Goal: Task Accomplishment & Management: Manage account settings

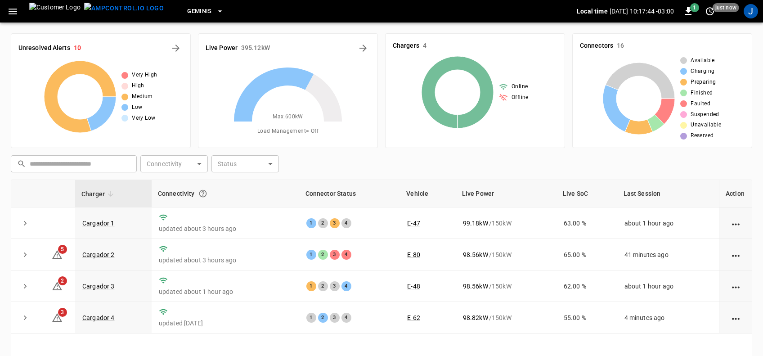
scroll to position [107, 0]
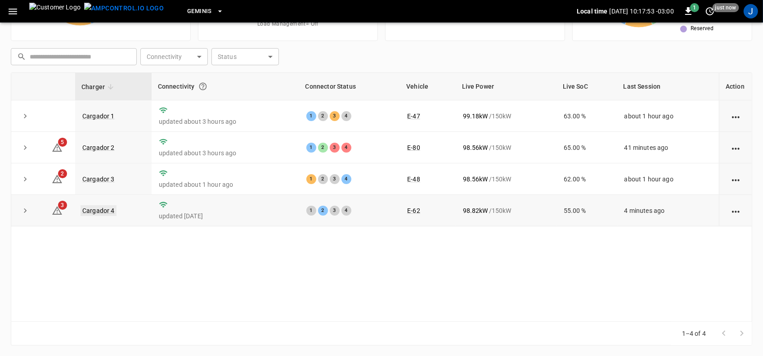
click at [99, 211] on link "Cargador 4" at bounding box center [99, 210] width 36 height 11
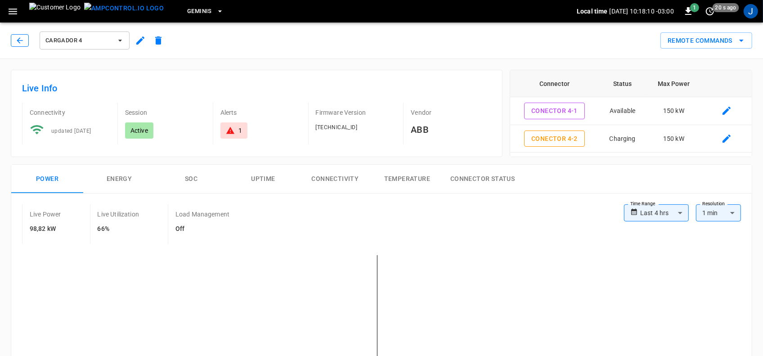
click at [18, 40] on icon "button" at bounding box center [20, 40] width 6 height 6
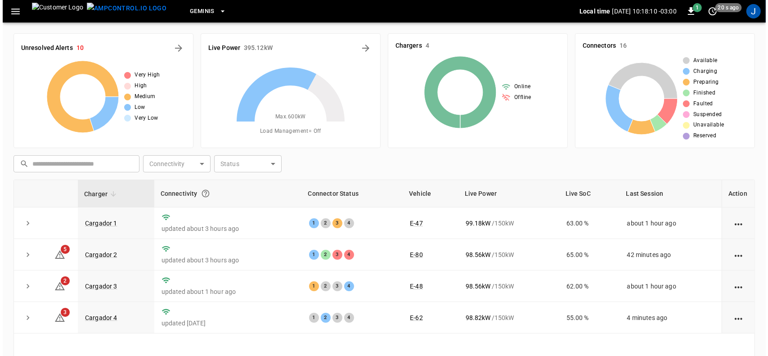
scroll to position [107, 0]
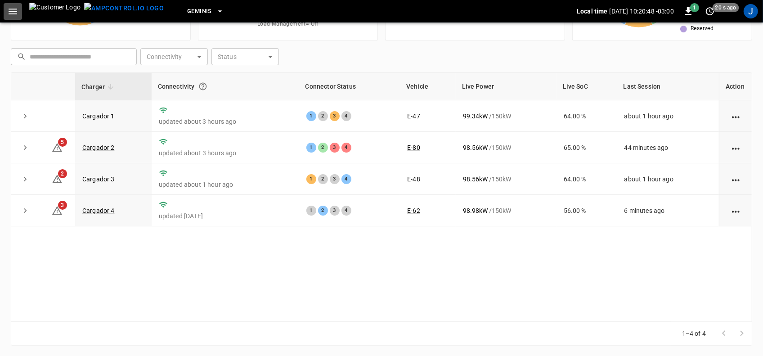
click at [12, 13] on icon "button" at bounding box center [12, 11] width 11 height 11
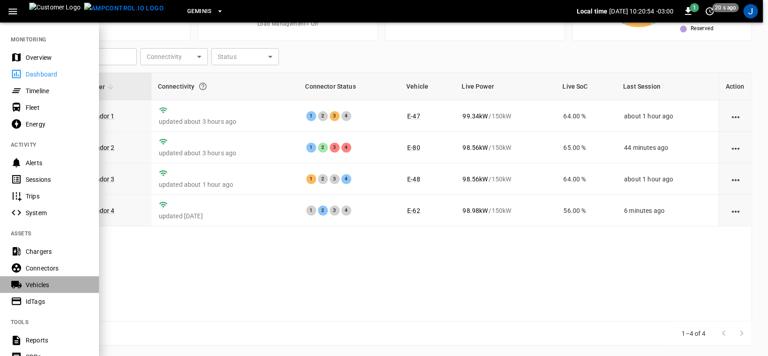
click at [41, 284] on div "Vehicles" at bounding box center [57, 284] width 63 height 9
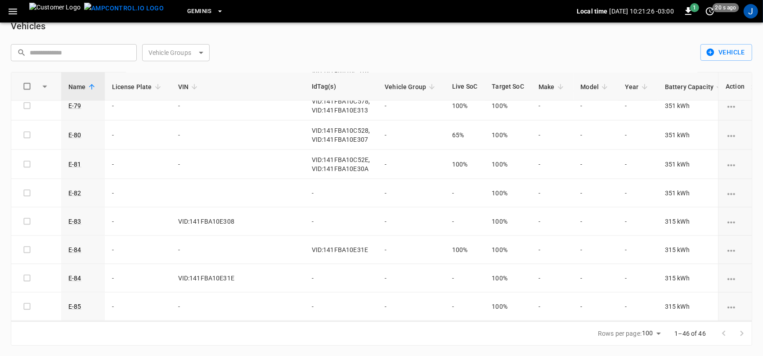
scroll to position [1130, 0]
click at [306, 189] on td "-" at bounding box center [341, 193] width 73 height 28
click at [727, 190] on icon "vehicle options" at bounding box center [731, 194] width 11 height 11
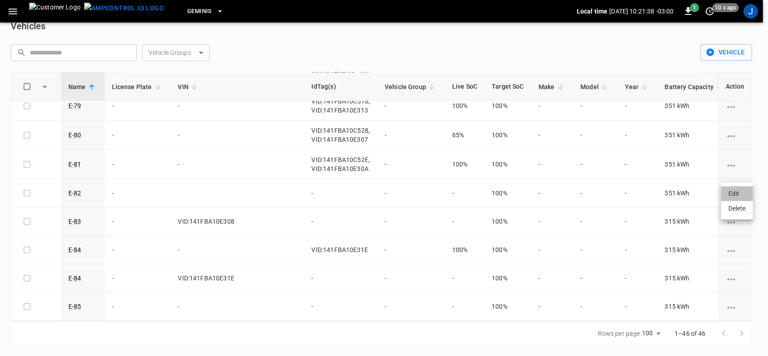
click at [734, 193] on li "Edit" at bounding box center [738, 193] width 32 height 15
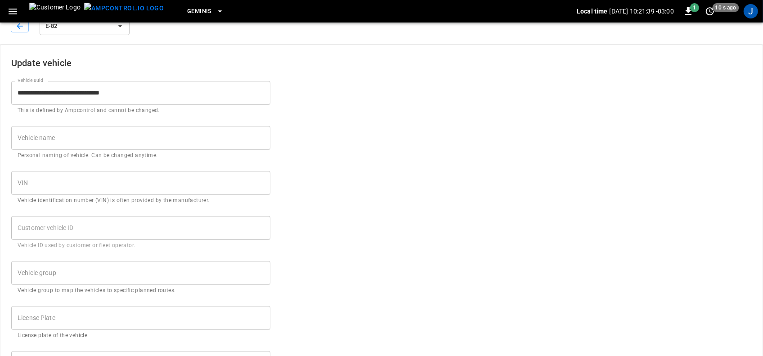
type input "****"
type input "***"
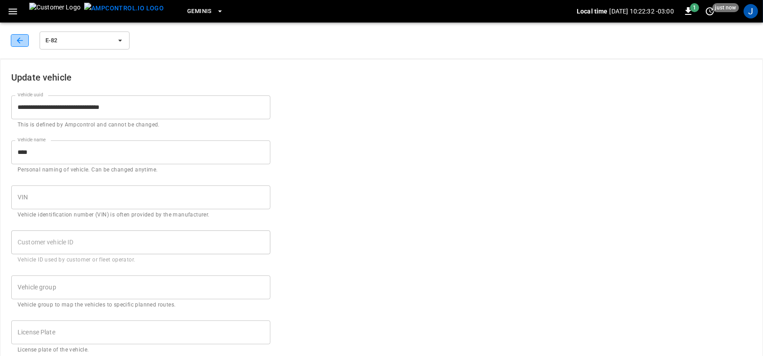
click at [16, 41] on icon "button" at bounding box center [19, 40] width 9 height 9
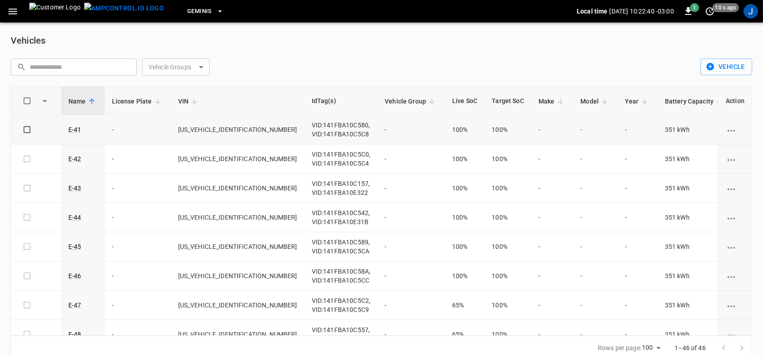
click at [726, 130] on icon "vehicle options" at bounding box center [731, 130] width 11 height 11
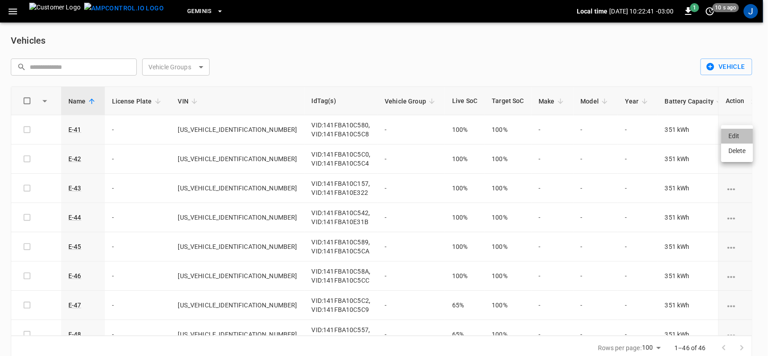
click at [735, 134] on li "Edit" at bounding box center [738, 136] width 32 height 15
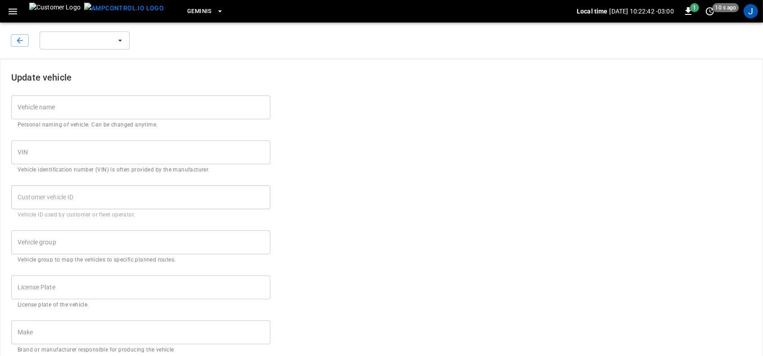
type input "****"
type input "**********"
type input "***"
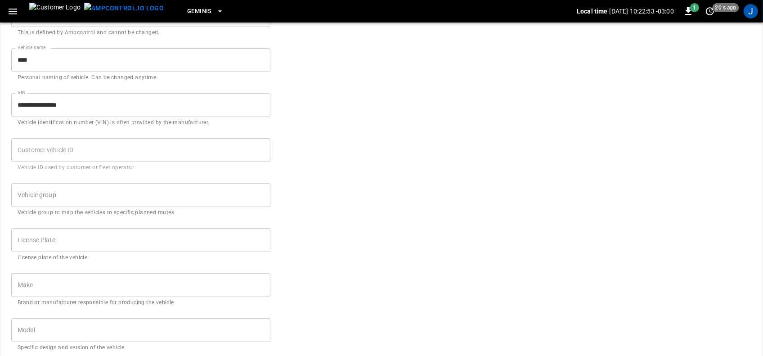
scroll to position [57, 0]
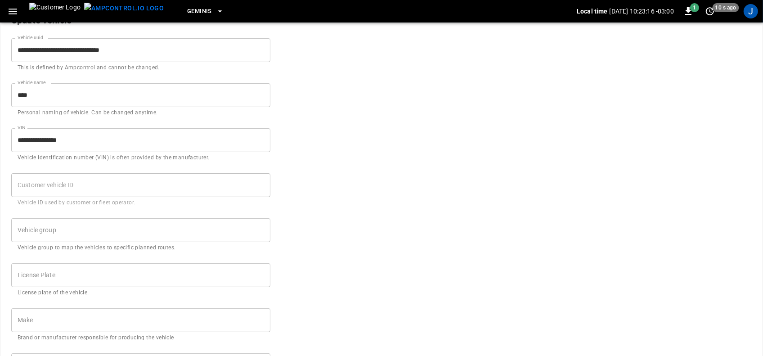
click at [15, 9] on icon "button" at bounding box center [12, 11] width 11 height 11
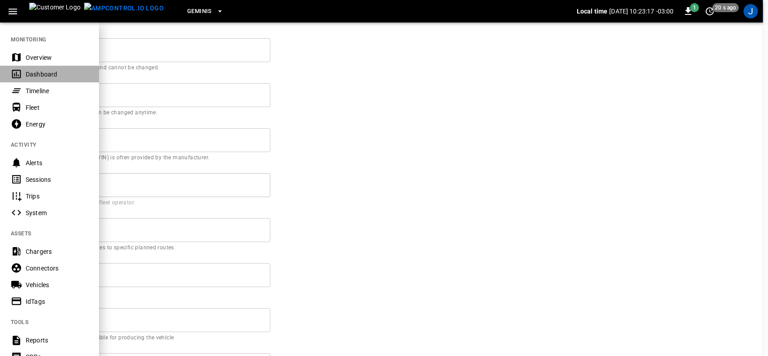
click at [37, 73] on div "Dashboard" at bounding box center [57, 74] width 63 height 9
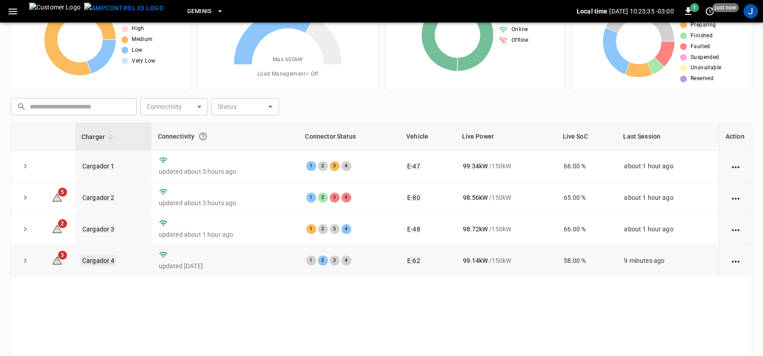
click at [104, 260] on link "Cargador 4" at bounding box center [99, 260] width 36 height 11
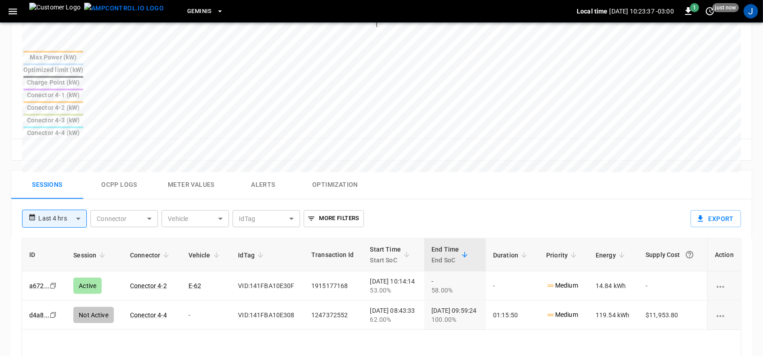
scroll to position [394, 0]
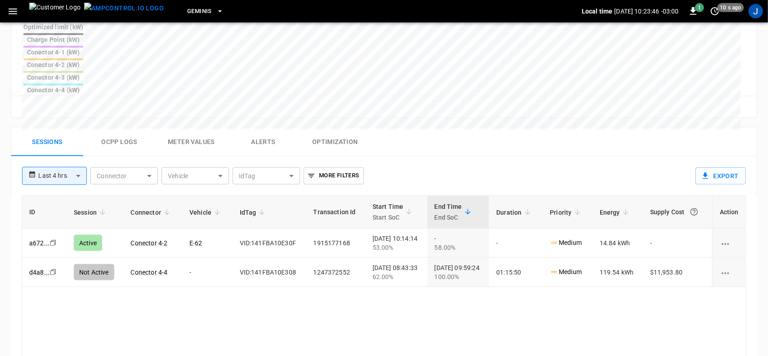
click at [79, 107] on body "**********" at bounding box center [384, 43] width 768 height 874
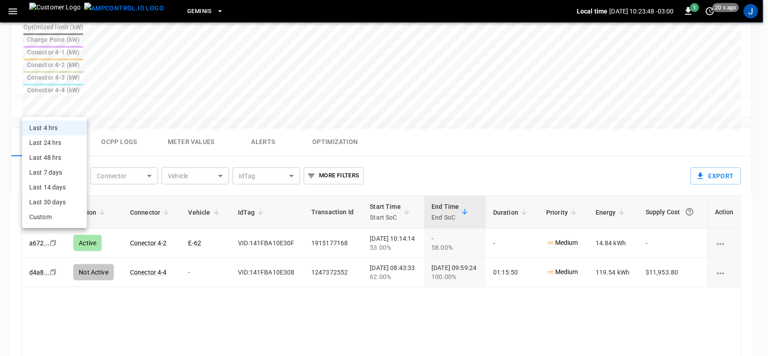
click at [52, 158] on li "Last 48 hrs" at bounding box center [54, 157] width 65 height 15
type input "**********"
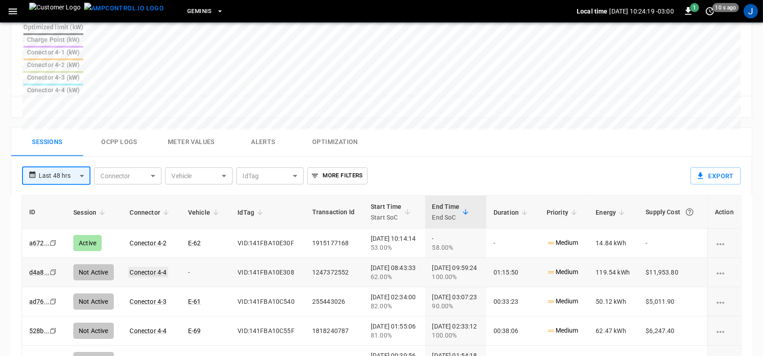
click at [146, 267] on link "Conector 4-4" at bounding box center [148, 272] width 41 height 11
click at [146, 269] on link "Conector 4-4" at bounding box center [148, 272] width 37 height 7
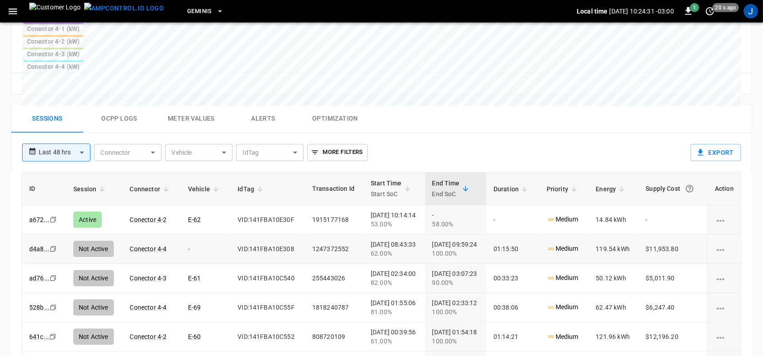
scroll to position [449, 0]
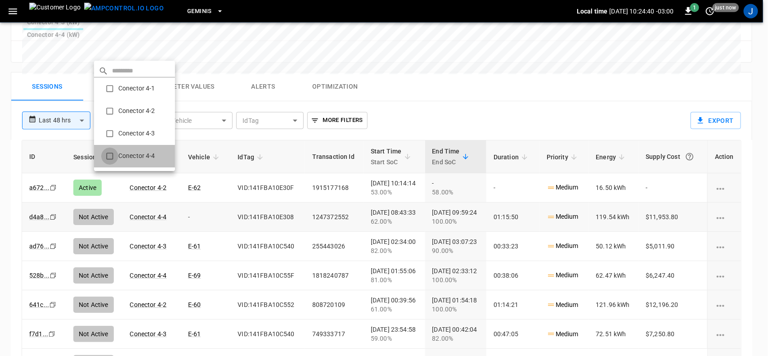
type input "**********"
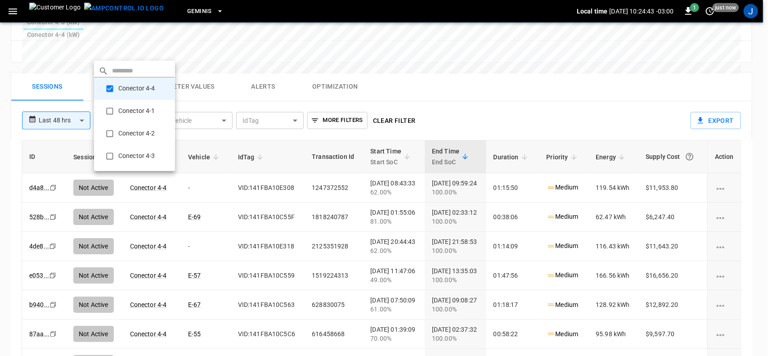
click at [383, 345] on div at bounding box center [384, 178] width 768 height 356
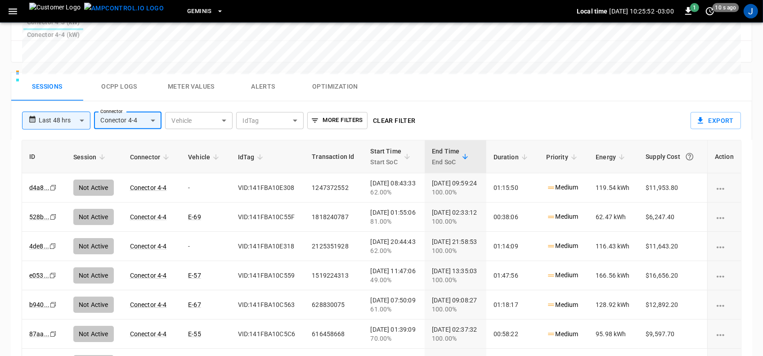
click at [55, 140] on th "ID" at bounding box center [44, 156] width 44 height 33
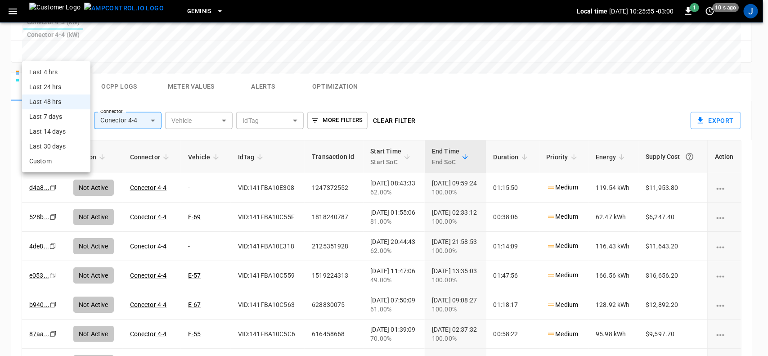
click at [68, 38] on div at bounding box center [384, 178] width 768 height 356
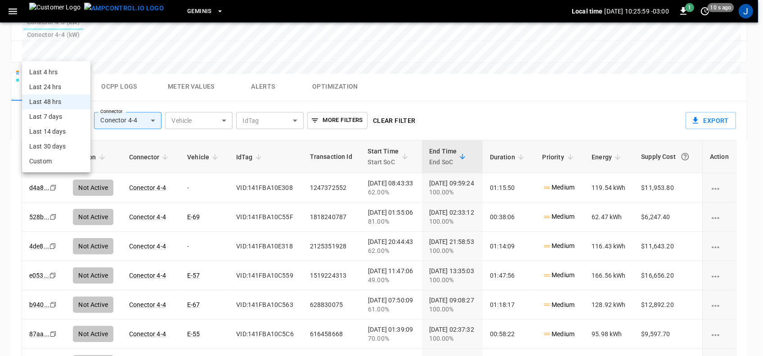
click at [68, 38] on div at bounding box center [381, 178] width 763 height 356
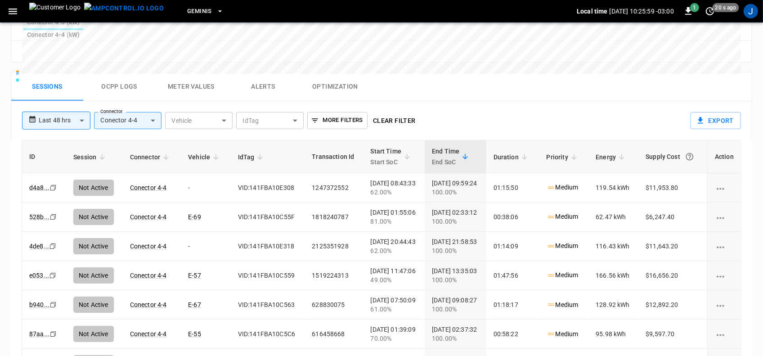
click at [68, 38] on div "Last 4 hrs Last 24 hrs Last 48 hrs Last 7 days Last 14 days Last 30 days Custom" at bounding box center [381, 178] width 763 height 356
click at [68, 101] on div "**********" at bounding box center [351, 117] width 673 height 32
drag, startPoint x: 68, startPoint y: 38, endPoint x: 41, endPoint y: -49, distance: 91.3
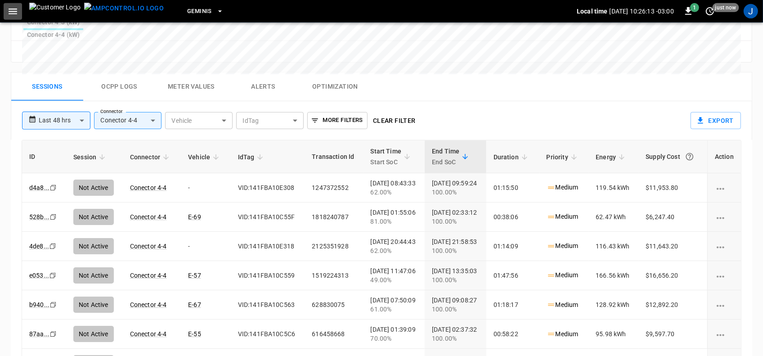
click at [15, 8] on icon "button" at bounding box center [12, 11] width 11 height 11
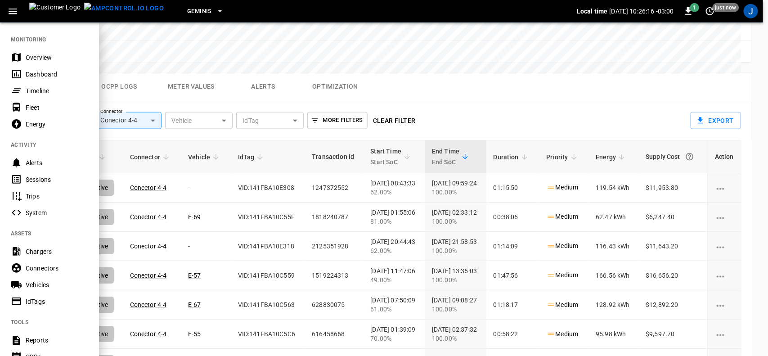
click at [32, 284] on div "Vehicles" at bounding box center [57, 284] width 63 height 9
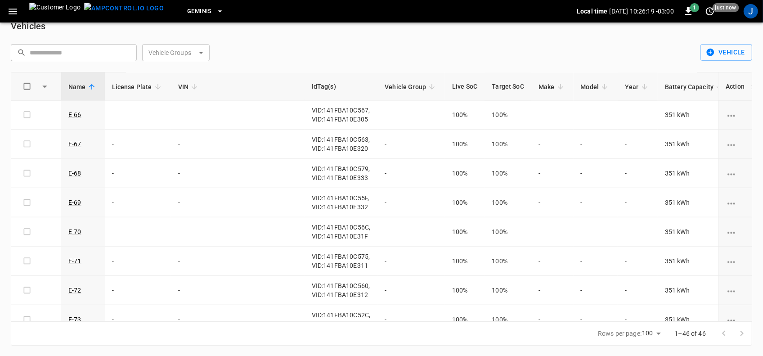
scroll to position [1069, 0]
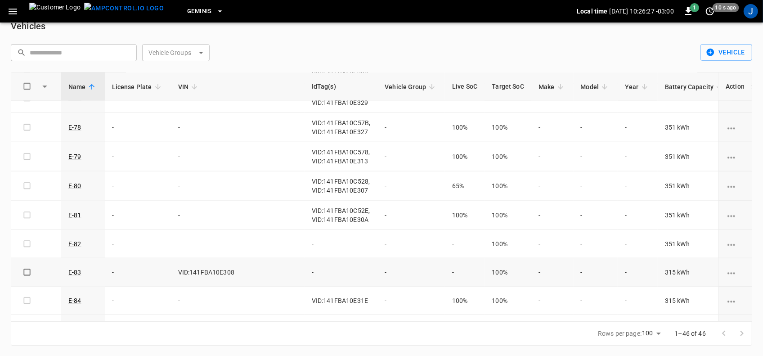
click at [728, 275] on icon "vehicle options" at bounding box center [732, 274] width 8 height 2
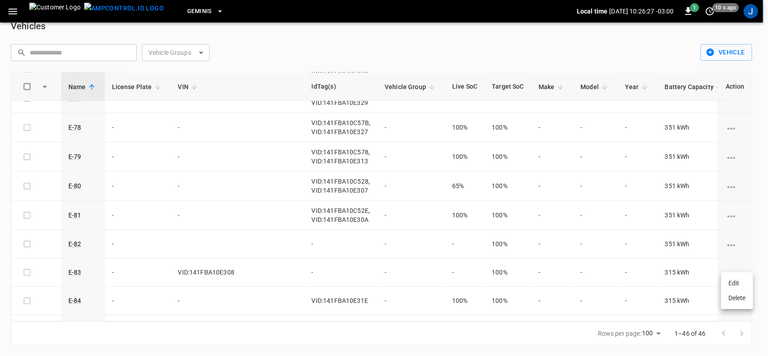
click at [732, 284] on li "Edit" at bounding box center [738, 283] width 32 height 15
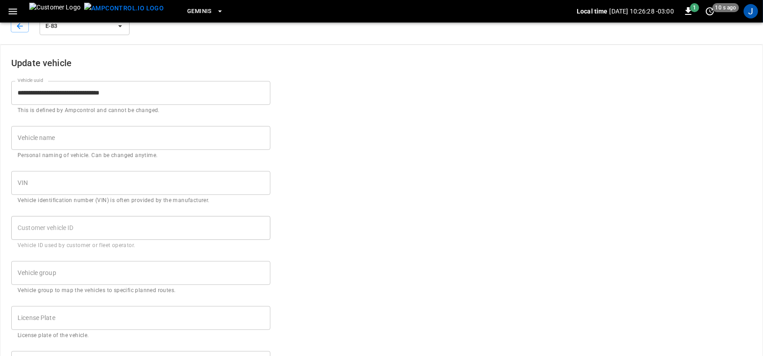
type input "****"
type input "**********"
type input "***"
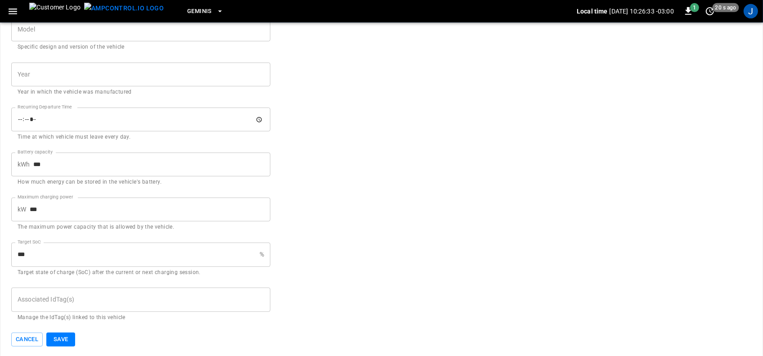
scroll to position [395, 0]
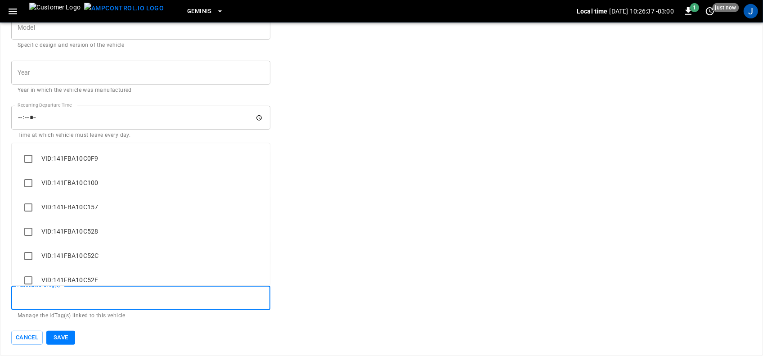
click at [63, 298] on input "Associated IdTag(s)" at bounding box center [140, 298] width 251 height 16
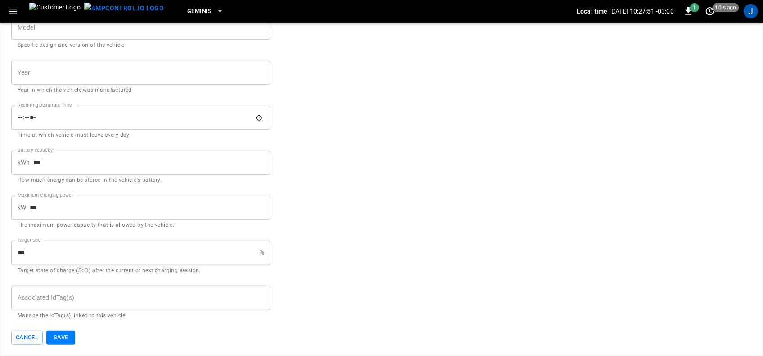
click at [397, 189] on form "**********" at bounding box center [381, 5] width 741 height 680
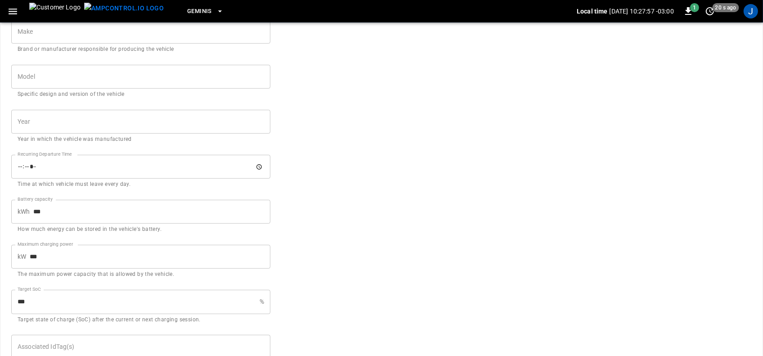
scroll to position [395, 0]
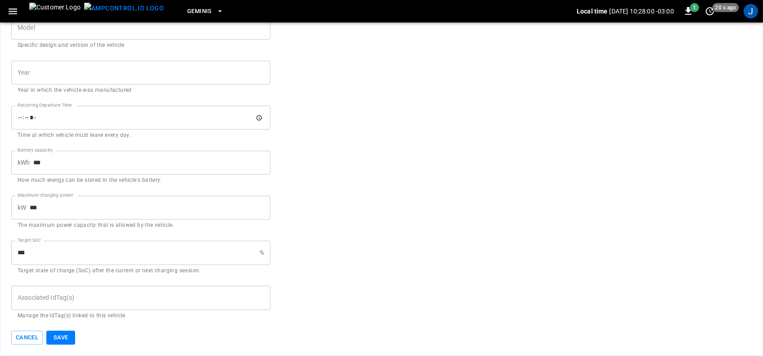
click at [192, 298] on input "Associated IdTag(s)" at bounding box center [140, 298] width 251 height 16
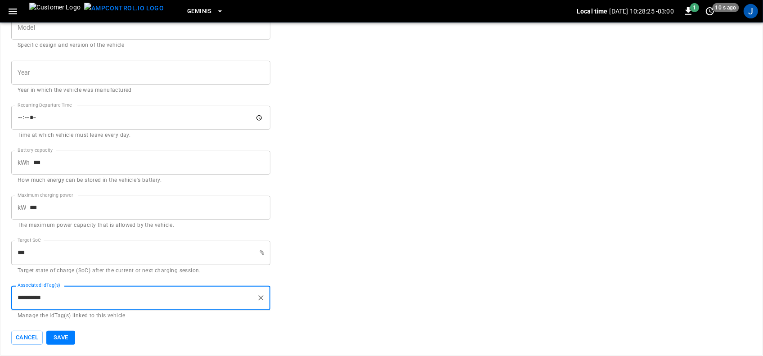
click at [26, 298] on input "**********" at bounding box center [134, 298] width 238 height 16
click at [30, 298] on input "**********" at bounding box center [134, 298] width 238 height 16
click at [61, 295] on input "**********" at bounding box center [134, 298] width 238 height 16
type input "**********"
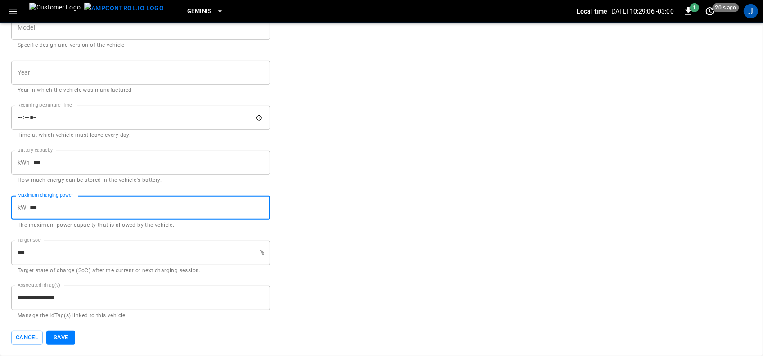
click at [93, 210] on input "***" at bounding box center [150, 208] width 241 height 24
type input "***"
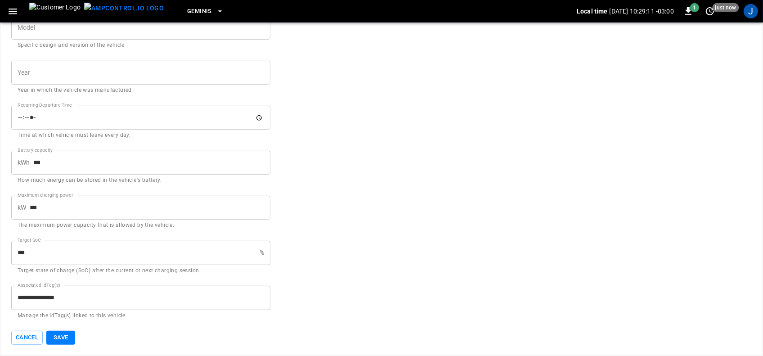
click at [438, 218] on form "**********" at bounding box center [381, 5] width 741 height 680
click at [64, 336] on button "Save" at bounding box center [60, 338] width 29 height 14
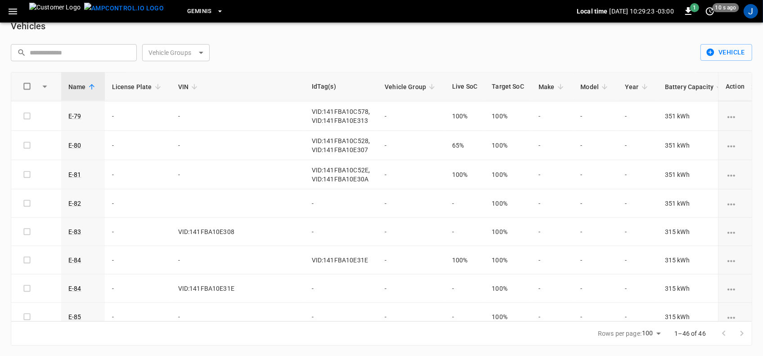
scroll to position [1130, 0]
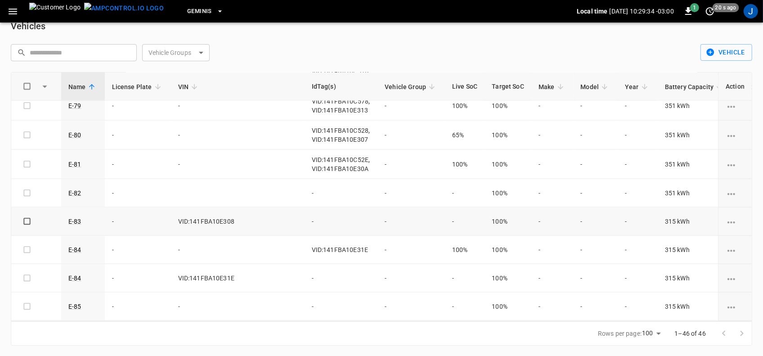
click at [305, 221] on td "-" at bounding box center [341, 222] width 73 height 28
click at [730, 222] on icon "vehicle options" at bounding box center [732, 223] width 8 height 2
click at [728, 217] on icon "vehicle options" at bounding box center [731, 222] width 11 height 11
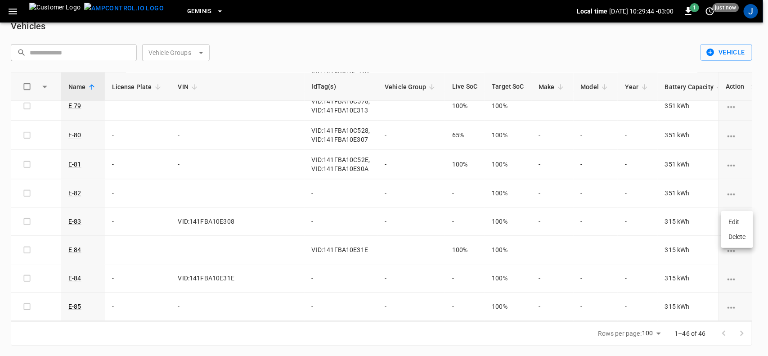
click at [734, 221] on li "Edit" at bounding box center [738, 222] width 32 height 15
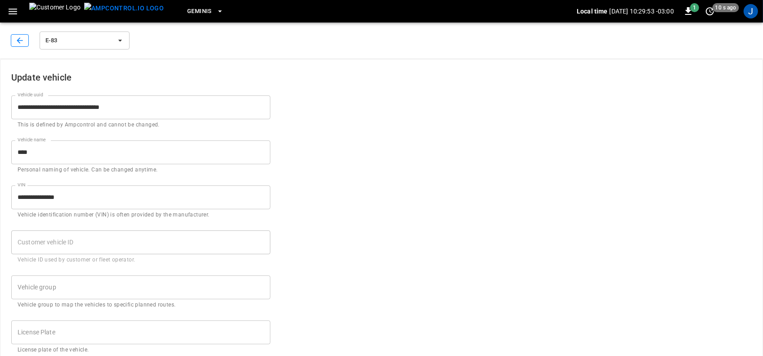
click at [21, 42] on icon "button" at bounding box center [19, 40] width 9 height 9
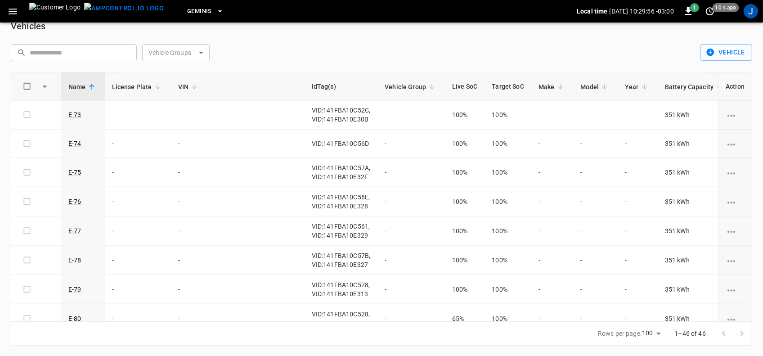
scroll to position [1130, 0]
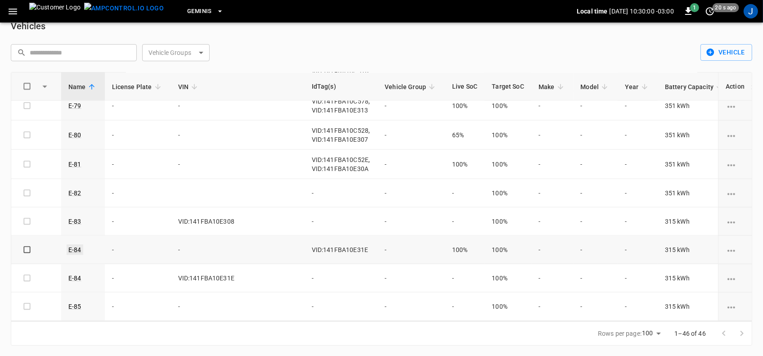
click at [76, 244] on link "E-84" at bounding box center [75, 249] width 17 height 11
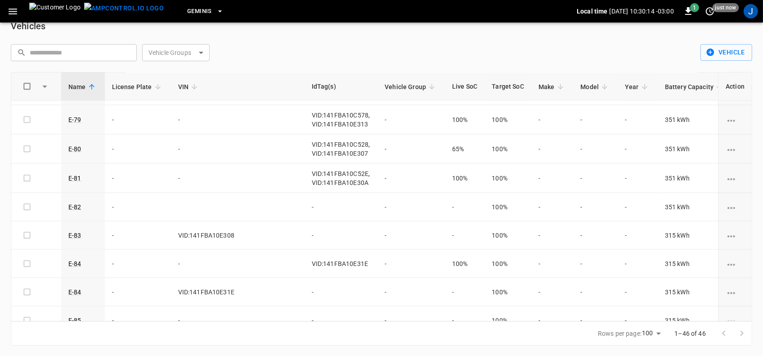
scroll to position [1125, 0]
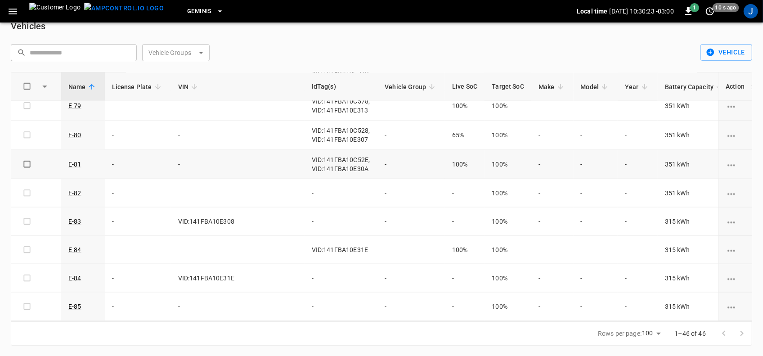
click at [728, 165] on icon "vehicle options" at bounding box center [732, 166] width 8 height 2
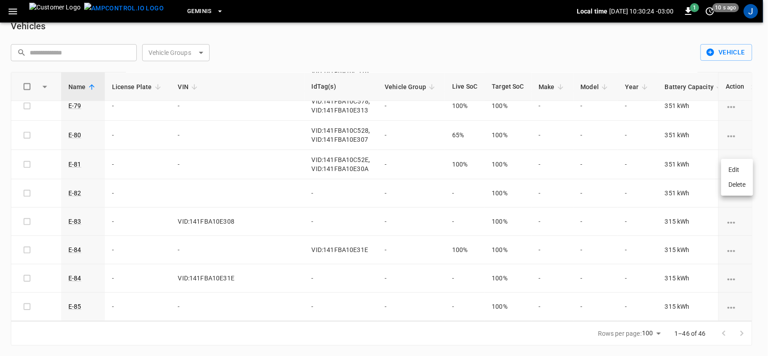
click at [731, 167] on li "Edit" at bounding box center [738, 170] width 32 height 15
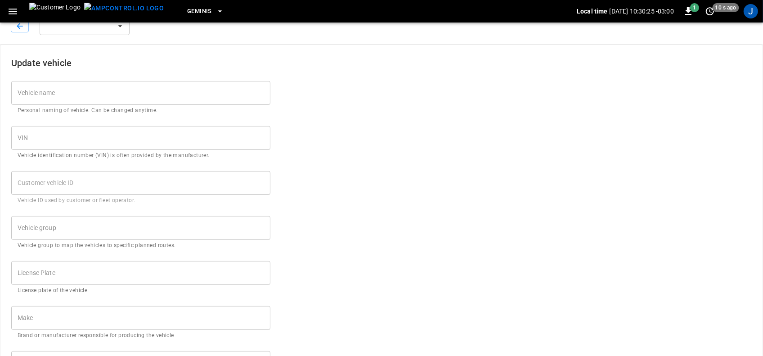
type input "****"
type input "***"
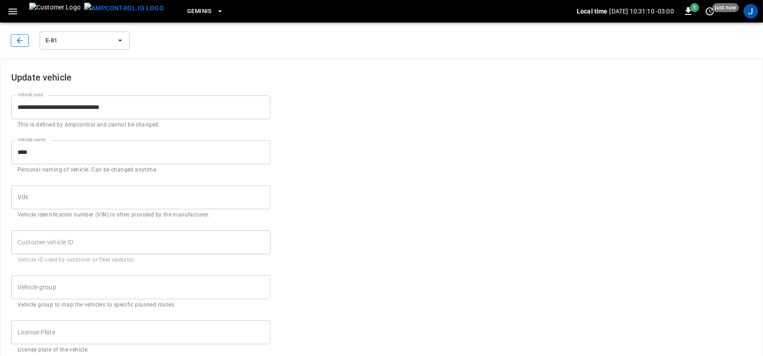
click at [21, 41] on icon "button" at bounding box center [20, 40] width 6 height 6
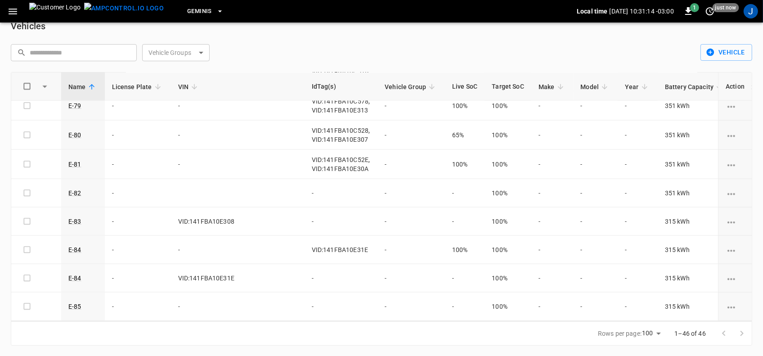
scroll to position [1130, 0]
click at [728, 302] on icon "vehicle options" at bounding box center [731, 307] width 11 height 11
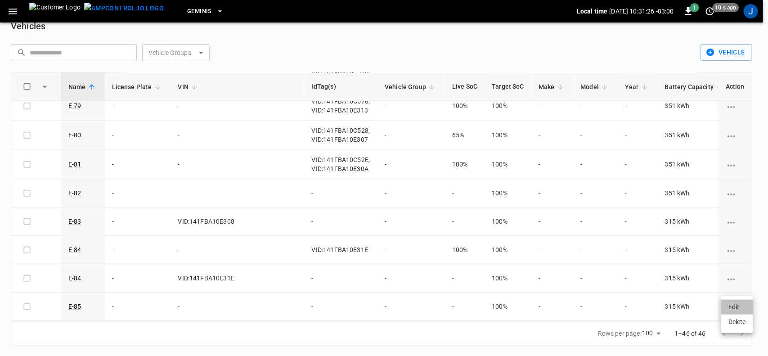
click at [734, 306] on li "Edit" at bounding box center [738, 307] width 32 height 15
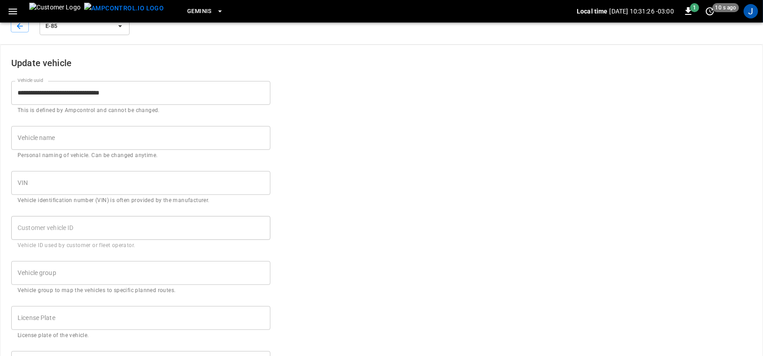
type input "****"
type input "***"
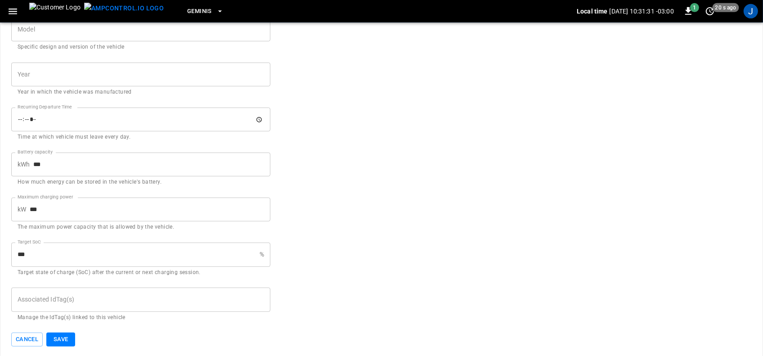
scroll to position [395, 0]
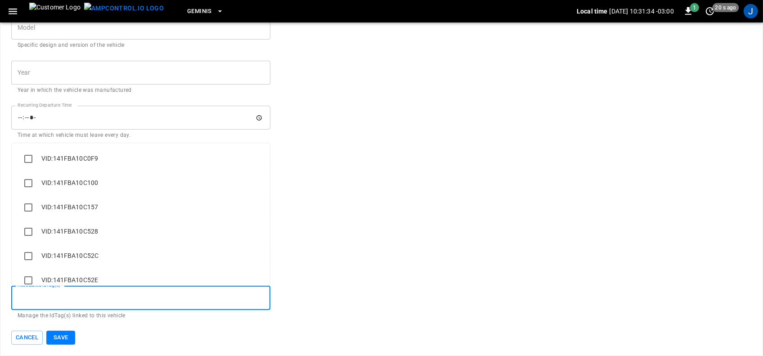
click at [48, 298] on input "Associated IdTag(s)" at bounding box center [140, 298] width 251 height 16
type input "***"
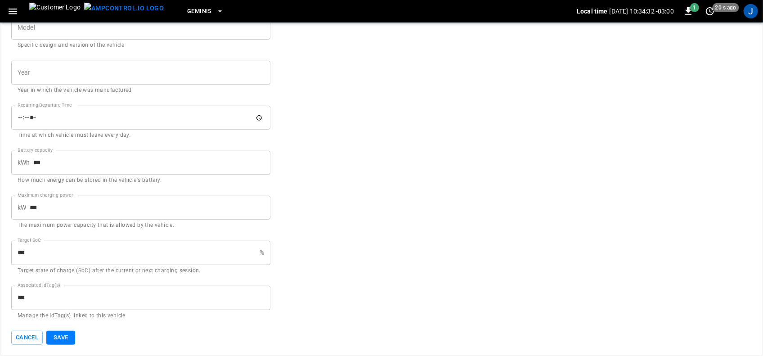
click at [457, 145] on form "**********" at bounding box center [381, 5] width 741 height 680
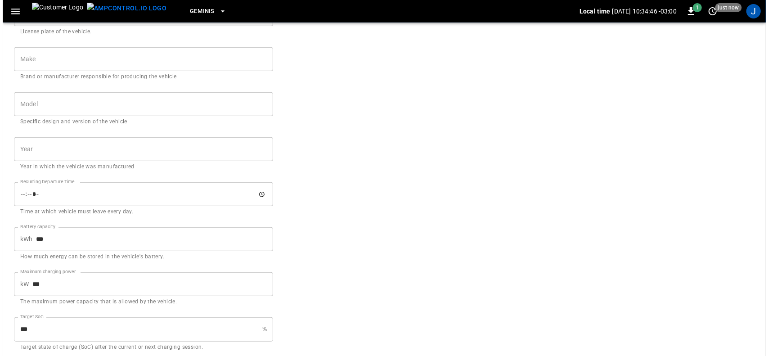
scroll to position [338, 0]
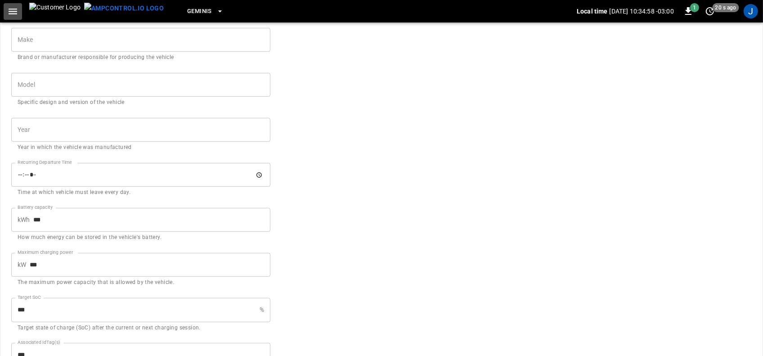
click at [15, 12] on icon "button" at bounding box center [12, 11] width 11 height 11
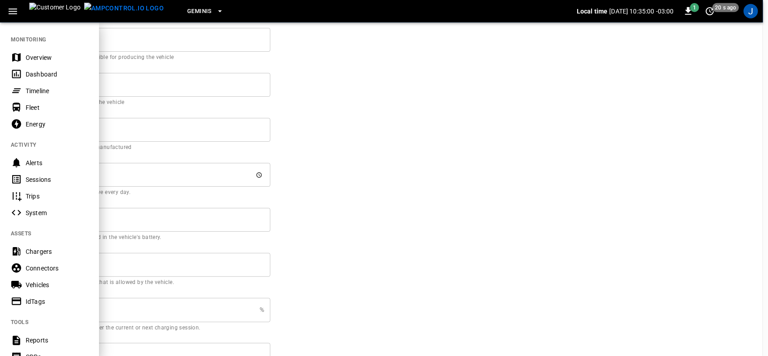
click at [35, 284] on div "Vehicles" at bounding box center [57, 284] width 63 height 9
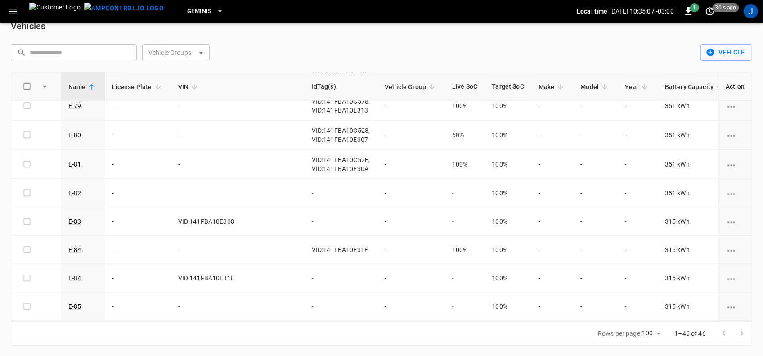
scroll to position [1130, 0]
click at [728, 189] on icon "vehicle options" at bounding box center [731, 194] width 11 height 11
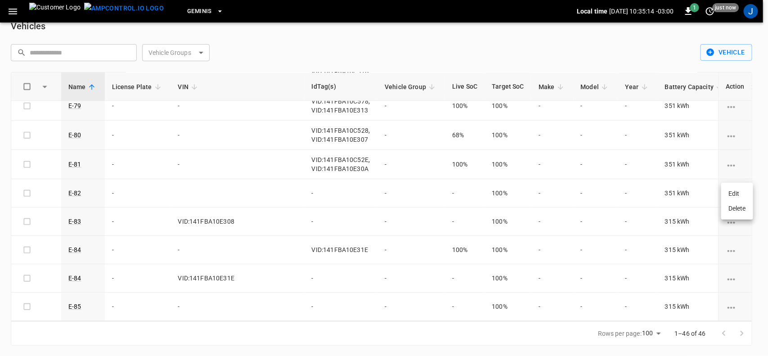
click at [737, 194] on li "Edit" at bounding box center [738, 193] width 32 height 15
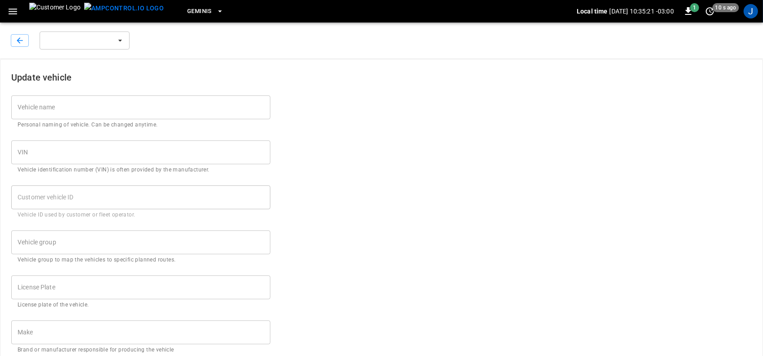
type input "****"
type input "***"
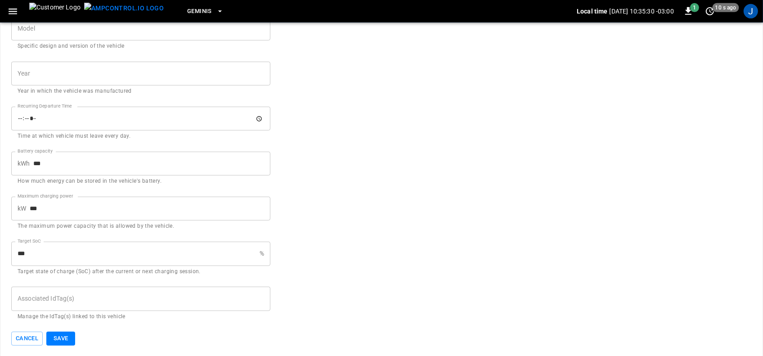
scroll to position [395, 0]
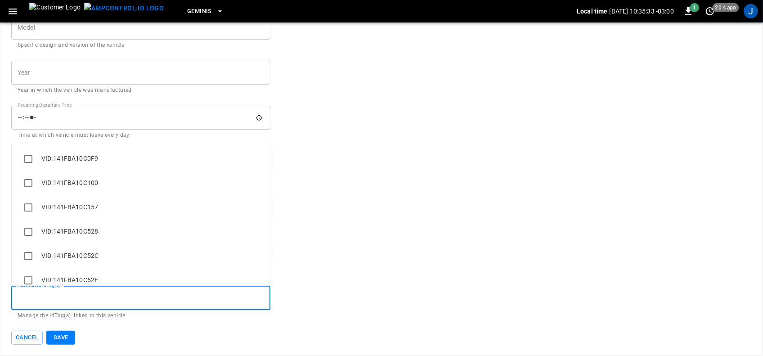
click at [61, 295] on input "Associated IdTag(s)" at bounding box center [140, 298] width 251 height 16
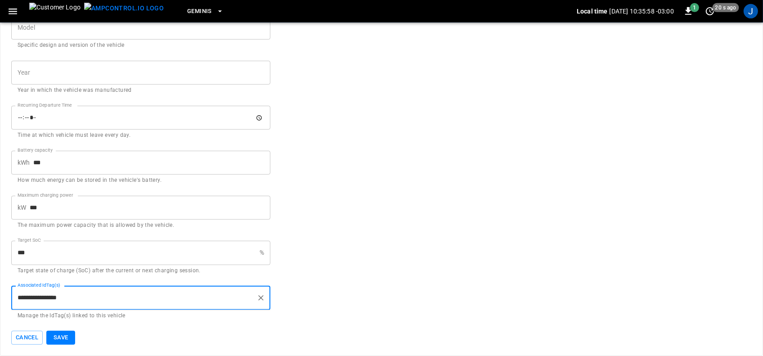
type input "**********"
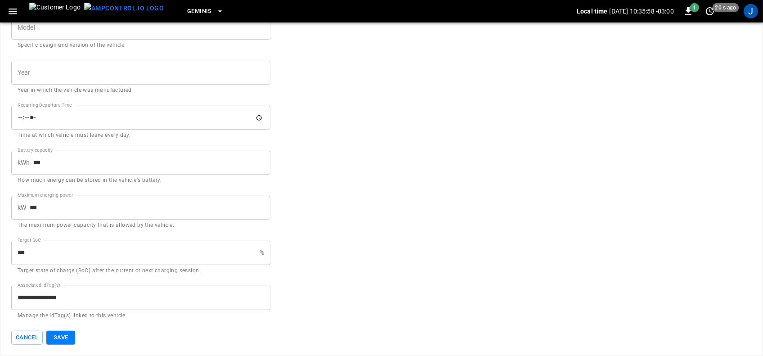
click at [150, 332] on div "Cancel Save" at bounding box center [140, 338] width 259 height 14
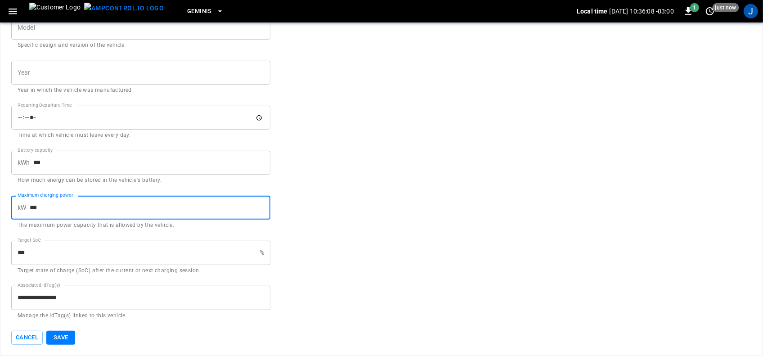
click at [73, 210] on input "***" at bounding box center [150, 208] width 241 height 24
type input "***"
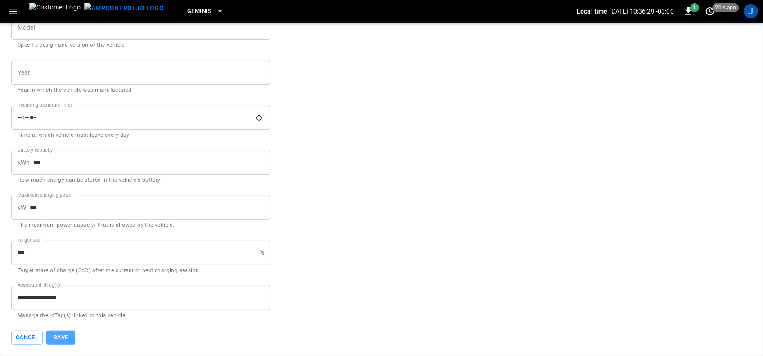
click at [61, 338] on button "Save" at bounding box center [60, 338] width 29 height 14
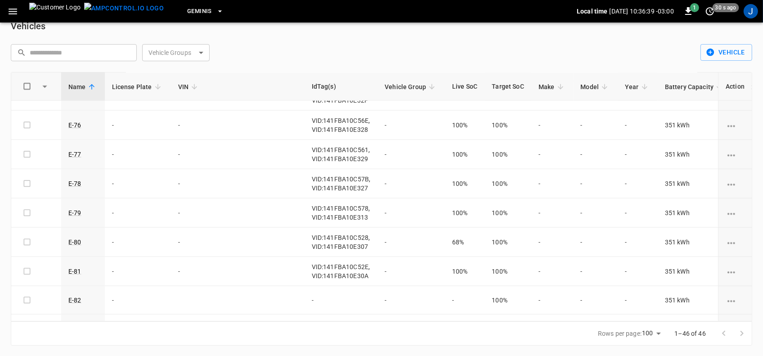
scroll to position [1125, 0]
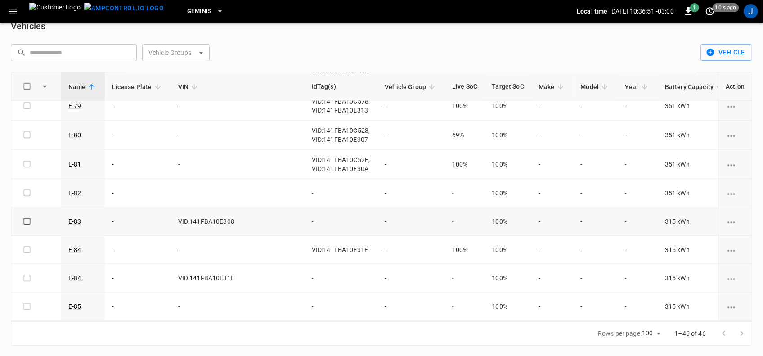
click at [728, 220] on icon "vehicle options" at bounding box center [731, 222] width 11 height 11
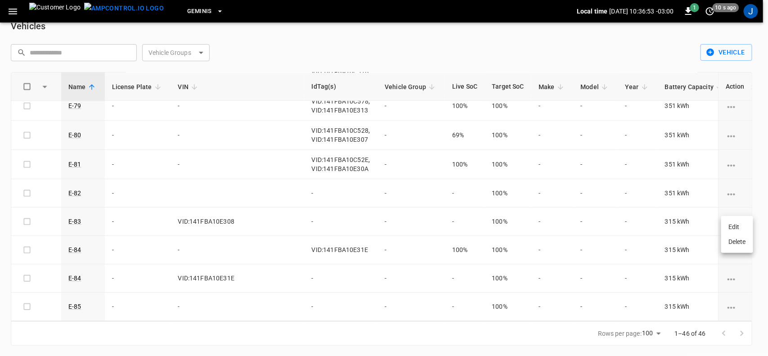
click at [732, 226] on li "Edit" at bounding box center [738, 227] width 32 height 15
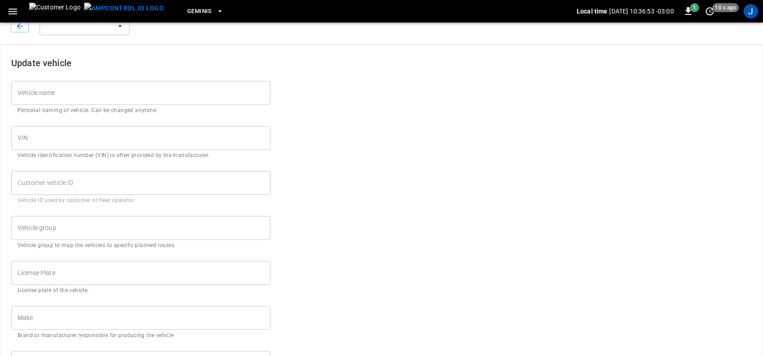
type input "****"
type input "**********"
type input "***"
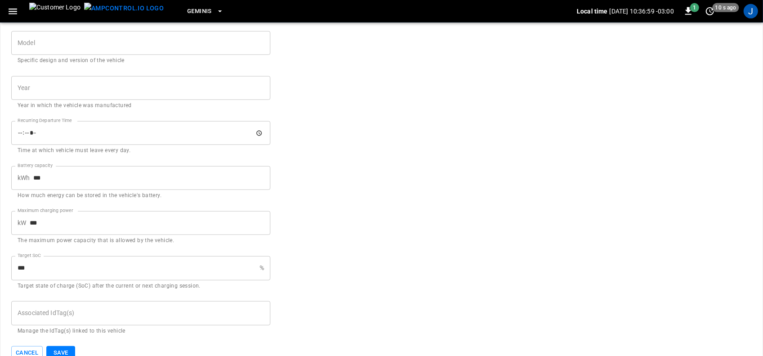
scroll to position [395, 0]
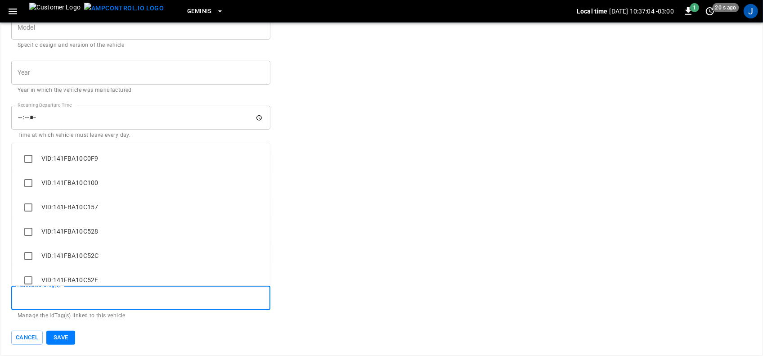
click at [57, 295] on input "Associated IdTag(s)" at bounding box center [140, 298] width 251 height 16
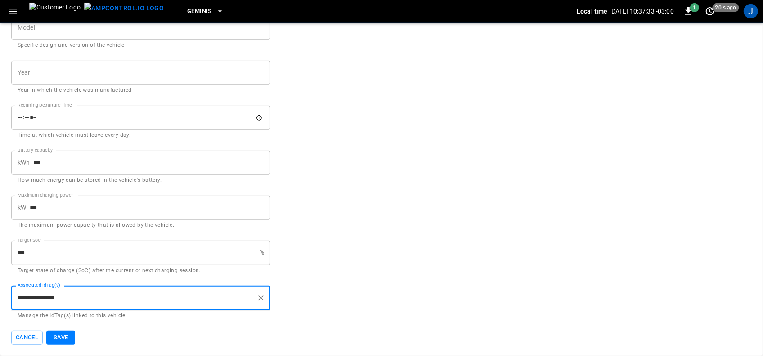
type input "**********"
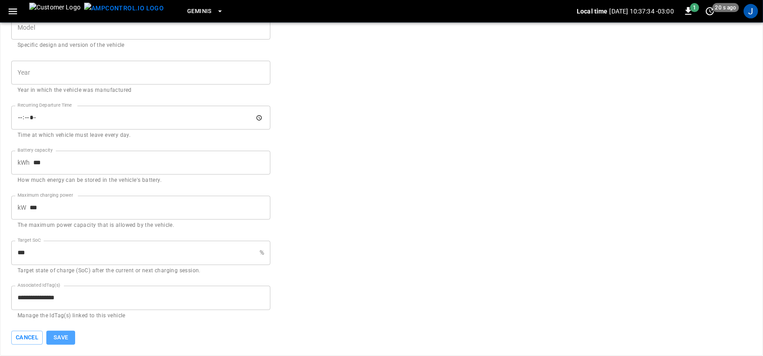
click at [63, 336] on button "Save" at bounding box center [60, 338] width 29 height 14
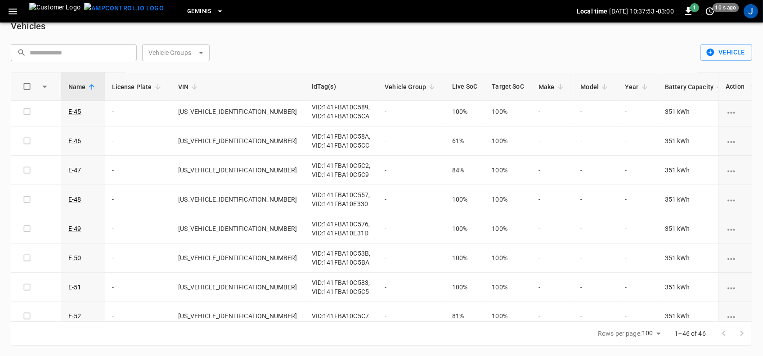
scroll to position [113, 0]
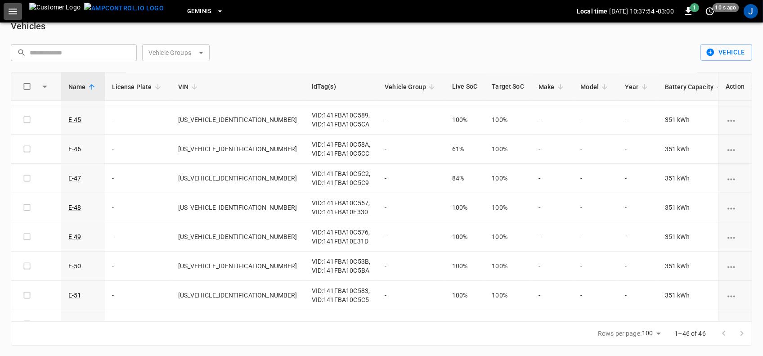
click at [17, 12] on icon "button" at bounding box center [12, 11] width 11 height 11
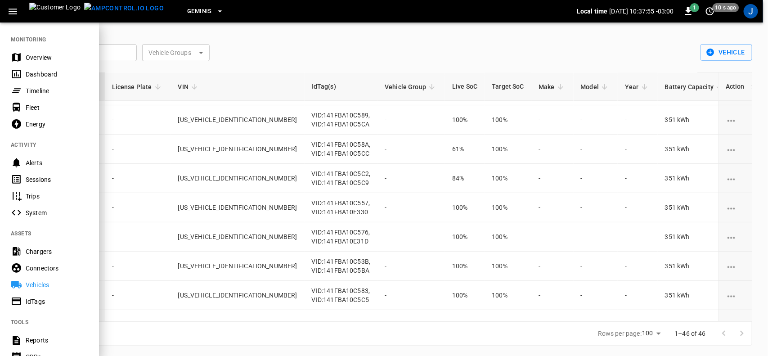
click at [42, 76] on div "Dashboard" at bounding box center [57, 74] width 63 height 9
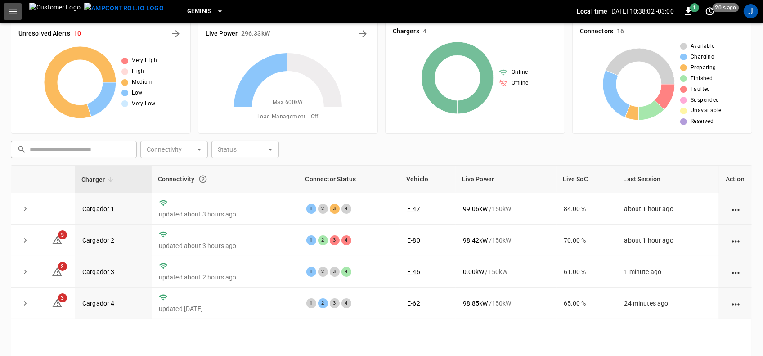
click at [14, 8] on icon "button" at bounding box center [12, 11] width 11 height 11
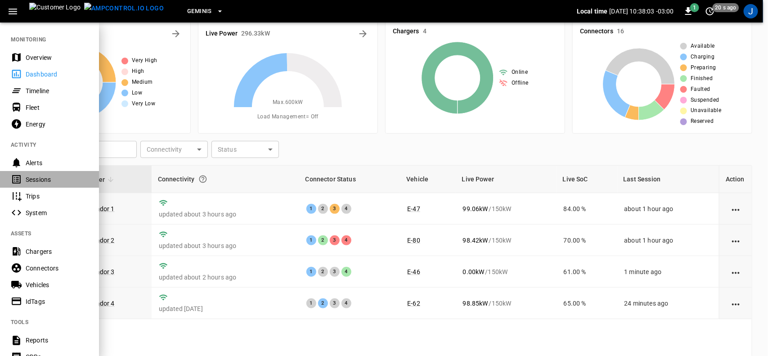
click at [34, 181] on div "Sessions" at bounding box center [57, 179] width 63 height 9
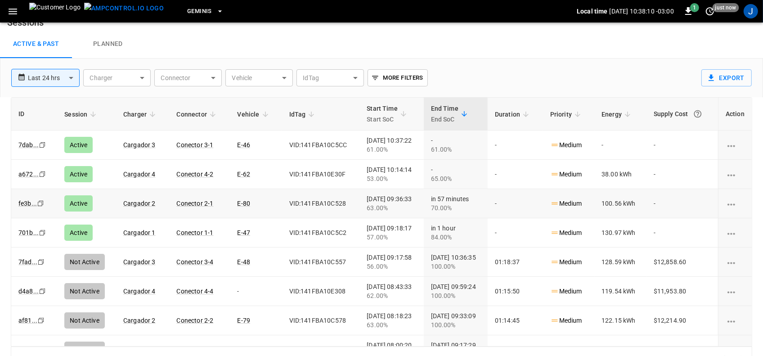
scroll to position [56, 0]
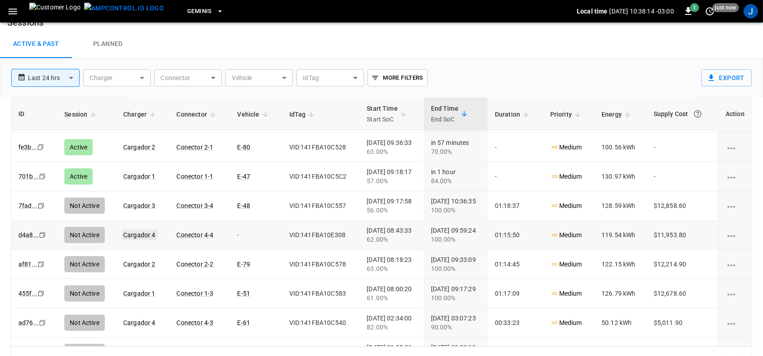
click at [131, 235] on link "Cargador 4" at bounding box center [140, 235] width 36 height 11
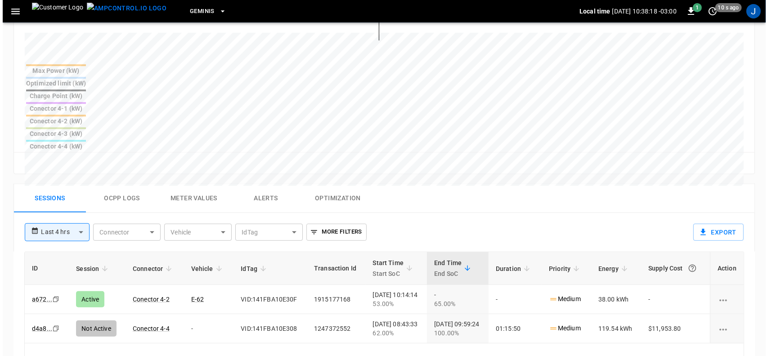
scroll to position [394, 0]
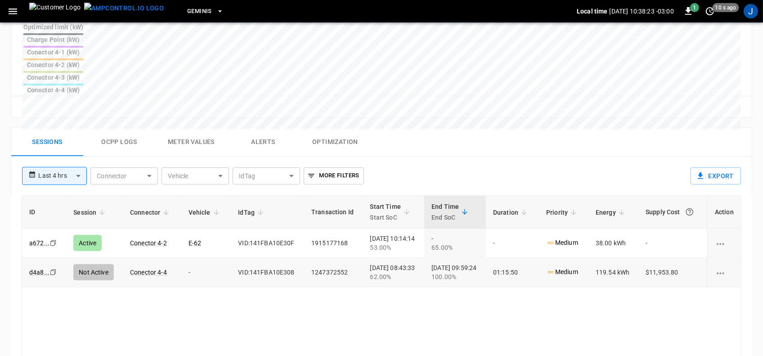
click at [190, 258] on td "-" at bounding box center [206, 272] width 50 height 29
click at [284, 258] on td "VID:141FBA10E308" at bounding box center [267, 272] width 73 height 29
click at [727, 268] on div "charging session options" at bounding box center [724, 272] width 19 height 9
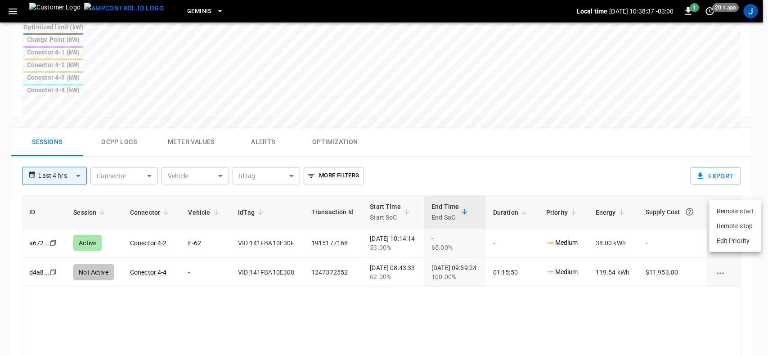
click at [606, 239] on div at bounding box center [384, 178] width 768 height 356
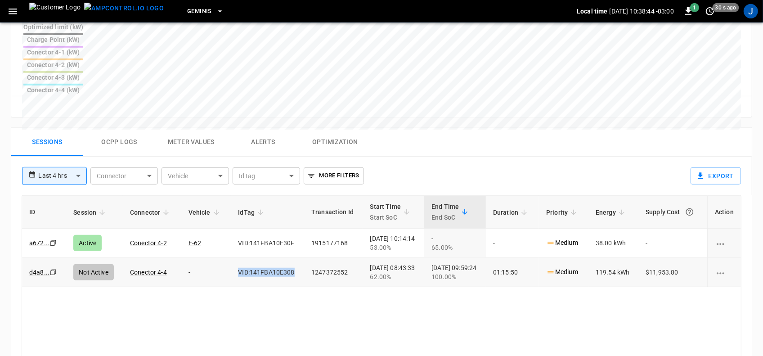
drag, startPoint x: 230, startPoint y: 203, endPoint x: 287, endPoint y: 203, distance: 56.7
click at [287, 258] on td "VID:141FBA10E308" at bounding box center [267, 272] width 73 height 29
copy td "VID:141FBA10E308"
click at [10, 11] on icon "button" at bounding box center [13, 12] width 9 height 6
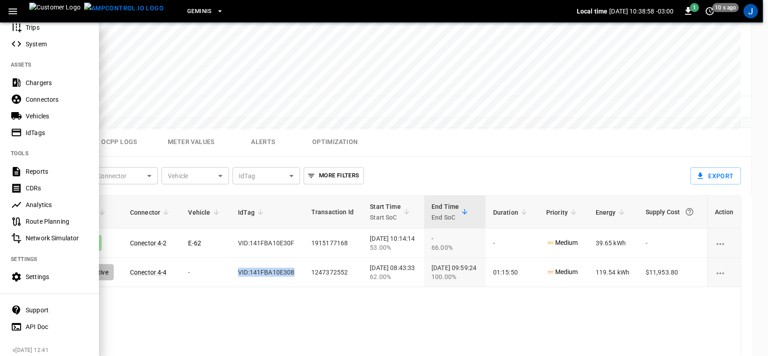
scroll to position [179, 0]
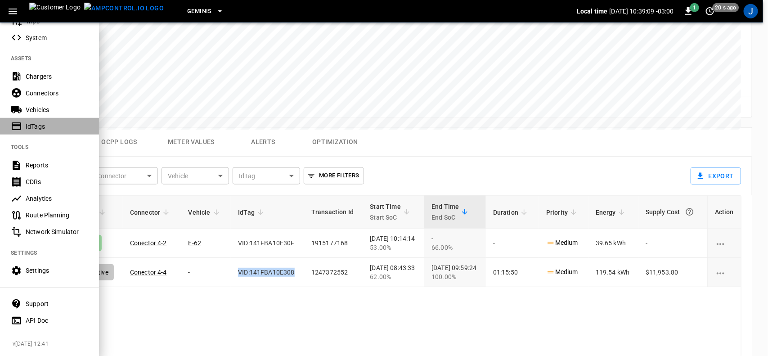
click at [28, 122] on div "IdTags" at bounding box center [57, 126] width 63 height 9
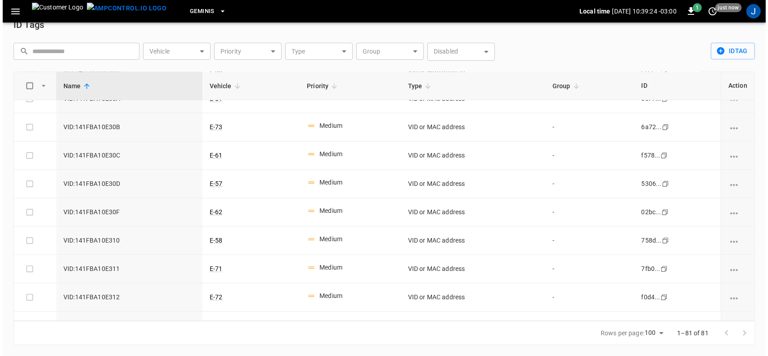
scroll to position [1519, 0]
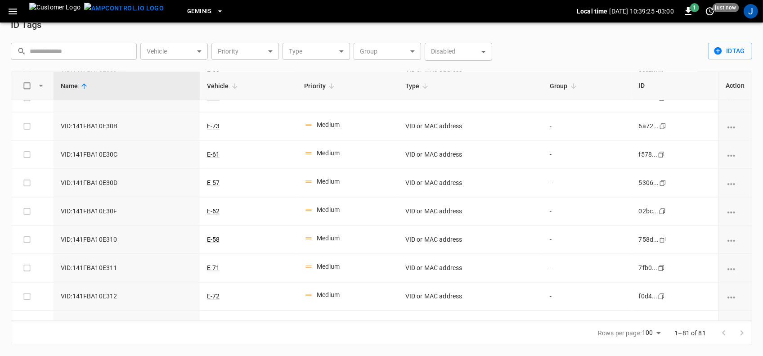
click at [200, 52] on body "Geminis Local time [DATE] 10:39:25 -03:00 1 just now J ID Tags ​ ​ Vehicle ​ Ve…" at bounding box center [381, 170] width 763 height 372
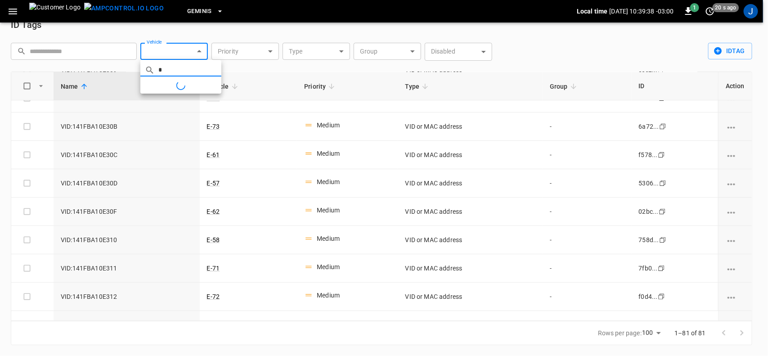
scroll to position [0, 0]
type input "***"
click at [504, 84] on div at bounding box center [384, 178] width 768 height 356
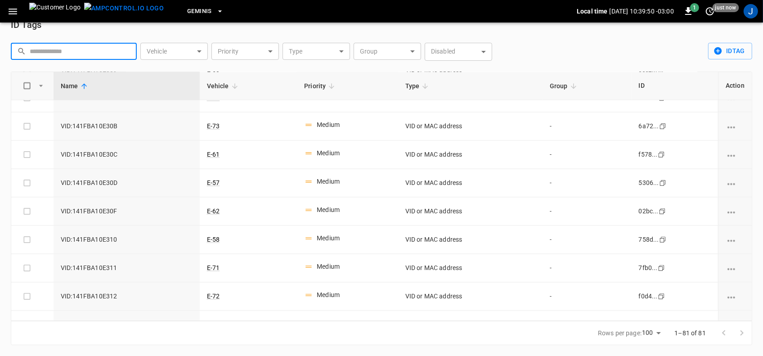
click at [87, 51] on input "text" at bounding box center [80, 51] width 101 height 17
click at [738, 46] on button "idTag" at bounding box center [731, 51] width 44 height 17
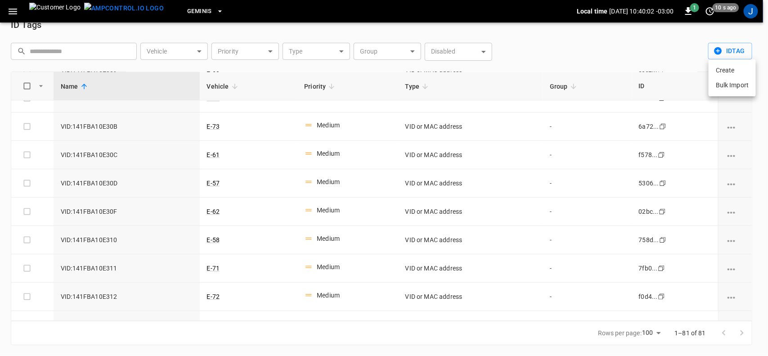
click at [729, 71] on li "Create" at bounding box center [732, 70] width 47 height 15
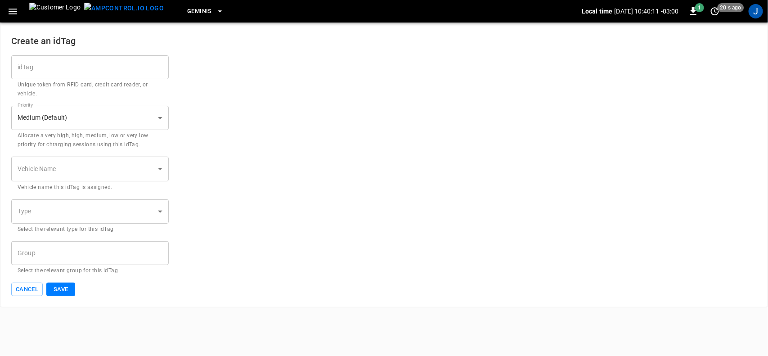
click at [163, 168] on body "Geminis Local time [DATE] 10:40:11 -03:00 1 20 s ago J Create an idTag idTag id…" at bounding box center [384, 153] width 768 height 307
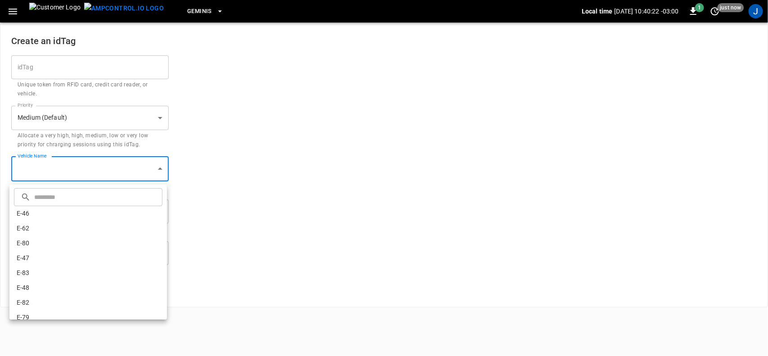
click at [68, 197] on input "text" at bounding box center [97, 197] width 126 height 24
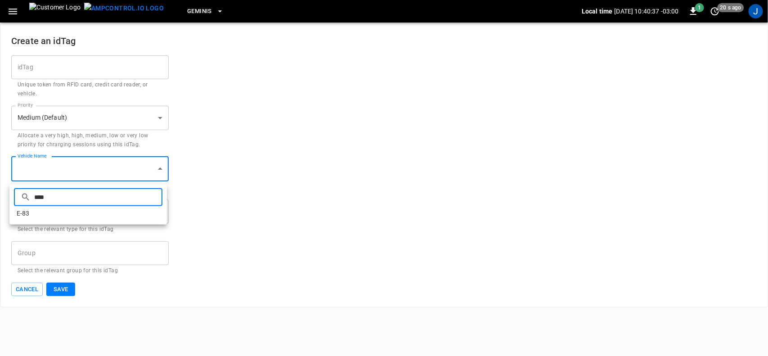
type input "****"
click at [37, 214] on li "E-83" at bounding box center [88, 213] width 158 height 15
type input "**********"
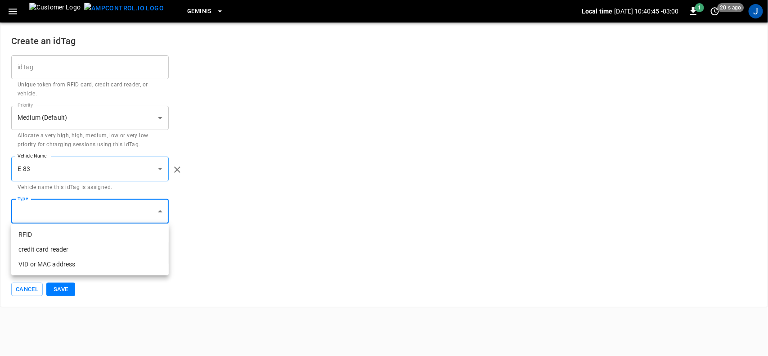
click at [160, 211] on body "**********" at bounding box center [384, 153] width 768 height 307
click at [81, 266] on li "VID or MAC address" at bounding box center [90, 264] width 158 height 15
type input "**********"
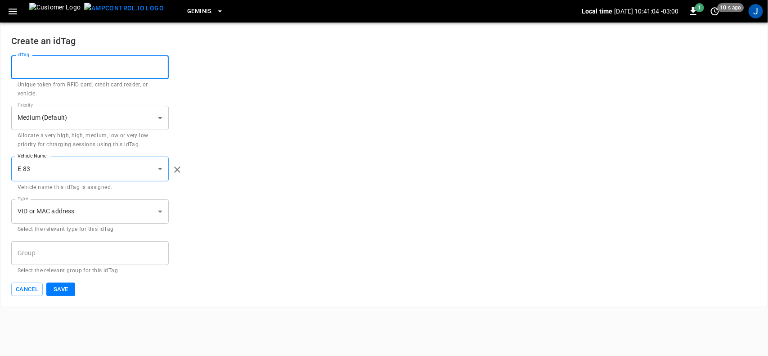
click at [114, 66] on input "idTag" at bounding box center [90, 67] width 158 height 24
paste input "**********"
type input "**********"
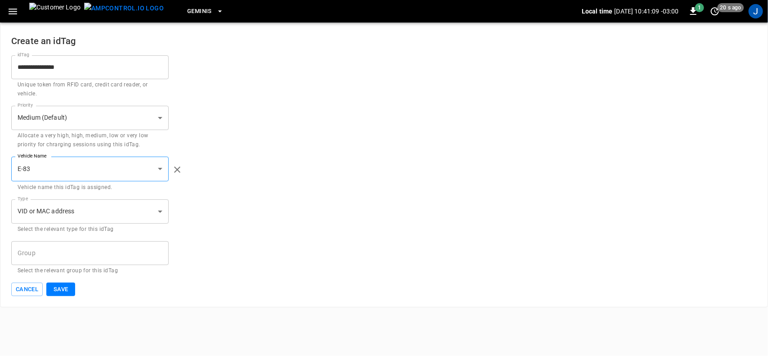
click at [316, 143] on div "Priority Medium (Default) * Priority Allocate a very high, high, medium, low or…" at bounding box center [384, 128] width 746 height 44
click at [62, 291] on button "Save" at bounding box center [60, 290] width 29 height 14
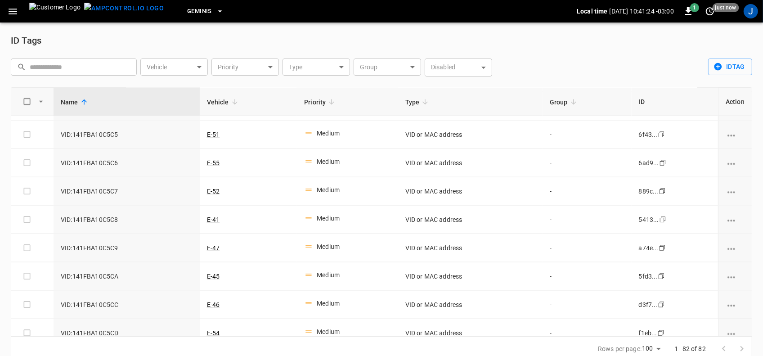
scroll to position [1238, 0]
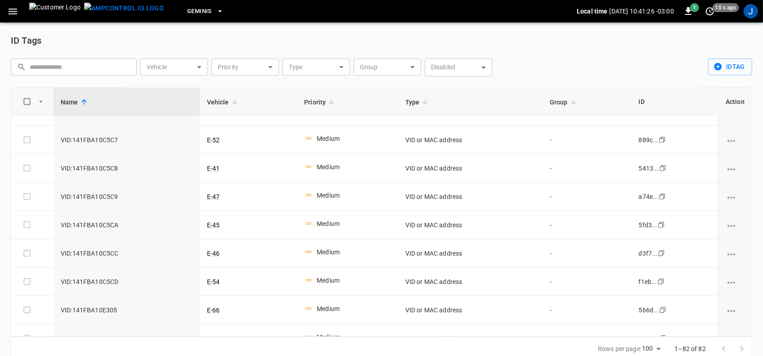
click at [201, 65] on body "Geminis Local time [DATE] 10:41:26 -03:00 1 10 s ago J ID Tags ​ ​ Vehicle ​ Ve…" at bounding box center [381, 186] width 763 height 372
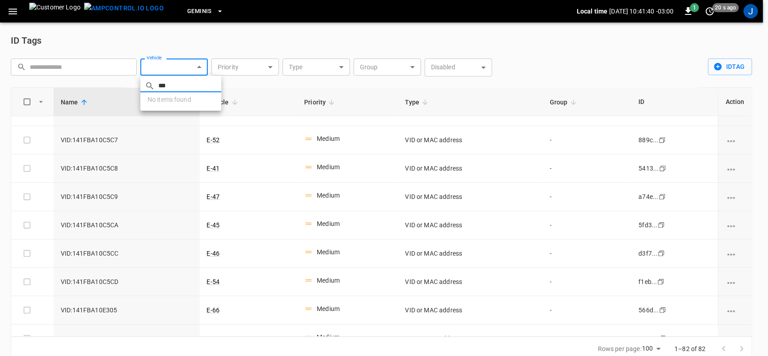
click at [160, 82] on input "***" at bounding box center [189, 85] width 63 height 13
type input "****"
click at [248, 88] on div at bounding box center [384, 178] width 768 height 356
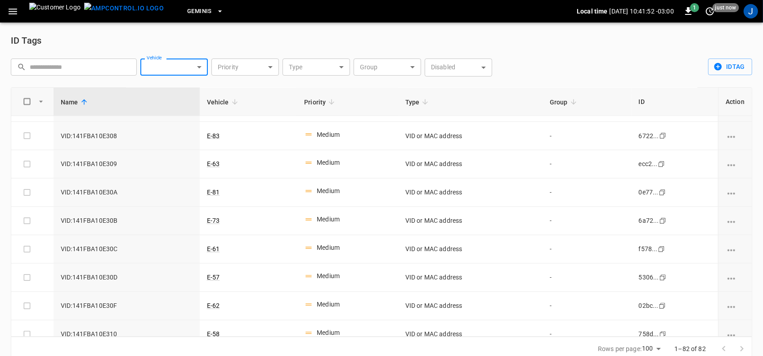
scroll to position [1519, 0]
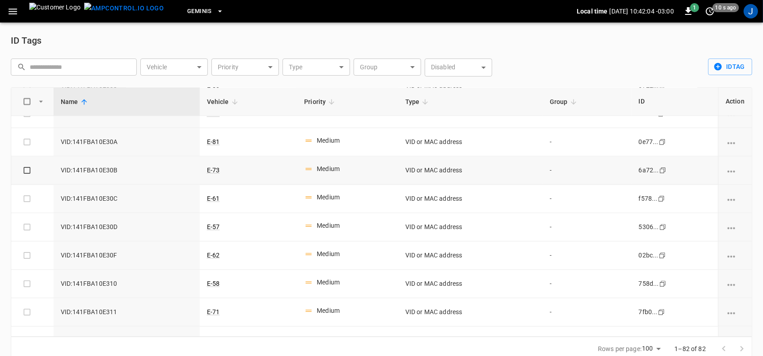
click at [728, 172] on icon "vehicle options" at bounding box center [732, 172] width 8 height 2
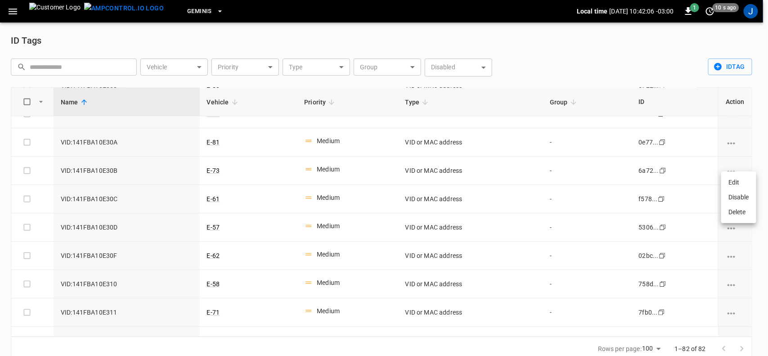
click at [733, 181] on li "Edit" at bounding box center [739, 182] width 35 height 15
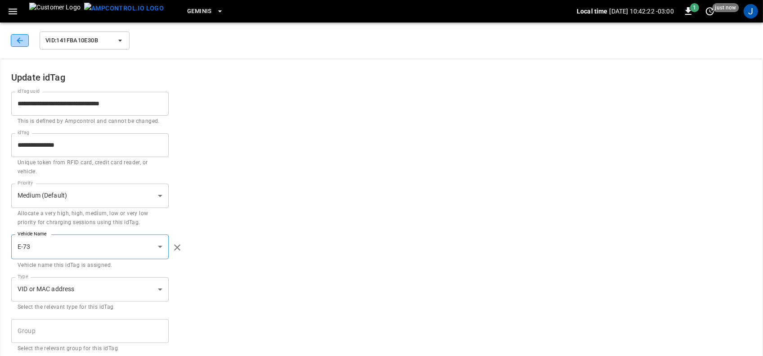
click at [22, 38] on icon "button" at bounding box center [19, 40] width 9 height 9
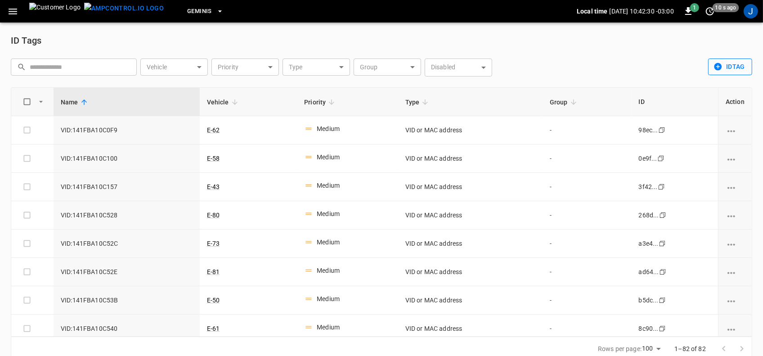
click at [732, 65] on button "idTag" at bounding box center [731, 67] width 44 height 17
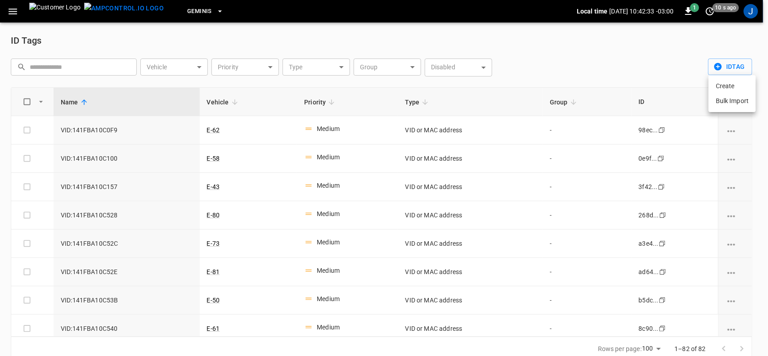
click at [727, 86] on li "Create" at bounding box center [732, 86] width 47 height 15
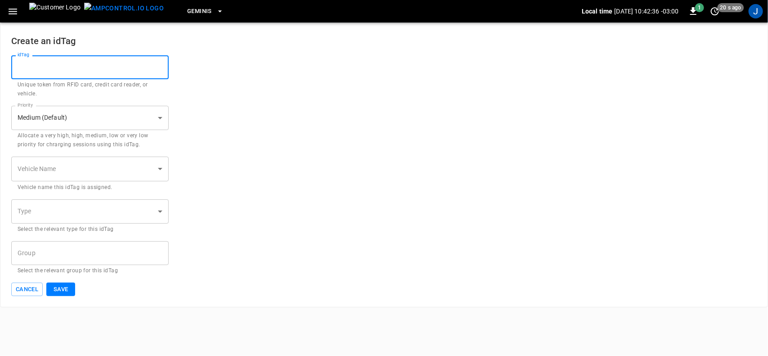
click at [58, 72] on input "idTag" at bounding box center [90, 67] width 158 height 24
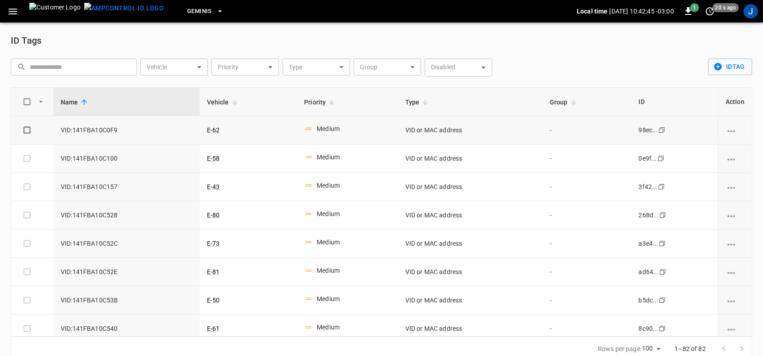
click at [727, 129] on icon "vehicle options" at bounding box center [731, 131] width 11 height 11
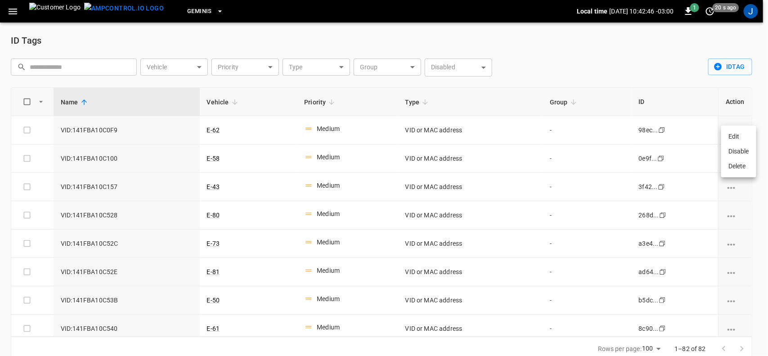
click at [732, 135] on li "Edit" at bounding box center [739, 136] width 35 height 15
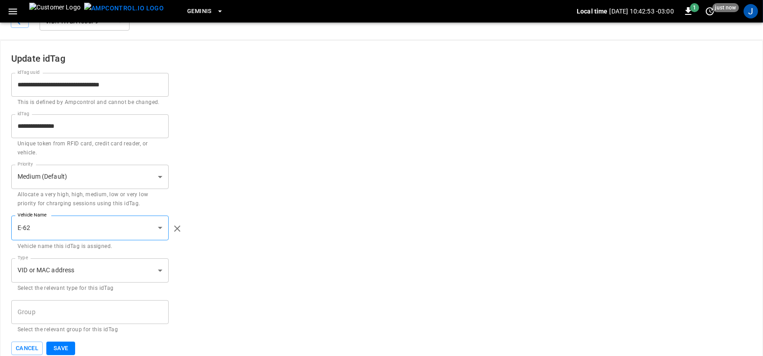
scroll to position [30, 0]
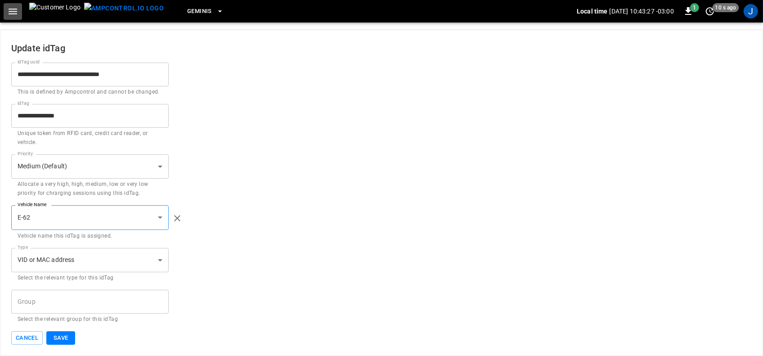
click at [9, 11] on icon "button" at bounding box center [13, 12] width 9 height 6
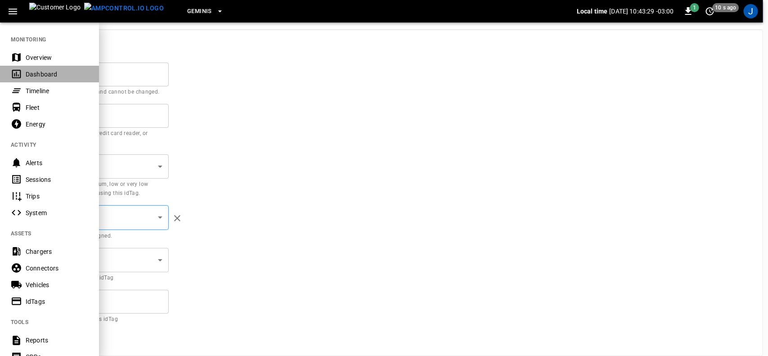
click at [28, 70] on div "Dashboard" at bounding box center [57, 74] width 63 height 9
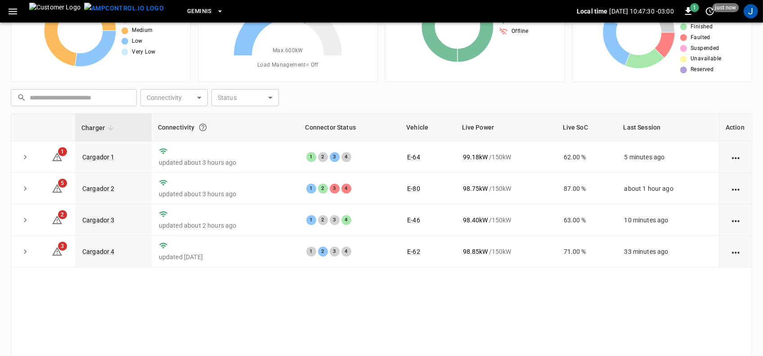
scroll to position [107, 0]
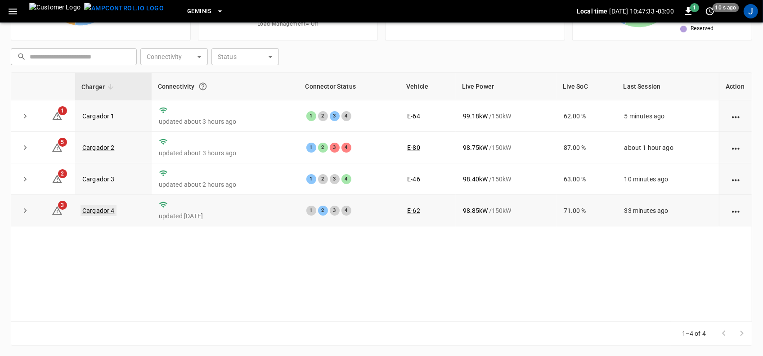
click at [96, 210] on link "Cargador 4" at bounding box center [99, 210] width 36 height 11
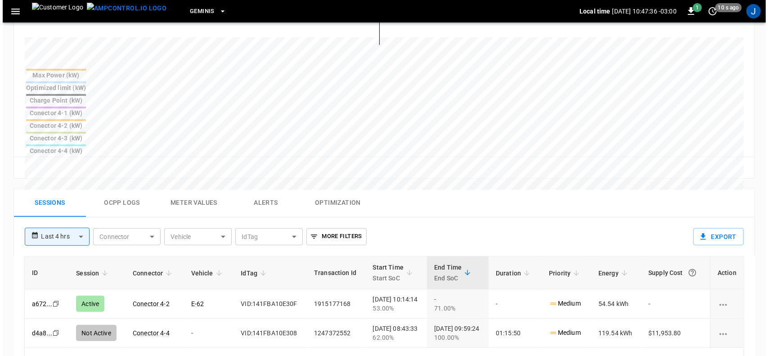
scroll to position [338, 0]
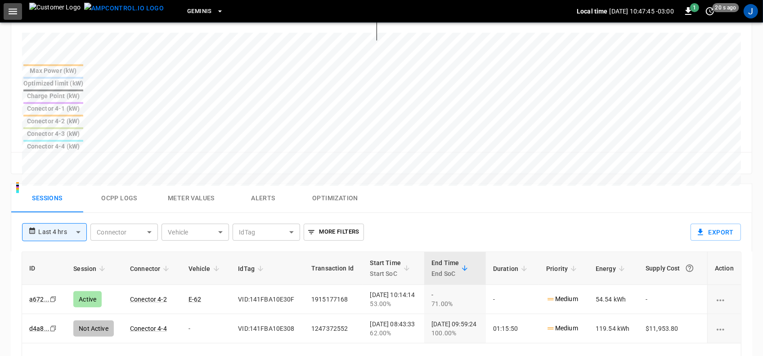
click at [12, 14] on icon "button" at bounding box center [13, 12] width 9 height 6
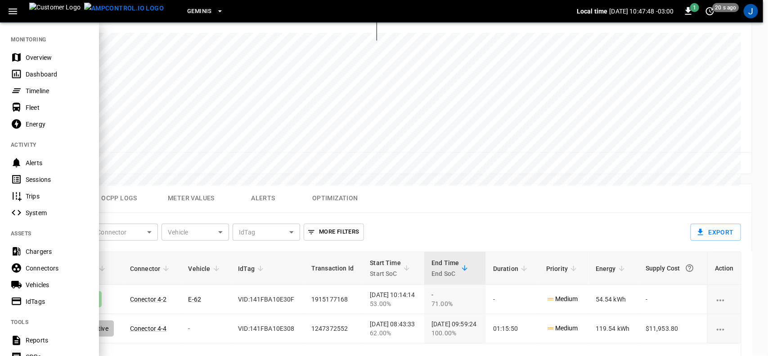
click at [32, 302] on div "IdTags" at bounding box center [57, 301] width 63 height 9
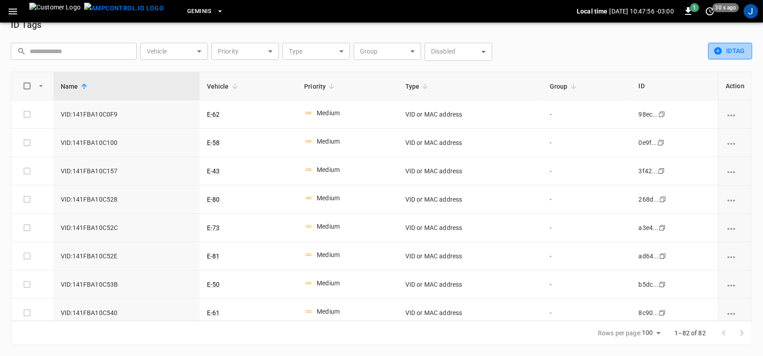
click at [744, 48] on button "idTag" at bounding box center [731, 51] width 44 height 17
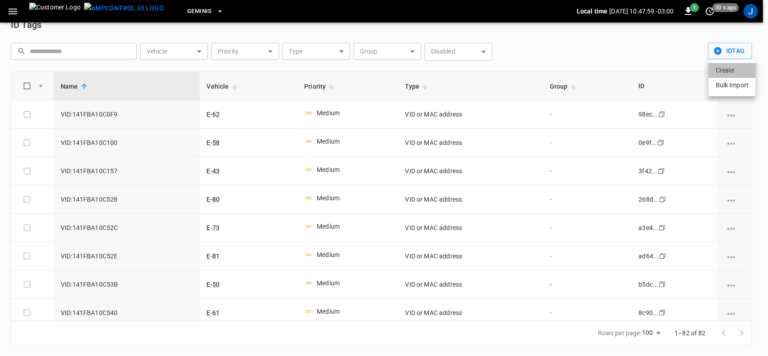
click at [728, 69] on li "Create" at bounding box center [732, 70] width 47 height 15
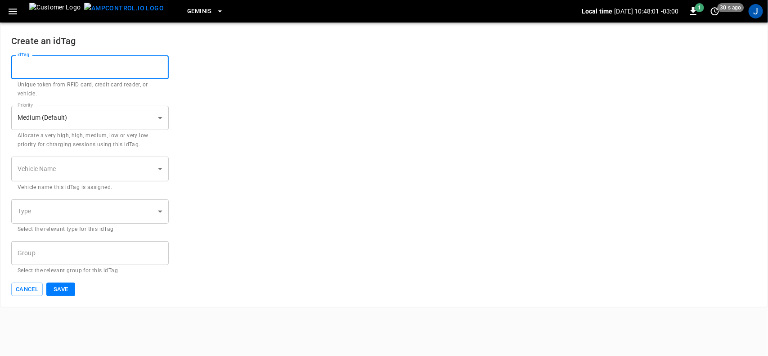
click at [72, 66] on input "idTag" at bounding box center [90, 67] width 158 height 24
click at [280, 107] on div "Priority Medium (Default) * Priority Allocate a very high, high, medium, low or…" at bounding box center [384, 128] width 746 height 44
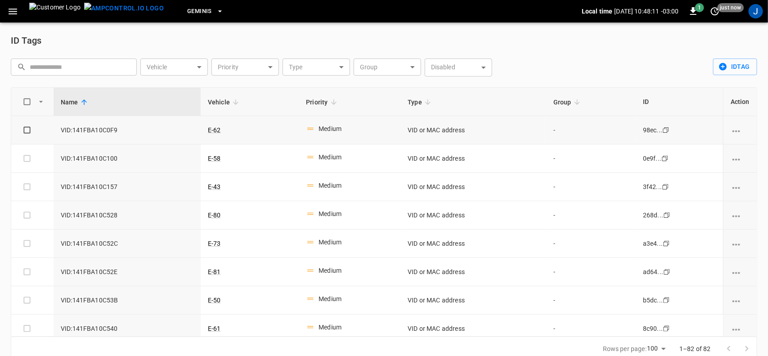
scroll to position [16, 0]
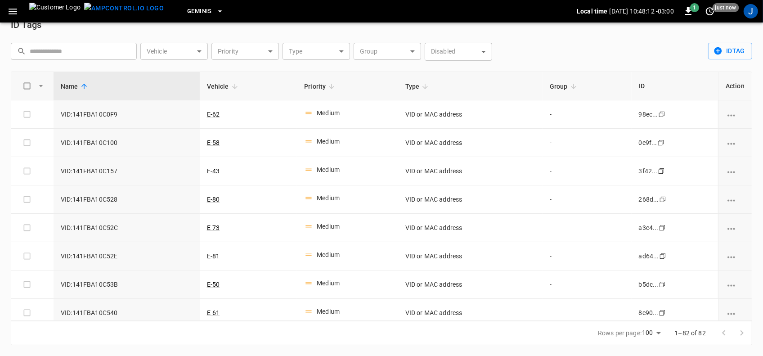
click at [16, 9] on icon "button" at bounding box center [12, 11] width 11 height 11
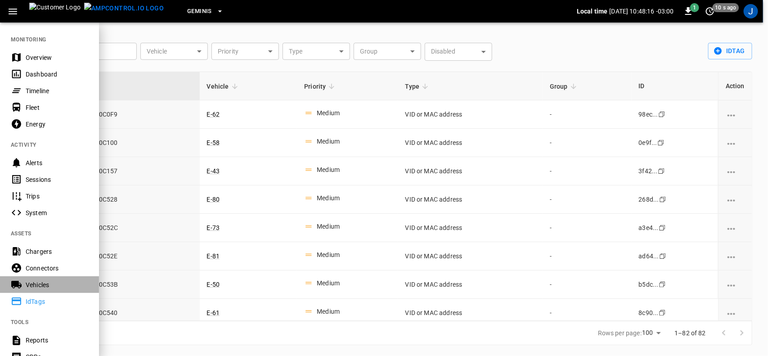
click at [34, 283] on div "Vehicles" at bounding box center [57, 284] width 63 height 9
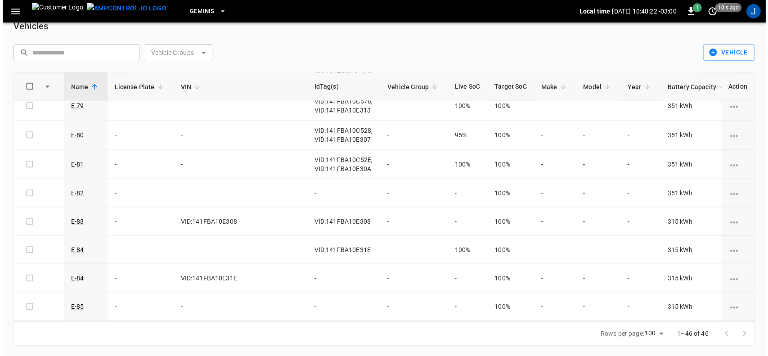
scroll to position [1130, 0]
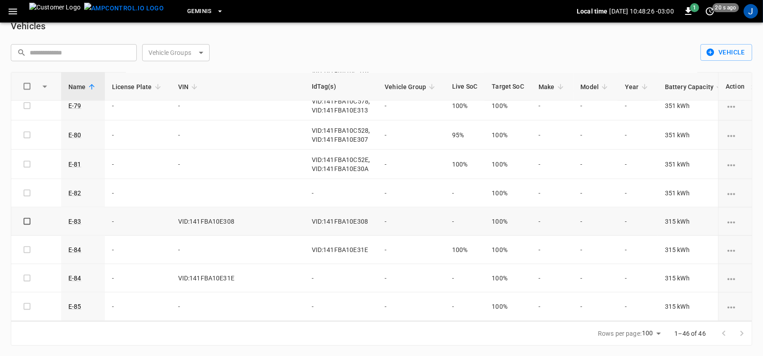
click at [728, 222] on icon "vehicle options" at bounding box center [732, 223] width 8 height 2
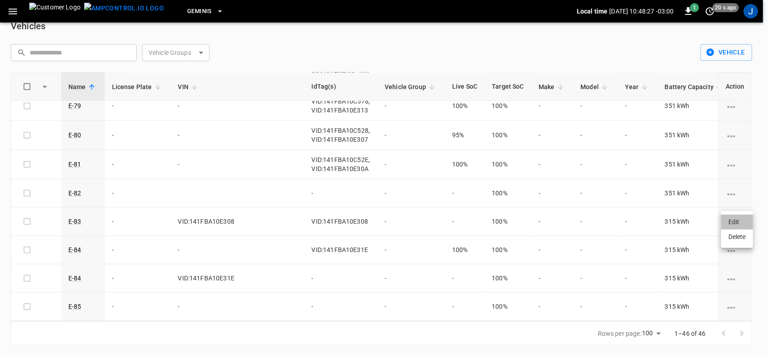
click at [733, 221] on li "Edit" at bounding box center [738, 222] width 32 height 15
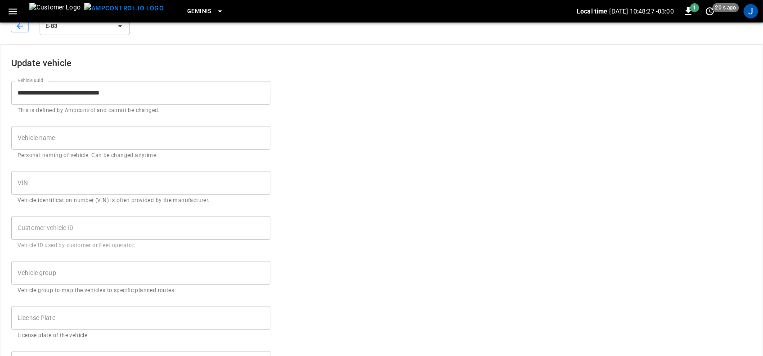
type input "****"
type input "**********"
type input "***"
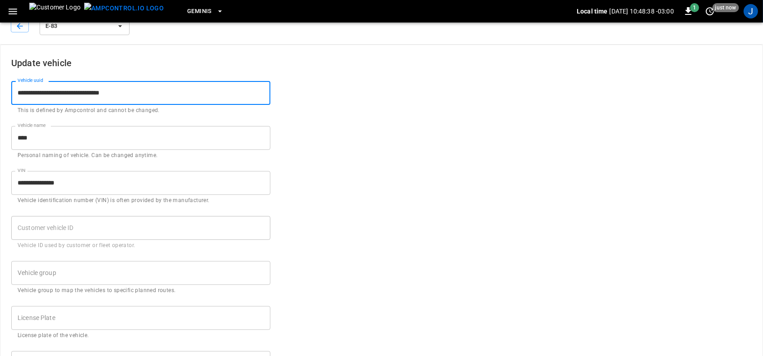
drag, startPoint x: 15, startPoint y: 92, endPoint x: 144, endPoint y: 96, distance: 129.2
click at [144, 96] on input "**********" at bounding box center [140, 93] width 259 height 24
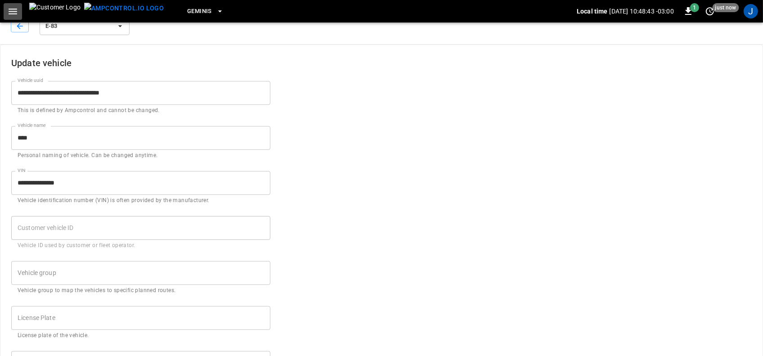
click at [12, 11] on icon "button" at bounding box center [13, 12] width 9 height 6
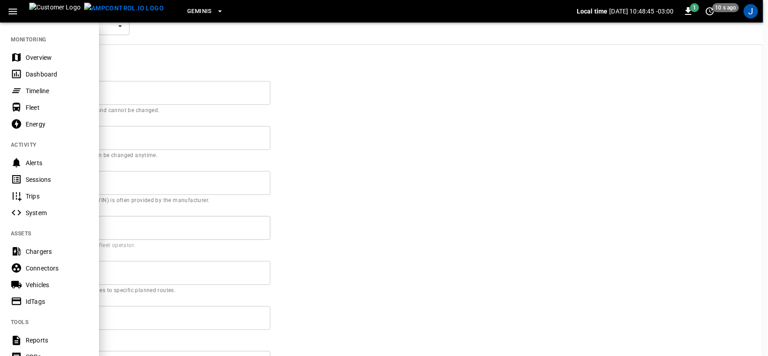
click at [34, 301] on div "IdTags" at bounding box center [57, 301] width 63 height 9
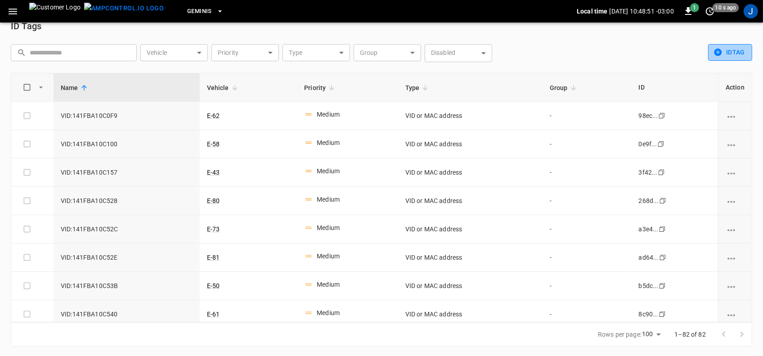
click at [737, 50] on button "idTag" at bounding box center [731, 52] width 44 height 17
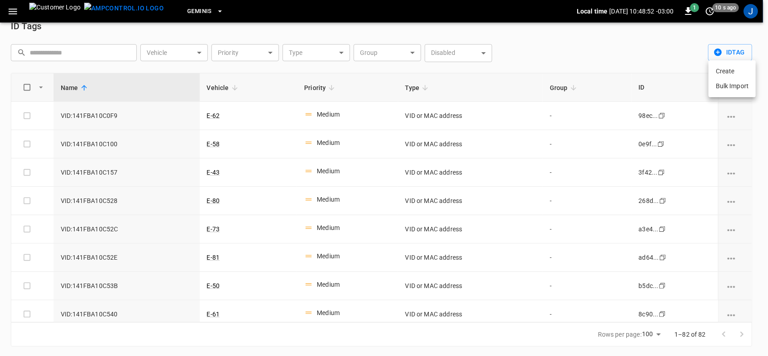
click at [733, 71] on li "Create" at bounding box center [732, 71] width 47 height 15
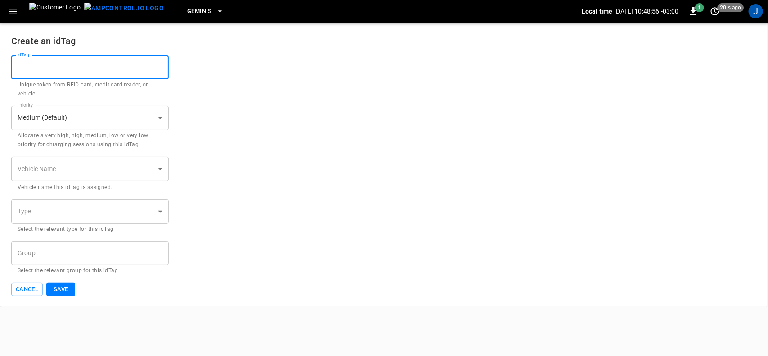
paste input "**********"
type input "**********"
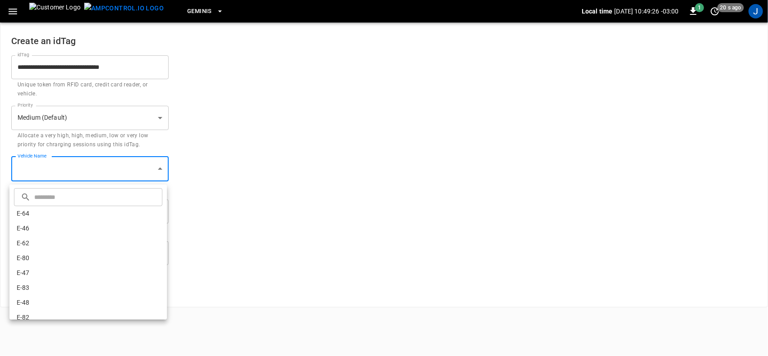
click at [158, 169] on body "**********" at bounding box center [384, 153] width 768 height 307
click at [81, 172] on div at bounding box center [384, 178] width 768 height 356
click at [104, 167] on body "**********" at bounding box center [384, 153] width 768 height 307
click at [97, 198] on input "text" at bounding box center [97, 197] width 126 height 24
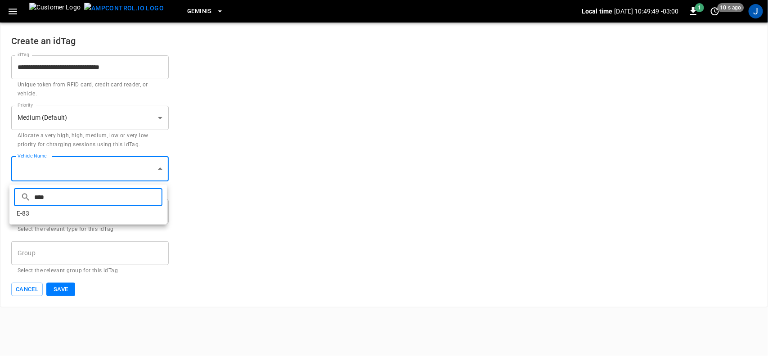
type input "****"
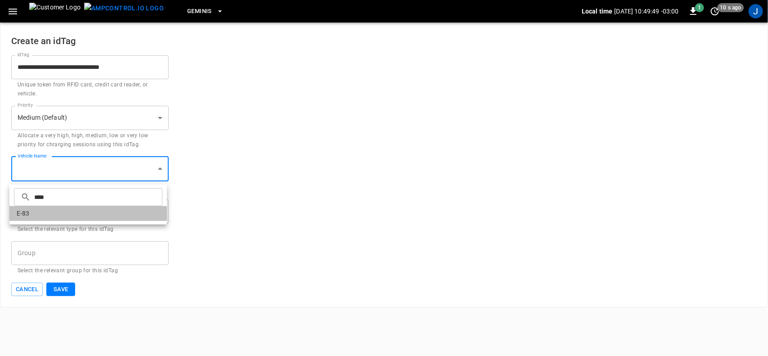
click at [32, 214] on li "E-83" at bounding box center [88, 213] width 158 height 15
type input "**********"
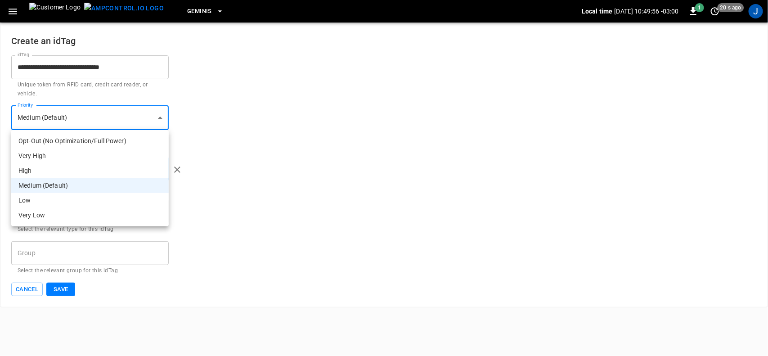
click at [158, 116] on body "**********" at bounding box center [384, 153] width 768 height 307
click at [68, 185] on li "Medium (Default)" at bounding box center [90, 185] width 158 height 15
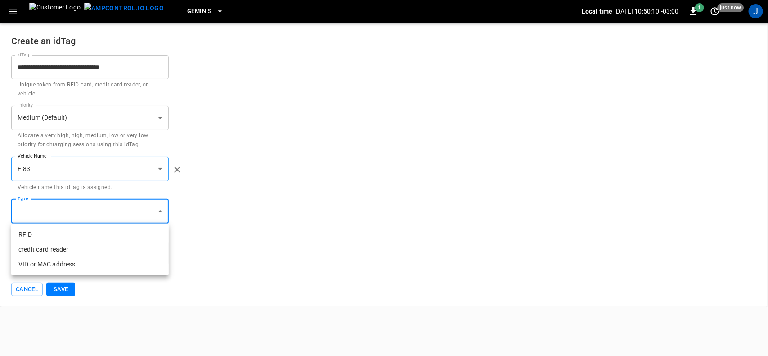
click at [158, 210] on body "**********" at bounding box center [384, 153] width 768 height 307
click at [79, 266] on li "VID or MAC address" at bounding box center [90, 264] width 158 height 15
type input "**********"
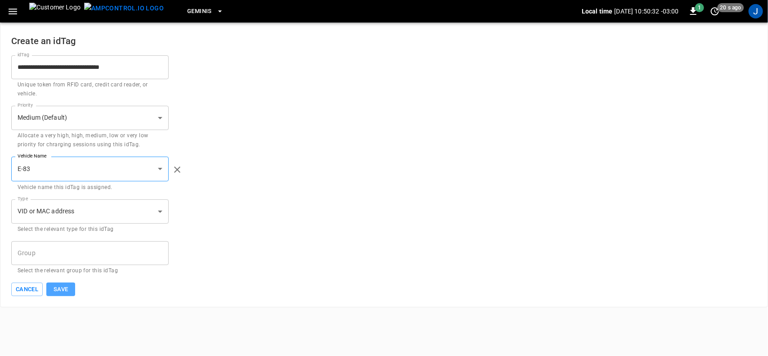
click at [61, 290] on button "Save" at bounding box center [60, 290] width 29 height 14
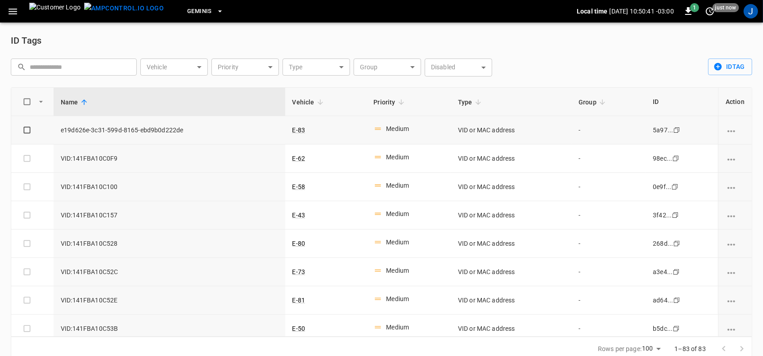
click at [726, 132] on icon "vehicle options" at bounding box center [731, 131] width 11 height 11
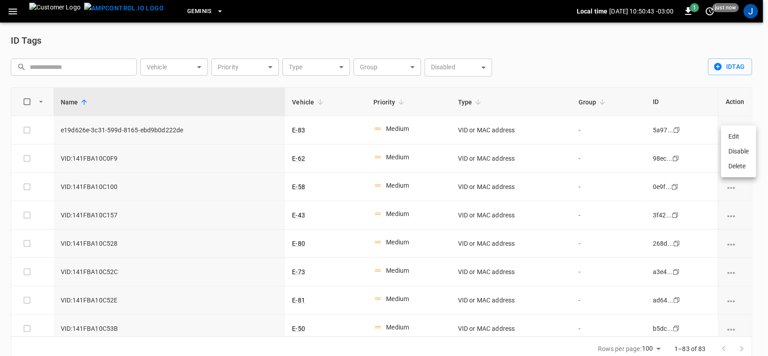
click at [732, 136] on li "Edit" at bounding box center [739, 136] width 35 height 15
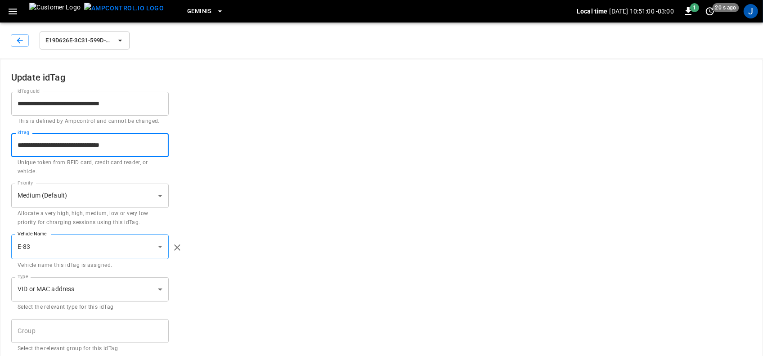
click at [145, 145] on input "**********" at bounding box center [90, 145] width 158 height 24
type input "*"
type input "**********"
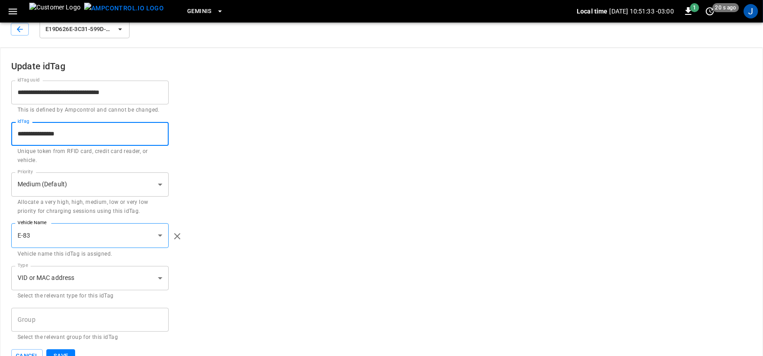
scroll to position [30, 0]
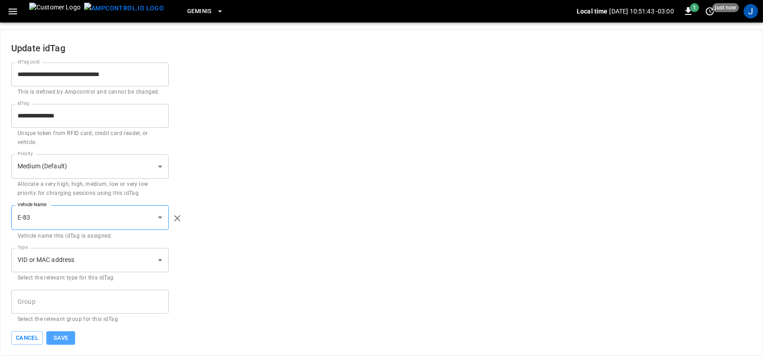
click at [60, 334] on button "Save" at bounding box center [60, 338] width 29 height 14
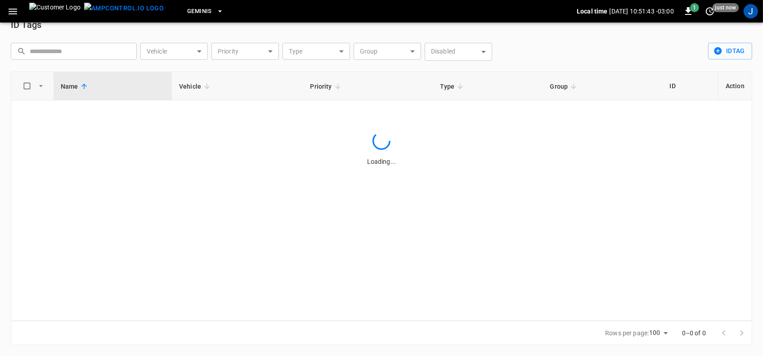
scroll to position [16, 0]
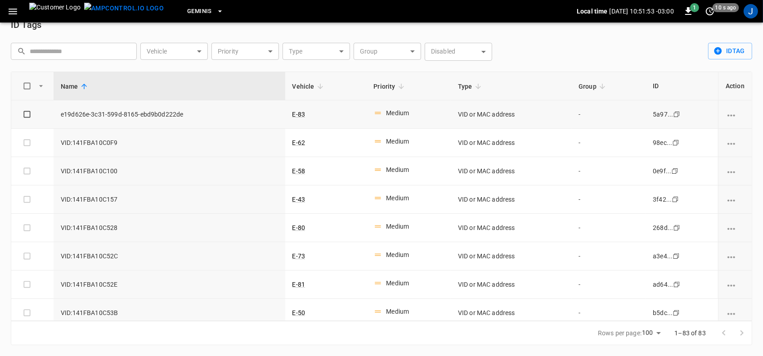
click at [728, 115] on icon "vehicle options" at bounding box center [731, 115] width 11 height 11
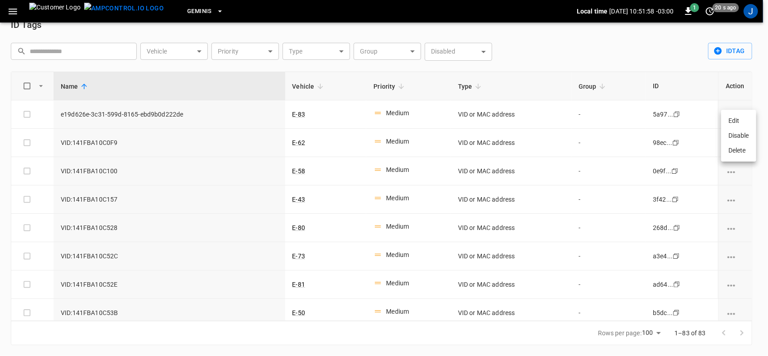
click at [740, 135] on li "Disable" at bounding box center [739, 135] width 35 height 15
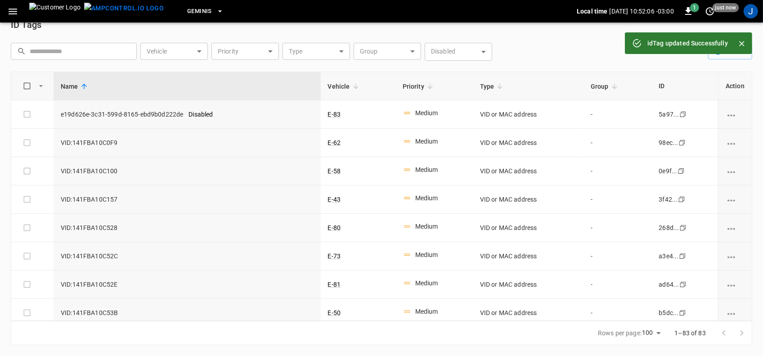
click at [728, 115] on icon "vehicle options" at bounding box center [732, 115] width 8 height 2
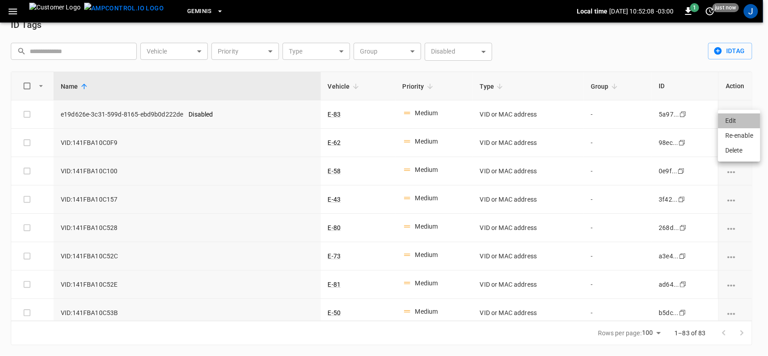
click at [732, 120] on li "Edit" at bounding box center [739, 120] width 42 height 15
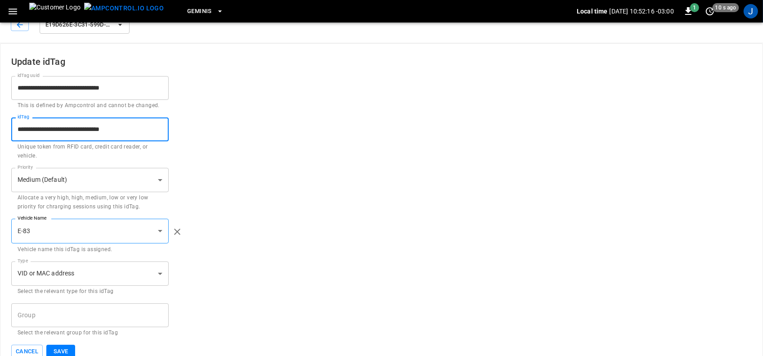
click at [148, 131] on input "**********" at bounding box center [90, 129] width 158 height 24
type input "*"
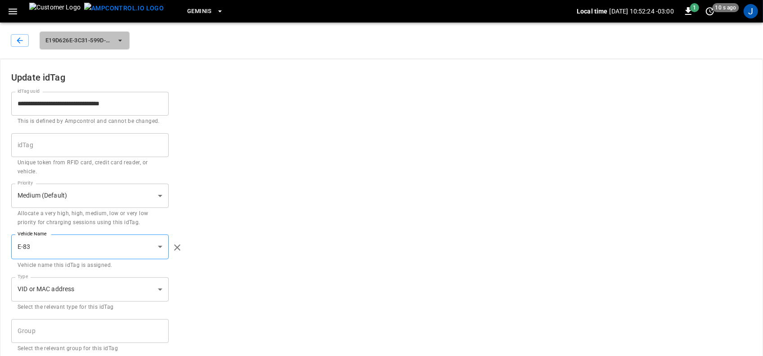
click at [112, 41] on span "e19d626e-3c31-599d-8165-ebd9b0d222de" at bounding box center [78, 41] width 67 height 10
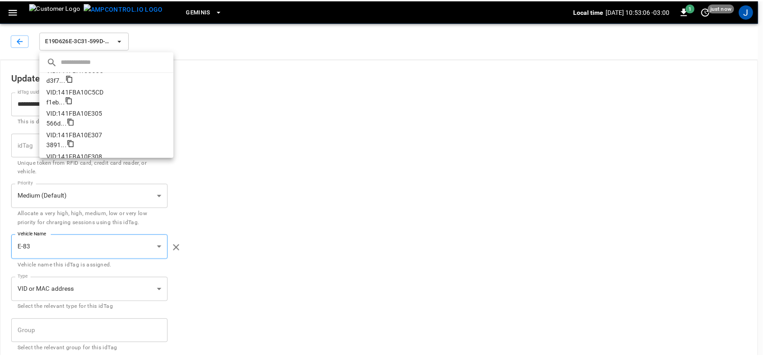
scroll to position [1125, 0]
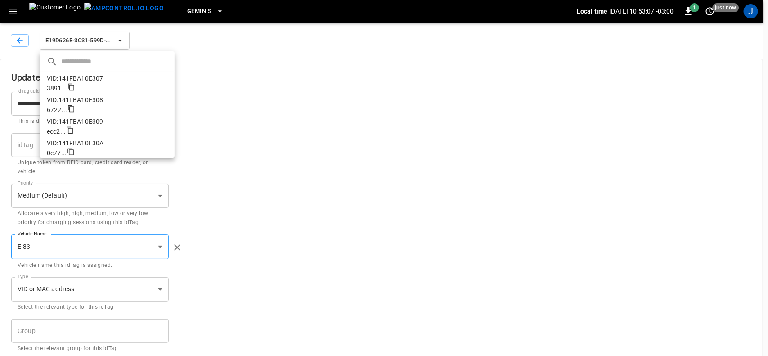
click at [86, 100] on p "VID:141FBA10E308" at bounding box center [107, 99] width 121 height 9
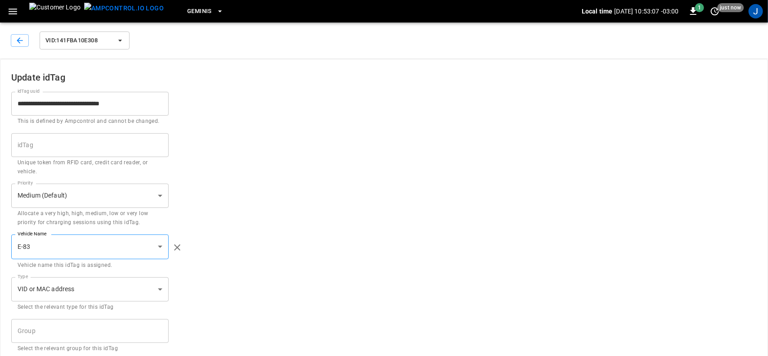
type input "**********"
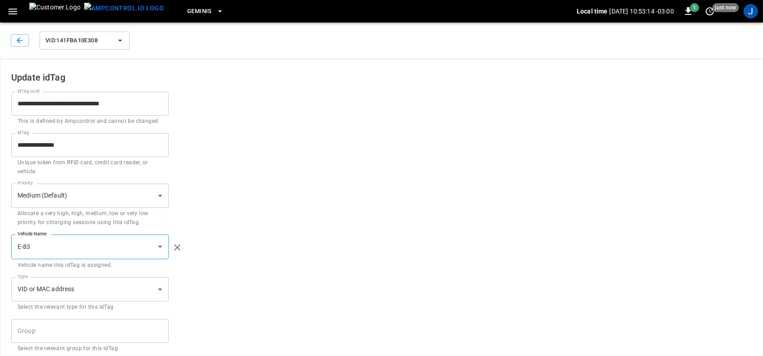
scroll to position [30, 0]
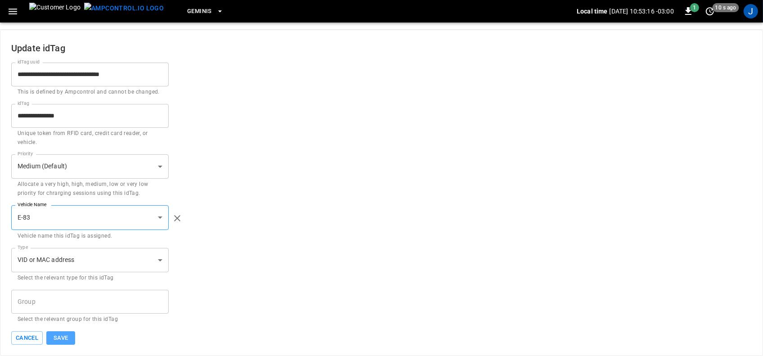
click at [65, 338] on button "Save" at bounding box center [60, 338] width 29 height 14
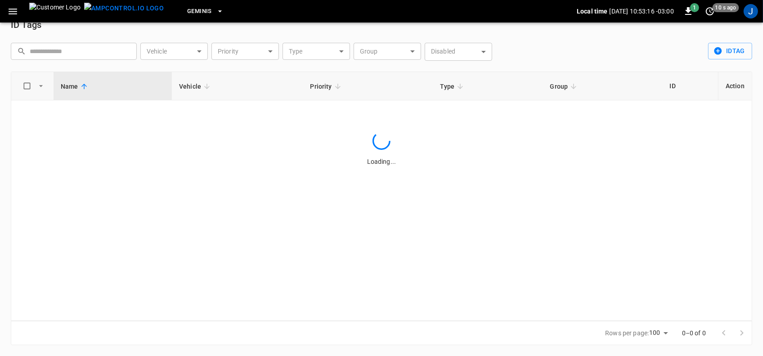
scroll to position [16, 0]
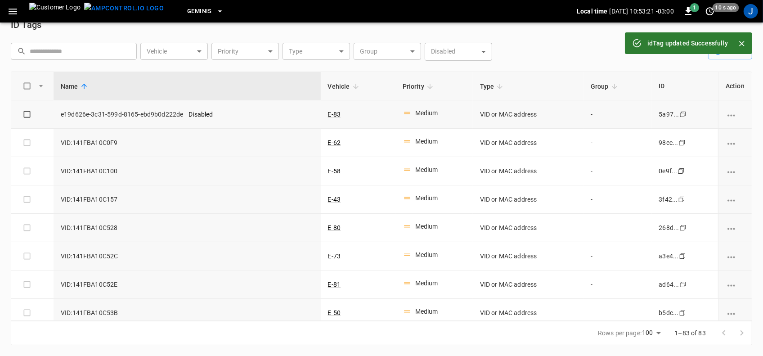
click at [730, 113] on icon "vehicle options" at bounding box center [731, 115] width 11 height 11
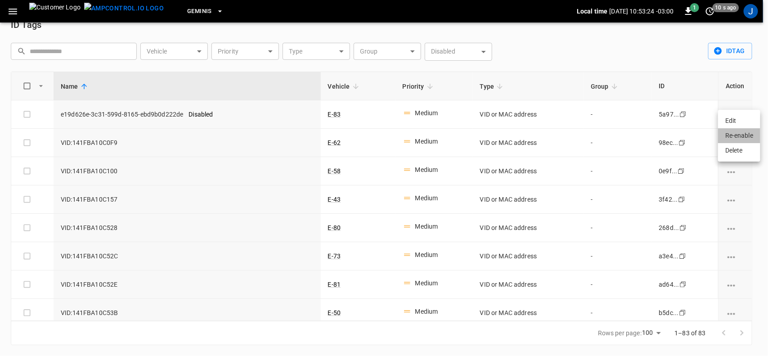
click at [738, 136] on li "Re-enable" at bounding box center [739, 135] width 42 height 15
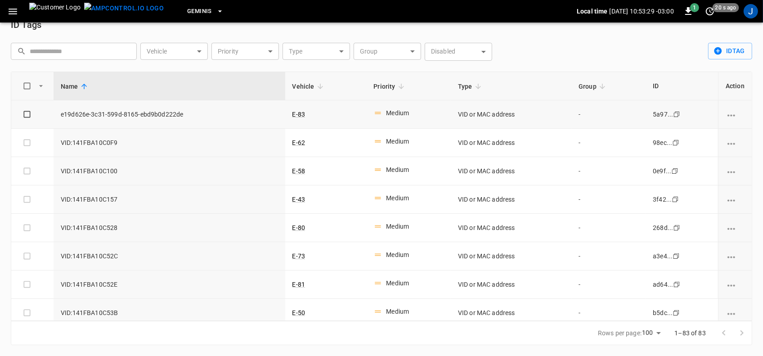
click at [147, 115] on span "e19d626e-3c31-599d-8165-ebd9b0d222de" at bounding box center [169, 114] width 217 height 9
drag, startPoint x: 154, startPoint y: 115, endPoint x: 165, endPoint y: 115, distance: 10.8
click at [154, 115] on span "e19d626e-3c31-599d-8165-ebd9b0d222de" at bounding box center [169, 114] width 217 height 9
click at [728, 116] on icon "vehicle options" at bounding box center [731, 115] width 11 height 11
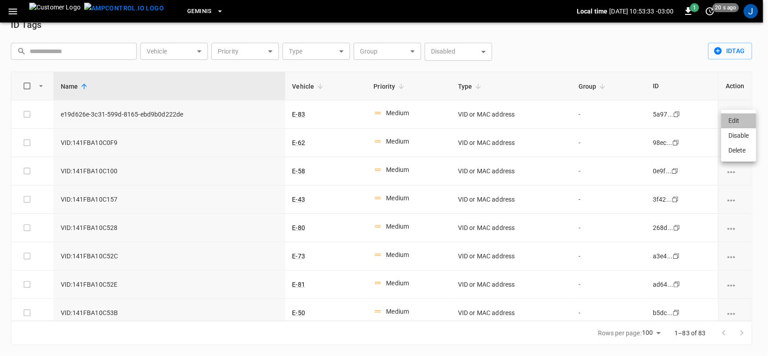
click at [739, 120] on li "Edit" at bounding box center [739, 120] width 35 height 15
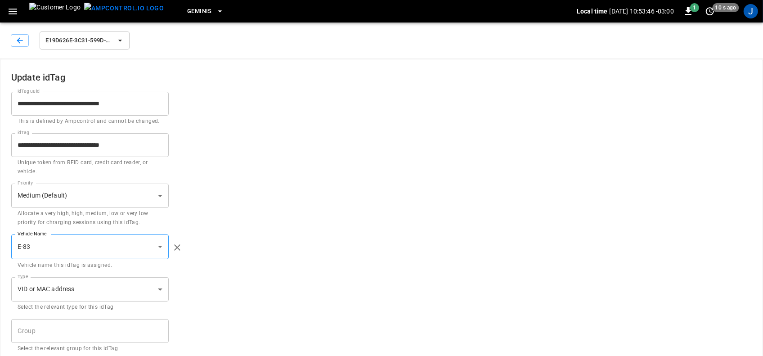
click at [119, 41] on icon "button" at bounding box center [120, 40] width 9 height 9
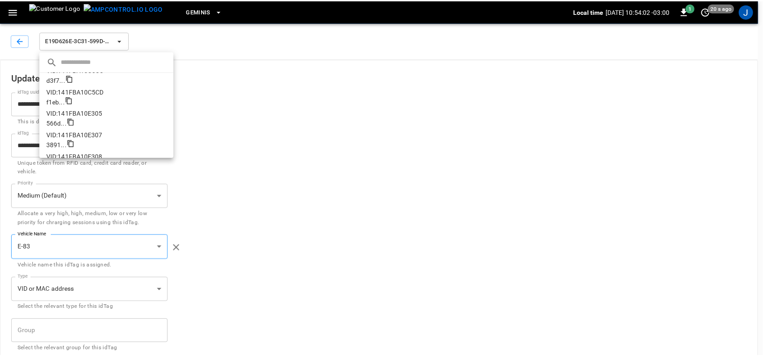
scroll to position [1125, 0]
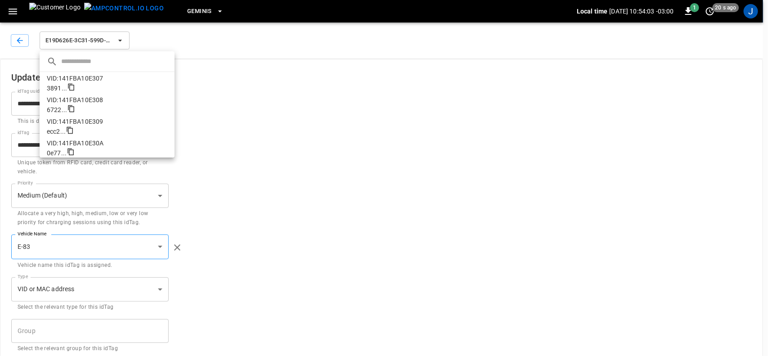
click at [84, 102] on p "VID:141FBA10E308" at bounding box center [107, 99] width 121 height 9
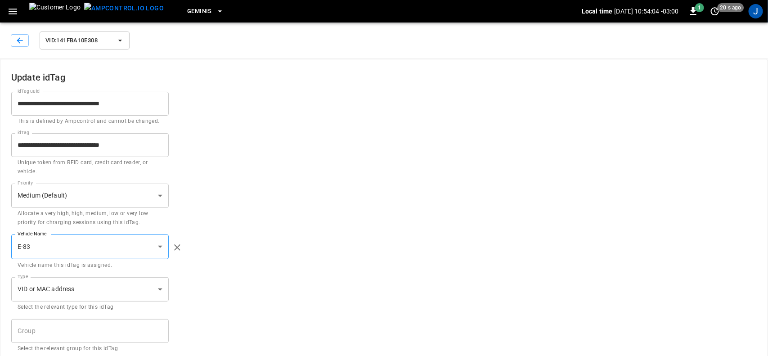
type input "**********"
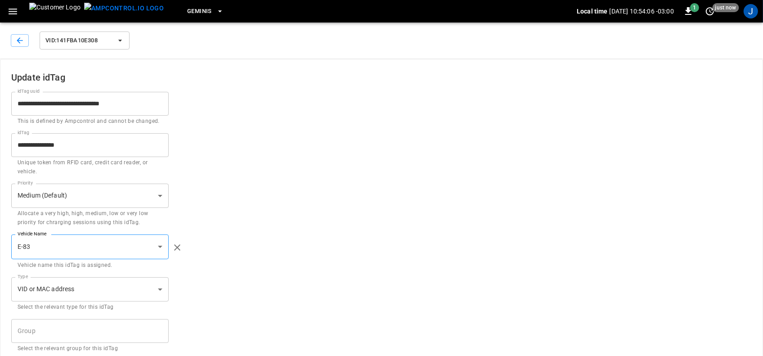
click at [249, 102] on div "**********" at bounding box center [381, 109] width 741 height 34
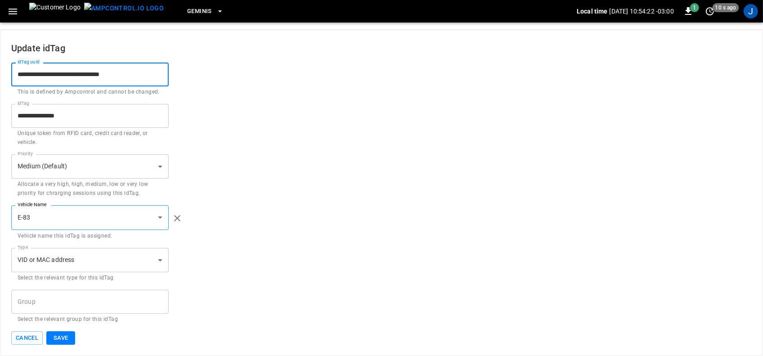
click at [157, 74] on input "**********" at bounding box center [90, 75] width 158 height 24
type input "**********"
click at [257, 90] on div "**********" at bounding box center [381, 80] width 741 height 34
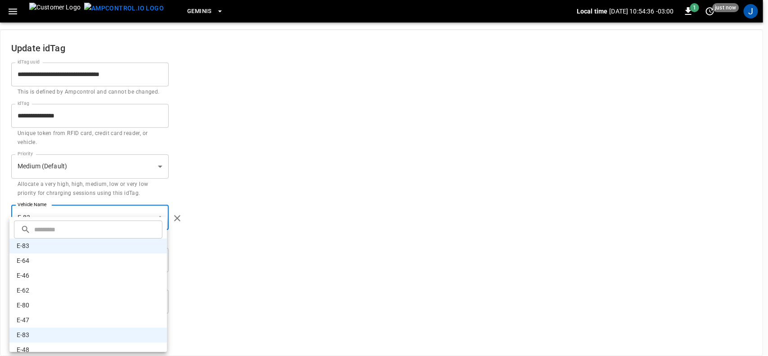
click at [161, 215] on body "**********" at bounding box center [384, 163] width 768 height 385
click at [62, 246] on li "E-83" at bounding box center [88, 246] width 158 height 15
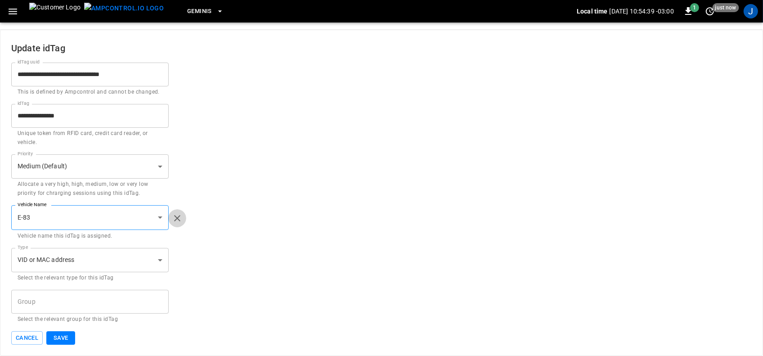
click at [176, 219] on icon "button" at bounding box center [177, 218] width 6 height 6
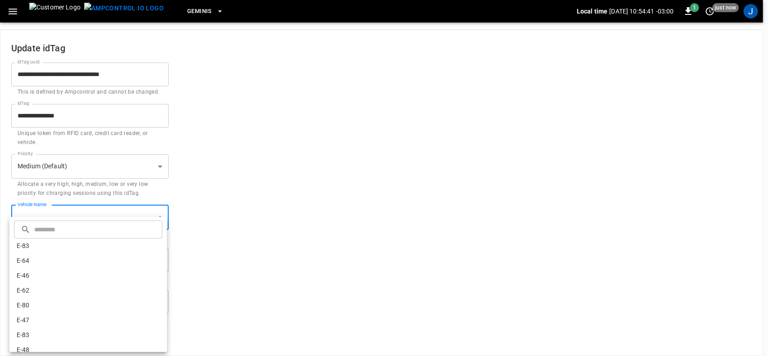
click at [158, 218] on body "**********" at bounding box center [384, 163] width 768 height 385
click at [25, 247] on li "E-83" at bounding box center [88, 246] width 158 height 15
type input "**********"
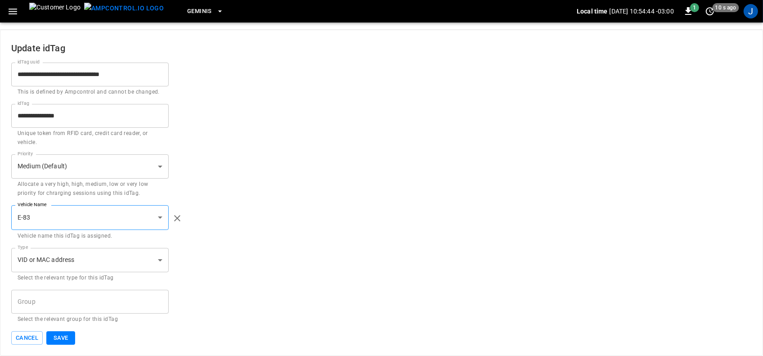
click at [303, 244] on div "**********" at bounding box center [381, 194] width 741 height 262
drag, startPoint x: 16, startPoint y: 72, endPoint x: 157, endPoint y: 75, distance: 140.9
click at [157, 75] on input "**********" at bounding box center [90, 75] width 158 height 24
paste input "text"
type input "**********"
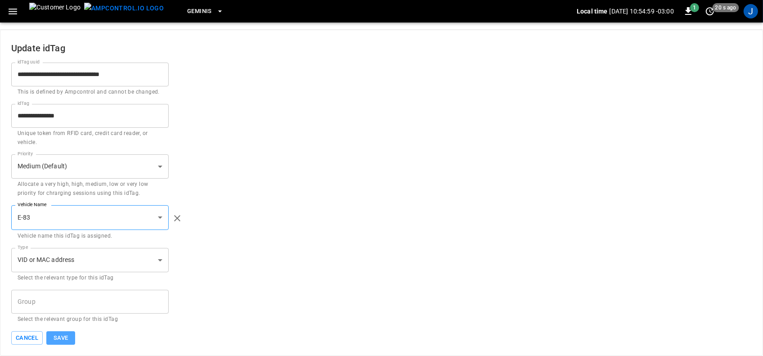
click at [62, 332] on button "Save" at bounding box center [60, 338] width 29 height 14
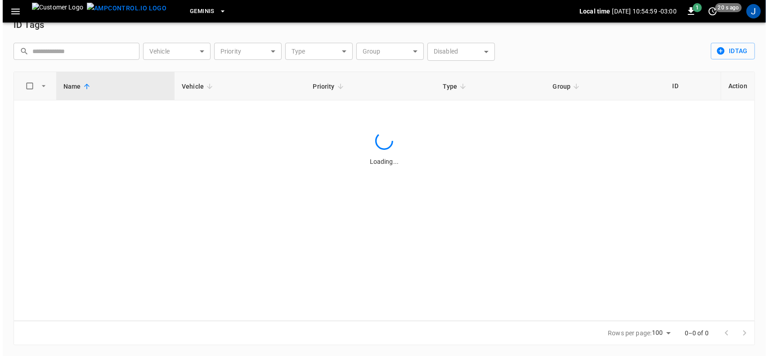
scroll to position [16, 0]
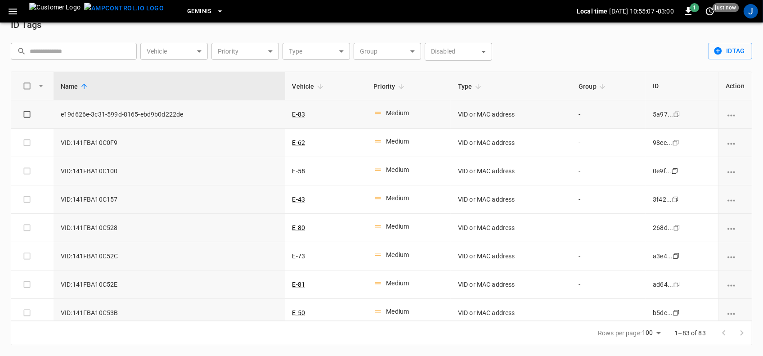
click at [673, 116] on icon "Copy" at bounding box center [676, 114] width 7 height 7
click at [199, 51] on body "Geminis Local time [DATE] 10:55:17 -03:00 1 10 s ago J ID Tags ​ ​ Vehicle ​ Ve…" at bounding box center [381, 170] width 763 height 372
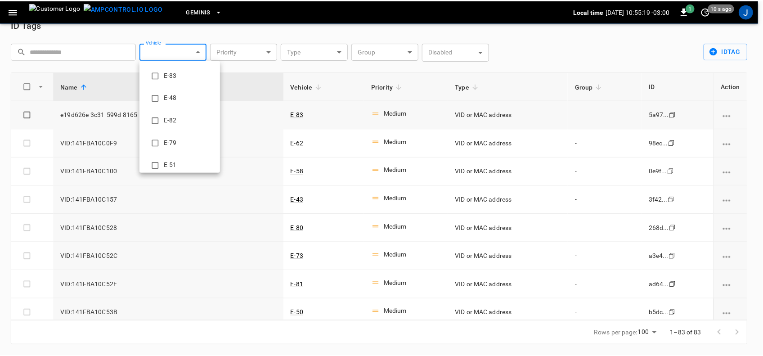
scroll to position [338, 0]
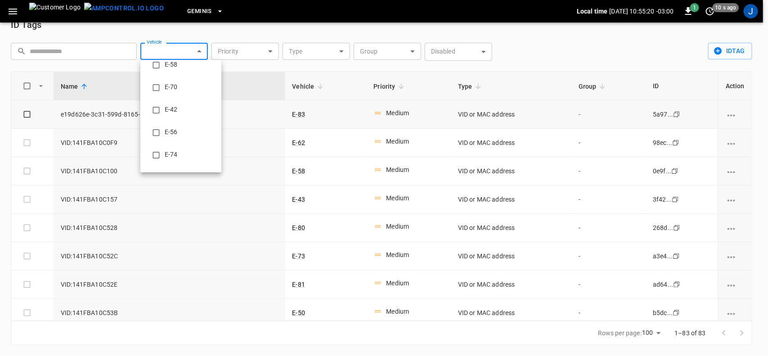
click at [296, 113] on div at bounding box center [384, 178] width 768 height 356
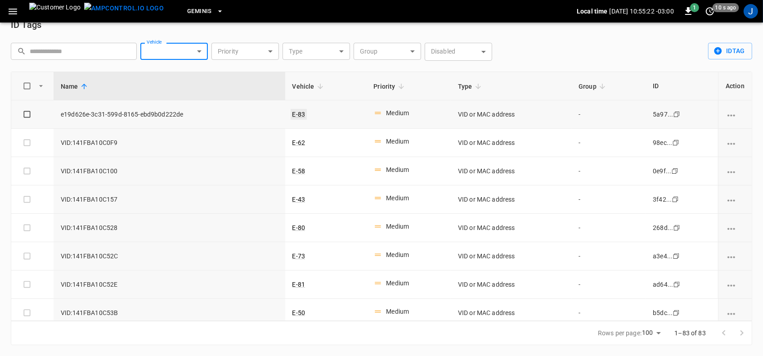
click at [296, 113] on link "E-83" at bounding box center [299, 114] width 17 height 11
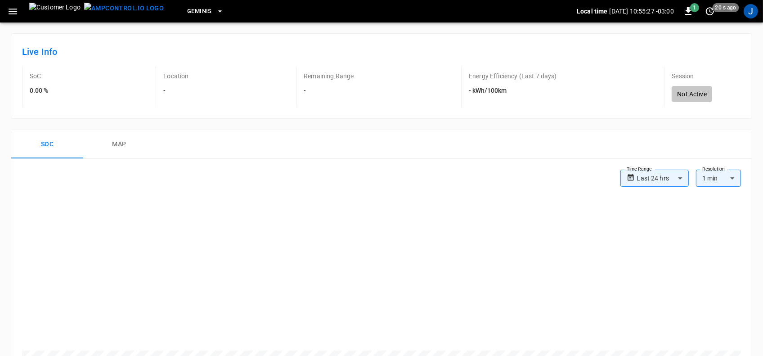
scroll to position [16, 0]
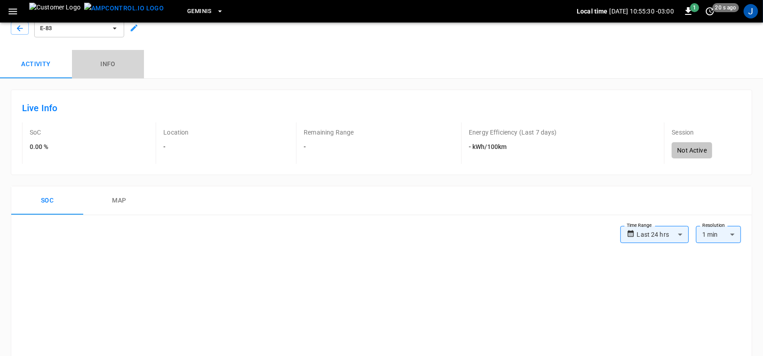
click at [106, 64] on button "Info" at bounding box center [108, 64] width 72 height 29
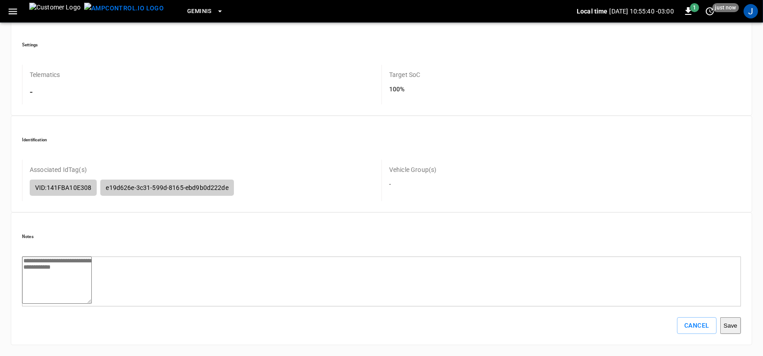
scroll to position [184, 0]
click at [228, 183] on p "e19d626e-3c31-599d-8165-ebd9b0d222de" at bounding box center [167, 187] width 122 height 9
click at [721, 325] on button "Save" at bounding box center [731, 325] width 21 height 17
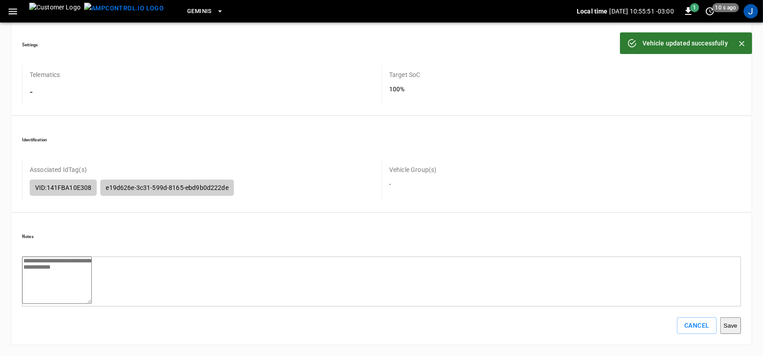
scroll to position [157, 0]
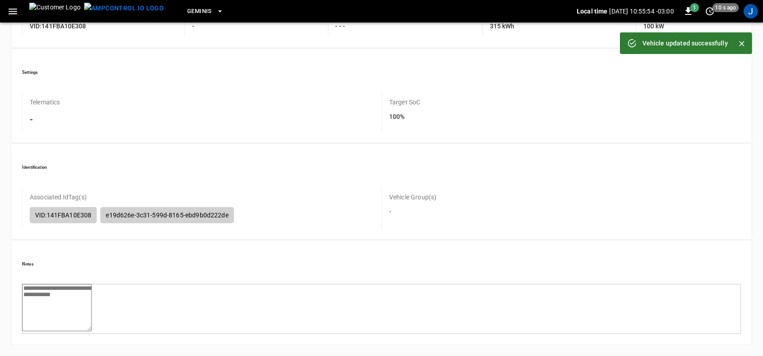
click at [87, 193] on p "Associated IdTag(s)" at bounding box center [58, 197] width 57 height 9
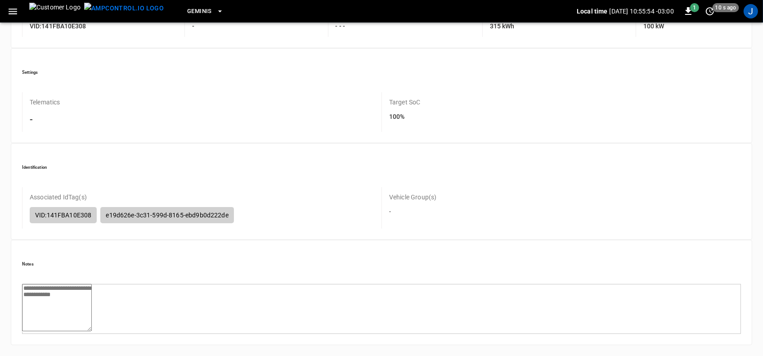
click at [91, 211] on p "VID:141FBA10E308" at bounding box center [63, 215] width 56 height 9
click at [228, 211] on p "e19d626e-3c31-599d-8165-ebd9b0d222de" at bounding box center [167, 215] width 122 height 9
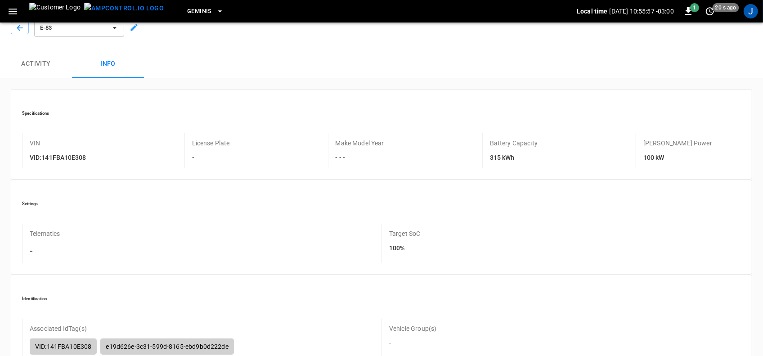
scroll to position [0, 0]
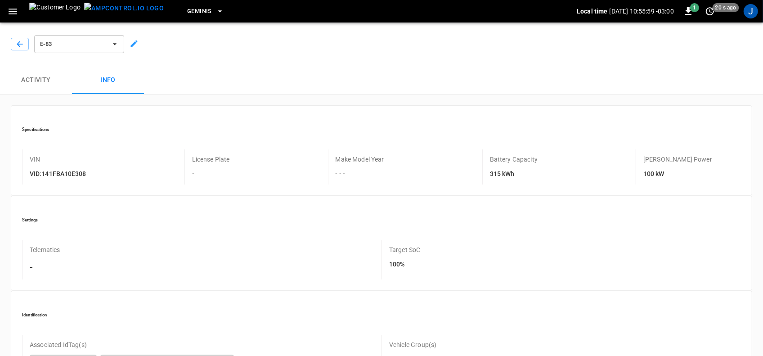
click at [230, 155] on p "License Plate" at bounding box center [211, 159] width 38 height 9
click at [361, 155] on p "Make Model Year" at bounding box center [360, 159] width 49 height 9
drag, startPoint x: 478, startPoint y: 151, endPoint x: 561, endPoint y: 151, distance: 83.3
click at [490, 155] on p "Battery Capacity" at bounding box center [514, 159] width 48 height 9
click at [644, 155] on p "[PERSON_NAME] Power" at bounding box center [678, 159] width 69 height 9
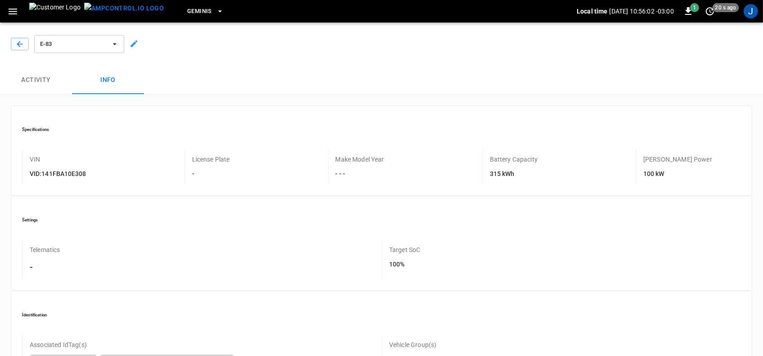
click at [50, 78] on button "Activity" at bounding box center [36, 80] width 72 height 29
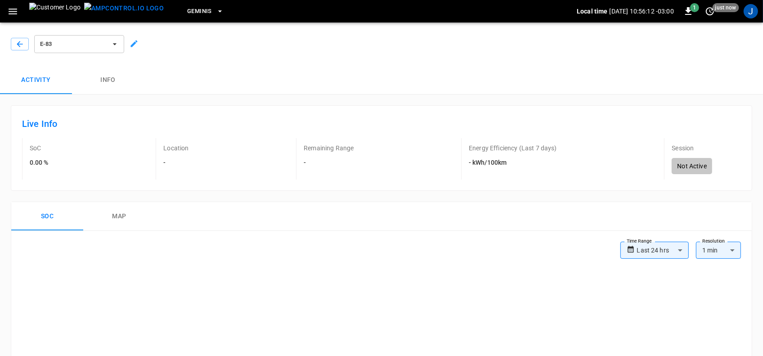
click at [9, 9] on icon "button" at bounding box center [13, 12] width 9 height 6
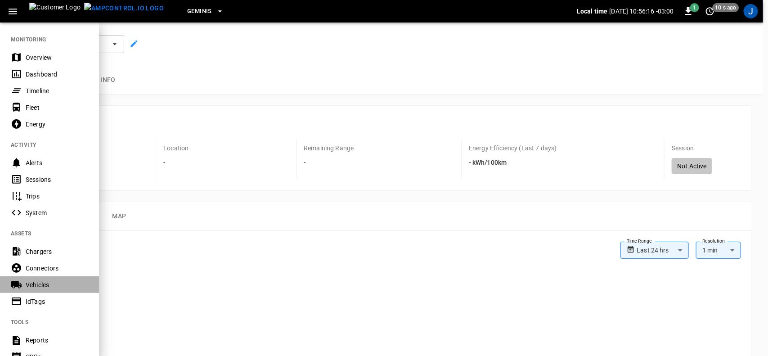
click at [37, 286] on div "Vehicles" at bounding box center [57, 284] width 63 height 9
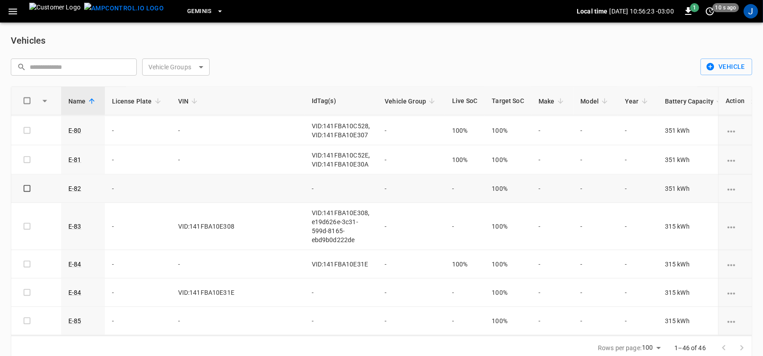
scroll to position [1149, 0]
click at [733, 222] on div "vehicle options" at bounding box center [735, 226] width 19 height 9
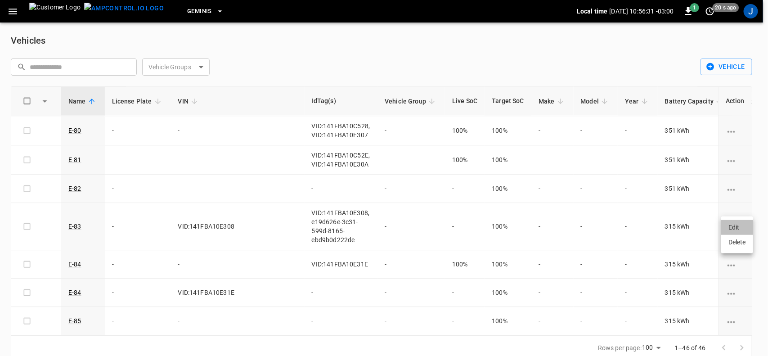
click at [733, 228] on li "Edit" at bounding box center [738, 227] width 32 height 15
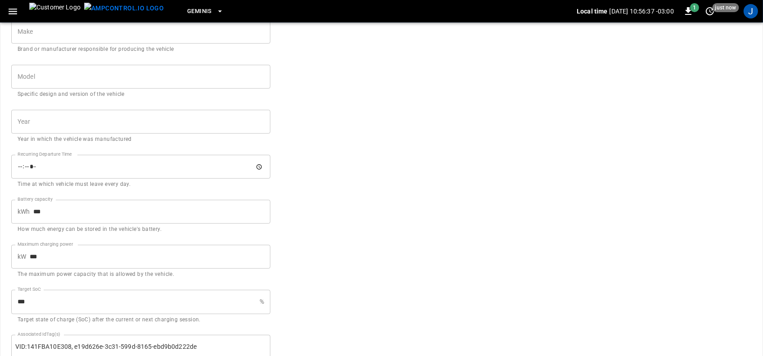
scroll to position [395, 0]
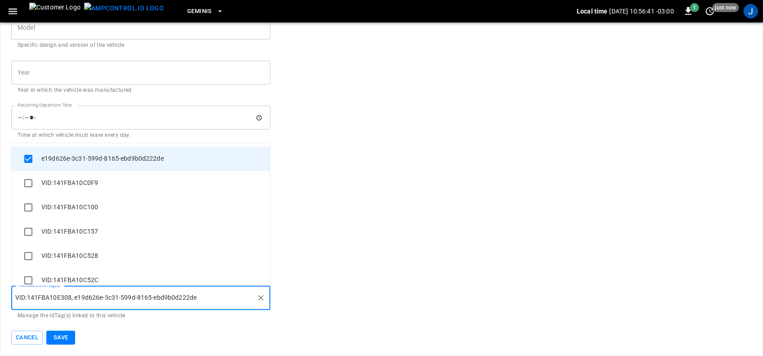
drag, startPoint x: 198, startPoint y: 296, endPoint x: 205, endPoint y: 296, distance: 7.2
click at [199, 296] on input "Associated IdTag(s)" at bounding box center [225, 298] width 56 height 16
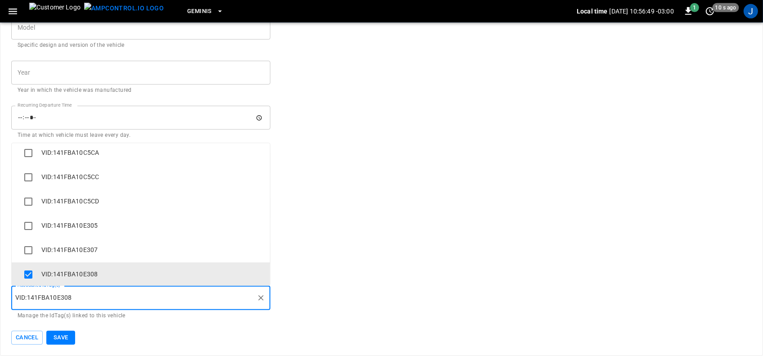
click at [377, 298] on form "**********" at bounding box center [381, 5] width 741 height 680
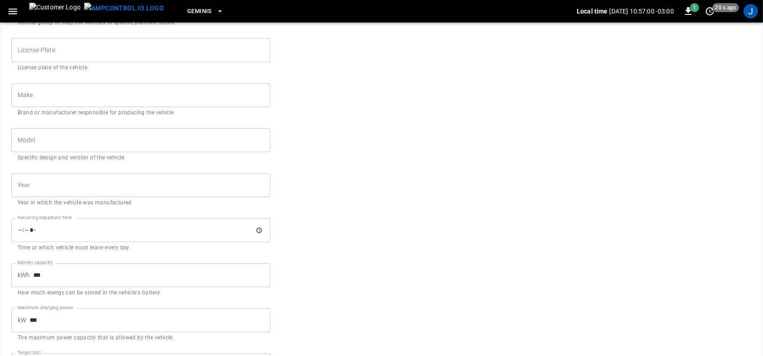
scroll to position [226, 0]
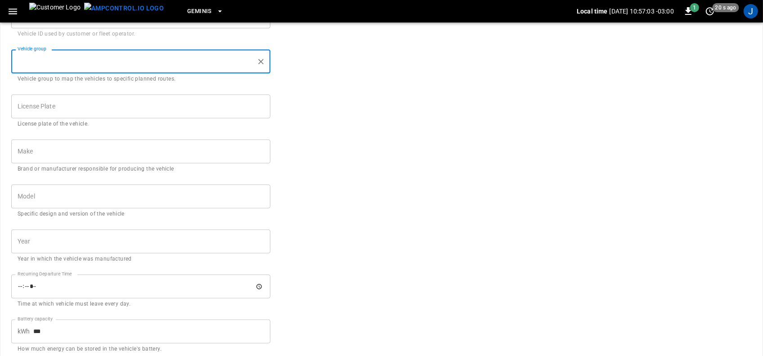
click at [244, 62] on input "Vehicle group" at bounding box center [134, 62] width 238 height 16
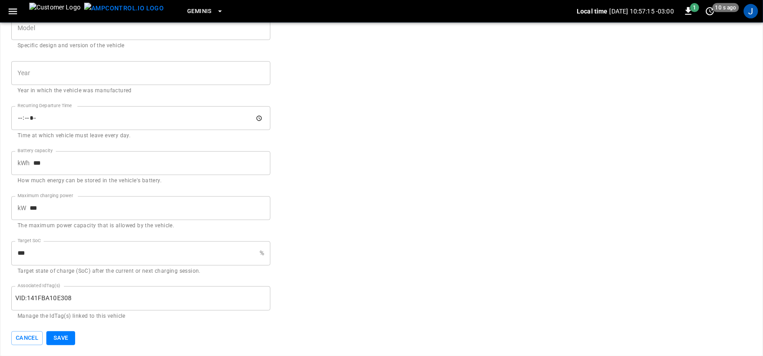
scroll to position [395, 0]
click at [63, 335] on button "Save" at bounding box center [60, 338] width 29 height 14
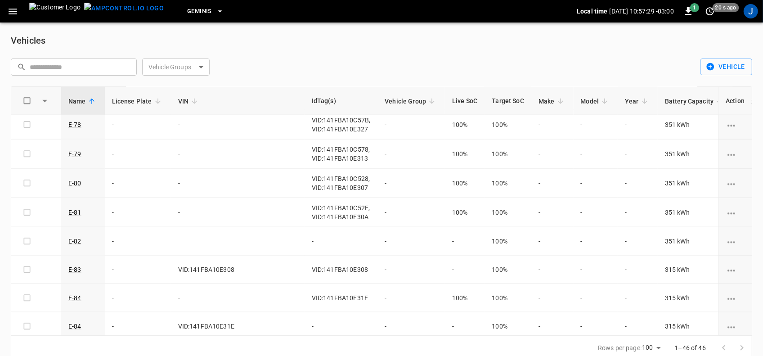
scroll to position [1125, 0]
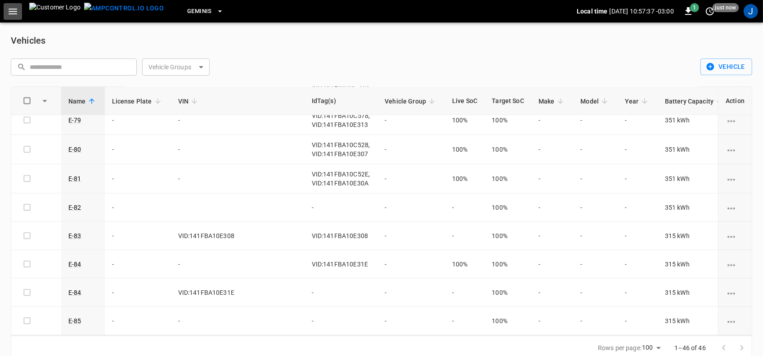
click at [16, 11] on icon "button" at bounding box center [13, 12] width 9 height 6
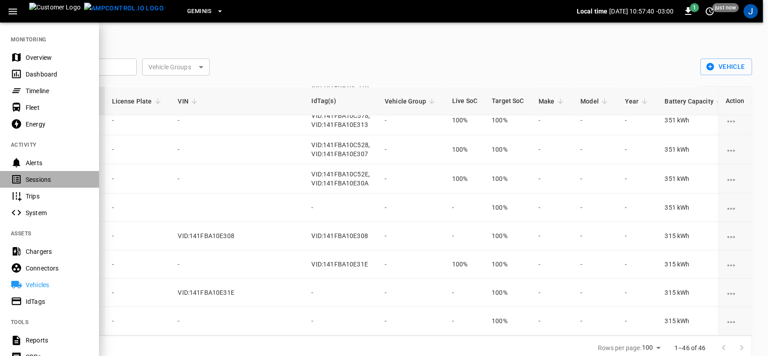
click at [30, 181] on div "Sessions" at bounding box center [57, 179] width 63 height 9
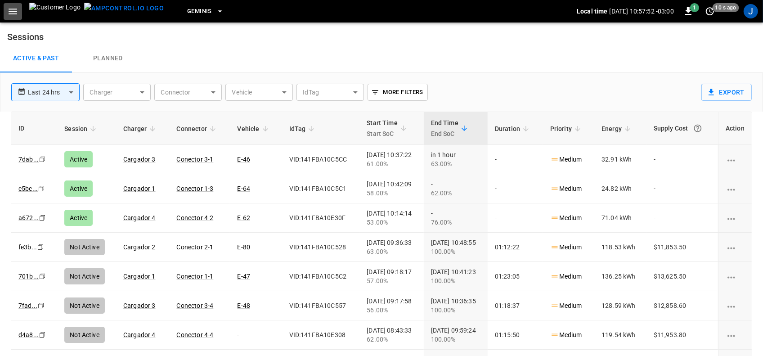
click at [12, 11] on icon "button" at bounding box center [13, 12] width 9 height 6
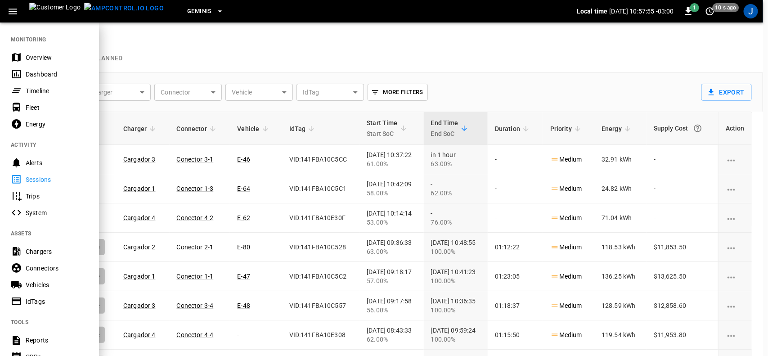
click at [37, 74] on div "Dashboard" at bounding box center [57, 74] width 63 height 9
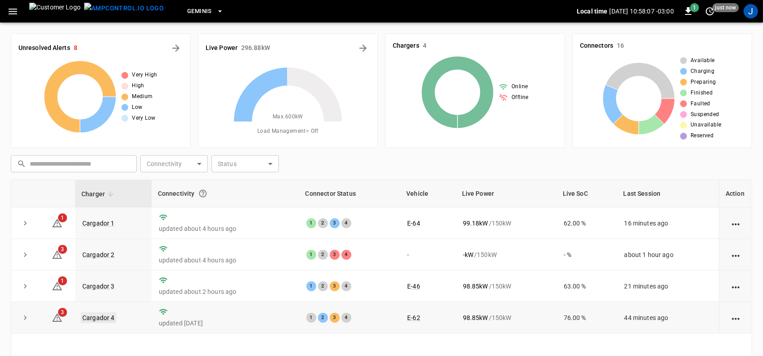
click at [99, 317] on link "Cargador 4" at bounding box center [99, 317] width 36 height 11
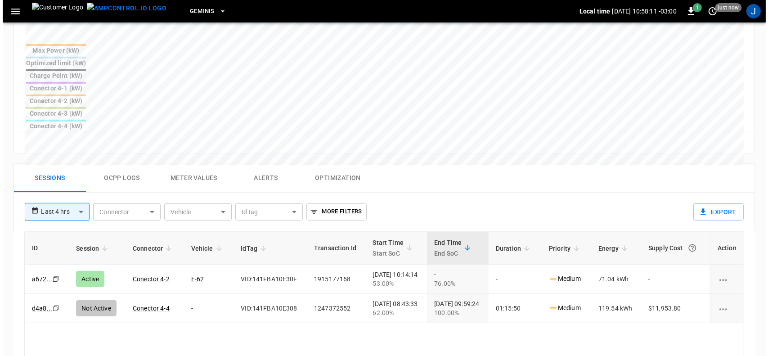
scroll to position [394, 0]
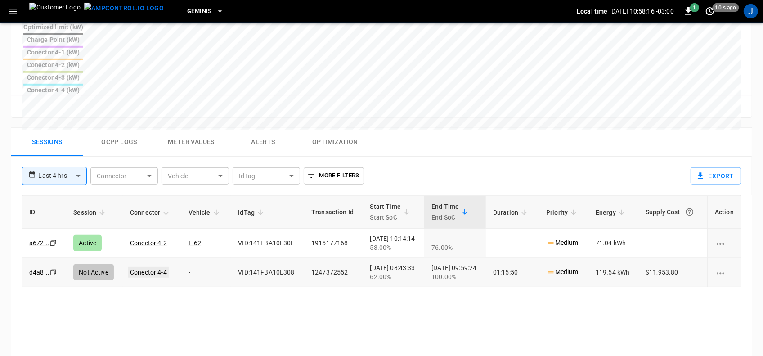
click at [149, 267] on link "Conector 4-4" at bounding box center [148, 272] width 41 height 11
click at [145, 267] on link "Conector 4-4" at bounding box center [148, 272] width 41 height 11
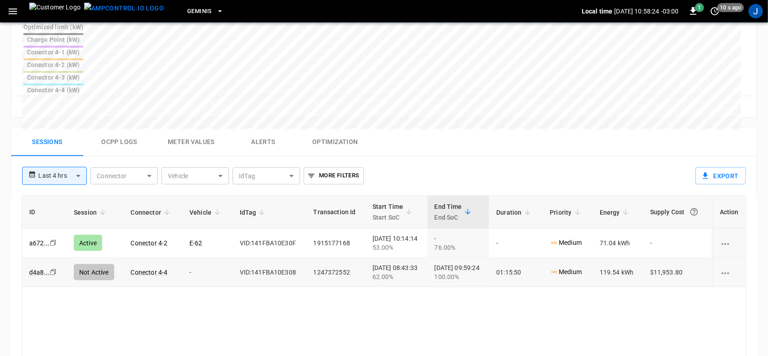
click at [221, 106] on body "**********" at bounding box center [384, 43] width 768 height 874
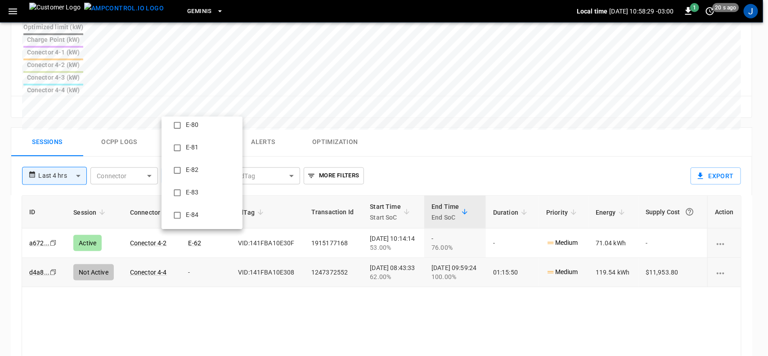
scroll to position [900, 0]
type input "**********"
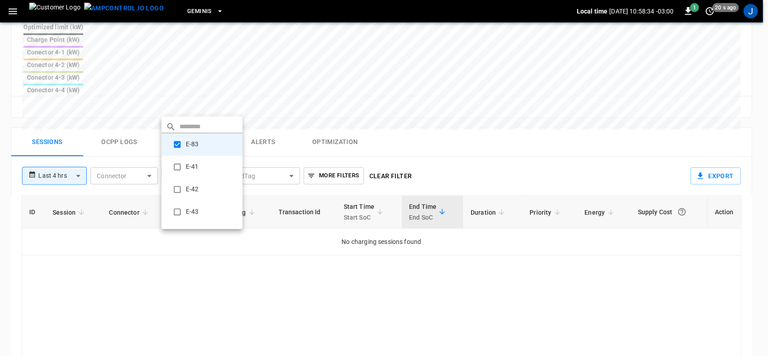
click at [79, 107] on div at bounding box center [384, 178] width 768 height 356
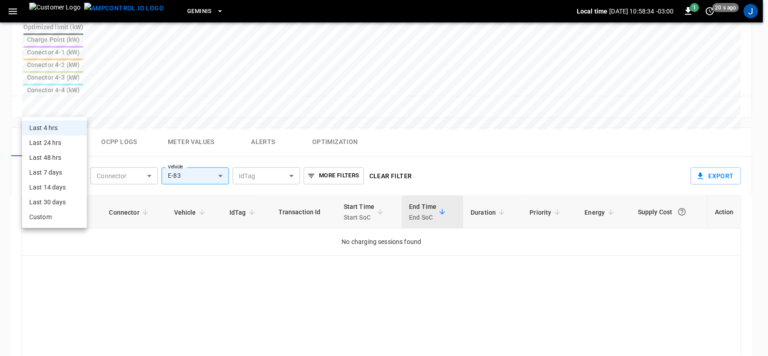
click at [79, 107] on body "**********" at bounding box center [384, 43] width 768 height 874
click at [59, 159] on li "Last 48 hrs" at bounding box center [54, 157] width 65 height 15
type input "**********"
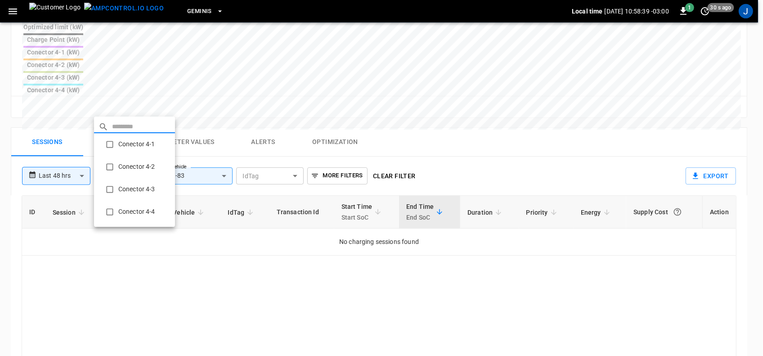
click at [153, 106] on body "**********" at bounding box center [381, 43] width 763 height 874
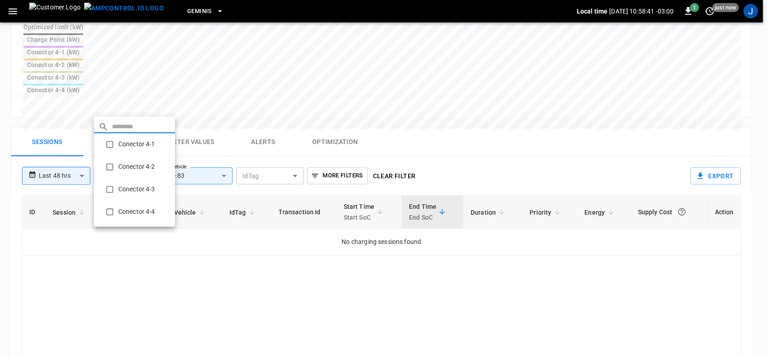
click at [246, 259] on div at bounding box center [384, 178] width 768 height 356
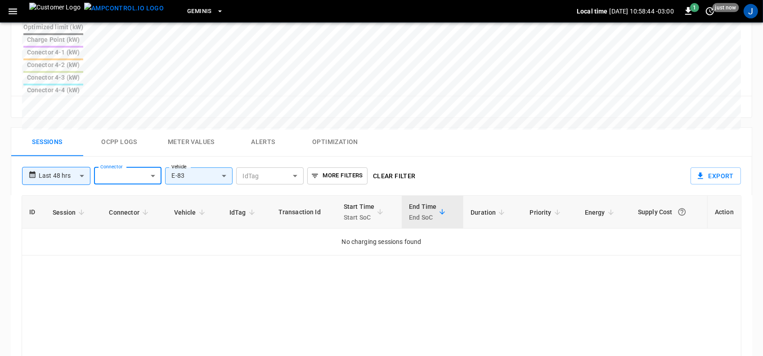
click at [295, 107] on body "**********" at bounding box center [381, 43] width 763 height 874
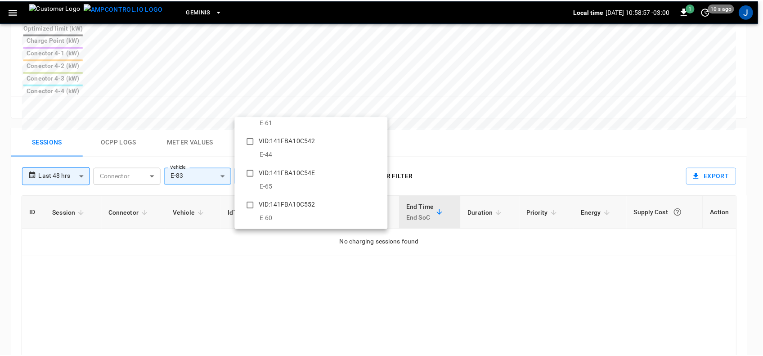
scroll to position [338, 0]
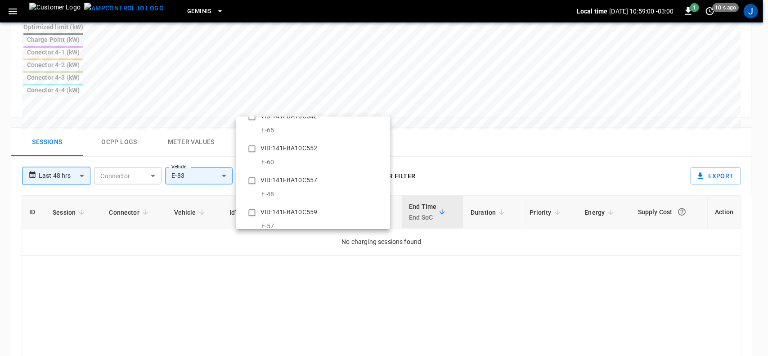
click at [258, 104] on div at bounding box center [384, 178] width 768 height 356
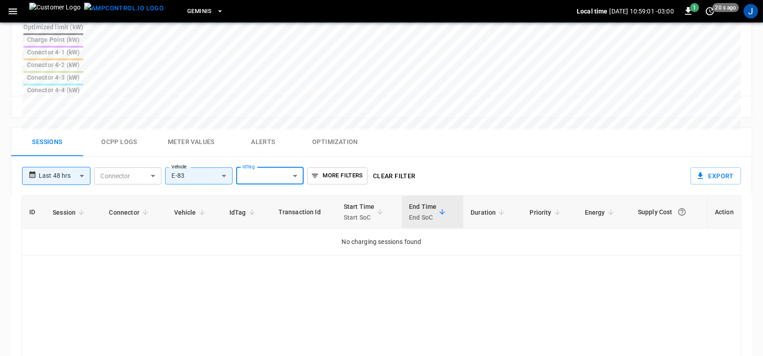
click at [260, 106] on body "**********" at bounding box center [381, 43] width 763 height 874
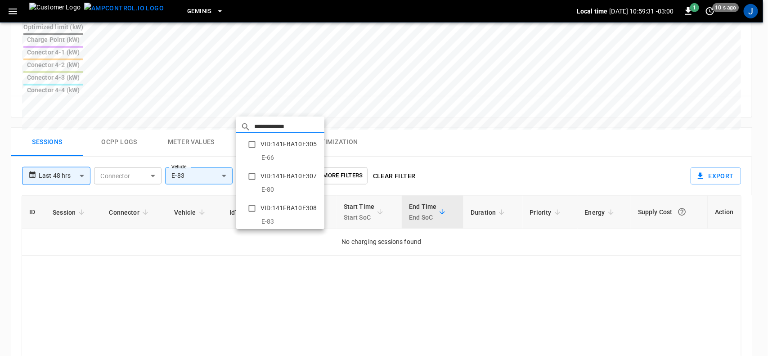
type input "**********"
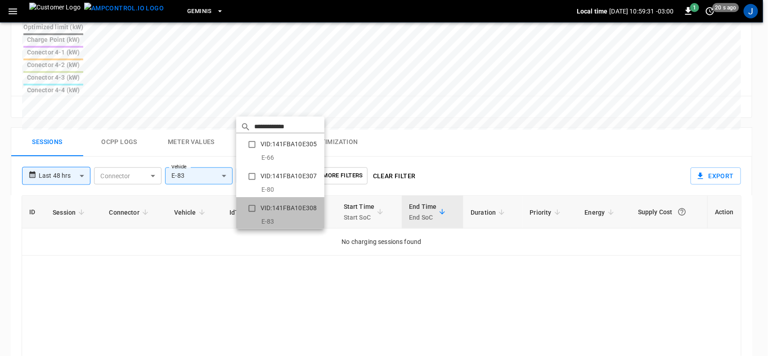
click at [283, 206] on li "VID:141FBA10E308 E-83" at bounding box center [280, 213] width 88 height 32
type input "**********"
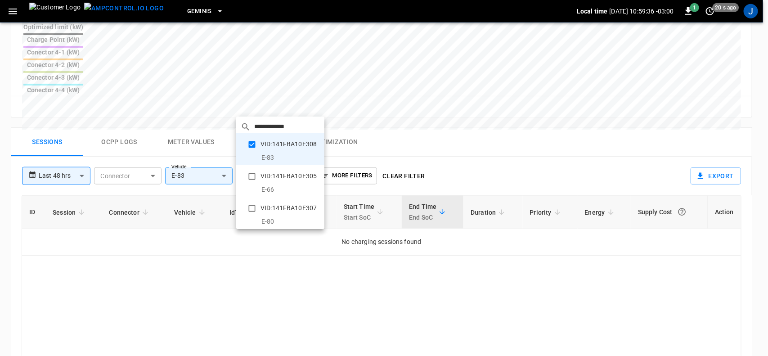
click at [314, 271] on div at bounding box center [384, 178] width 768 height 356
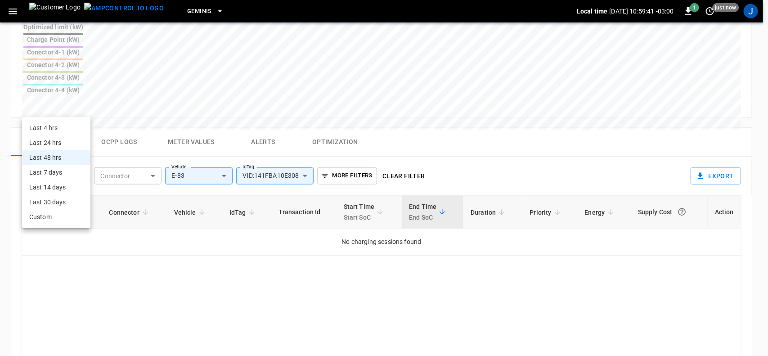
click at [79, 105] on body "**********" at bounding box center [384, 43] width 768 height 874
click at [48, 189] on li "Last 14 days" at bounding box center [56, 187] width 68 height 15
type input "**********"
type input "***"
type input "**********"
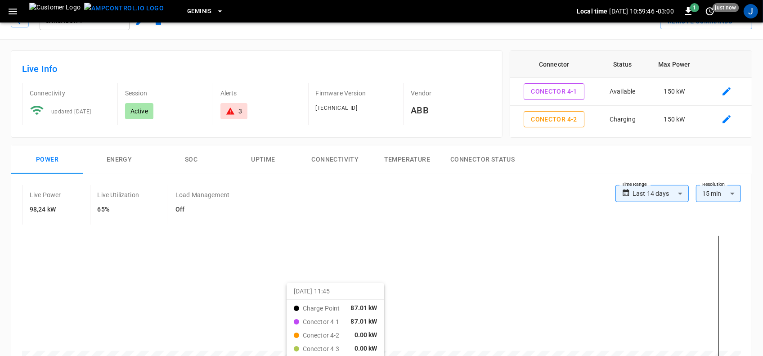
scroll to position [0, 0]
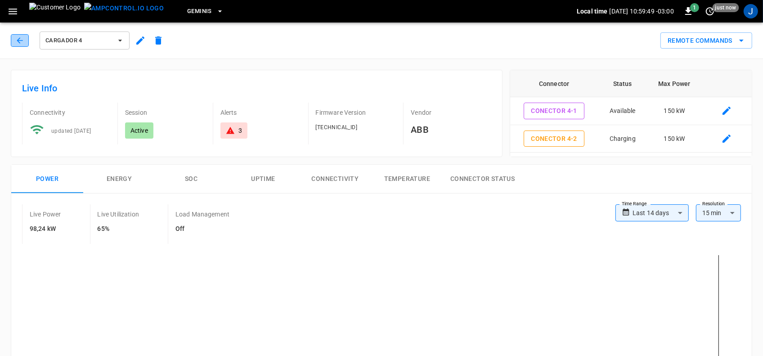
click at [23, 39] on icon "button" at bounding box center [19, 40] width 9 height 9
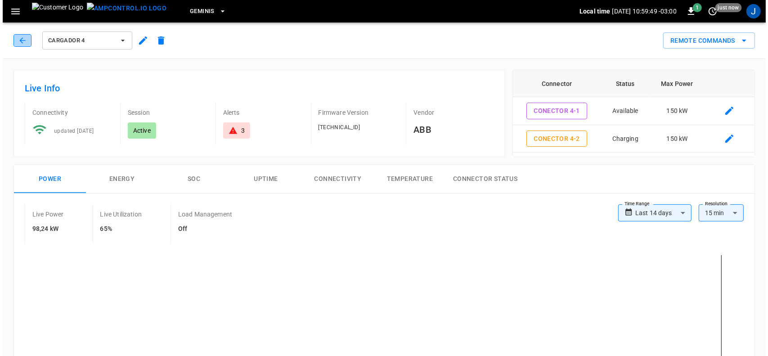
scroll to position [394, 0]
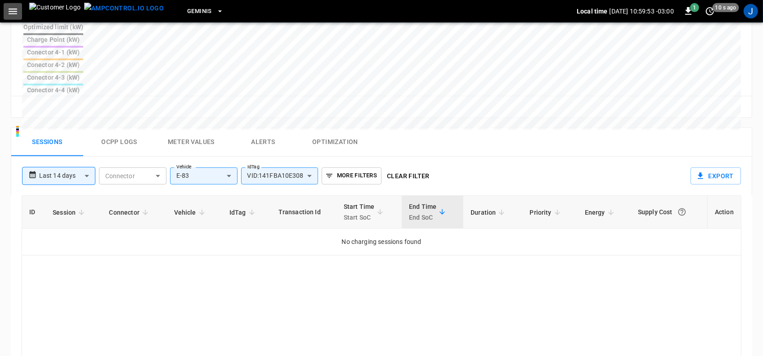
click at [9, 9] on icon "button" at bounding box center [13, 12] width 9 height 6
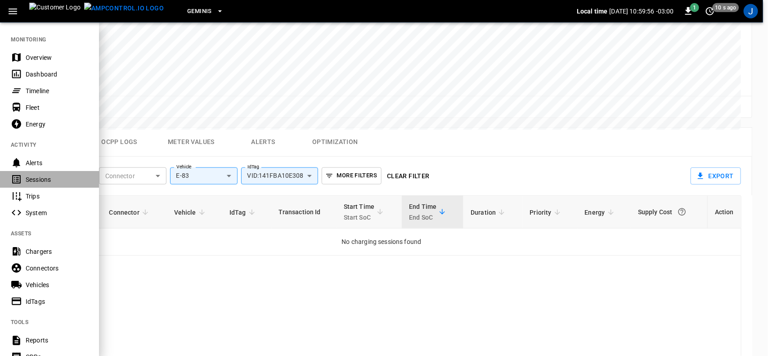
click at [37, 175] on div "Sessions" at bounding box center [57, 179] width 63 height 9
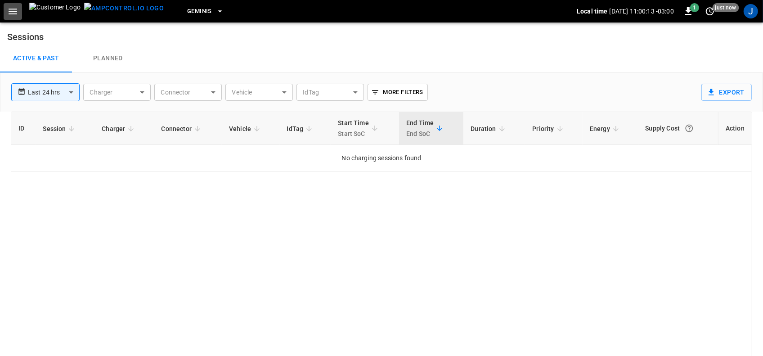
click at [12, 12] on icon "button" at bounding box center [12, 11] width 11 height 11
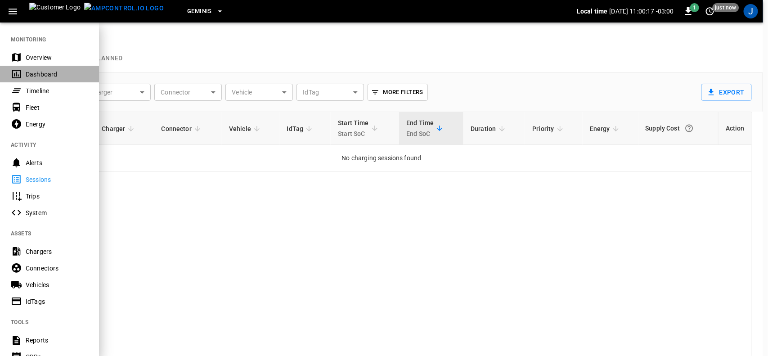
click at [30, 75] on div "Dashboard" at bounding box center [57, 74] width 63 height 9
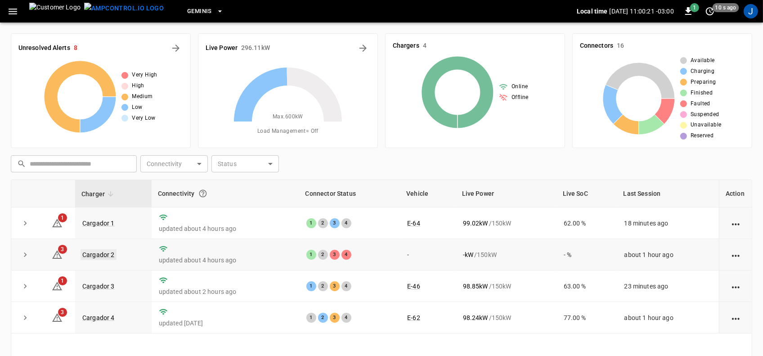
click at [96, 256] on link "Cargador 2" at bounding box center [99, 254] width 36 height 11
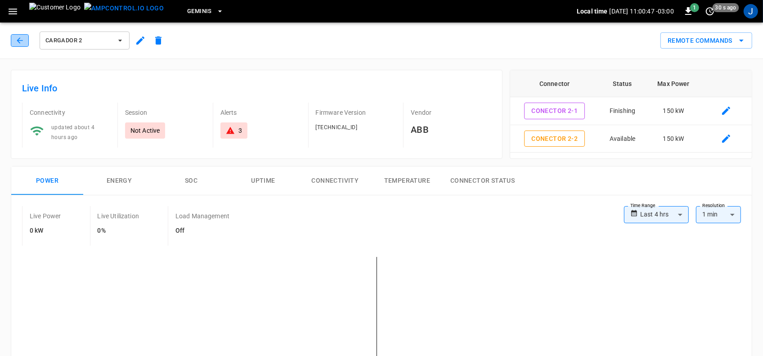
click at [18, 41] on icon "button" at bounding box center [20, 40] width 6 height 6
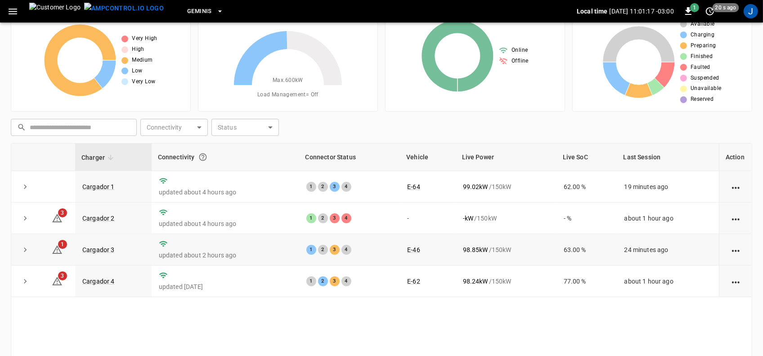
scroll to position [56, 0]
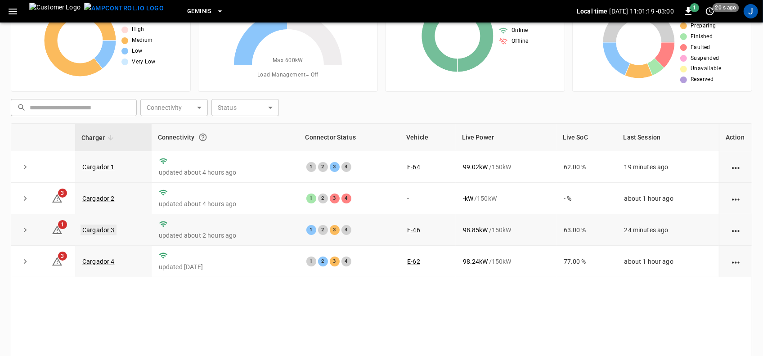
click at [94, 230] on link "Cargador 3" at bounding box center [99, 230] width 36 height 11
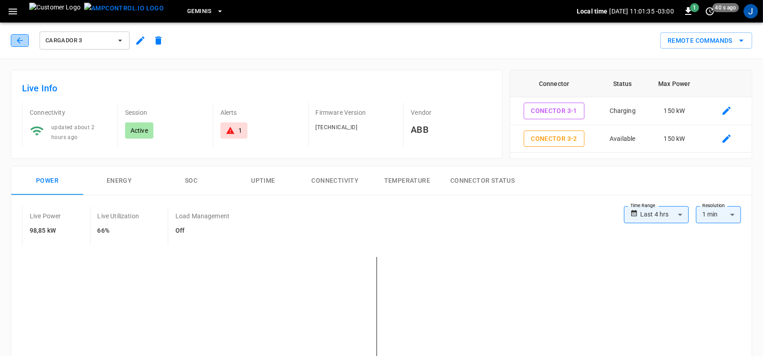
click at [21, 40] on icon "button" at bounding box center [19, 40] width 9 height 9
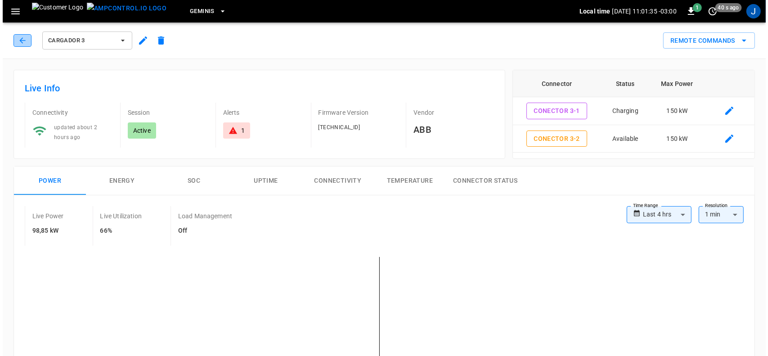
scroll to position [56, 0]
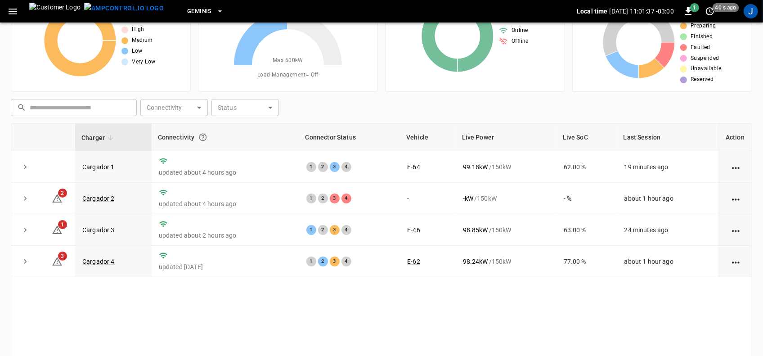
click at [16, 9] on icon "button" at bounding box center [13, 12] width 9 height 6
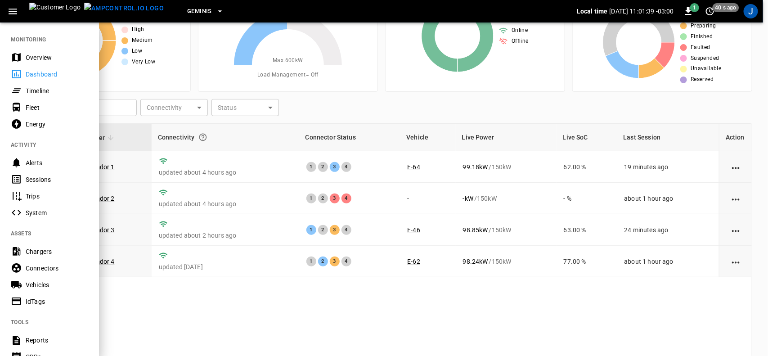
drag, startPoint x: 32, startPoint y: 178, endPoint x: 152, endPoint y: 243, distance: 137.0
click at [32, 178] on div "Sessions" at bounding box center [57, 179] width 63 height 9
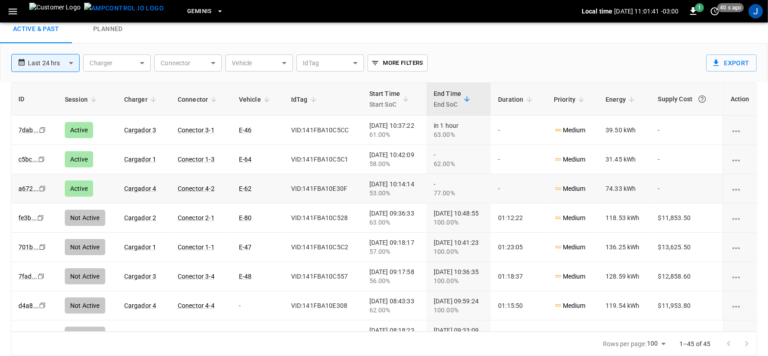
scroll to position [29, 0]
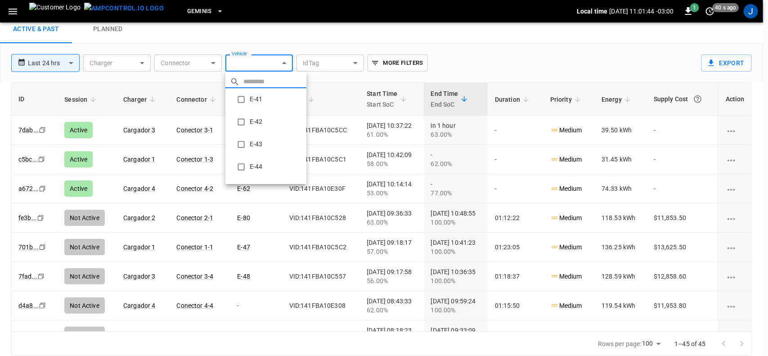
click at [286, 63] on body "**********" at bounding box center [384, 163] width 768 height 385
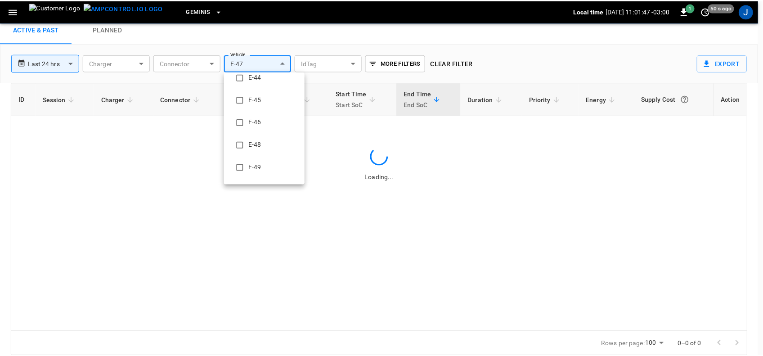
scroll to position [0, 0]
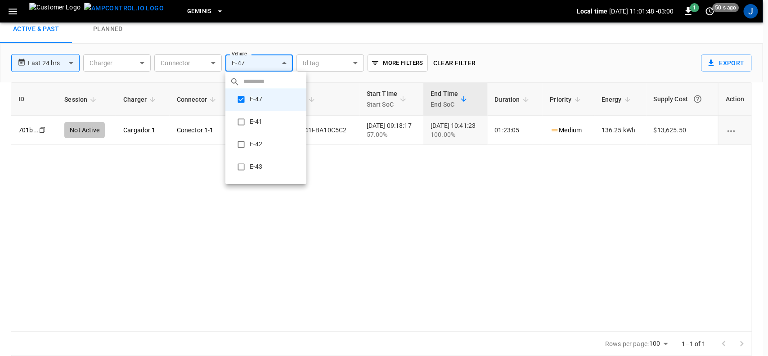
click at [334, 224] on div at bounding box center [384, 178] width 768 height 356
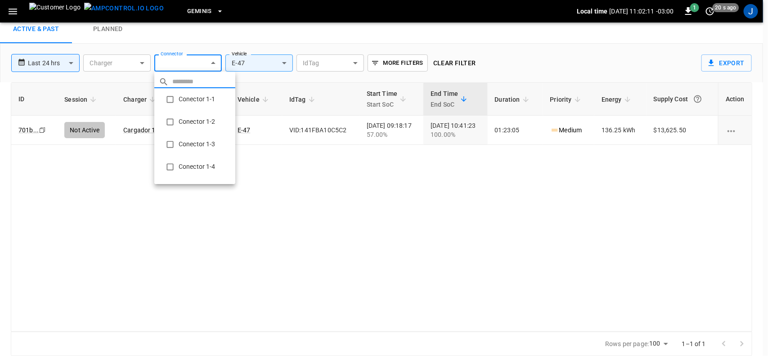
click at [215, 62] on body "**********" at bounding box center [384, 163] width 768 height 385
click at [316, 206] on div at bounding box center [384, 178] width 768 height 356
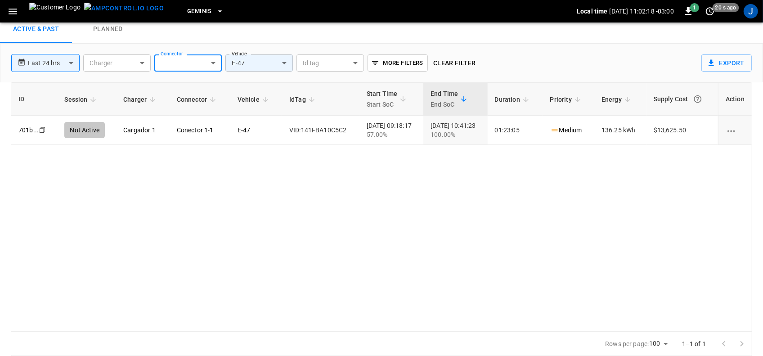
click at [284, 64] on body "**********" at bounding box center [381, 163] width 763 height 385
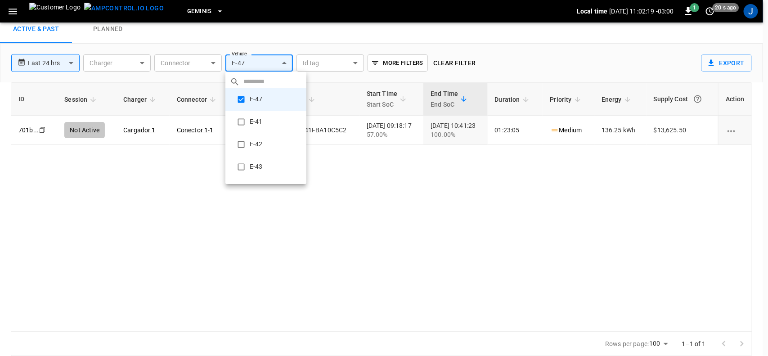
click at [405, 201] on div at bounding box center [384, 178] width 768 height 356
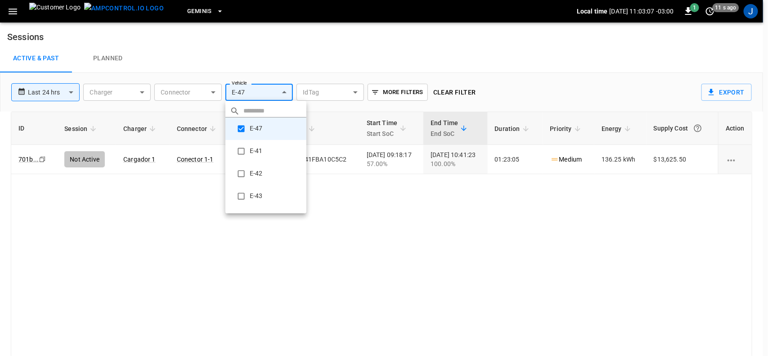
click at [287, 91] on body "**********" at bounding box center [384, 192] width 768 height 385
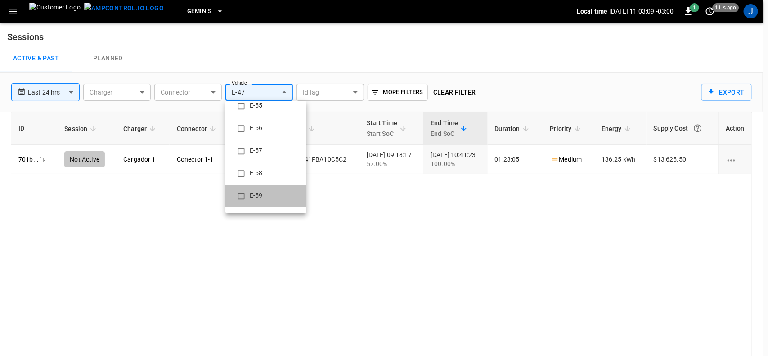
click at [250, 194] on li "E-59" at bounding box center [266, 196] width 81 height 23
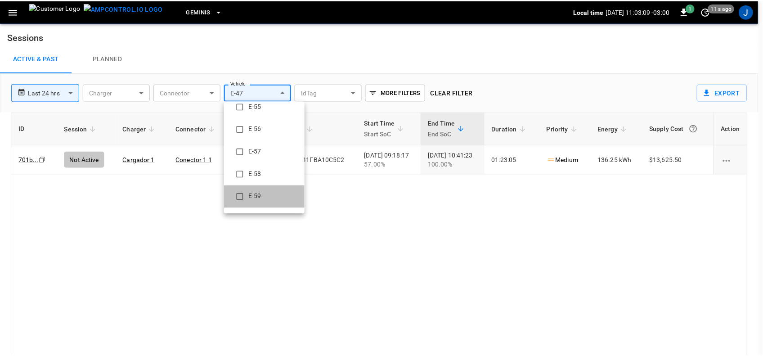
scroll to position [0, 0]
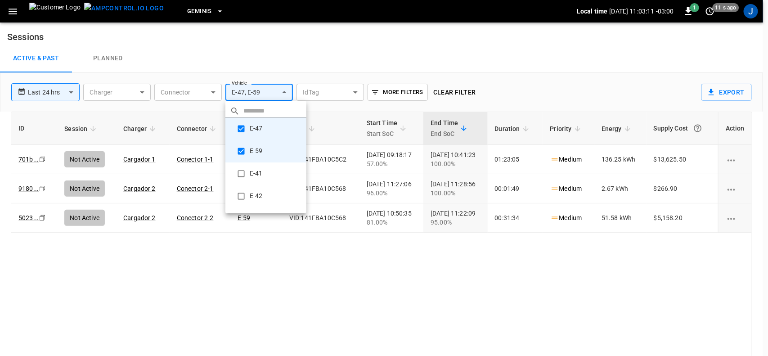
click at [386, 314] on div at bounding box center [384, 178] width 768 height 356
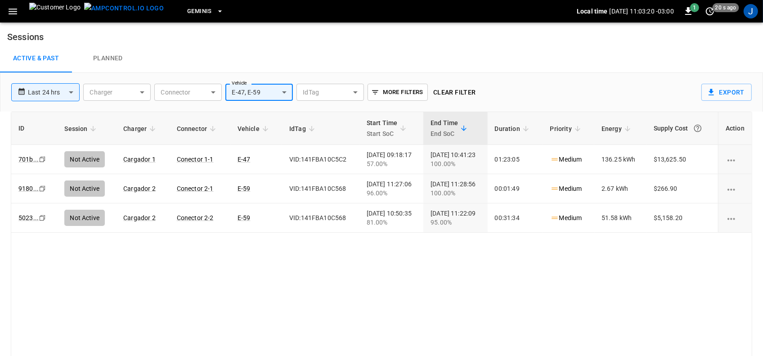
click at [287, 92] on body "**********" at bounding box center [381, 192] width 763 height 385
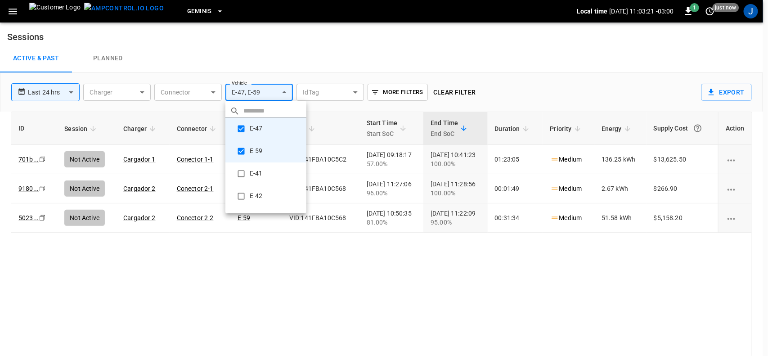
type input "**********"
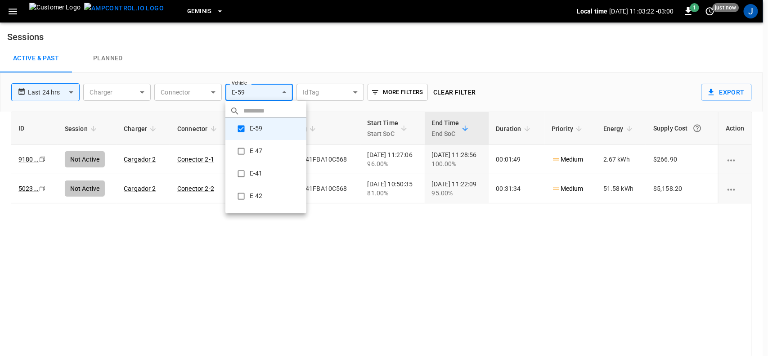
click at [286, 259] on div at bounding box center [384, 178] width 768 height 356
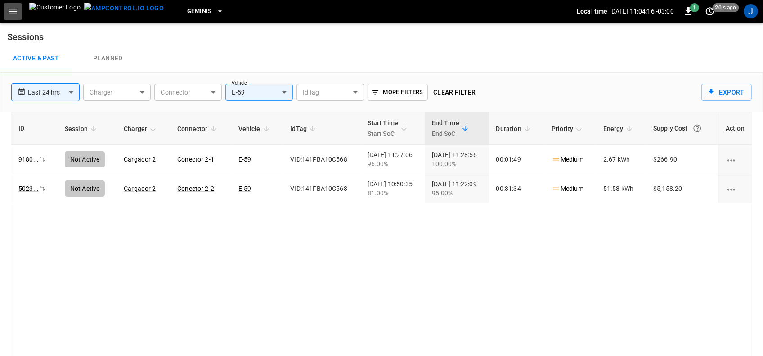
click at [10, 9] on icon "button" at bounding box center [13, 12] width 9 height 6
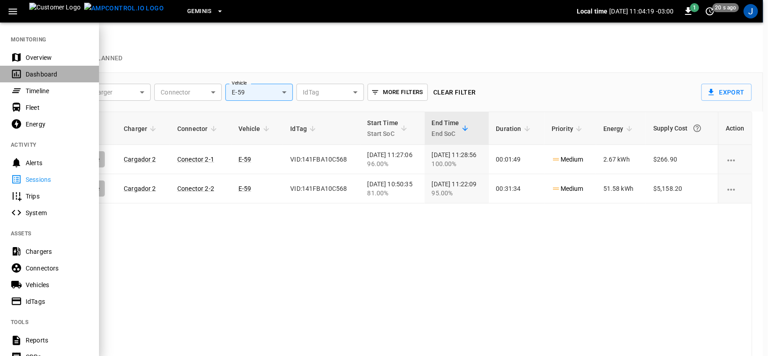
click at [36, 74] on div "Dashboard" at bounding box center [57, 74] width 63 height 9
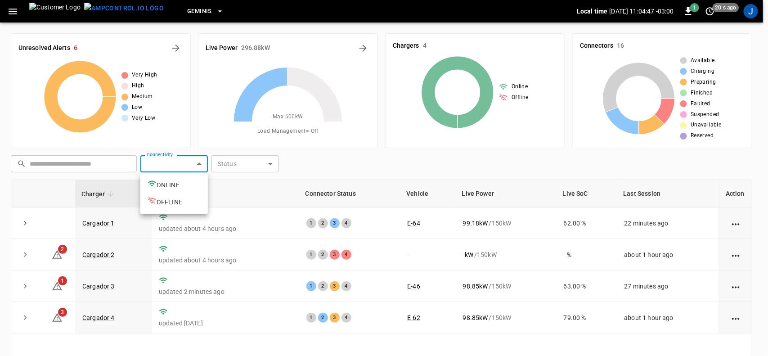
click at [199, 162] on body "Geminis Local time [DATE] 11:04:47 -03:00 1 20 s ago J Unresolved Alerts 6 Very…" at bounding box center [384, 232] width 768 height 464
click at [199, 162] on div at bounding box center [384, 178] width 768 height 356
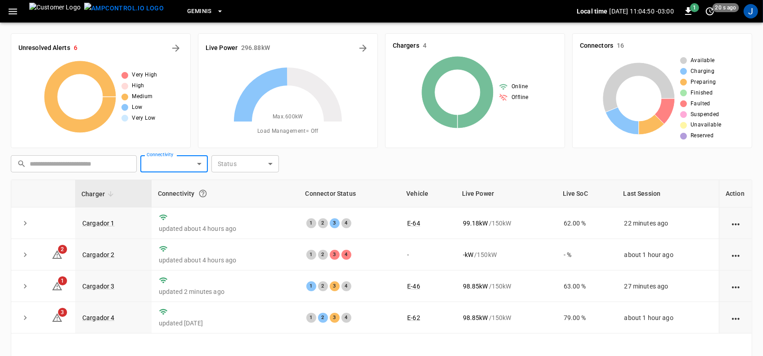
click at [10, 9] on icon "button" at bounding box center [13, 12] width 9 height 6
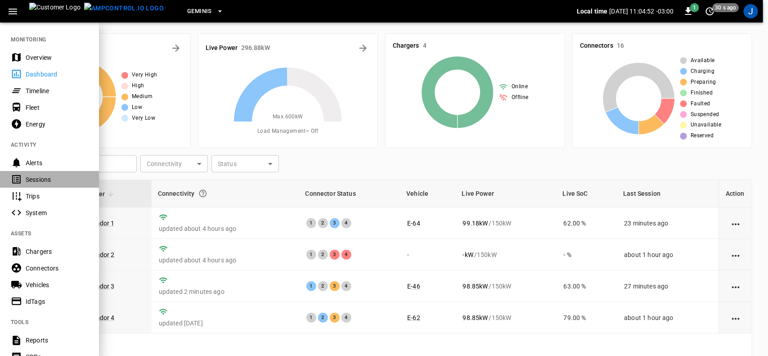
click at [36, 181] on div "Sessions" at bounding box center [57, 179] width 63 height 9
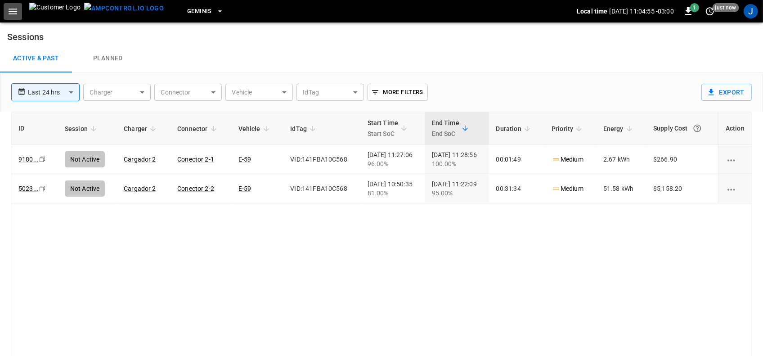
click at [10, 9] on icon "button" at bounding box center [12, 11] width 11 height 11
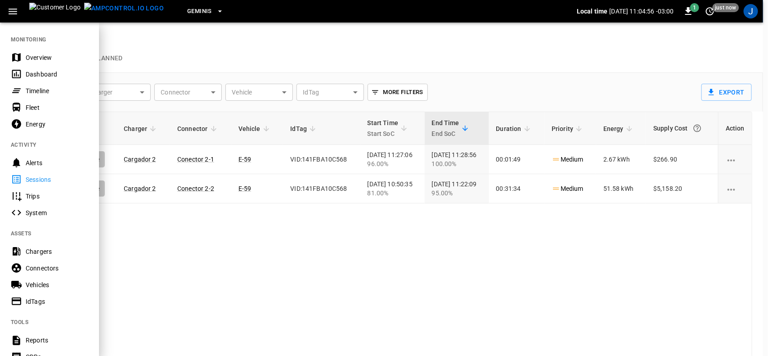
click at [40, 76] on div "Dashboard" at bounding box center [57, 74] width 63 height 9
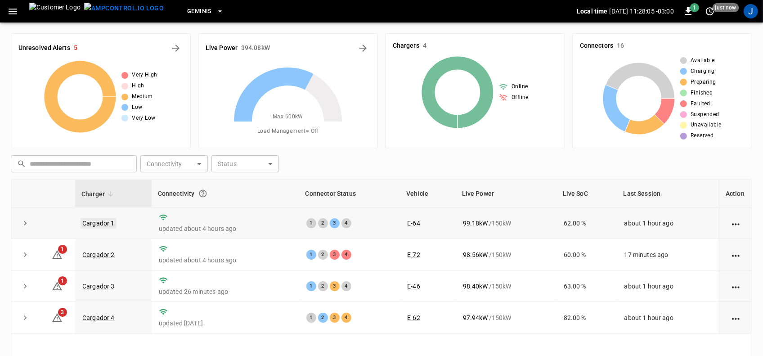
click at [109, 223] on link "Cargador 1" at bounding box center [99, 223] width 36 height 11
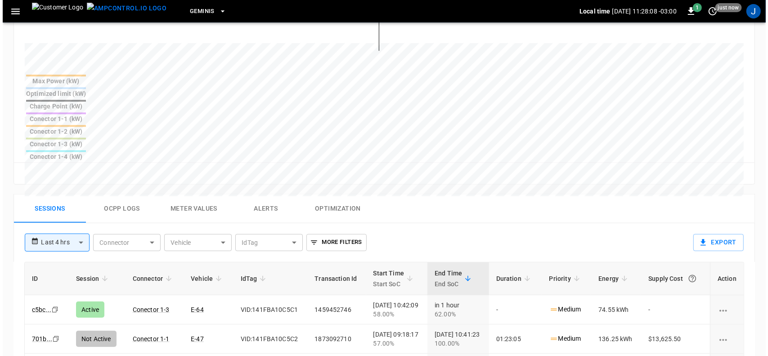
scroll to position [338, 0]
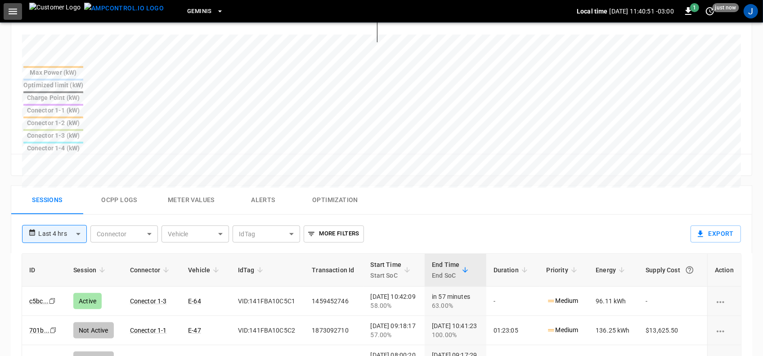
click at [14, 12] on icon "button" at bounding box center [12, 11] width 11 height 11
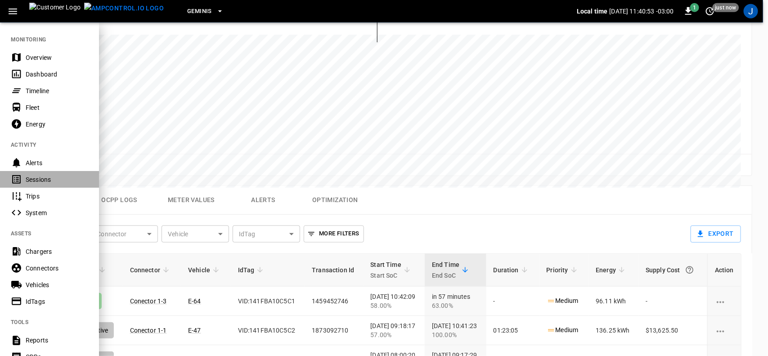
click at [35, 180] on div "Sessions" at bounding box center [57, 179] width 63 height 9
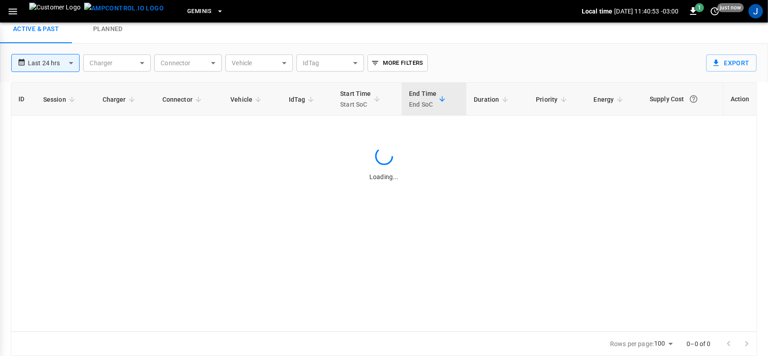
scroll to position [29, 0]
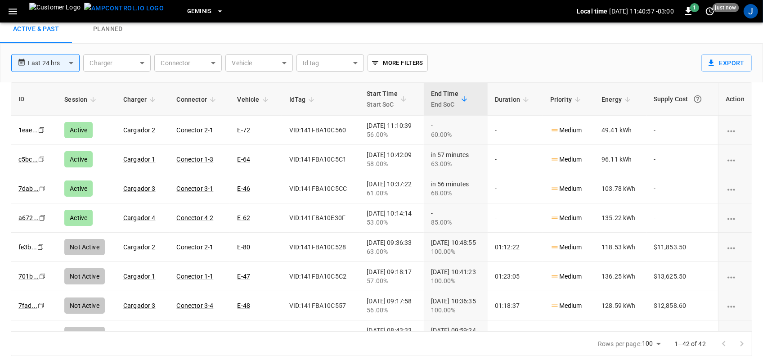
click at [286, 61] on body "**********" at bounding box center [381, 163] width 763 height 385
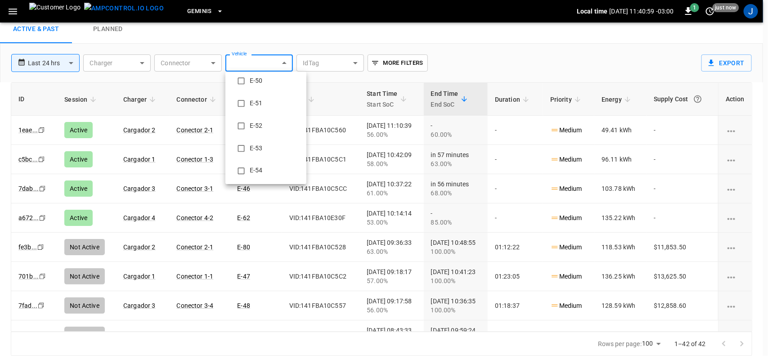
scroll to position [225, 0]
type input "**********"
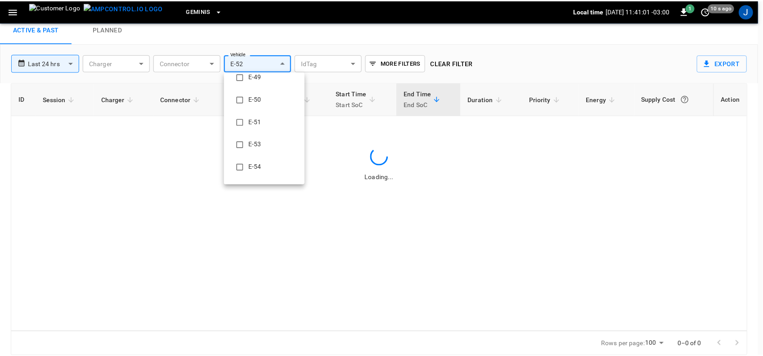
scroll to position [0, 0]
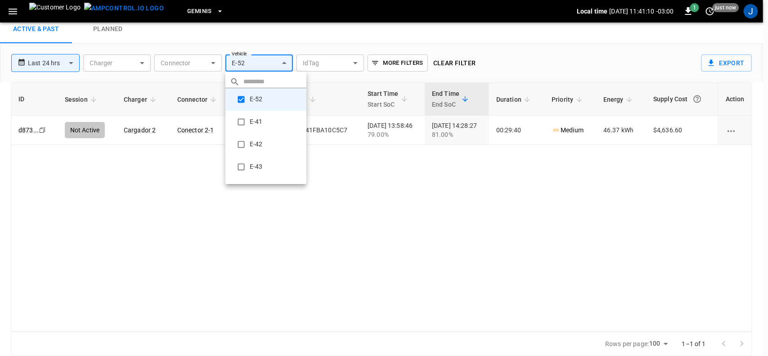
click at [142, 61] on div at bounding box center [384, 178] width 768 height 356
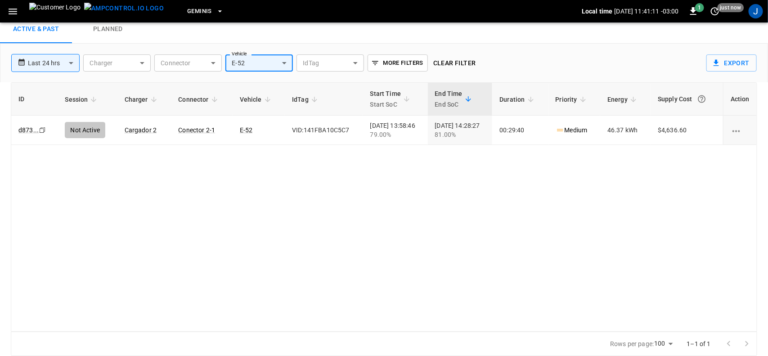
click at [142, 61] on body "**********" at bounding box center [384, 163] width 768 height 385
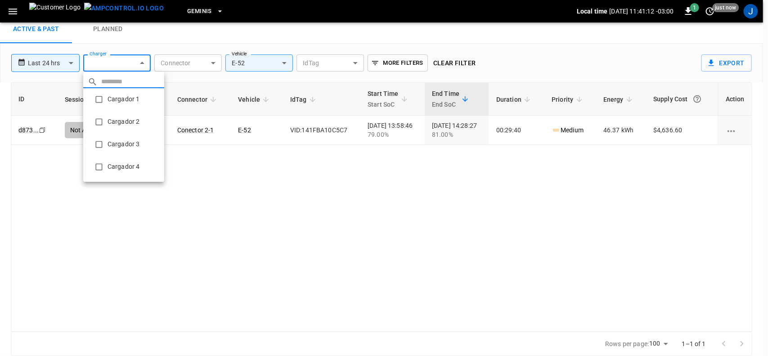
click at [114, 98] on li "Cargador 1" at bounding box center [123, 99] width 81 height 23
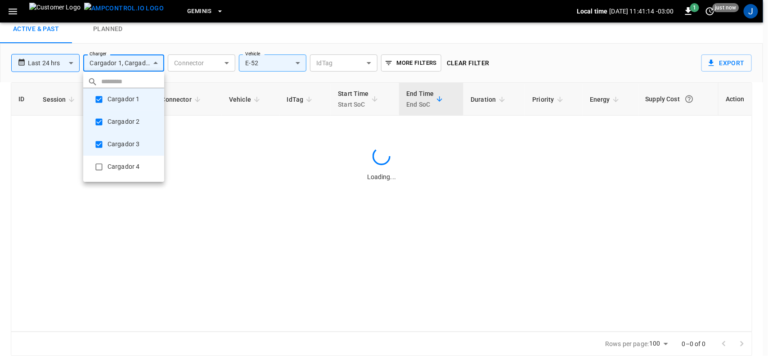
click at [109, 163] on li "Cargador 4" at bounding box center [123, 167] width 81 height 23
type input "**********"
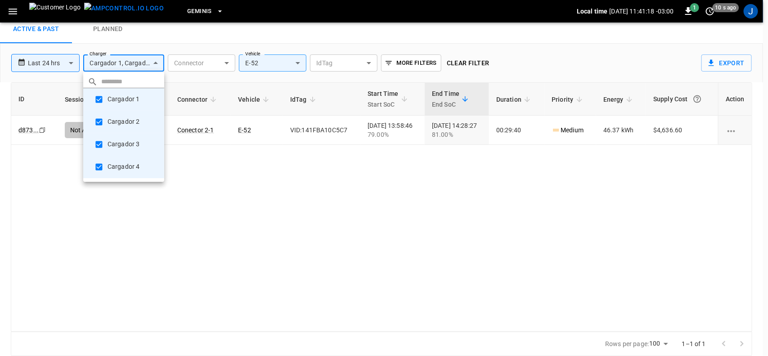
click at [73, 63] on div at bounding box center [384, 178] width 768 height 356
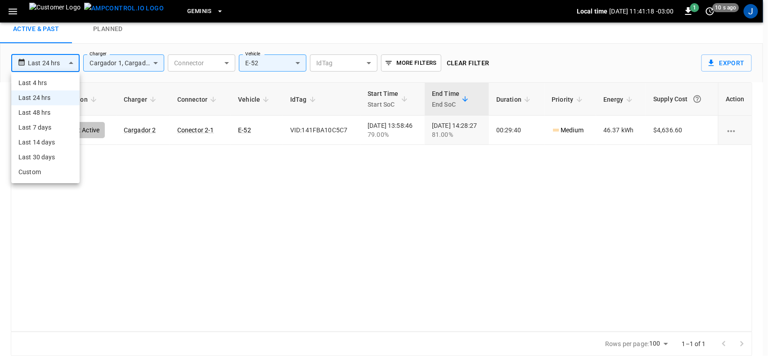
click at [73, 63] on body "**********" at bounding box center [384, 163] width 768 height 385
click at [45, 111] on li "Last 48 hrs" at bounding box center [45, 112] width 68 height 15
type input "**********"
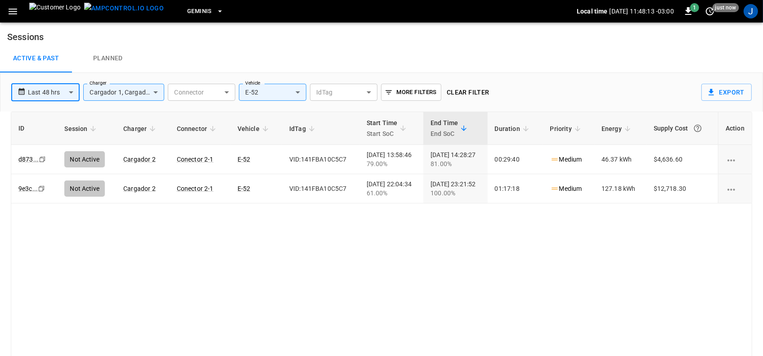
click at [12, 11] on icon "button" at bounding box center [13, 12] width 9 height 6
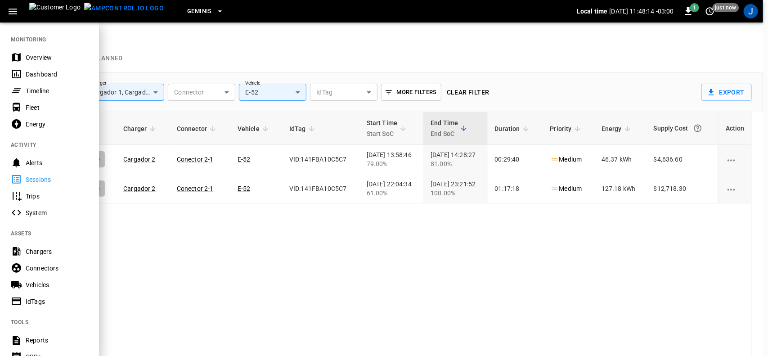
click at [33, 73] on div "Dashboard" at bounding box center [57, 74] width 63 height 9
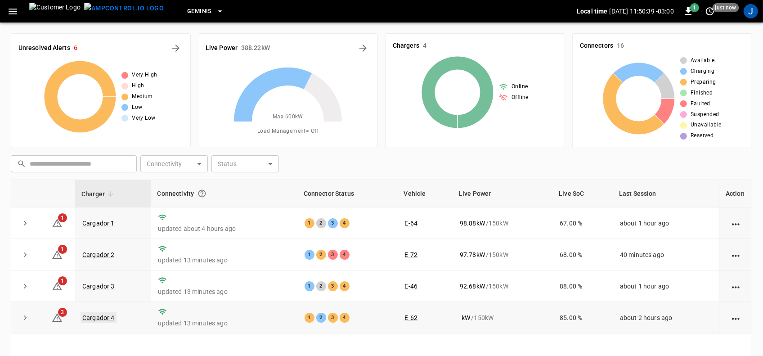
click at [98, 318] on link "Cargador 4" at bounding box center [99, 317] width 36 height 11
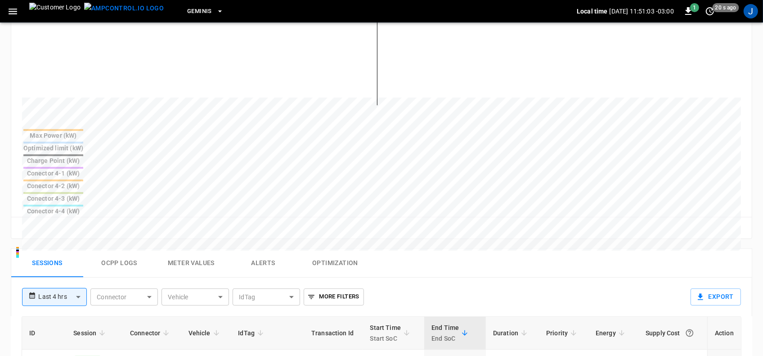
scroll to position [338, 0]
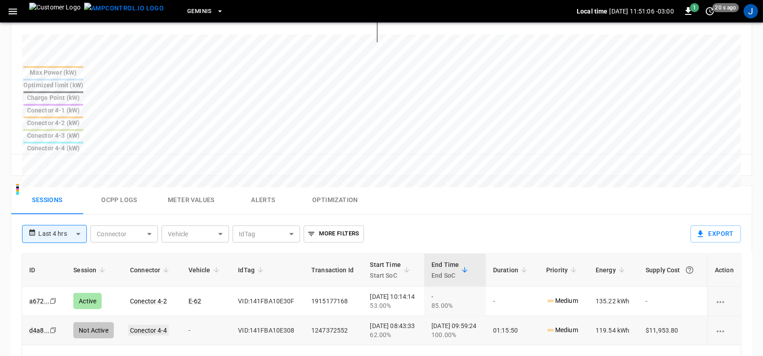
click at [145, 325] on link "Conector 4-4" at bounding box center [148, 330] width 41 height 11
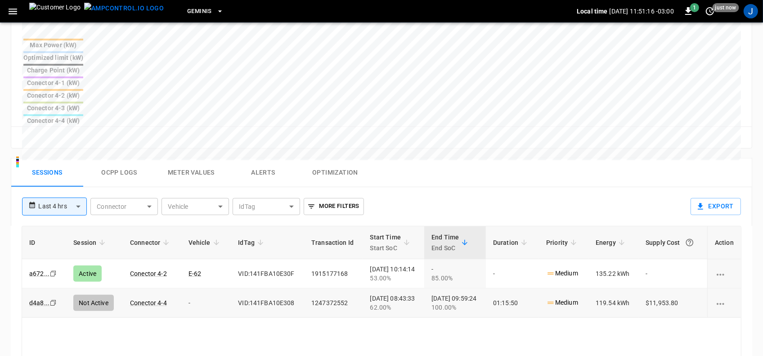
scroll to position [394, 0]
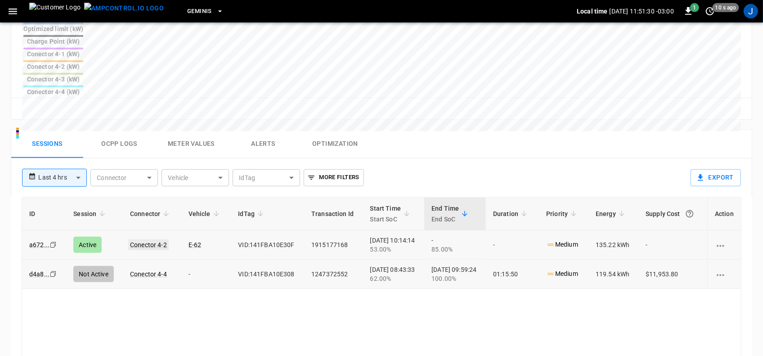
click at [149, 239] on link "Conector 4-2" at bounding box center [148, 244] width 41 height 11
click at [147, 239] on link "Conector 4-2" at bounding box center [148, 244] width 41 height 11
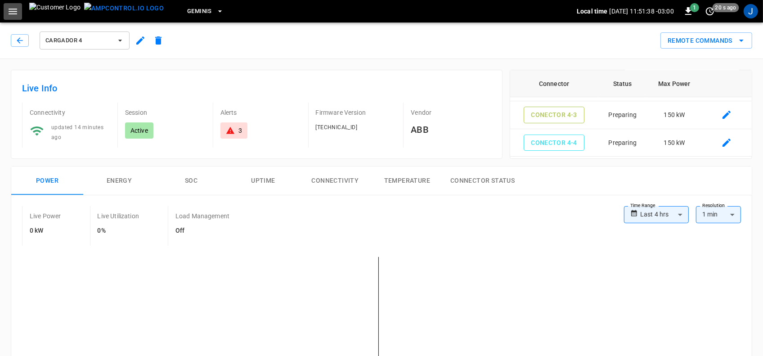
click at [13, 7] on icon "button" at bounding box center [12, 11] width 11 height 11
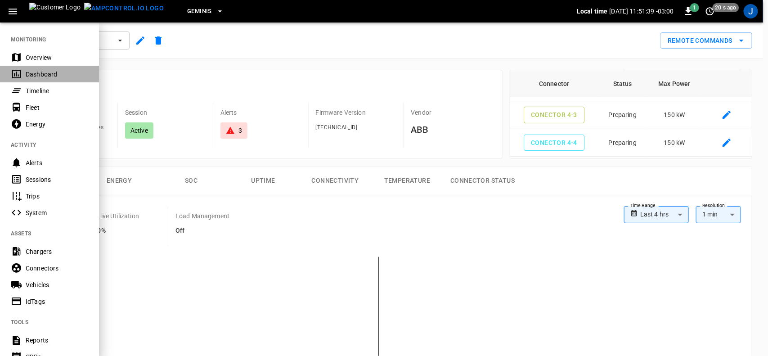
click at [35, 73] on div "Dashboard" at bounding box center [57, 74] width 63 height 9
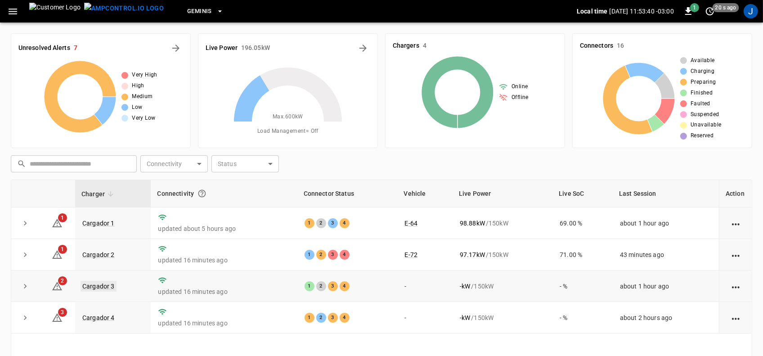
click at [111, 288] on link "Cargador 3" at bounding box center [99, 286] width 36 height 11
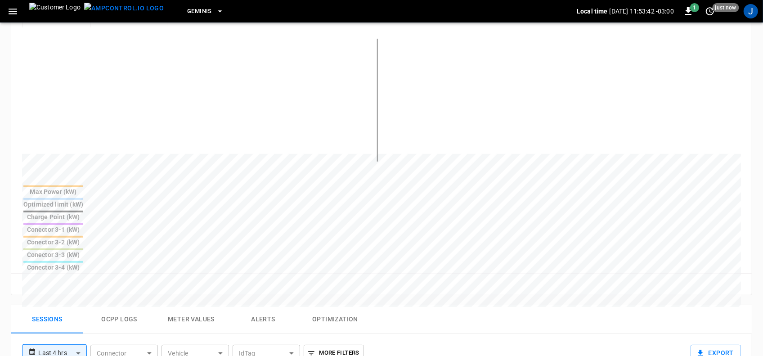
scroll to position [338, 0]
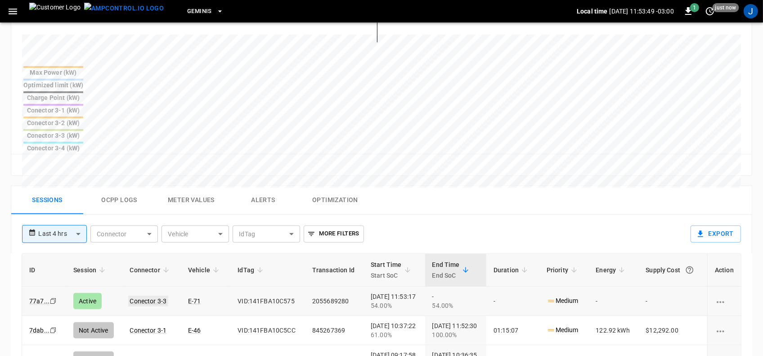
click at [150, 296] on link "Conector 3-3" at bounding box center [148, 301] width 41 height 11
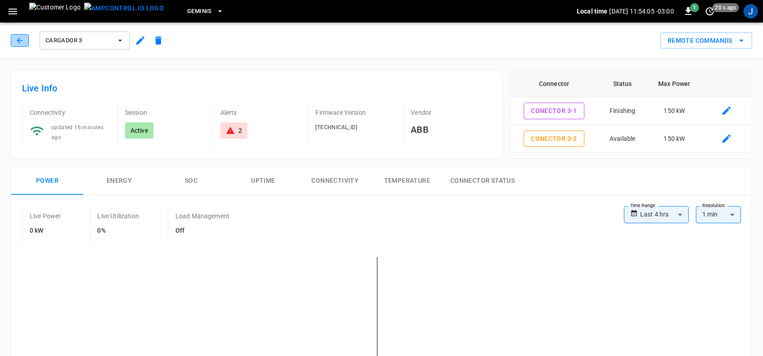
click at [14, 39] on button "button" at bounding box center [20, 40] width 18 height 13
click at [19, 41] on icon "button" at bounding box center [19, 40] width 9 height 9
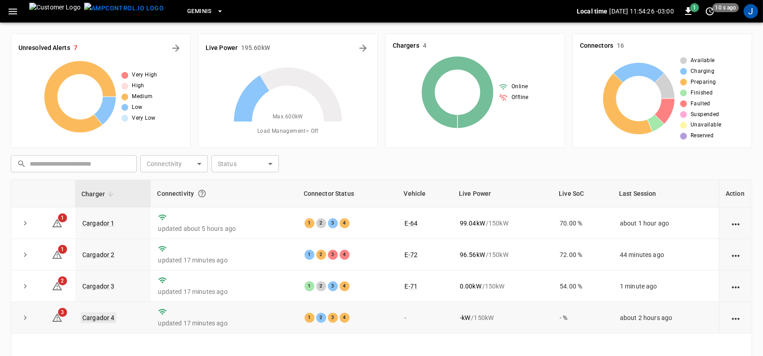
click at [101, 316] on link "Cargador 4" at bounding box center [99, 317] width 36 height 11
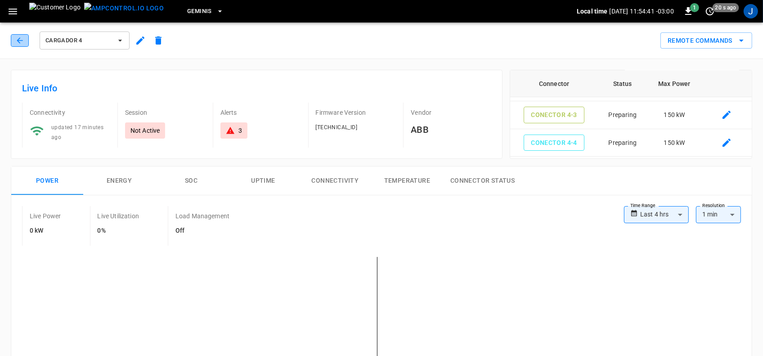
click at [17, 40] on icon "button" at bounding box center [19, 40] width 9 height 9
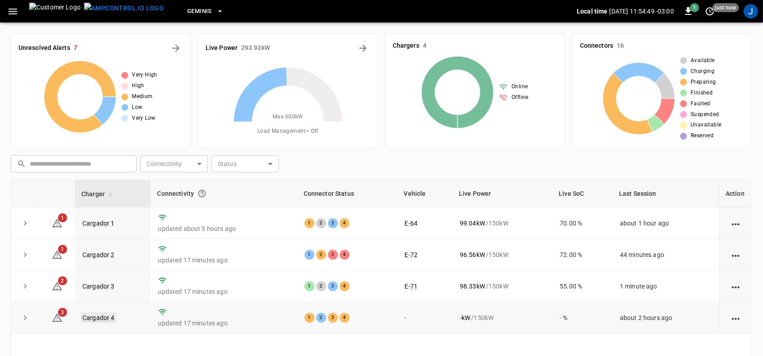
click at [103, 318] on link "Cargador 4" at bounding box center [99, 317] width 36 height 11
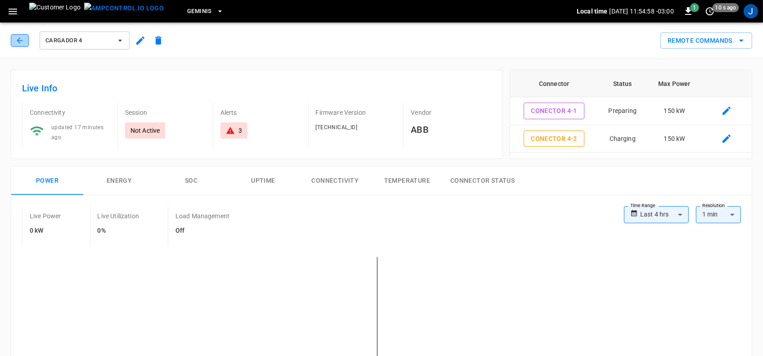
click at [23, 36] on icon "button" at bounding box center [19, 40] width 9 height 9
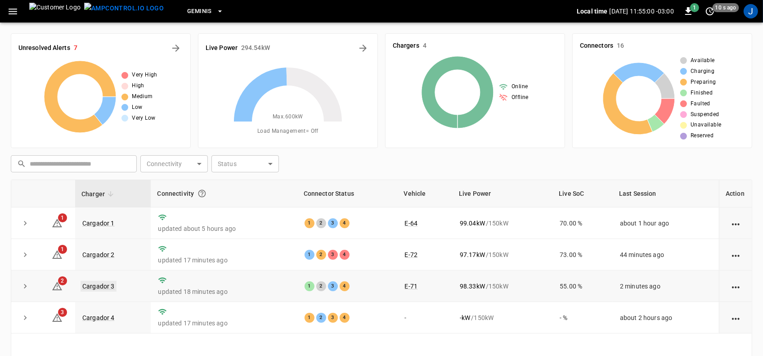
click at [97, 286] on link "Cargador 3" at bounding box center [99, 286] width 36 height 11
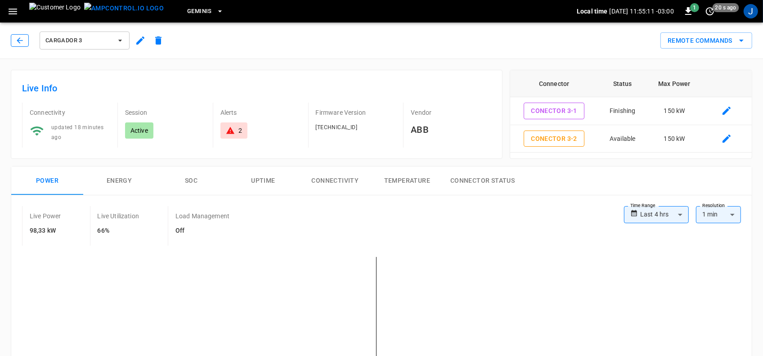
click at [20, 38] on icon "button" at bounding box center [19, 40] width 9 height 9
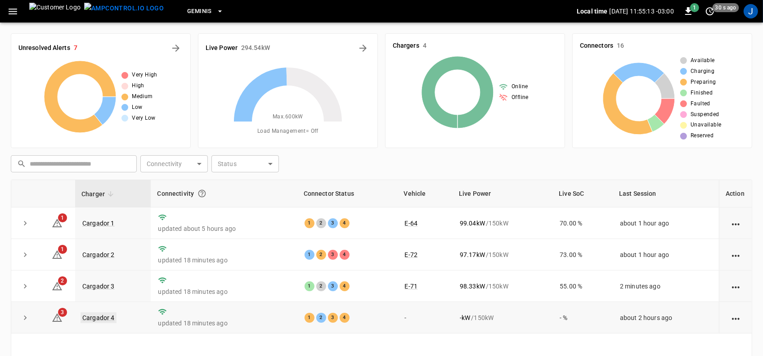
click at [100, 313] on link "Cargador 4" at bounding box center [99, 317] width 36 height 11
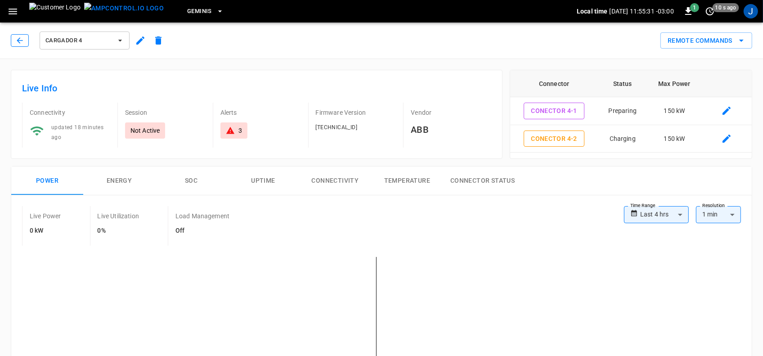
click at [18, 39] on icon "button" at bounding box center [19, 40] width 9 height 9
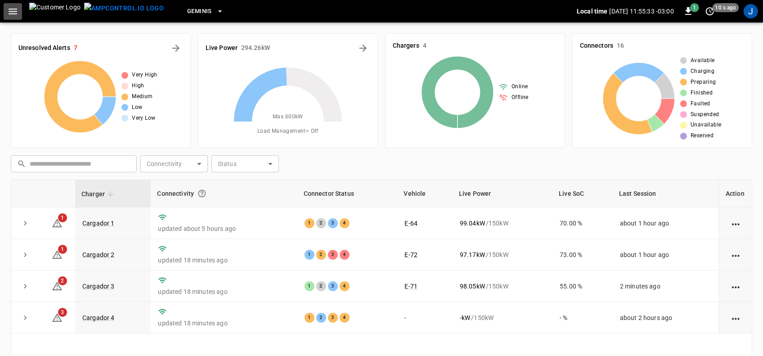
click at [14, 9] on icon "button" at bounding box center [12, 11] width 11 height 11
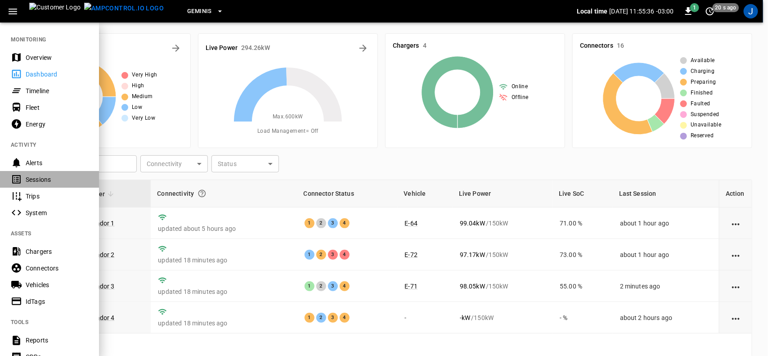
click at [36, 180] on div "Sessions" at bounding box center [57, 179] width 63 height 9
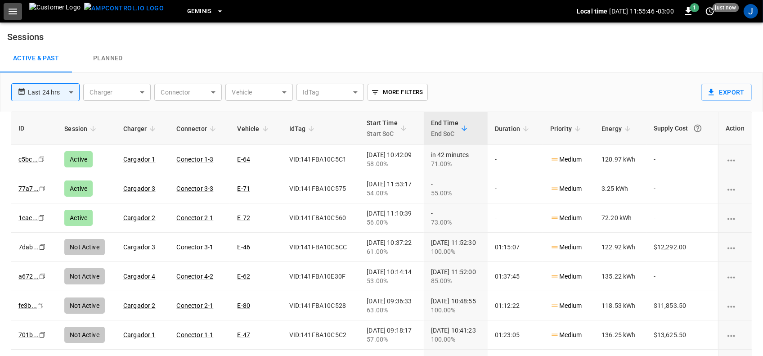
click at [10, 9] on icon "button" at bounding box center [13, 12] width 9 height 6
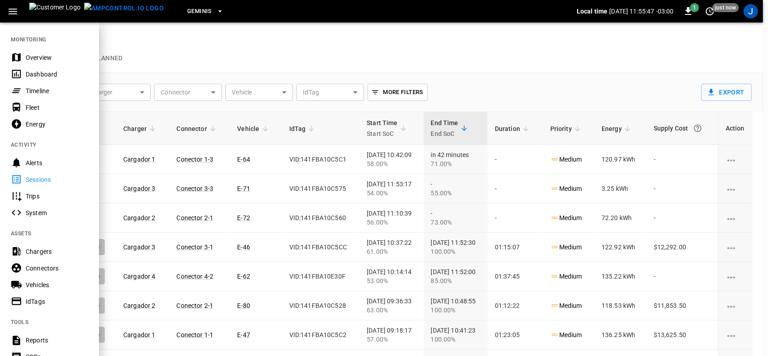
click at [35, 71] on div "Dashboard" at bounding box center [57, 74] width 63 height 9
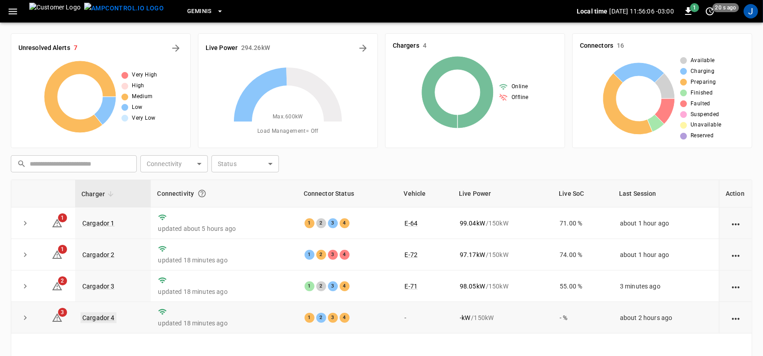
click at [100, 320] on link "Cargador 4" at bounding box center [99, 317] width 36 height 11
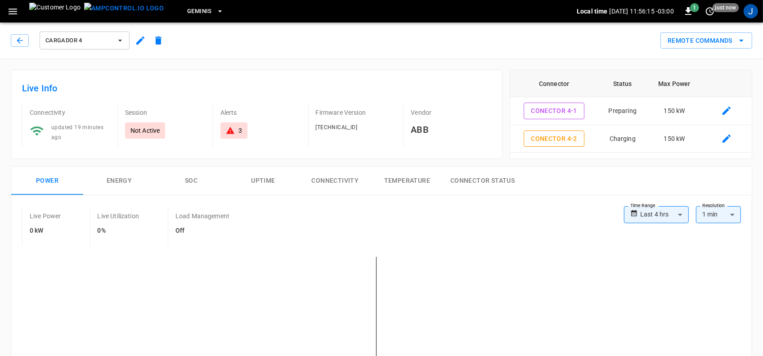
click at [13, 10] on icon "button" at bounding box center [12, 11] width 11 height 11
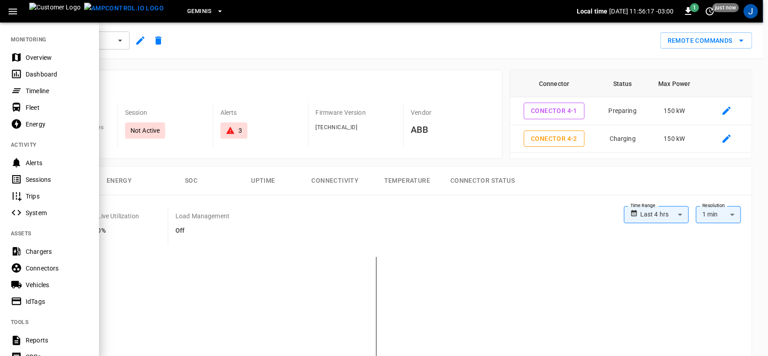
click at [34, 76] on div "Dashboard" at bounding box center [57, 74] width 63 height 9
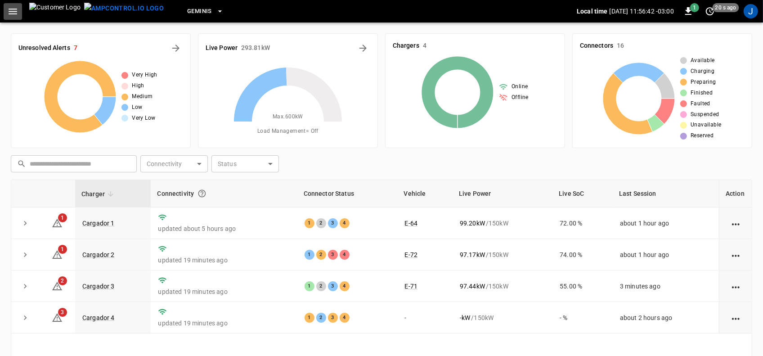
click at [11, 9] on icon "button" at bounding box center [12, 11] width 11 height 11
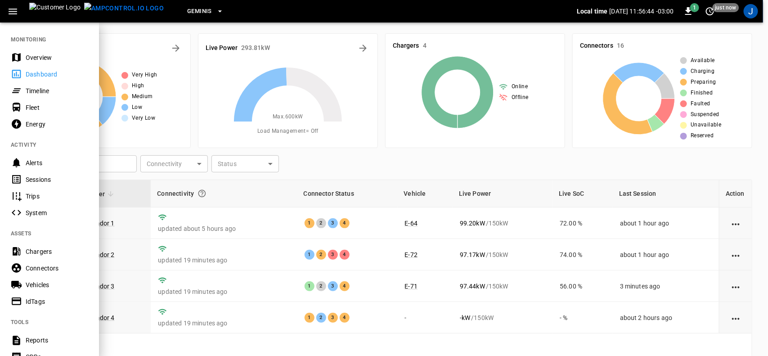
click at [34, 181] on div "Sessions" at bounding box center [57, 179] width 63 height 9
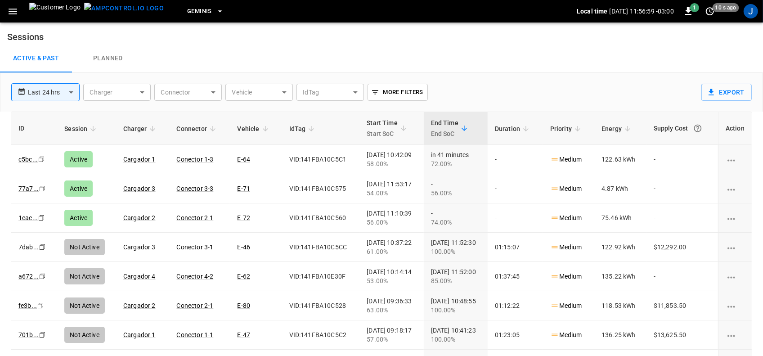
click at [13, 11] on icon "button" at bounding box center [13, 12] width 9 height 6
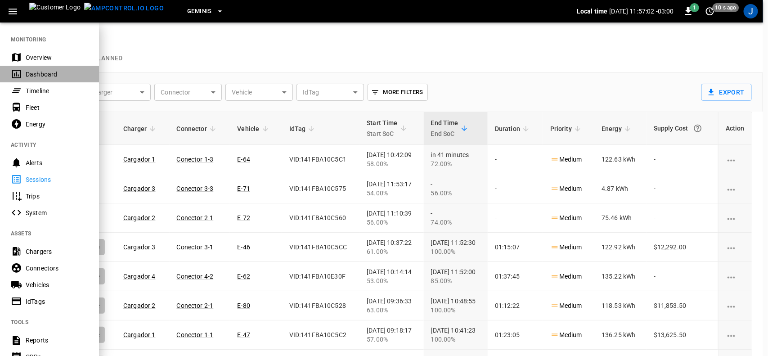
click at [36, 75] on div "Dashboard" at bounding box center [57, 74] width 63 height 9
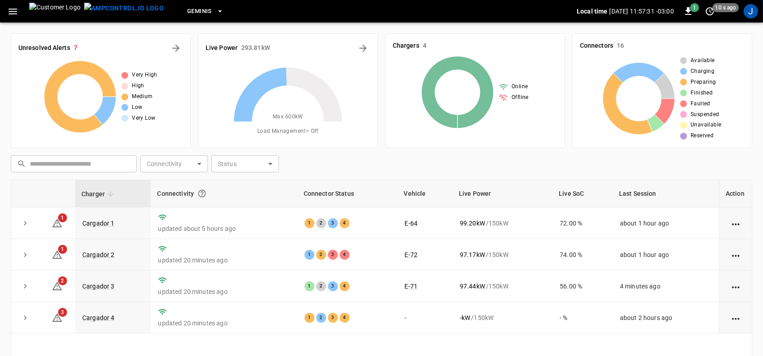
click at [8, 8] on icon "button" at bounding box center [12, 11] width 11 height 11
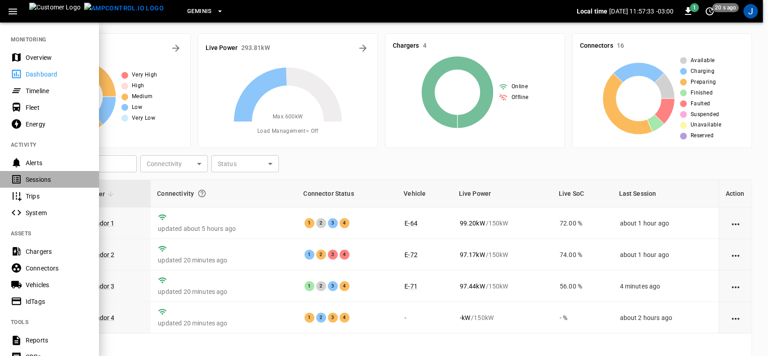
click at [34, 180] on div "Sessions" at bounding box center [57, 179] width 63 height 9
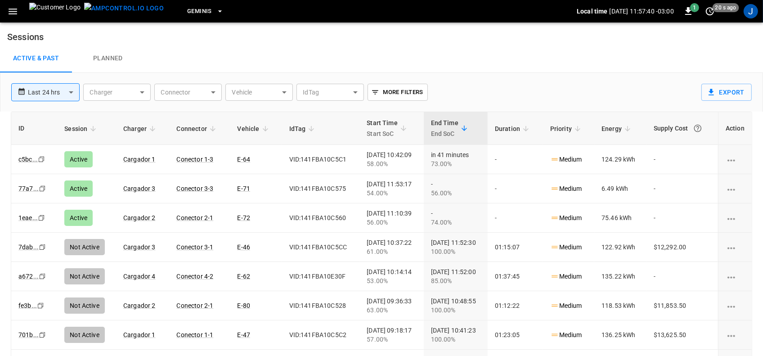
click at [16, 10] on icon "button" at bounding box center [12, 11] width 11 height 11
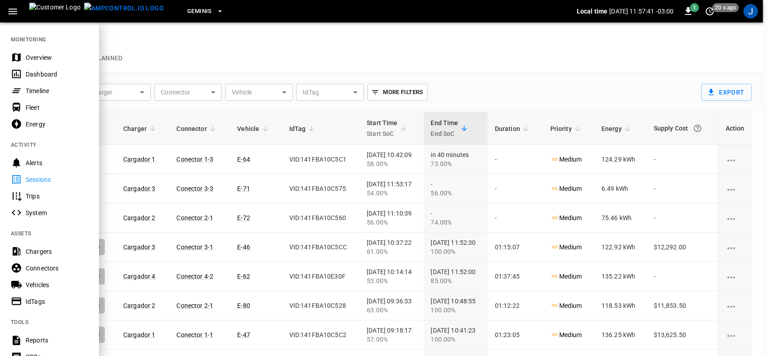
click at [39, 72] on div "Dashboard" at bounding box center [57, 74] width 63 height 9
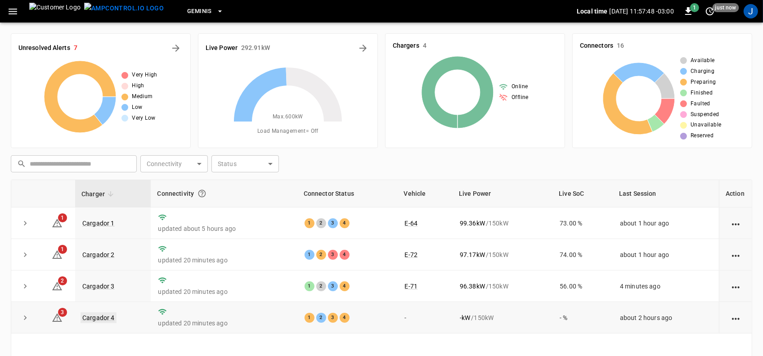
click at [103, 320] on link "Cargador 4" at bounding box center [99, 317] width 36 height 11
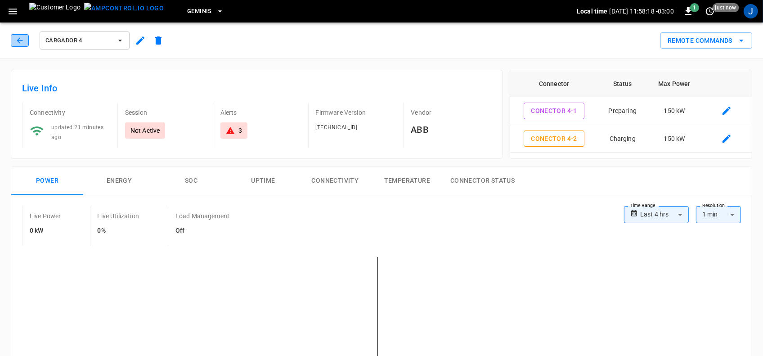
click at [22, 41] on icon "button" at bounding box center [19, 40] width 9 height 9
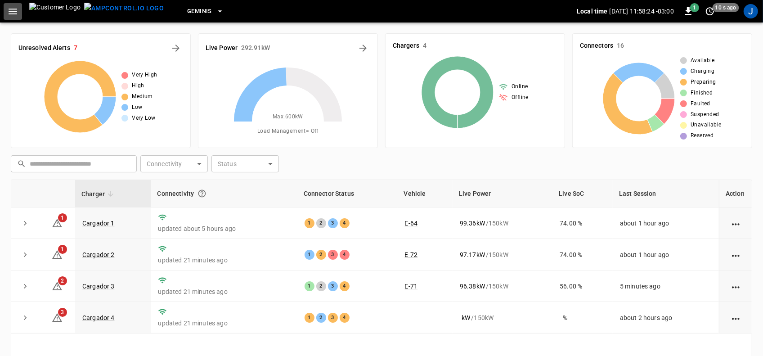
click at [16, 10] on icon "button" at bounding box center [12, 11] width 11 height 11
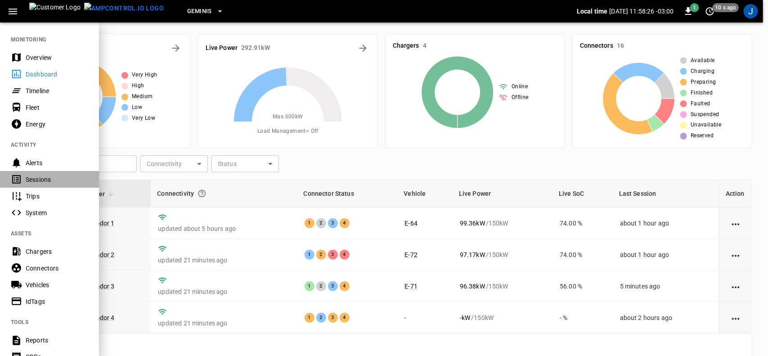
click at [35, 177] on div "Sessions" at bounding box center [57, 179] width 63 height 9
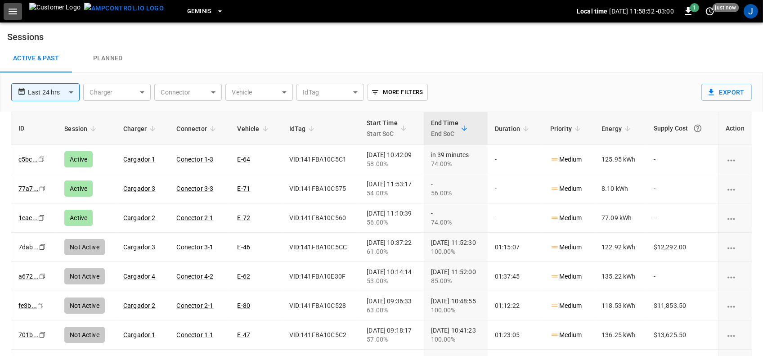
click at [11, 9] on icon "button" at bounding box center [13, 12] width 9 height 6
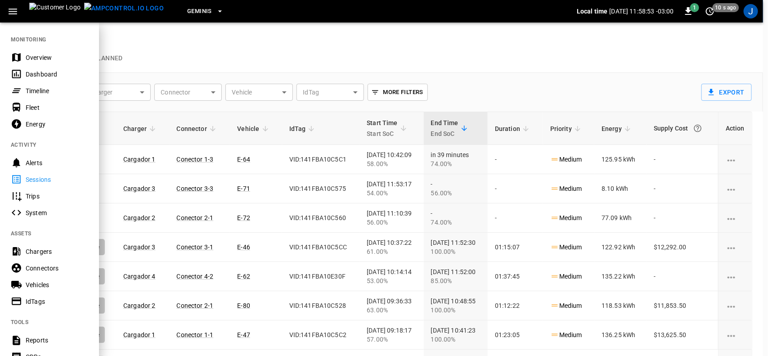
click at [26, 73] on div "Dashboard" at bounding box center [57, 74] width 63 height 9
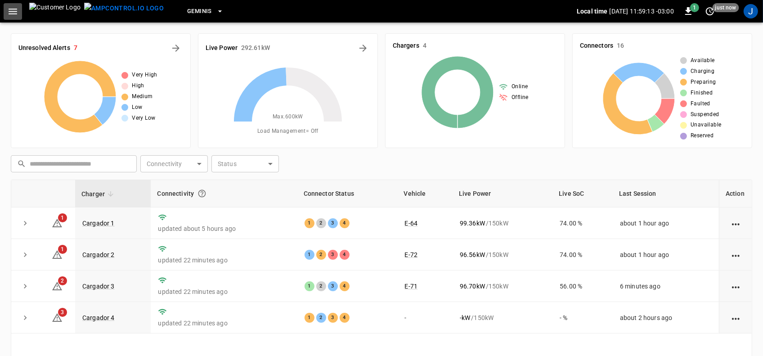
click at [10, 10] on icon "button" at bounding box center [12, 11] width 11 height 11
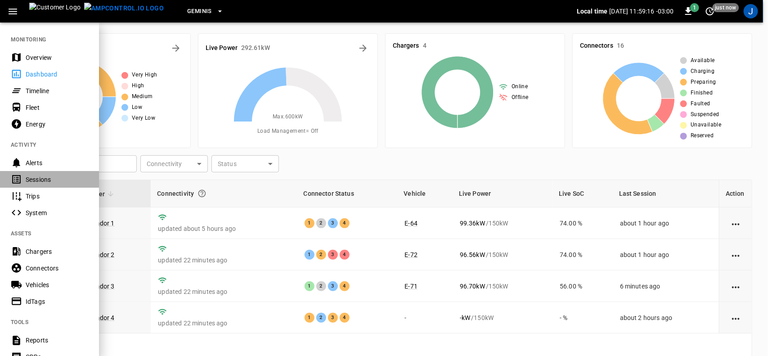
click at [32, 176] on div "Sessions" at bounding box center [57, 179] width 63 height 9
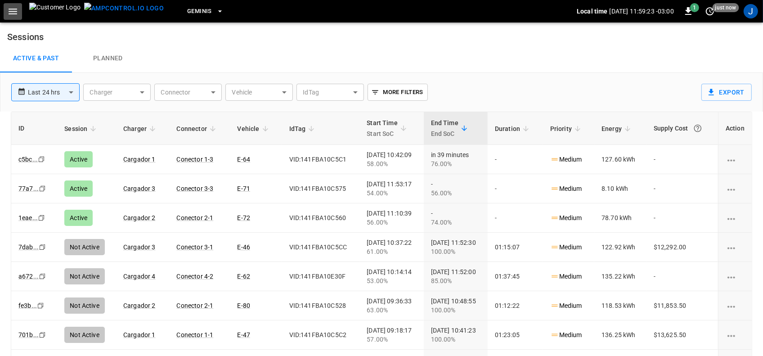
click at [14, 10] on icon "button" at bounding box center [12, 11] width 11 height 11
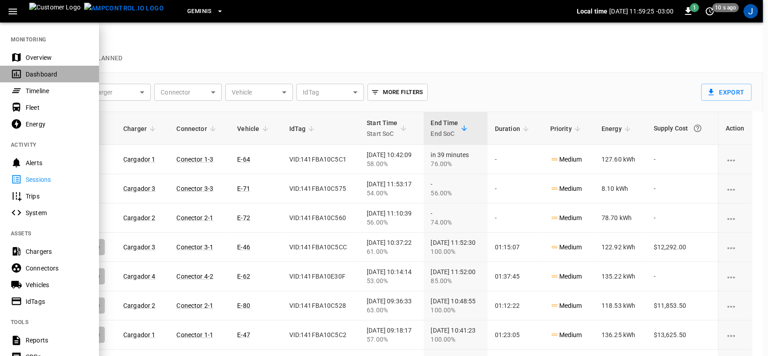
click at [36, 75] on div "Dashboard" at bounding box center [57, 74] width 63 height 9
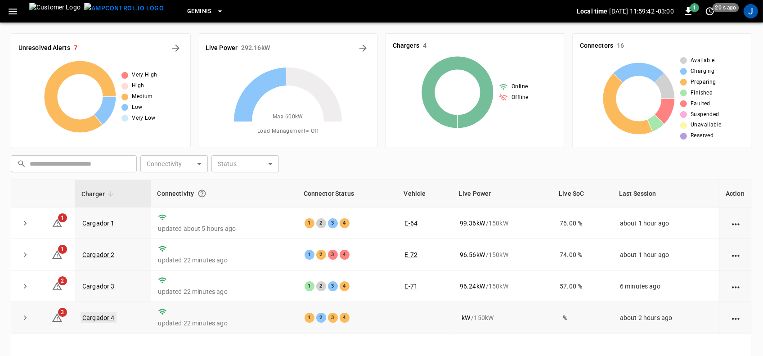
click at [102, 316] on link "Cargador 4" at bounding box center [99, 317] width 36 height 11
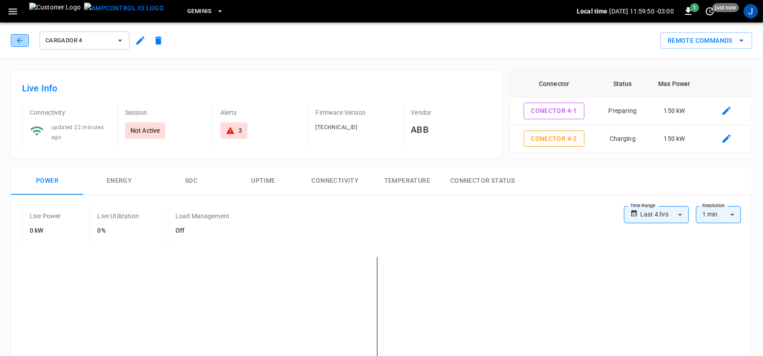
click at [24, 36] on icon "button" at bounding box center [19, 40] width 9 height 9
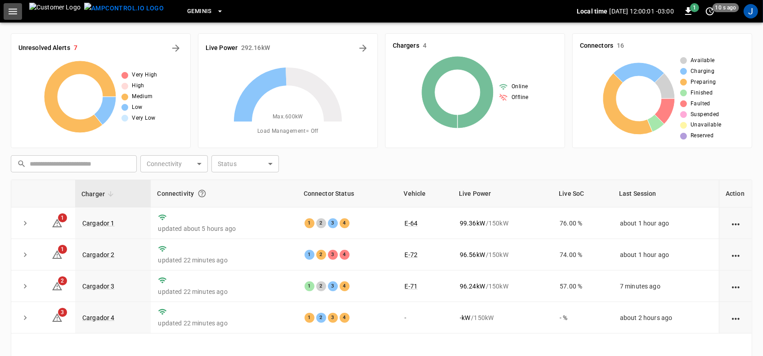
click at [12, 10] on icon "button" at bounding box center [12, 11] width 11 height 11
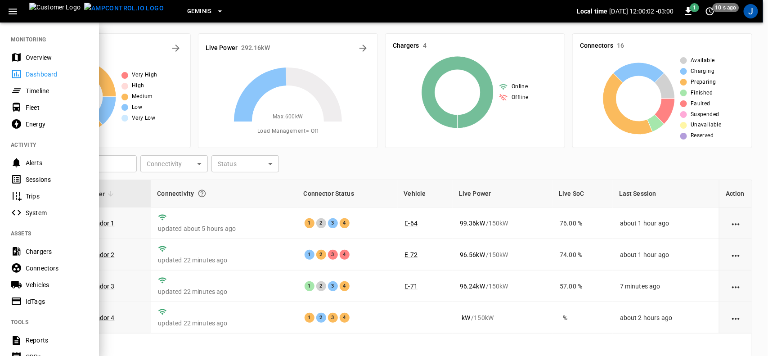
click at [39, 180] on div "Sessions" at bounding box center [57, 179] width 63 height 9
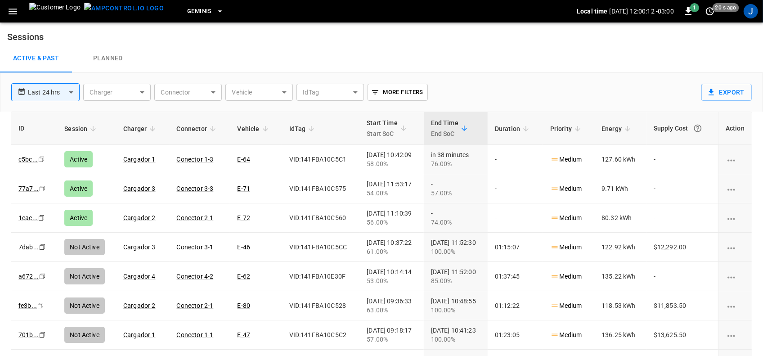
click at [12, 13] on icon "button" at bounding box center [12, 11] width 11 height 11
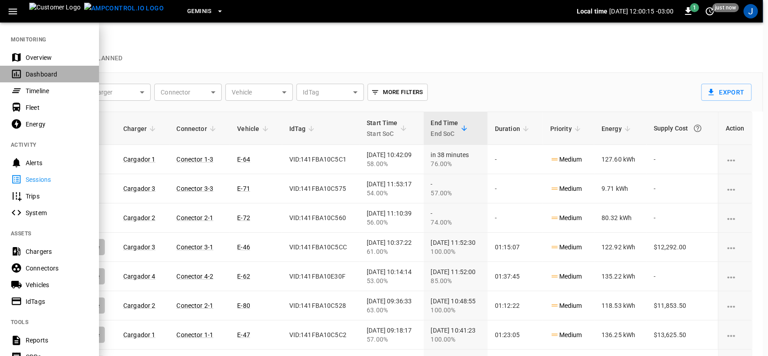
click at [36, 72] on div "Dashboard" at bounding box center [57, 74] width 63 height 9
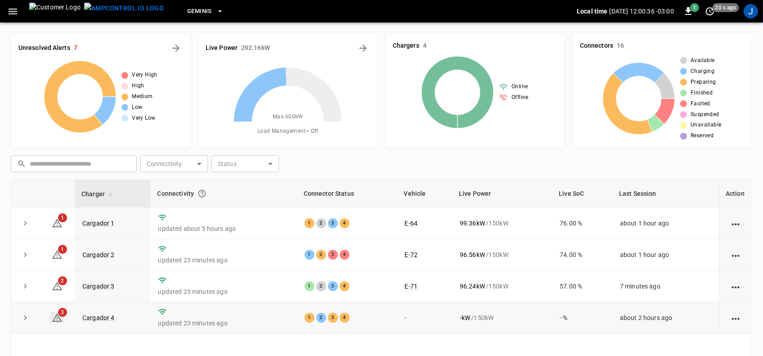
click at [59, 316] on icon at bounding box center [57, 317] width 11 height 11
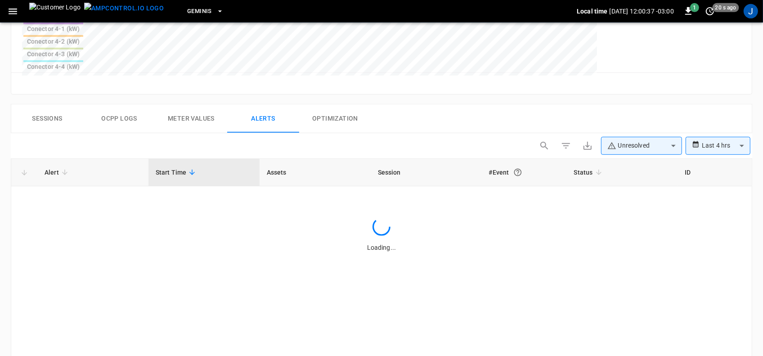
scroll to position [429, 0]
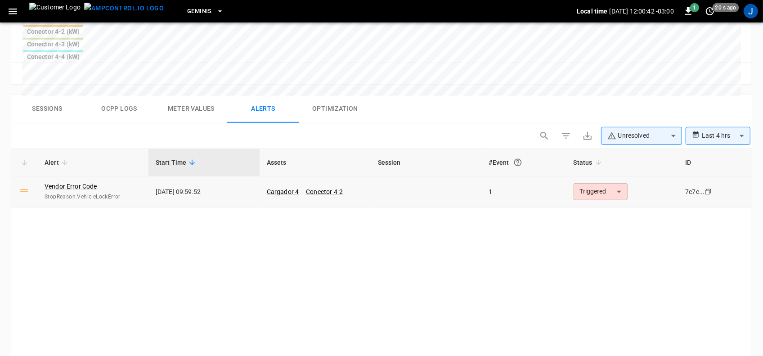
click at [622, 122] on body "**********" at bounding box center [381, 5] width 763 height 868
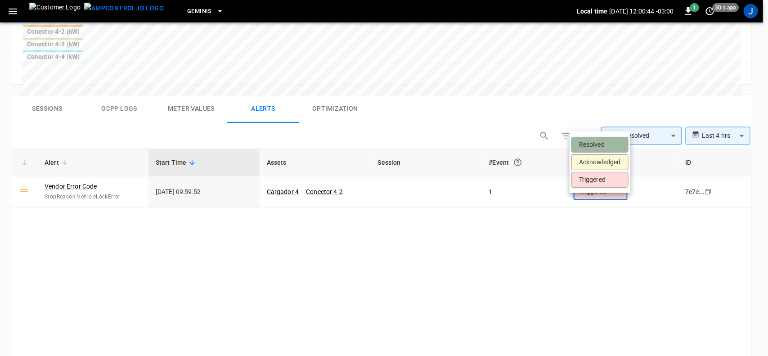
click at [603, 143] on li "Resolved" at bounding box center [600, 145] width 57 height 16
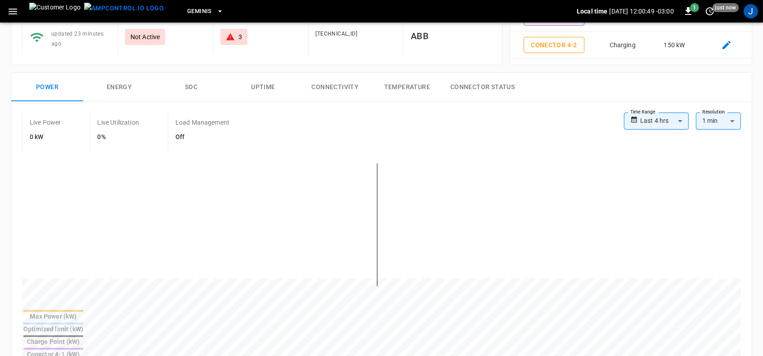
scroll to position [0, 0]
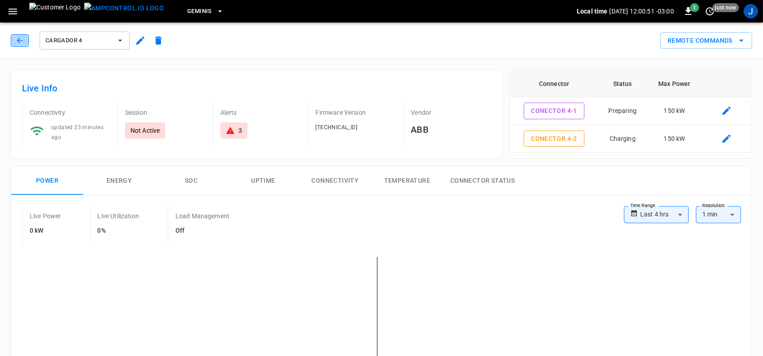
click at [20, 36] on icon "button" at bounding box center [19, 40] width 9 height 9
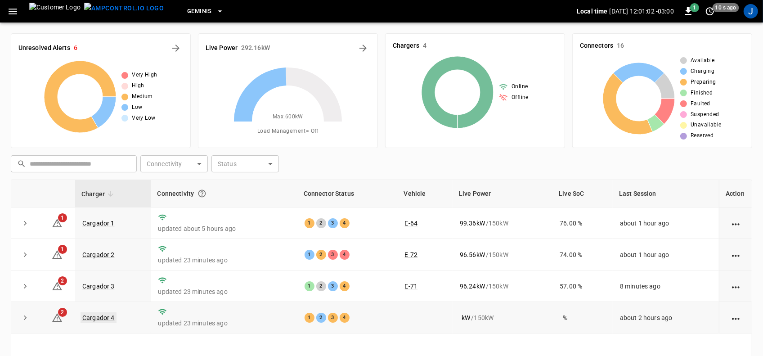
click at [100, 317] on link "Cargador 4" at bounding box center [99, 317] width 36 height 11
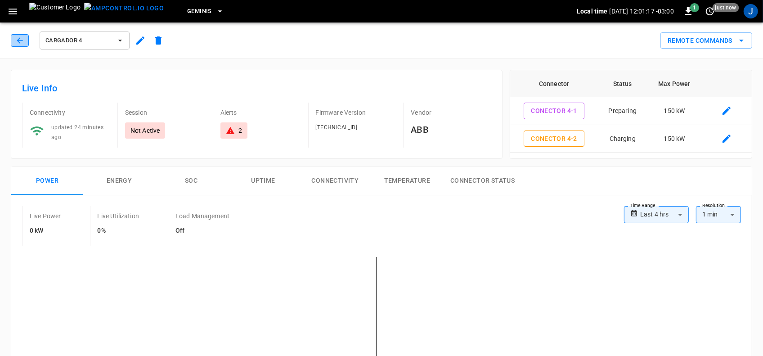
click at [22, 36] on icon "button" at bounding box center [19, 40] width 9 height 9
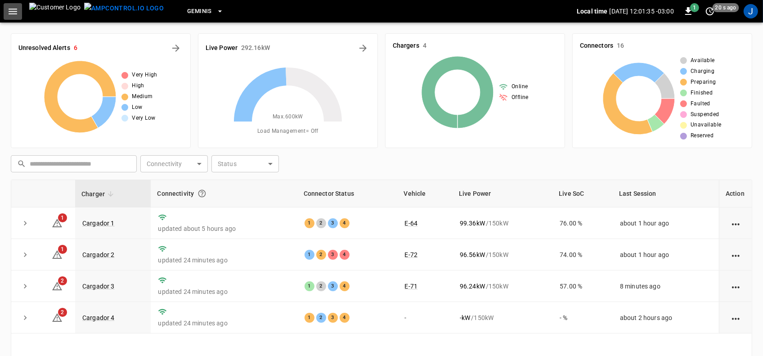
click at [12, 12] on icon "button" at bounding box center [12, 11] width 11 height 11
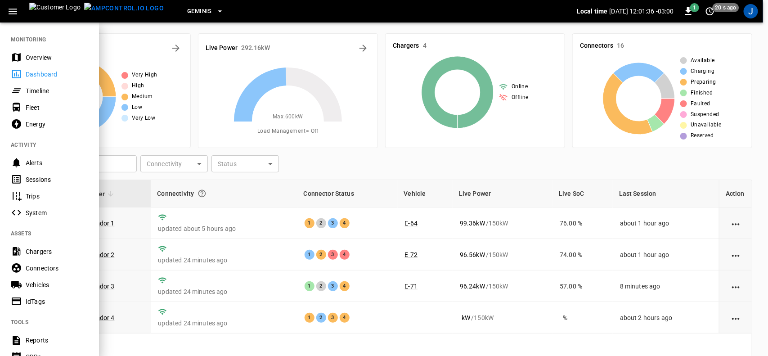
click at [37, 75] on div "Dashboard" at bounding box center [57, 74] width 63 height 9
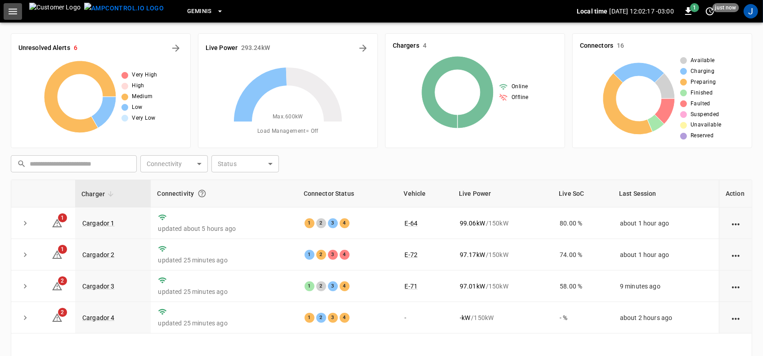
click at [13, 9] on icon "button" at bounding box center [13, 12] width 9 height 6
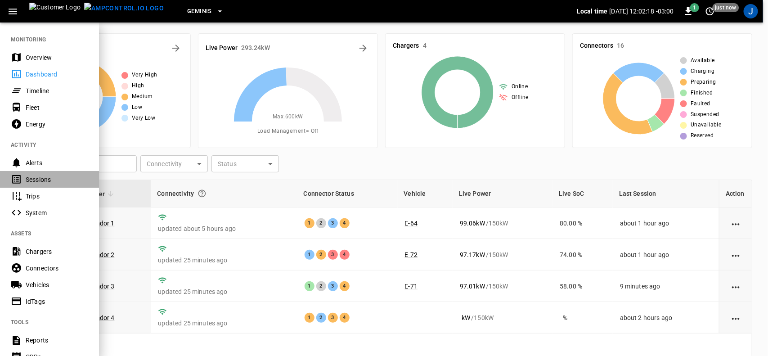
click at [45, 178] on div "Sessions" at bounding box center [57, 179] width 63 height 9
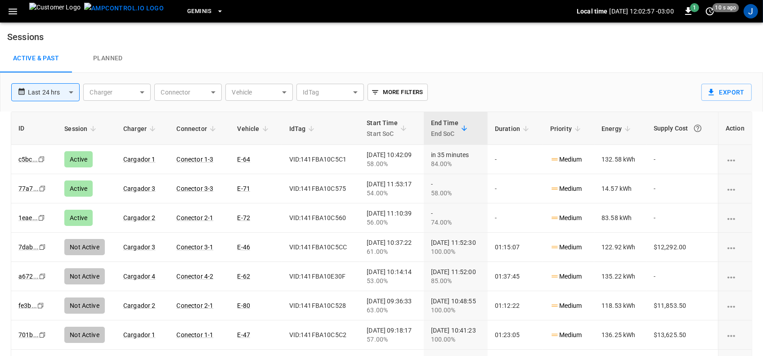
click at [14, 11] on icon "button" at bounding box center [13, 12] width 9 height 6
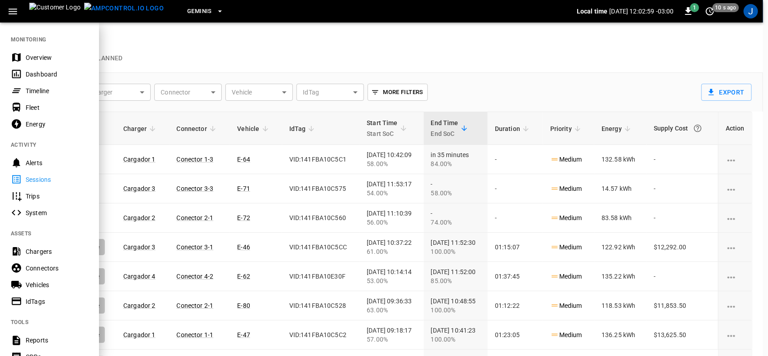
click at [50, 72] on div "Dashboard" at bounding box center [57, 74] width 63 height 9
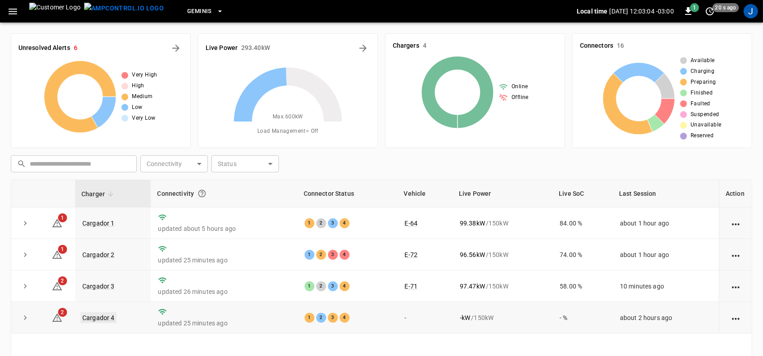
click at [107, 316] on link "Cargador 4" at bounding box center [99, 317] width 36 height 11
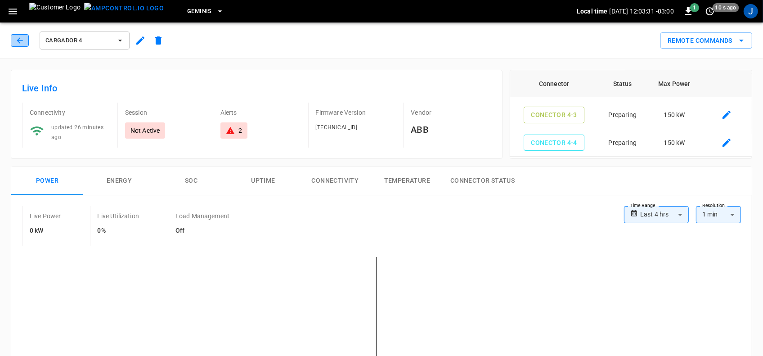
click at [17, 39] on icon "button" at bounding box center [19, 40] width 9 height 9
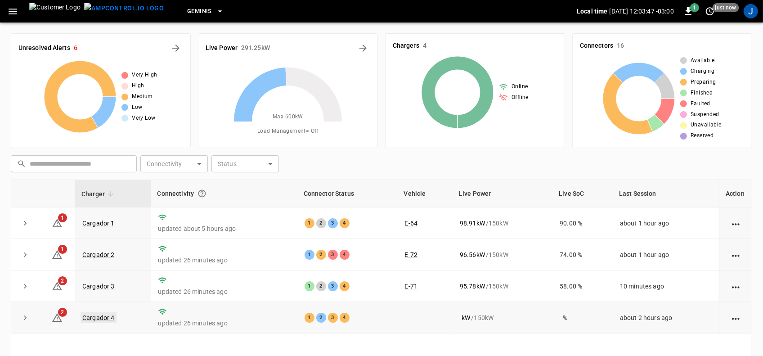
click at [100, 316] on link "Cargador 4" at bounding box center [99, 317] width 36 height 11
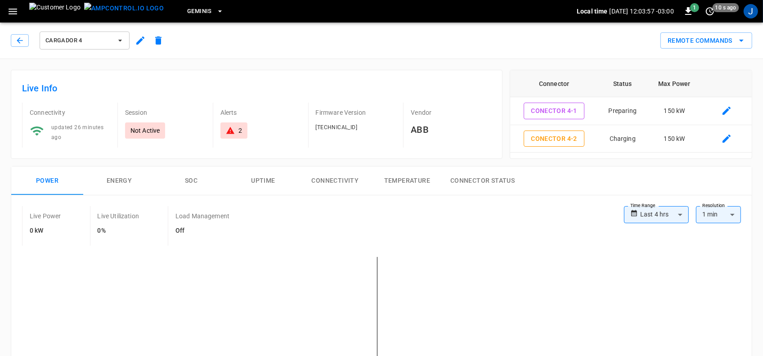
click at [10, 10] on icon "button" at bounding box center [12, 11] width 11 height 11
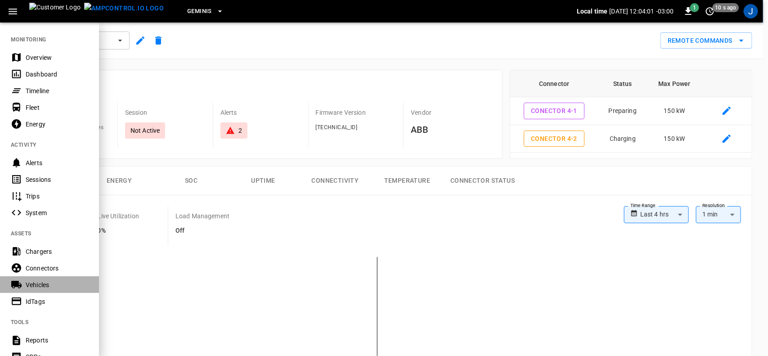
click at [44, 284] on div "Vehicles" at bounding box center [57, 284] width 63 height 9
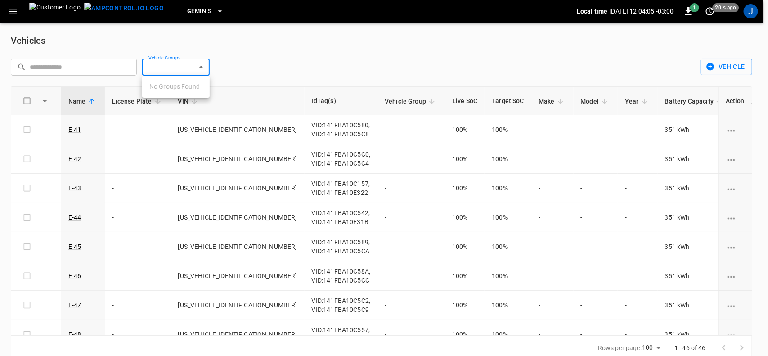
click at [201, 66] on body "Geminis Local time 2025-10-13 12:04:05 -03:00 1 20 s ago J Vehicles ​ ​ Vehicle…" at bounding box center [384, 185] width 768 height 371
click at [69, 63] on div at bounding box center [384, 178] width 768 height 356
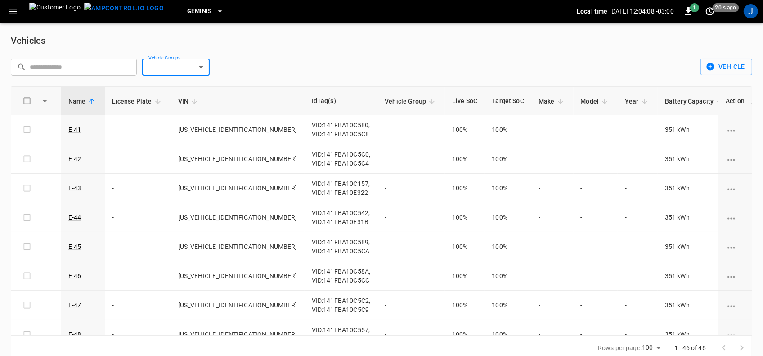
click at [69, 66] on input "text" at bounding box center [80, 67] width 101 height 17
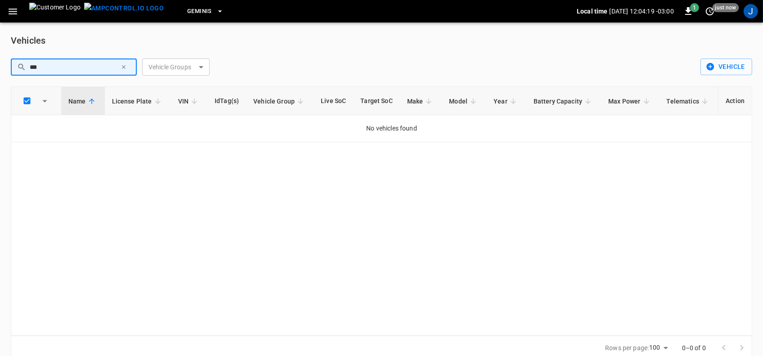
type input "***"
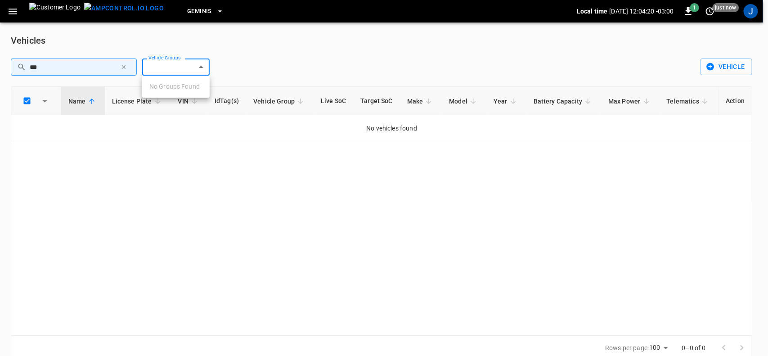
click at [201, 66] on body "Geminis Local time 2025-10-13 12:04:20 -03:00 1 just now J Vehicles ​ *** ​ Veh…" at bounding box center [384, 185] width 768 height 371
click at [201, 66] on div at bounding box center [384, 178] width 768 height 356
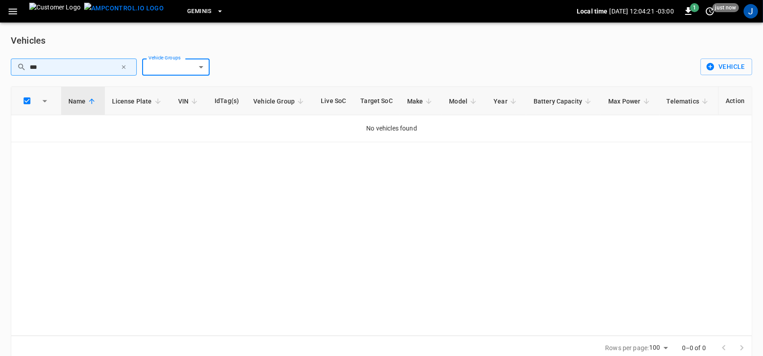
click at [326, 63] on div "​ *** ​ Vehicle Groups ​ Vehicle Groups" at bounding box center [351, 63] width 694 height 24
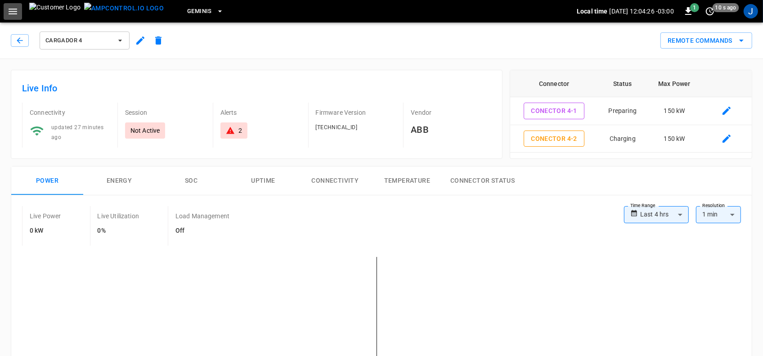
click at [13, 10] on icon "button" at bounding box center [12, 11] width 11 height 11
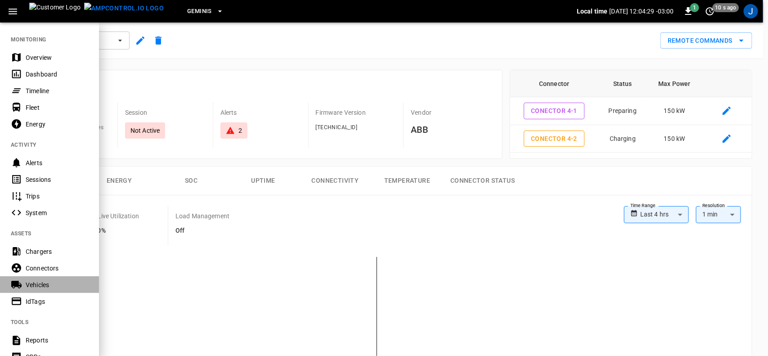
click at [37, 284] on div "Vehicles" at bounding box center [57, 284] width 63 height 9
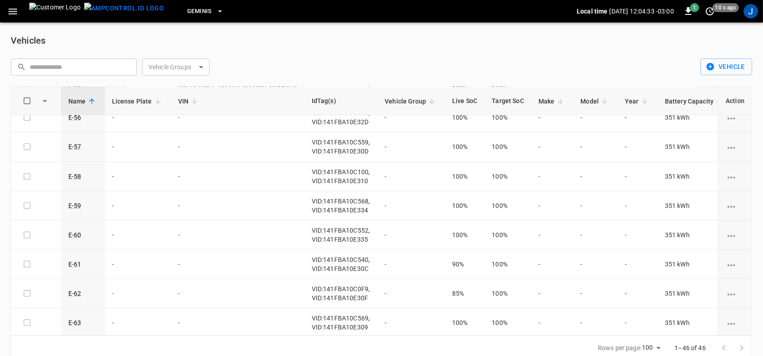
scroll to position [506, 0]
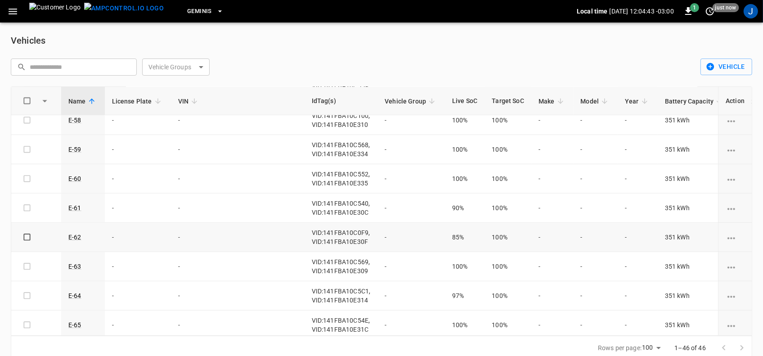
click at [730, 239] on icon "vehicle options" at bounding box center [732, 238] width 8 height 2
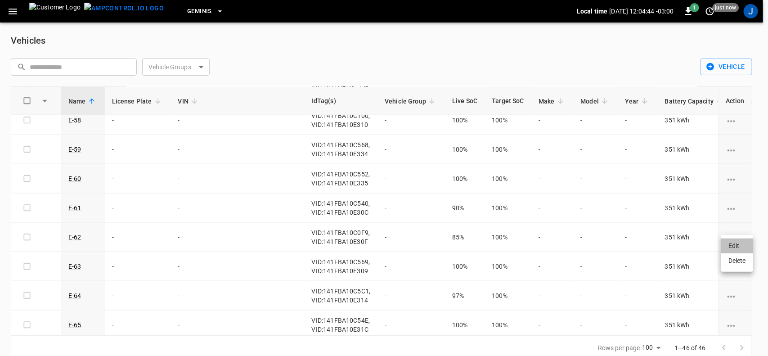
click at [732, 246] on li "Edit" at bounding box center [738, 246] width 32 height 15
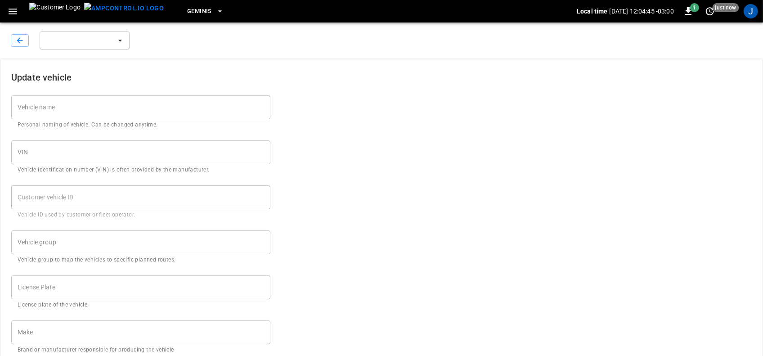
type input "****"
type input "***"
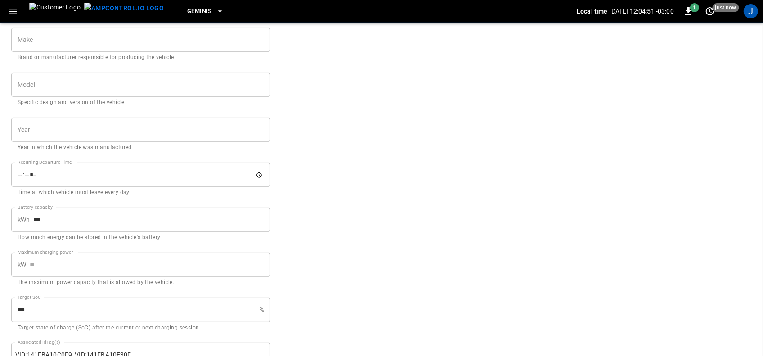
scroll to position [394, 0]
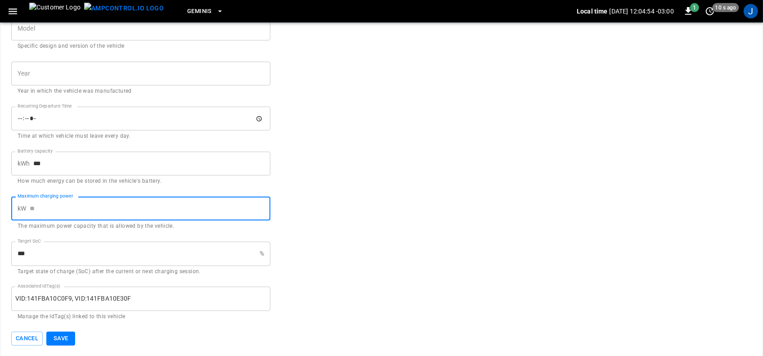
click at [63, 208] on input "Maximum charging power" at bounding box center [150, 209] width 241 height 24
click at [385, 195] on form "**********" at bounding box center [381, 6] width 741 height 680
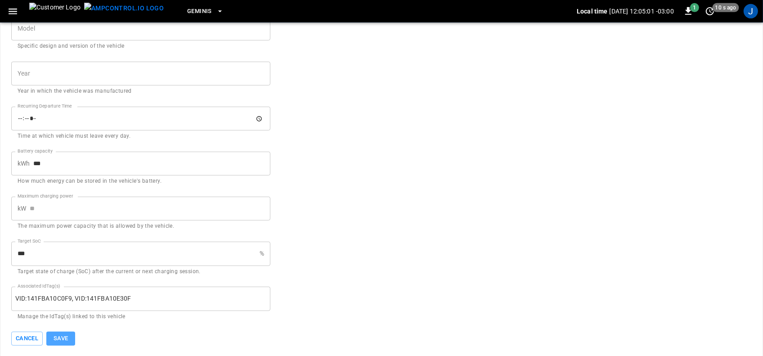
click at [64, 335] on button "Save" at bounding box center [60, 339] width 29 height 14
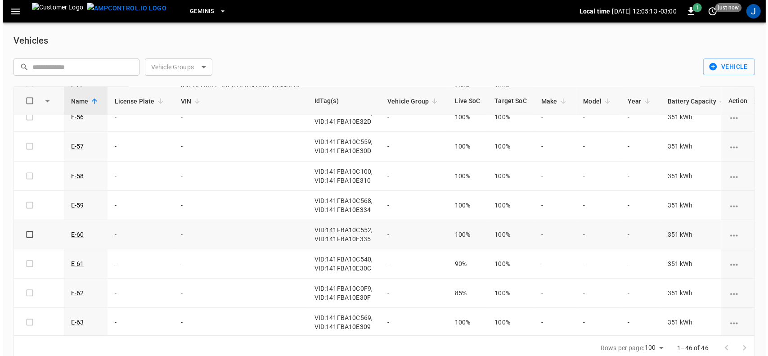
scroll to position [506, 0]
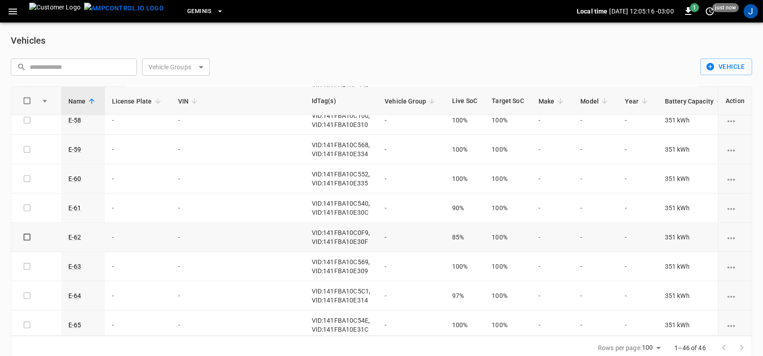
click at [445, 242] on td "85%" at bounding box center [465, 237] width 40 height 29
click at [445, 100] on th "Live SoC" at bounding box center [465, 101] width 40 height 28
click at [12, 10] on icon "button" at bounding box center [12, 11] width 11 height 11
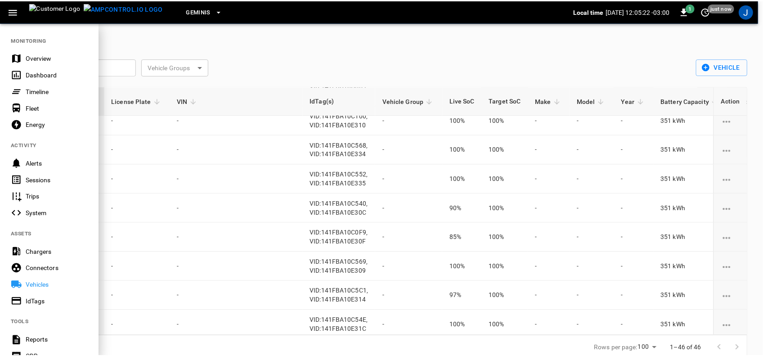
scroll to position [56, 0]
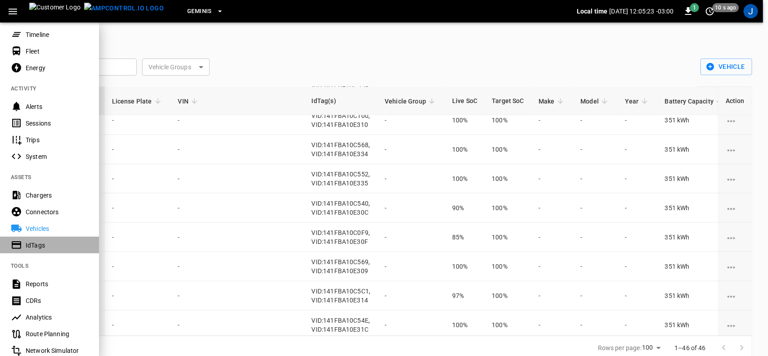
click at [39, 244] on div "IdTags" at bounding box center [57, 245] width 63 height 9
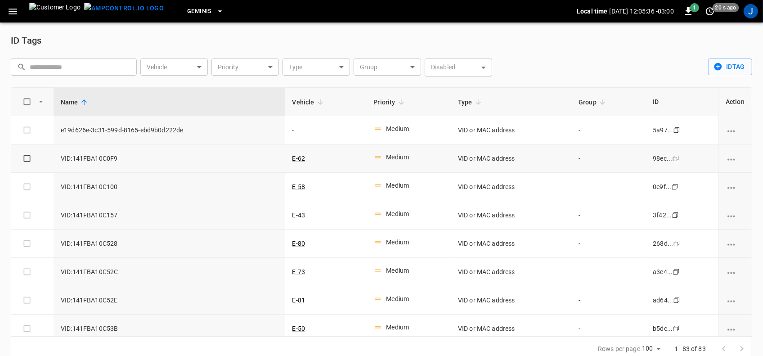
click at [728, 161] on icon "vehicle options" at bounding box center [731, 159] width 11 height 11
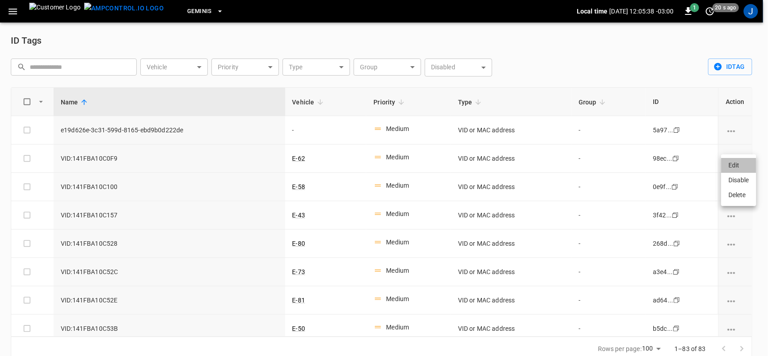
click at [734, 168] on li "Edit" at bounding box center [739, 165] width 35 height 15
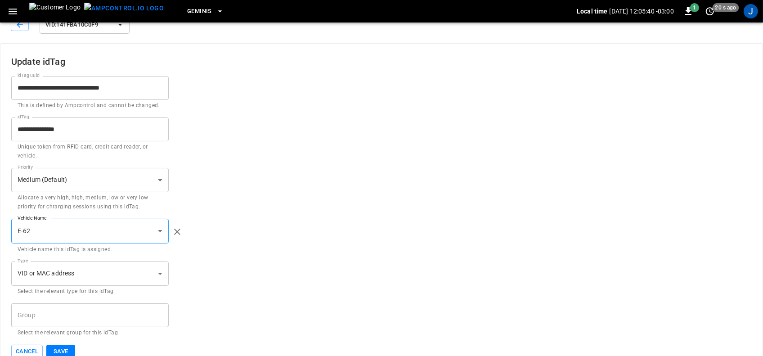
scroll to position [30, 0]
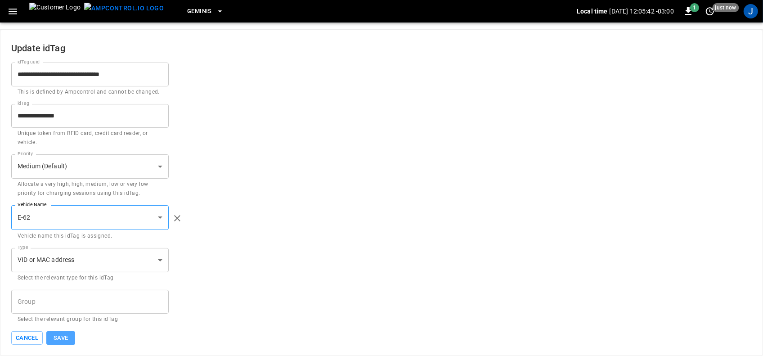
click at [59, 340] on button "Save" at bounding box center [60, 338] width 29 height 14
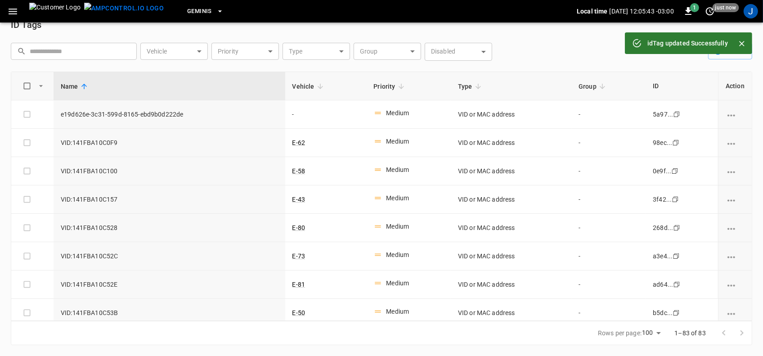
scroll to position [16, 0]
click at [729, 143] on icon "vehicle options" at bounding box center [732, 144] width 8 height 2
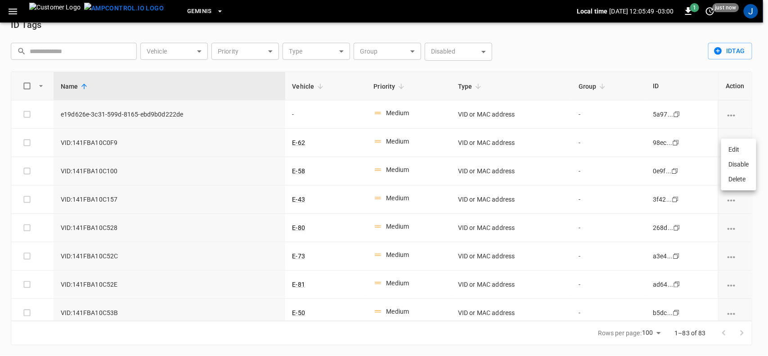
click at [733, 163] on li "Disable" at bounding box center [739, 164] width 35 height 15
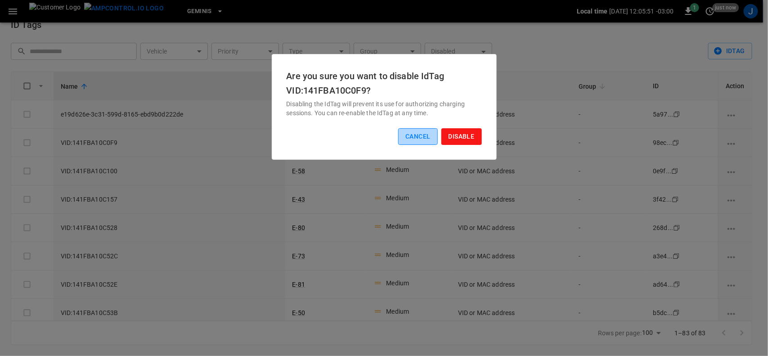
click at [415, 139] on button "Cancel" at bounding box center [417, 136] width 39 height 17
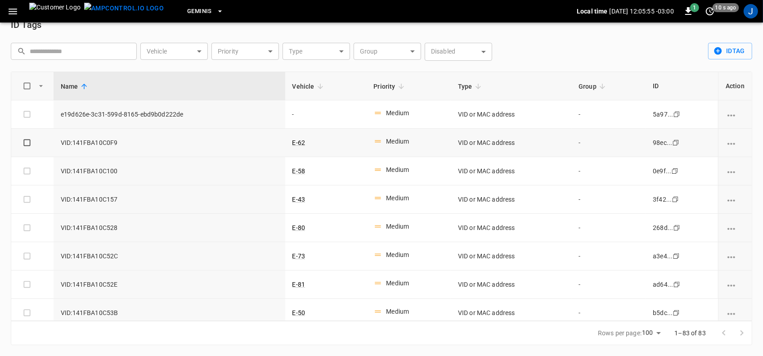
click at [394, 142] on div "Medium" at bounding box center [397, 141] width 23 height 9
click at [666, 137] on td "98ec... Copy" at bounding box center [682, 143] width 72 height 28
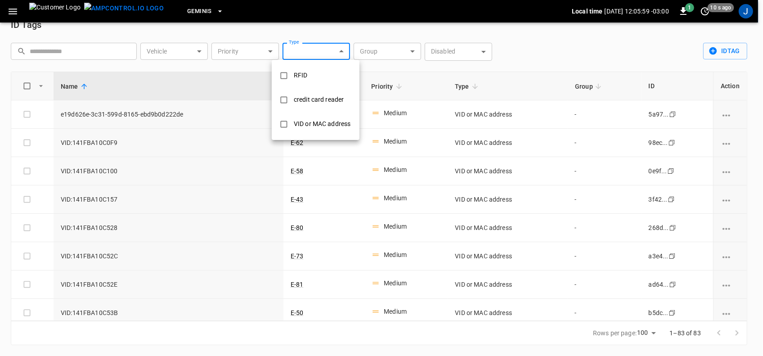
click at [341, 50] on body "Geminis Local time 2025-10-13 12:05:59 -03:00 1 10 s ago J ID Tags ​ ​ Vehicle …" at bounding box center [381, 170] width 763 height 372
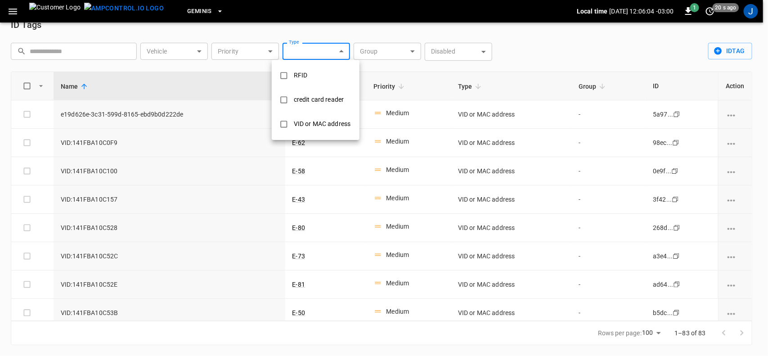
click at [271, 52] on div at bounding box center [384, 178] width 768 height 356
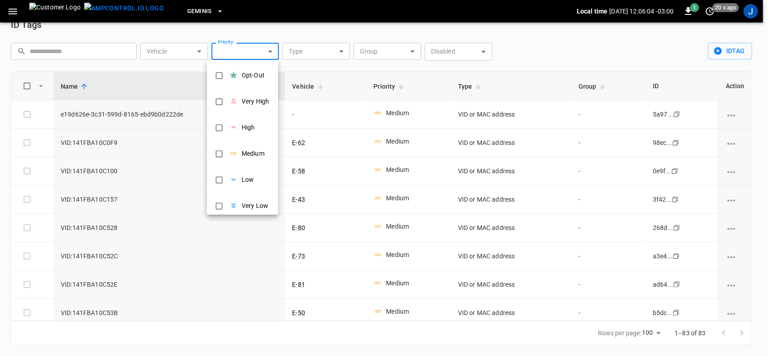
click at [271, 52] on body "Geminis Local time 2025-10-13 12:06:04 -03:00 1 20 s ago J ID Tags ​ ​ Vehicle …" at bounding box center [384, 170] width 768 height 372
click at [486, 49] on div at bounding box center [384, 178] width 768 height 356
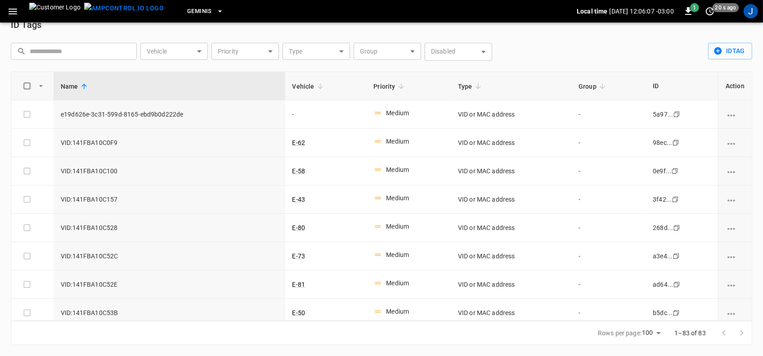
click at [486, 49] on div "Opt-Out Very High High Medium Low Very Low" at bounding box center [381, 178] width 763 height 356
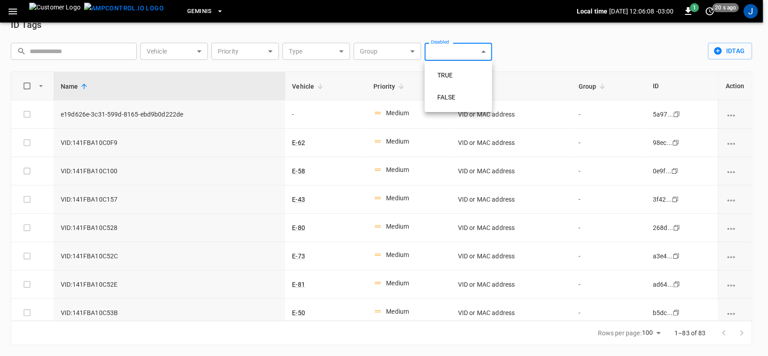
click at [486, 49] on body "Geminis Local time 2025-10-13 12:06:08 -03:00 1 20 s ago J ID Tags ​ ​ Vehicle …" at bounding box center [384, 170] width 768 height 372
click at [298, 143] on div at bounding box center [384, 178] width 768 height 356
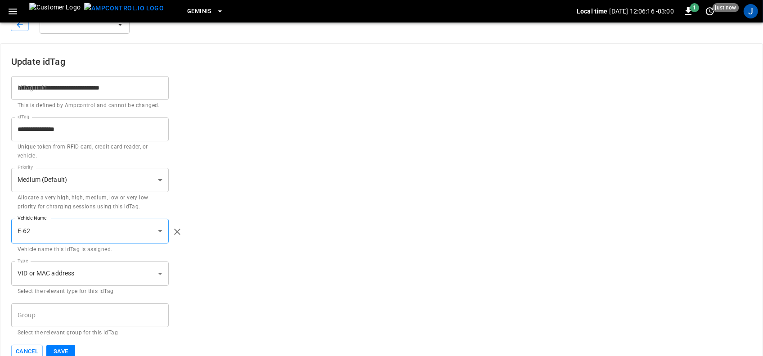
scroll to position [30, 0]
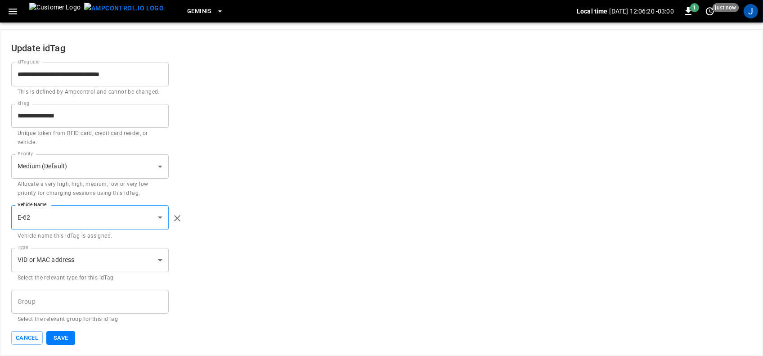
click at [61, 337] on button "Save" at bounding box center [60, 338] width 29 height 14
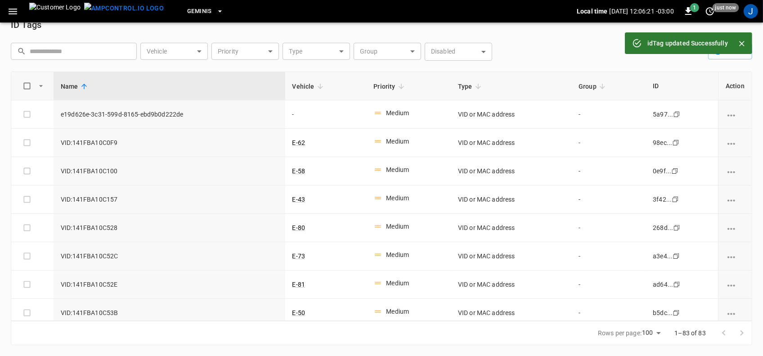
scroll to position [16, 0]
click at [14, 10] on icon "button" at bounding box center [12, 11] width 11 height 11
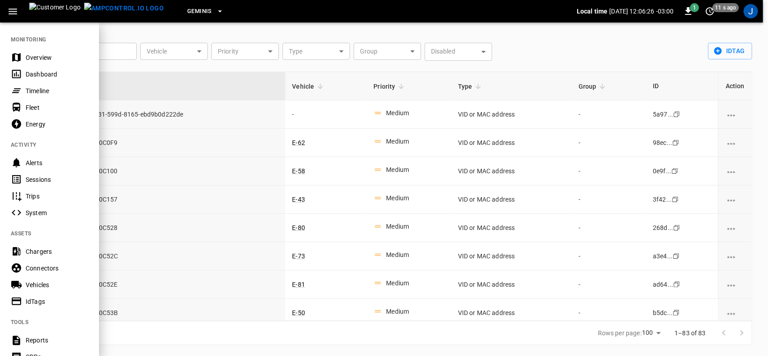
click at [26, 72] on div "Dashboard" at bounding box center [57, 74] width 63 height 9
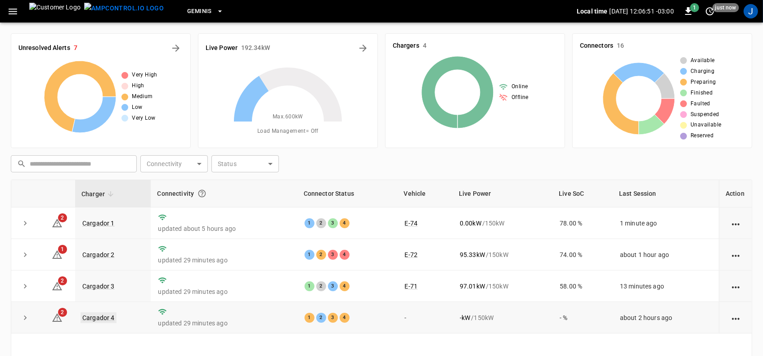
click at [102, 317] on link "Cargador 4" at bounding box center [99, 317] width 36 height 11
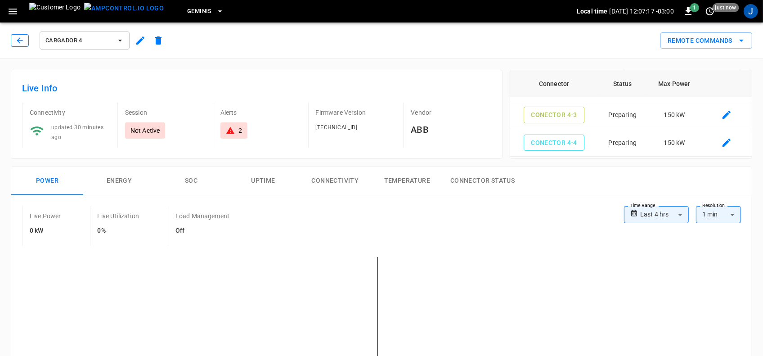
click at [17, 39] on icon "button" at bounding box center [19, 40] width 9 height 9
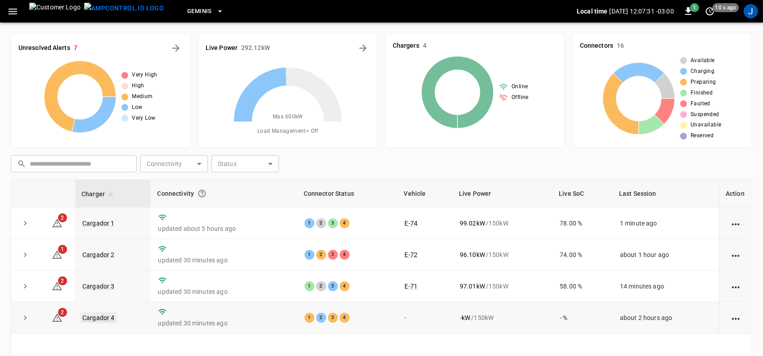
click at [88, 318] on link "Cargador 4" at bounding box center [99, 317] width 36 height 11
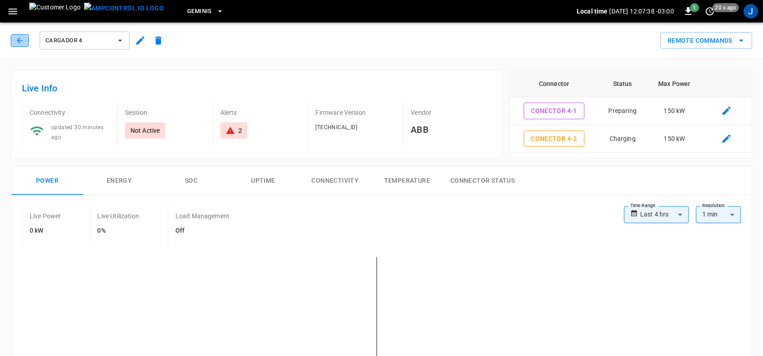
click at [21, 43] on icon "button" at bounding box center [19, 40] width 9 height 9
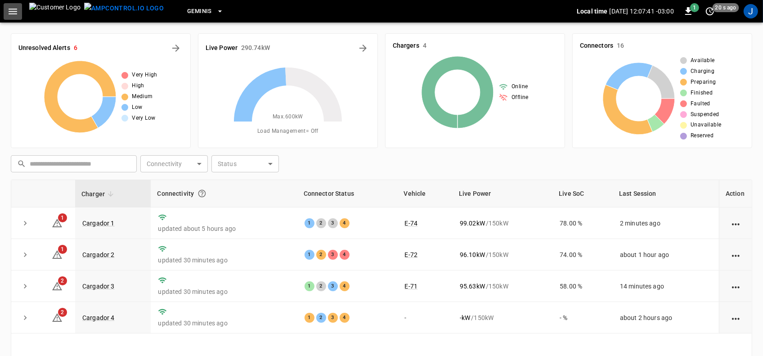
click at [4, 10] on button "button" at bounding box center [13, 11] width 18 height 17
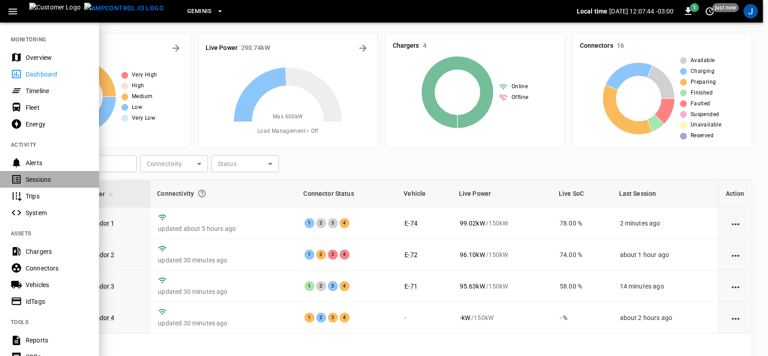
click at [27, 177] on div "Sessions" at bounding box center [57, 179] width 63 height 9
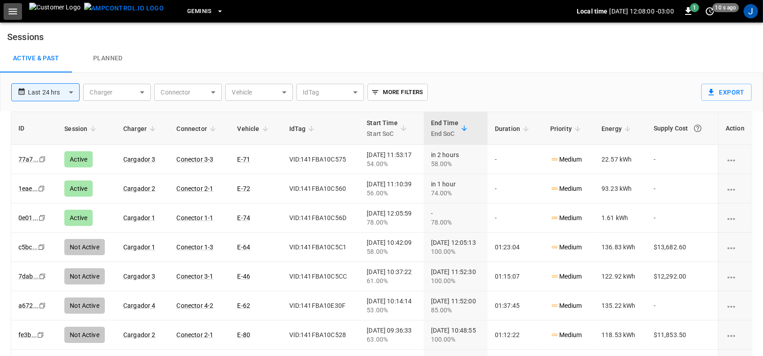
click at [14, 9] on icon "button" at bounding box center [12, 11] width 11 height 11
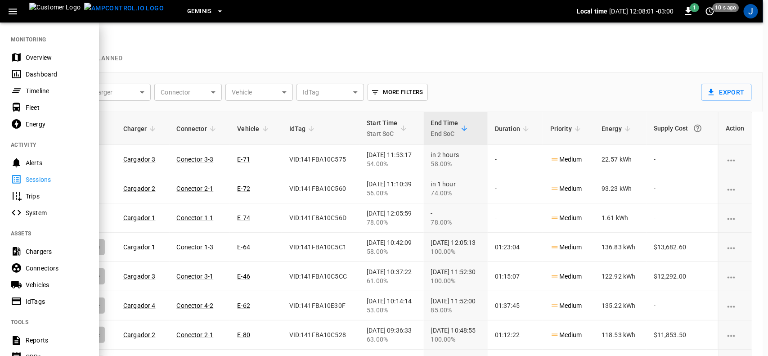
click at [39, 72] on div "Dashboard" at bounding box center [57, 74] width 63 height 9
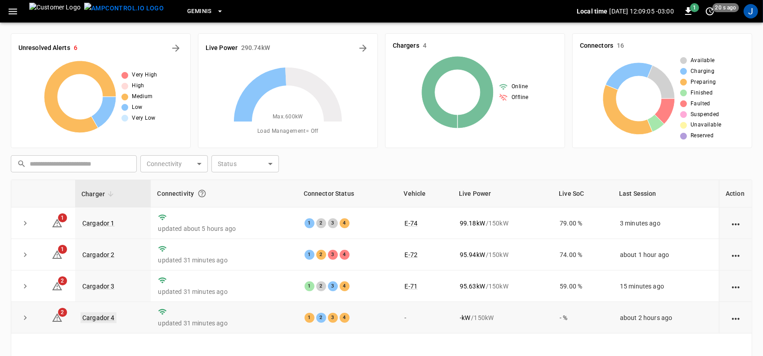
click at [96, 320] on link "Cargador 4" at bounding box center [99, 317] width 36 height 11
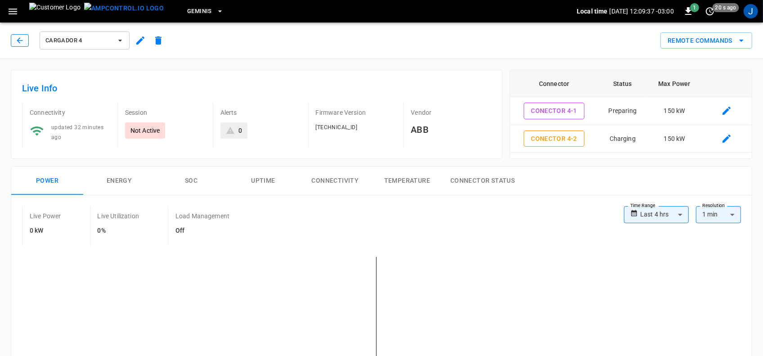
click at [17, 39] on icon "button" at bounding box center [19, 40] width 9 height 9
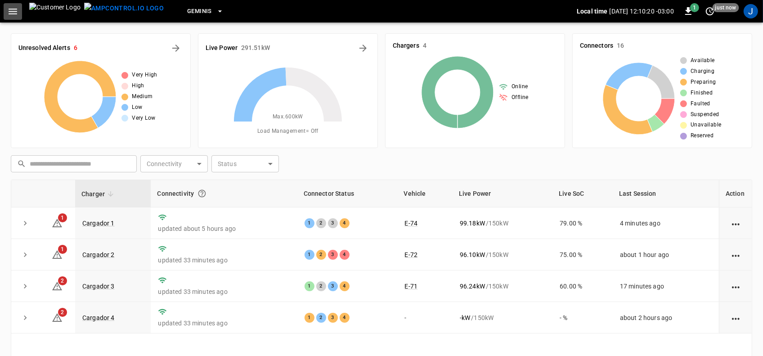
click at [10, 15] on icon "button" at bounding box center [12, 11] width 11 height 11
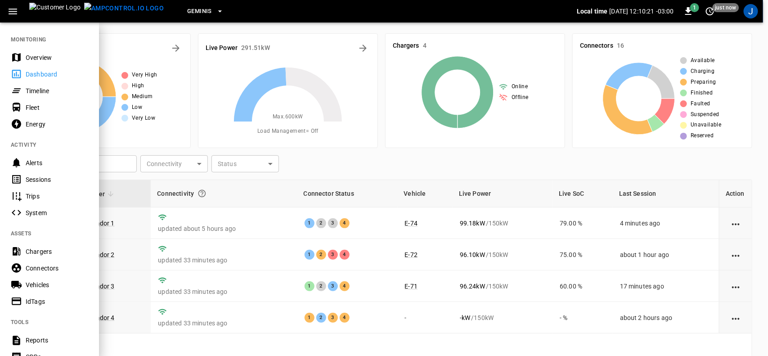
click at [37, 178] on div "Sessions" at bounding box center [57, 179] width 63 height 9
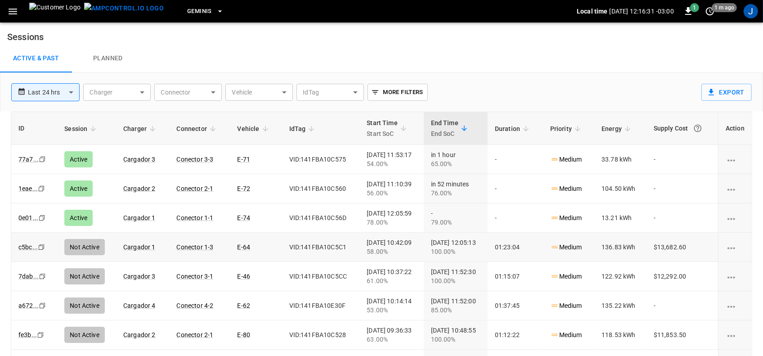
click at [307, 235] on td "VID:141FBA10C5C1" at bounding box center [321, 247] width 78 height 29
click at [14, 10] on icon "button" at bounding box center [12, 11] width 11 height 11
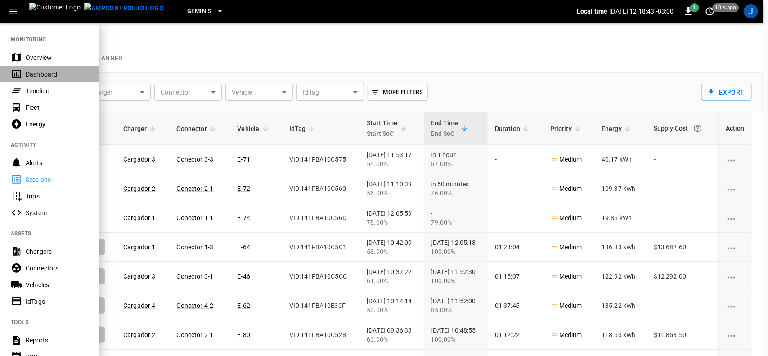
click at [39, 75] on div "Dashboard" at bounding box center [57, 74] width 63 height 9
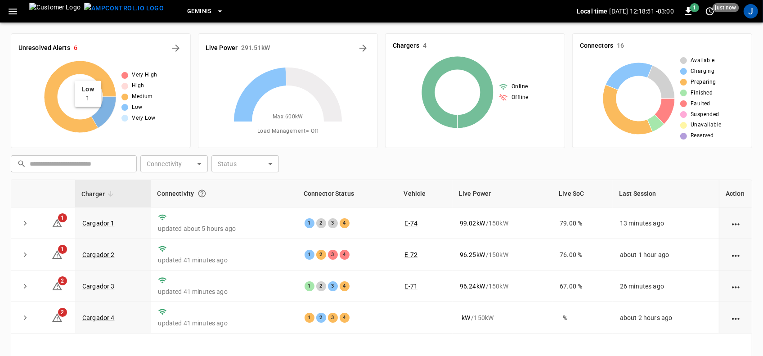
click at [108, 99] on icon at bounding box center [103, 112] width 25 height 31
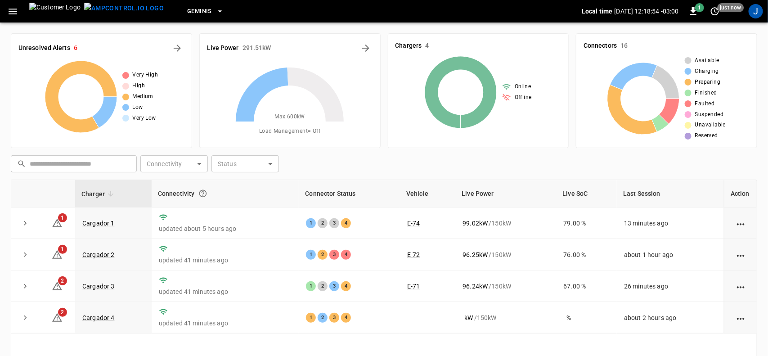
click at [176, 161] on body "Geminis Local time 2025-10-13 12:18:54 -03:00 1 just now J Unresolved Alerts 6 …" at bounding box center [384, 232] width 768 height 464
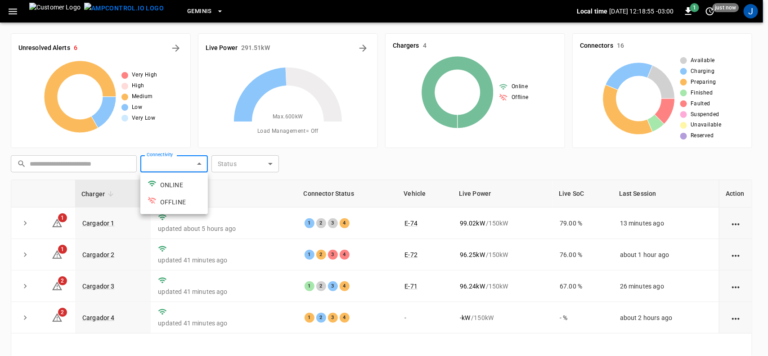
click at [176, 181] on li "ONLINE" at bounding box center [174, 184] width 68 height 17
type input "******"
click at [452, 98] on div at bounding box center [384, 178] width 768 height 356
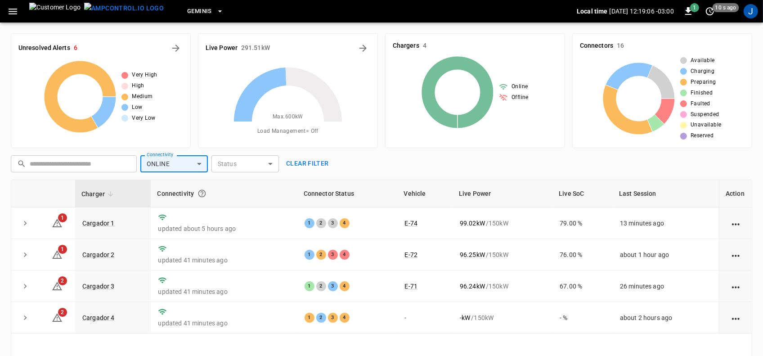
click at [14, 9] on icon "button" at bounding box center [13, 12] width 9 height 6
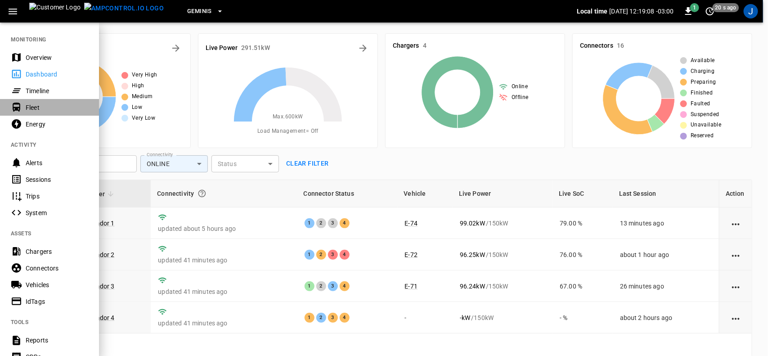
click at [38, 106] on div "Fleet" at bounding box center [57, 107] width 63 height 9
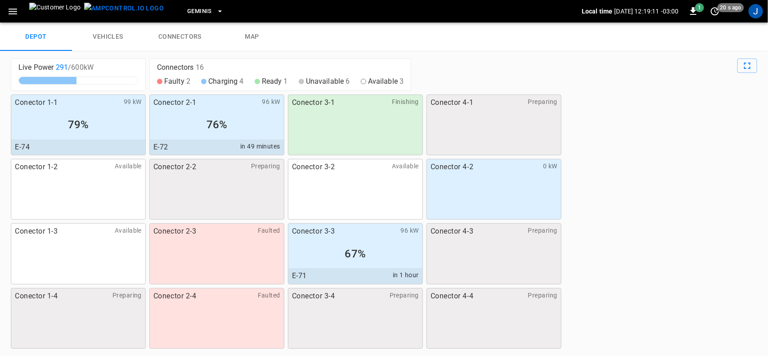
click at [173, 34] on link "connectors" at bounding box center [180, 37] width 72 height 29
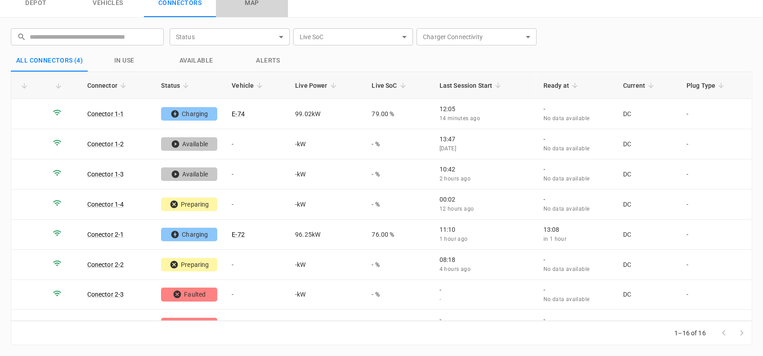
click at [256, 3] on link "map" at bounding box center [252, 3] width 72 height 29
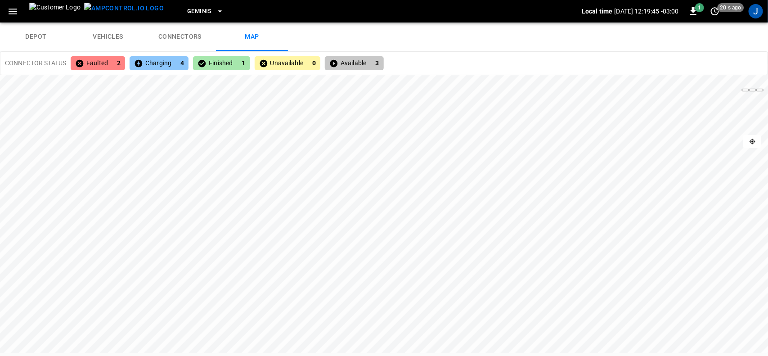
click at [158, 64] on p "Charging" at bounding box center [152, 63] width 37 height 9
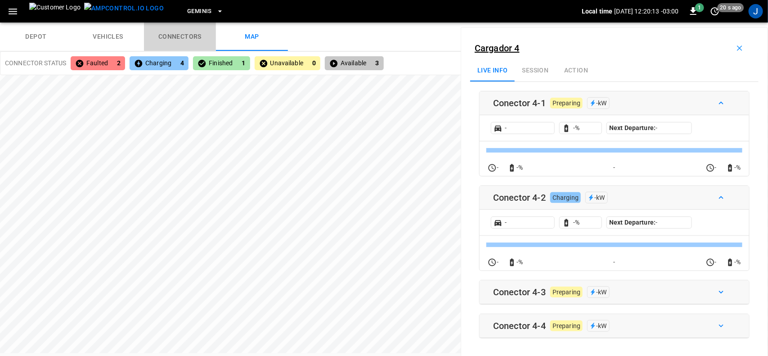
click at [188, 36] on link "connectors" at bounding box center [180, 37] width 72 height 29
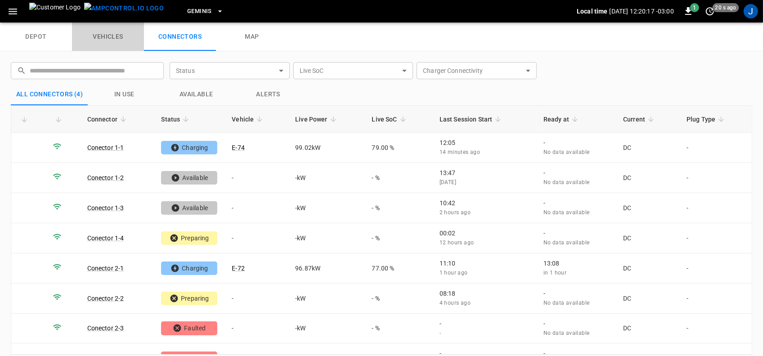
click at [111, 37] on link "vehicles" at bounding box center [108, 37] width 72 height 29
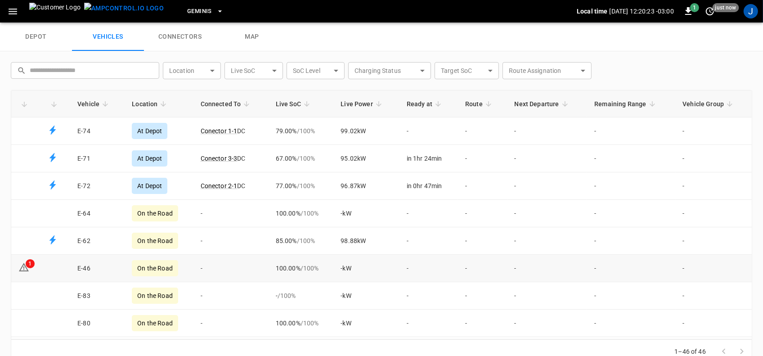
click at [24, 267] on icon "Fleet vehicles table" at bounding box center [23, 268] width 1 height 4
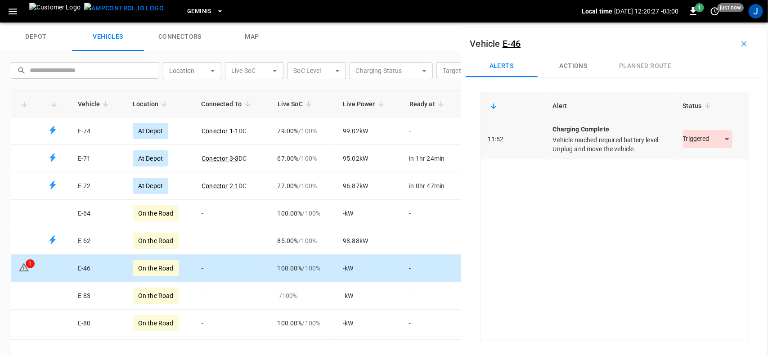
click at [717, 23] on body "Geminis Local time 2025-10-13 12:20:27 -03:00 1 just now J depot vehicles conne…" at bounding box center [384, 11] width 768 height 23
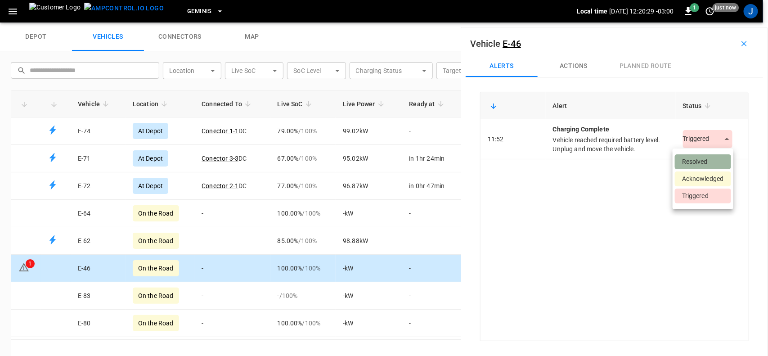
click at [702, 161] on li "Resolved" at bounding box center [703, 161] width 56 height 15
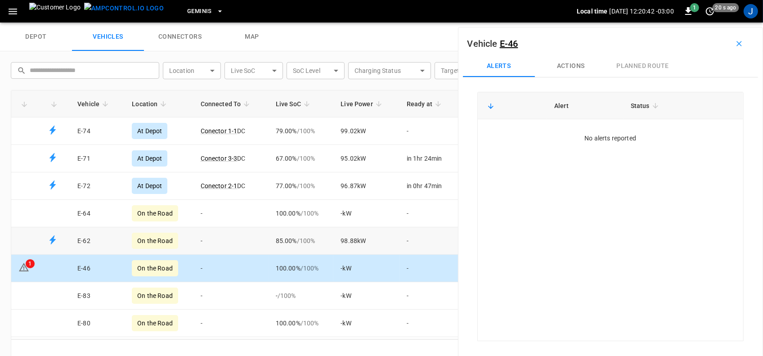
click at [155, 241] on div "On the Road" at bounding box center [155, 241] width 46 height 16
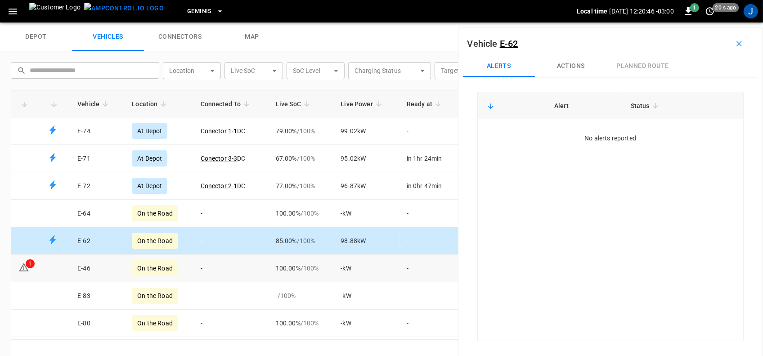
click at [298, 244] on span "/ 100 %" at bounding box center [306, 240] width 18 height 7
click at [42, 34] on link "depot" at bounding box center [36, 37] width 72 height 29
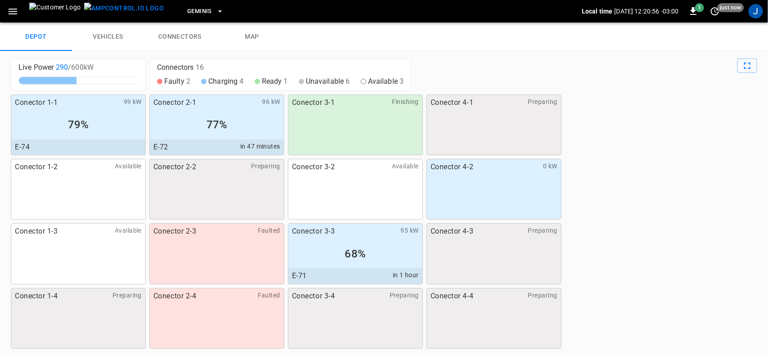
click at [532, 194] on div "Conector 4-2 0 kW" at bounding box center [494, 189] width 135 height 61
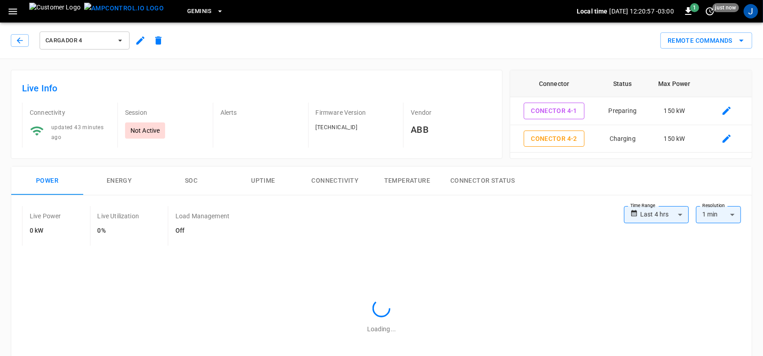
type input "**********"
click at [142, 133] on p "Not Active" at bounding box center [146, 130] width 30 height 9
click at [240, 128] on div "2" at bounding box center [241, 130] width 4 height 9
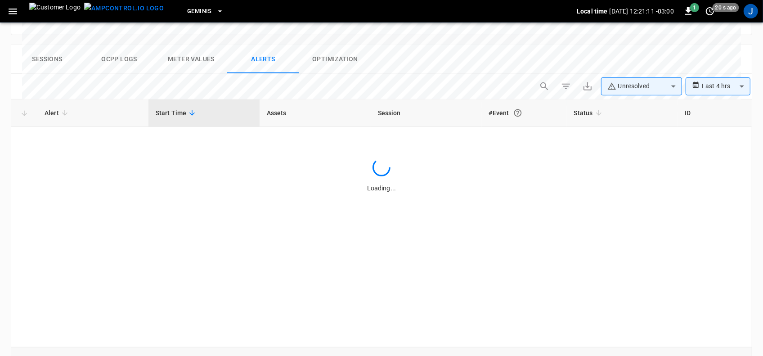
scroll to position [429, 0]
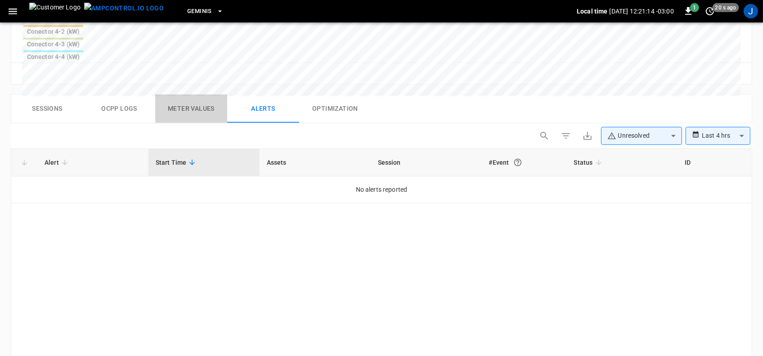
click at [194, 95] on button "Meter Values" at bounding box center [191, 109] width 72 height 29
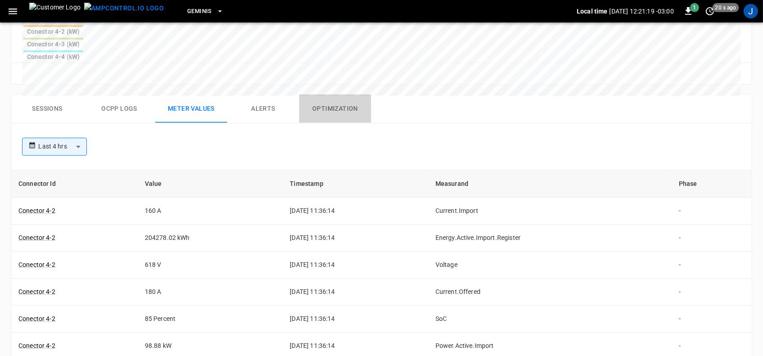
click at [331, 95] on button "Optimization" at bounding box center [335, 109] width 72 height 29
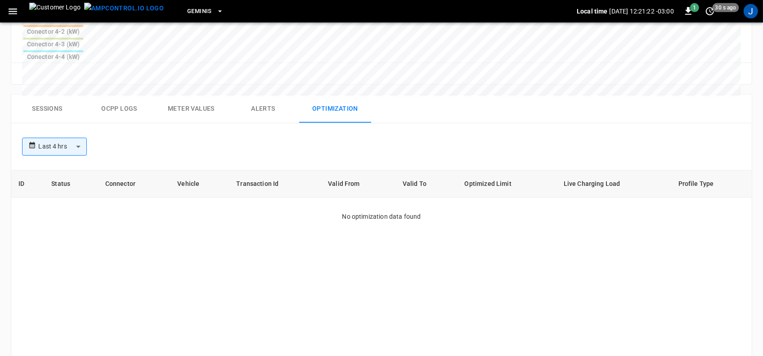
click at [52, 95] on button "Sessions" at bounding box center [47, 109] width 72 height 29
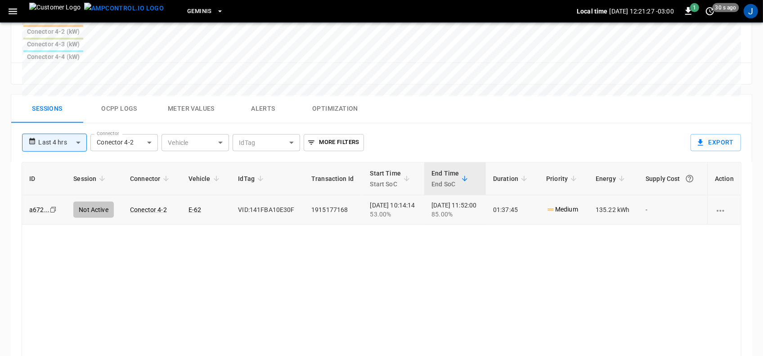
drag, startPoint x: 568, startPoint y: 140, endPoint x: 580, endPoint y: 145, distance: 13.1
click at [568, 205] on p "Medium" at bounding box center [562, 209] width 32 height 9
click at [721, 210] on icon "charging session options" at bounding box center [721, 211] width 8 height 2
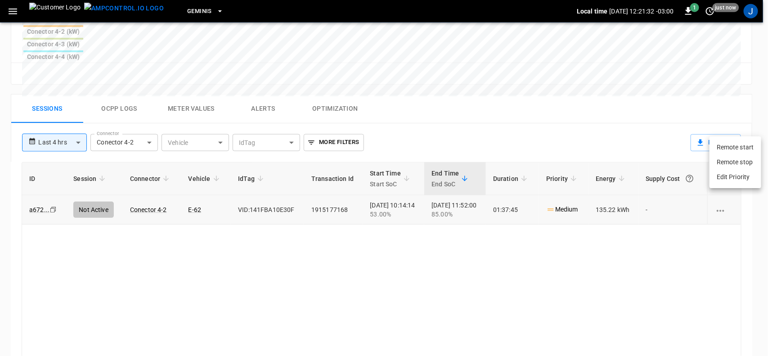
click at [732, 162] on li "Remote stop" at bounding box center [736, 162] width 52 height 15
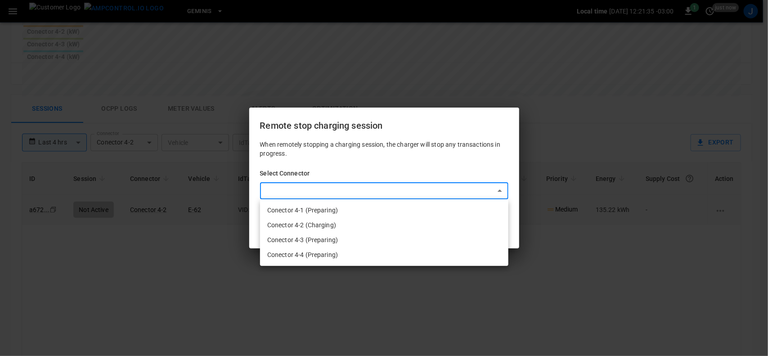
click at [503, 193] on body "**********" at bounding box center [384, 8] width 768 height 875
click at [324, 223] on li "Conector 4-2 (Charging)" at bounding box center [384, 225] width 248 height 15
type input "**********"
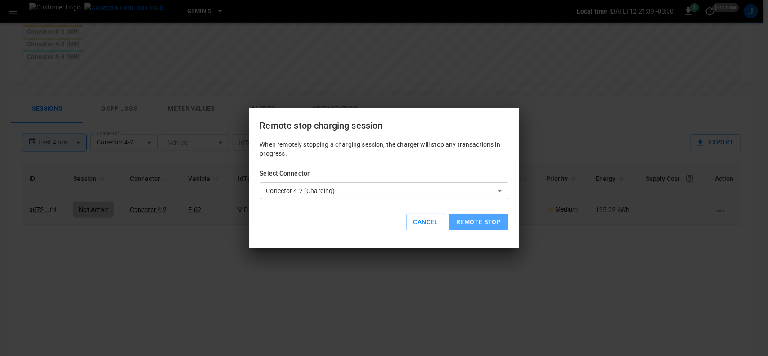
click at [486, 220] on button "Remote stop" at bounding box center [478, 222] width 59 height 17
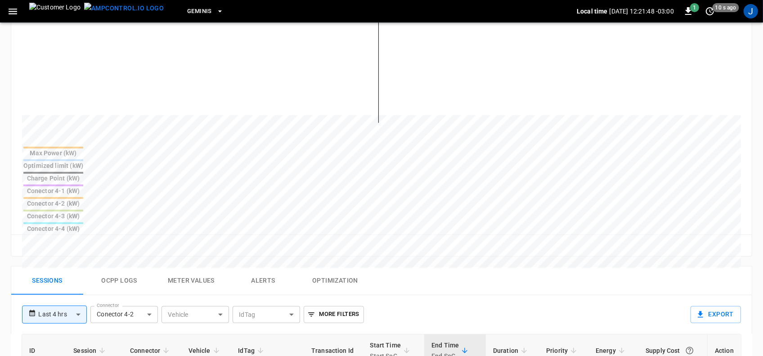
scroll to position [0, 0]
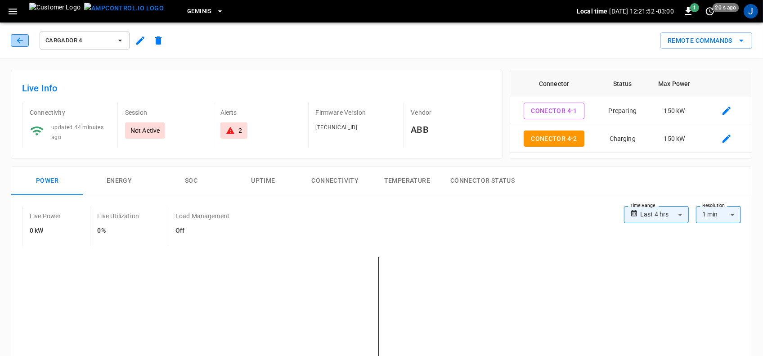
click at [22, 41] on icon "button" at bounding box center [20, 40] width 6 height 6
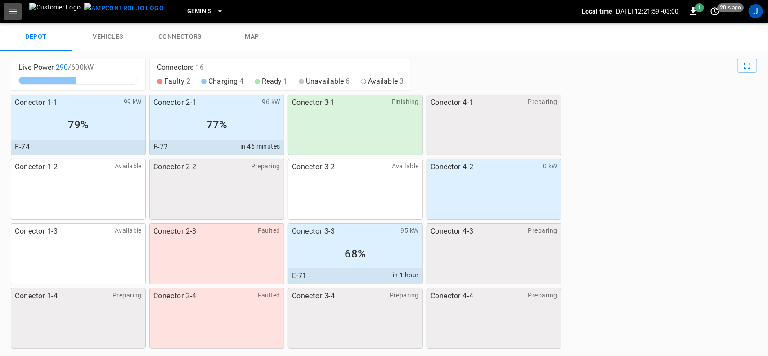
click at [12, 9] on icon "button" at bounding box center [13, 12] width 9 height 6
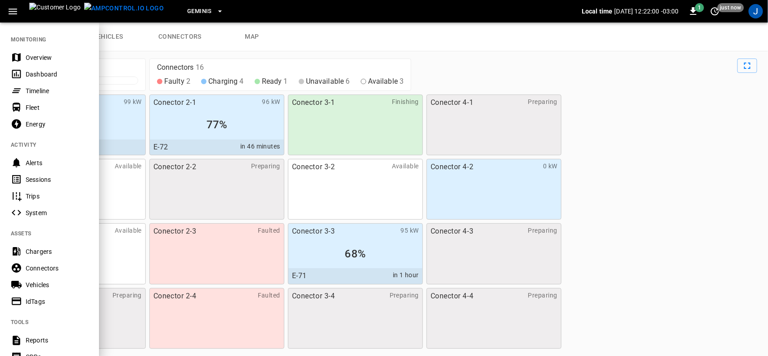
click at [34, 71] on div "Dashboard" at bounding box center [57, 74] width 63 height 9
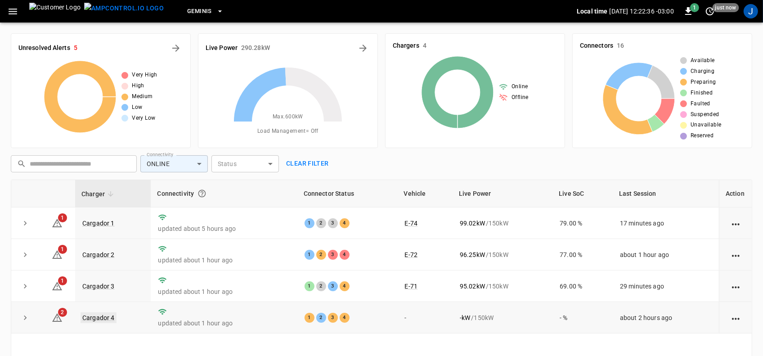
click at [101, 317] on link "Cargador 4" at bounding box center [99, 317] width 36 height 11
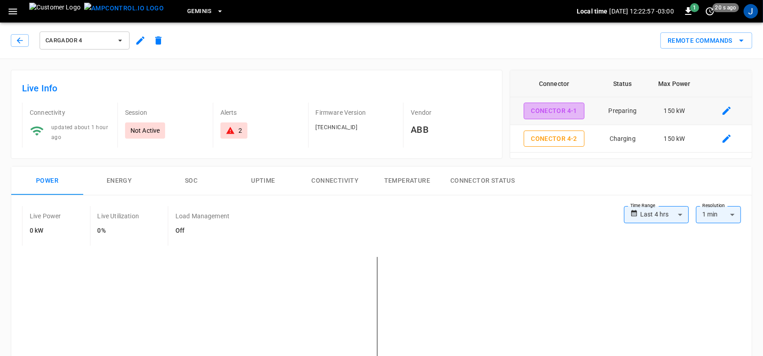
click at [560, 112] on button "Conector 4-1" at bounding box center [554, 111] width 61 height 17
type input "**********"
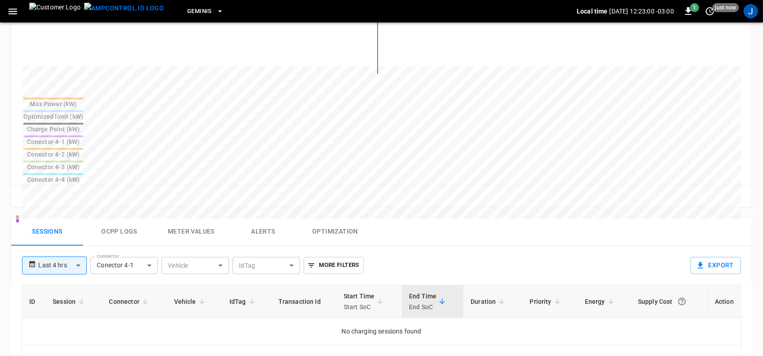
scroll to position [338, 0]
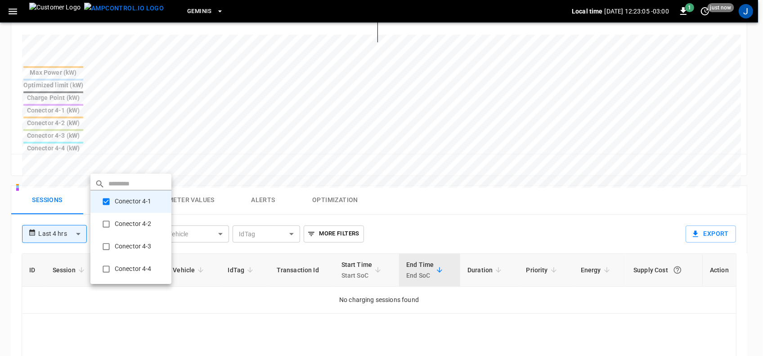
click at [149, 165] on body "**********" at bounding box center [381, 99] width 763 height 875
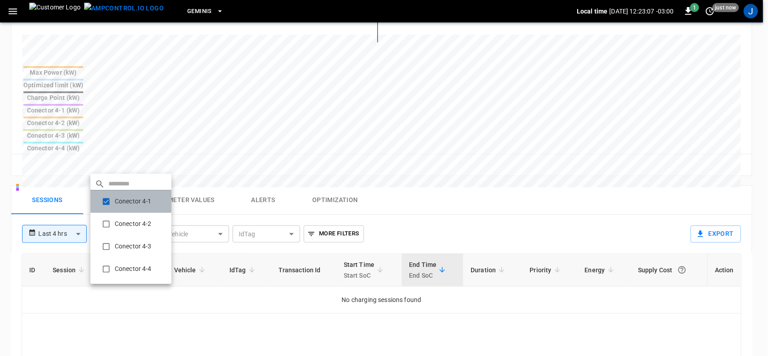
click at [137, 201] on li "Conector 4-1" at bounding box center [130, 201] width 81 height 23
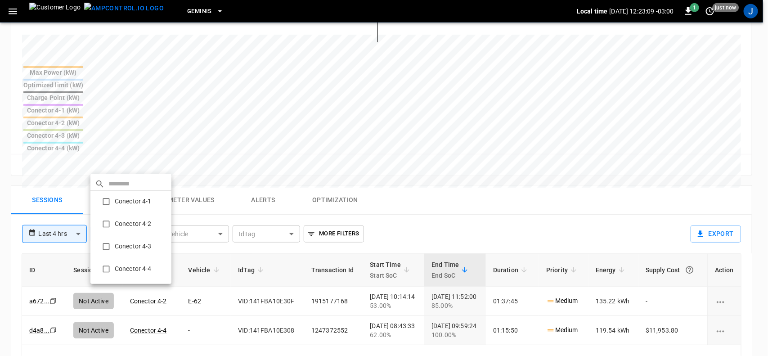
click at [385, 322] on div at bounding box center [384, 178] width 768 height 356
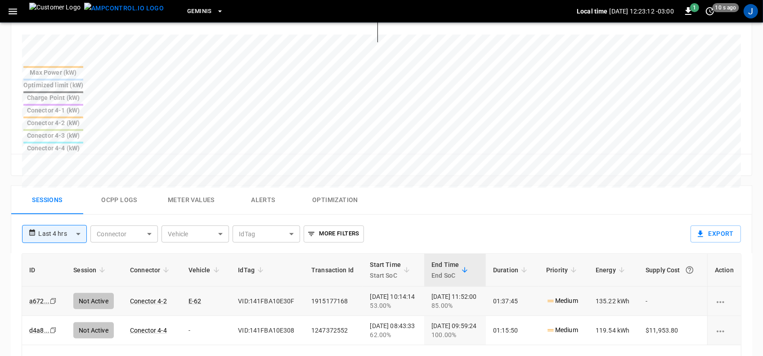
click at [718, 301] on icon "charging session options" at bounding box center [721, 302] width 8 height 2
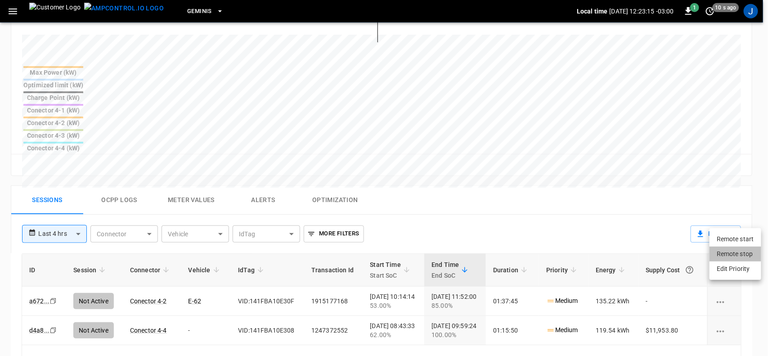
click at [731, 252] on li "Remote stop" at bounding box center [736, 254] width 52 height 15
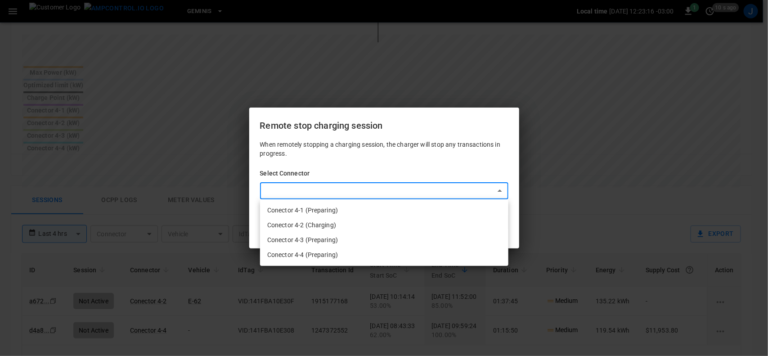
click at [499, 194] on body "**********" at bounding box center [384, 99] width 768 height 875
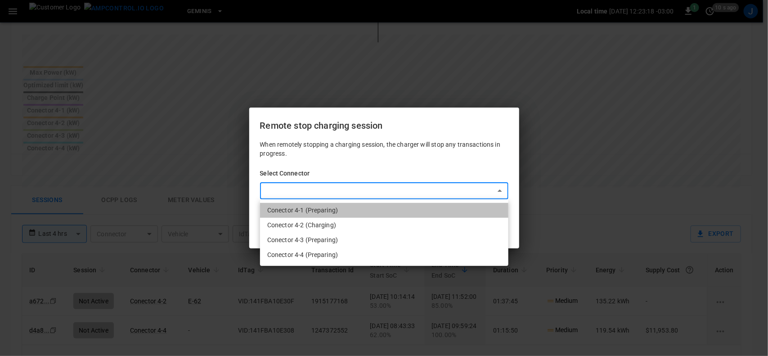
click at [330, 212] on li "Conector 4-1 (Preparing)" at bounding box center [384, 210] width 248 height 15
type input "**********"
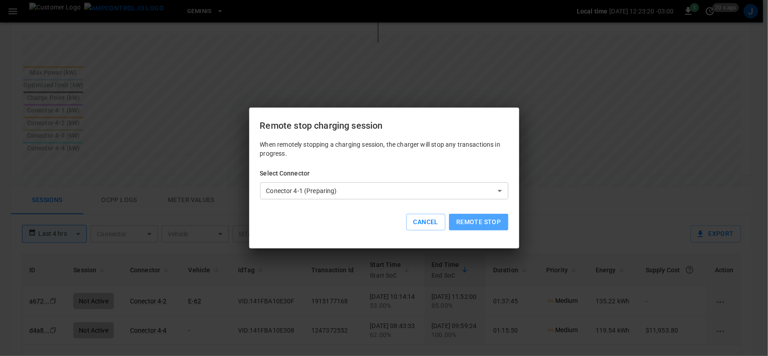
click at [467, 223] on button "Remote stop" at bounding box center [478, 222] width 59 height 17
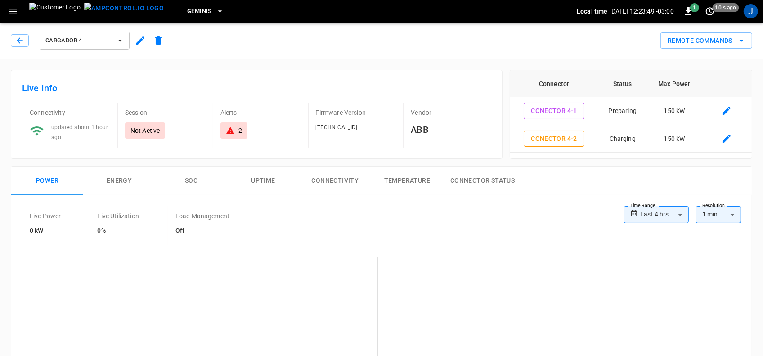
click at [230, 131] on icon at bounding box center [230, 130] width 9 height 9
click at [18, 37] on icon "button" at bounding box center [19, 40] width 9 height 9
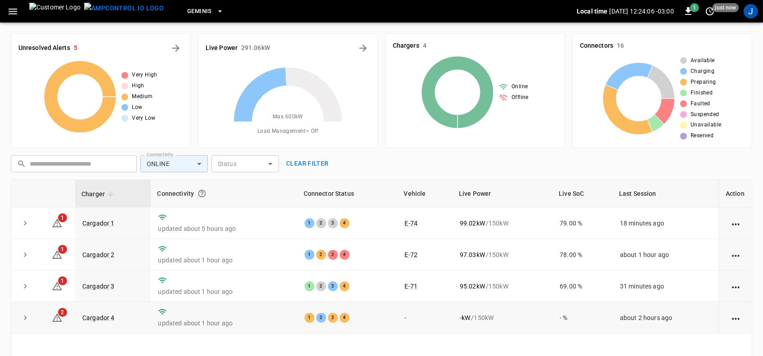
click at [740, 320] on icon "action cell options" at bounding box center [736, 318] width 11 height 11
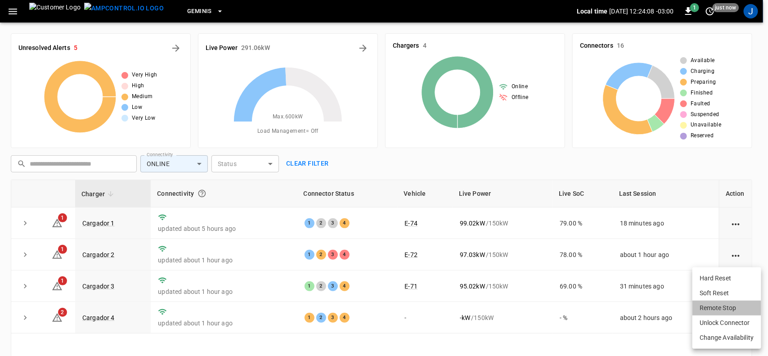
click at [723, 307] on li "Remote Stop" at bounding box center [727, 308] width 69 height 15
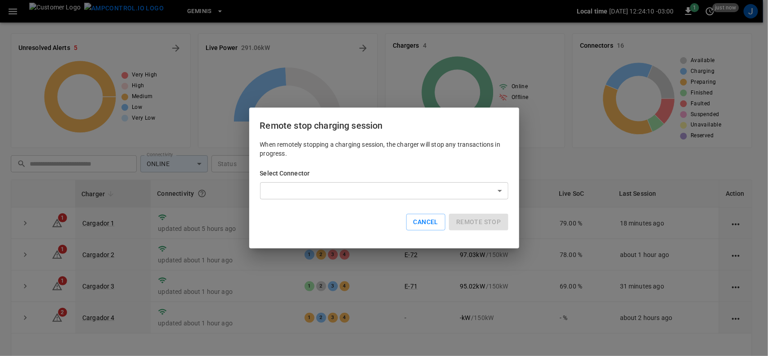
click at [501, 193] on body "Geminis Local time 2025-10-13 12:24:10 -03:00 1 just now J Unresolved Alerts 5 …" at bounding box center [384, 232] width 768 height 464
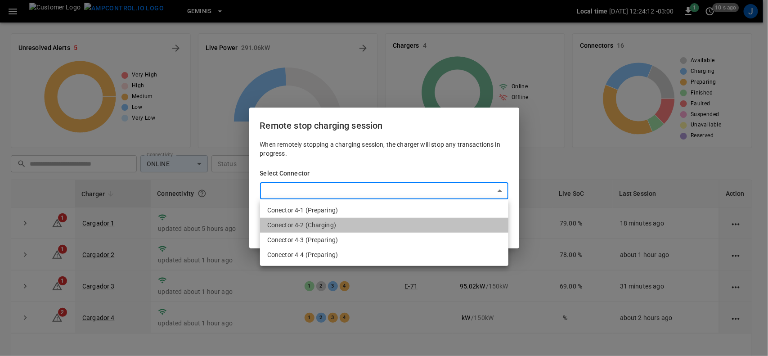
click at [322, 226] on li "Conector 4-2 (Charging)" at bounding box center [384, 225] width 248 height 15
type input "**********"
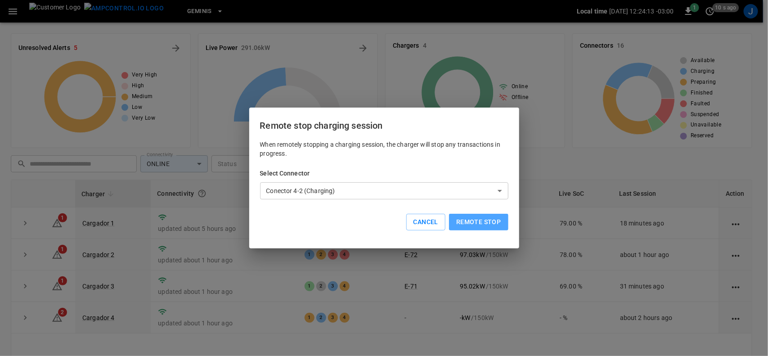
click at [482, 223] on button "Remote stop" at bounding box center [478, 222] width 59 height 17
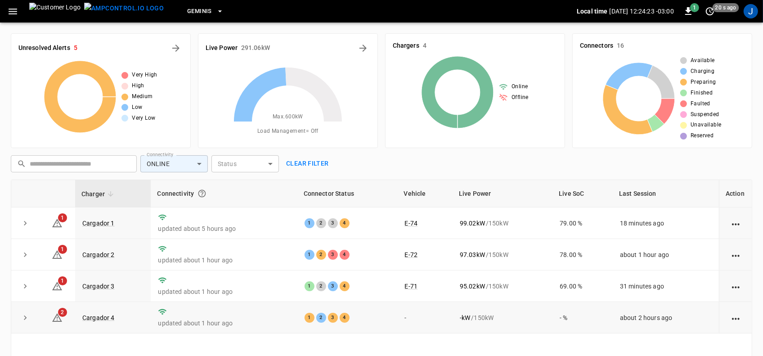
click at [737, 319] on icon "action cell options" at bounding box center [736, 318] width 11 height 11
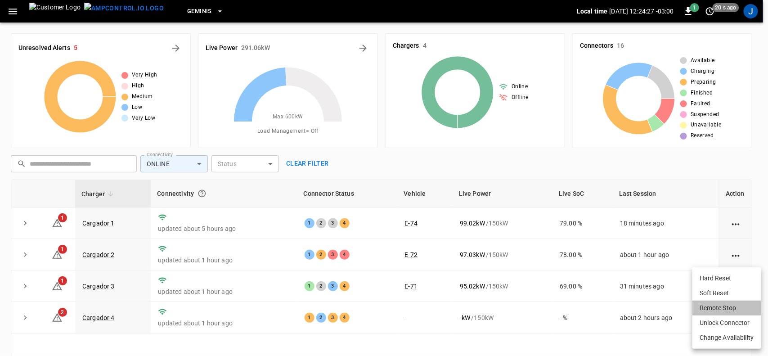
click at [729, 307] on li "Remote Stop" at bounding box center [727, 308] width 69 height 15
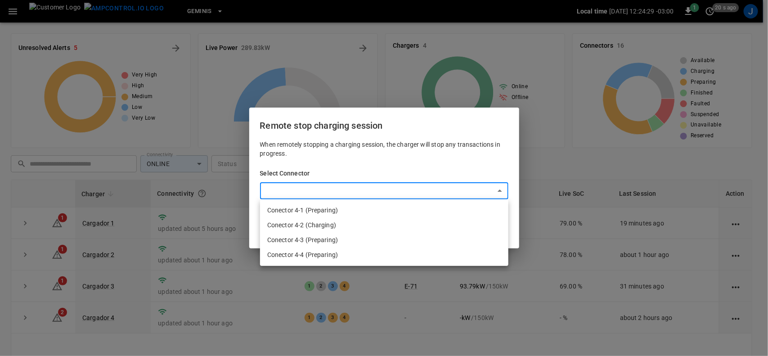
click at [498, 190] on body "Geminis Local time 2025-10-13 12:24:29 -03:00 1 20 s ago J Unresolved Alerts 5 …" at bounding box center [384, 232] width 768 height 464
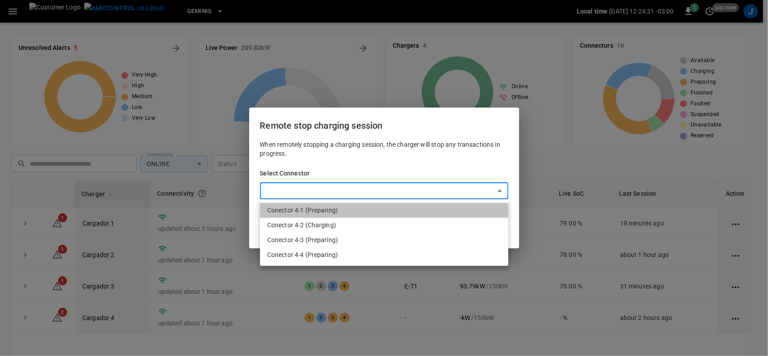
click at [326, 212] on li "Conector 4-1 (Preparing)" at bounding box center [384, 210] width 248 height 15
type input "**********"
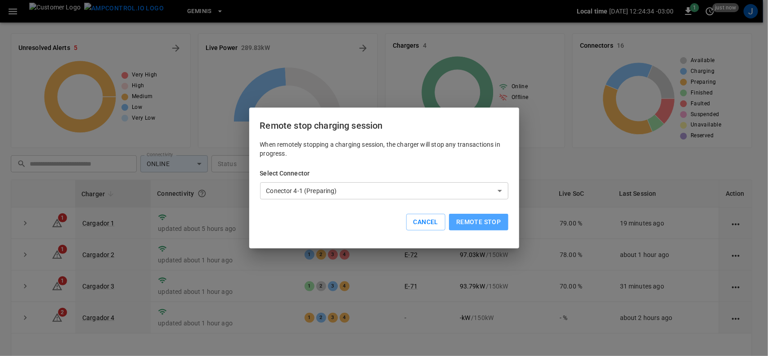
click at [490, 222] on button "Remote stop" at bounding box center [478, 222] width 59 height 17
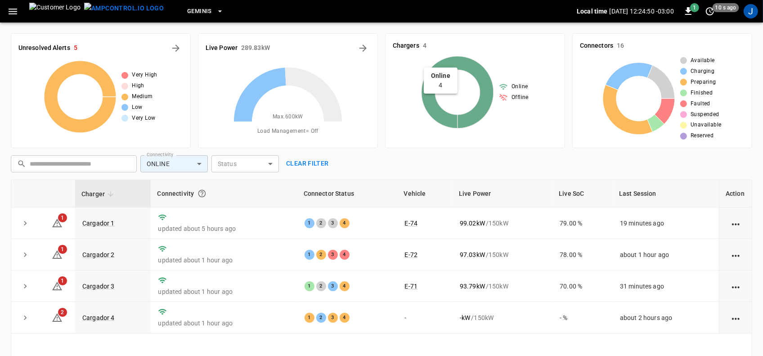
click at [479, 79] on icon at bounding box center [458, 92] width 72 height 72
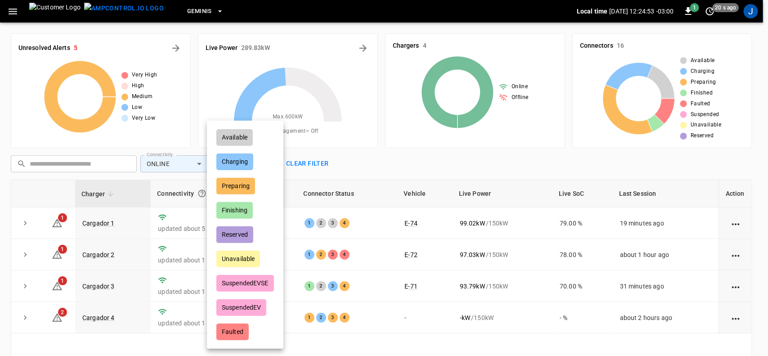
click at [240, 163] on body "Geminis Local time 2025-10-13 12:24:53 -03:00 1 20 s ago J Unresolved Alerts 5 …" at bounding box center [384, 232] width 768 height 464
click at [241, 163] on div "Charging" at bounding box center [235, 162] width 37 height 17
type input "********"
click at [340, 333] on div at bounding box center [384, 178] width 768 height 356
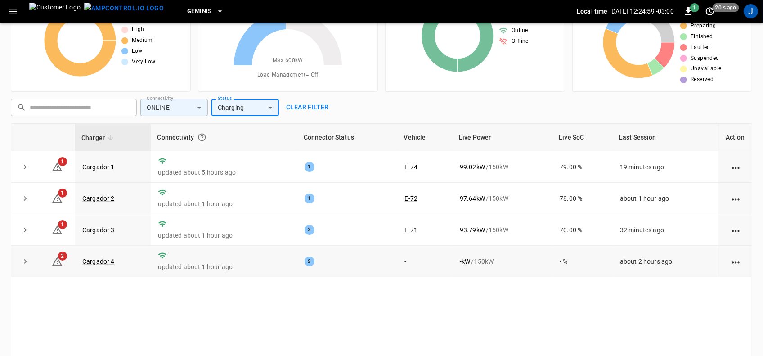
scroll to position [107, 0]
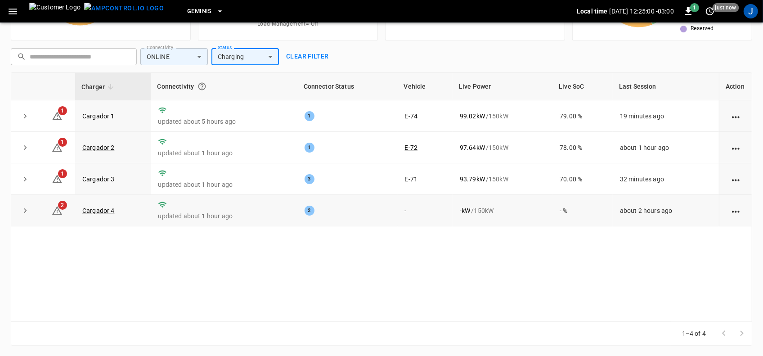
click at [467, 212] on div "- kW / 150 kW" at bounding box center [503, 210] width 86 height 9
click at [103, 211] on link "Cargador 4" at bounding box center [99, 210] width 36 height 11
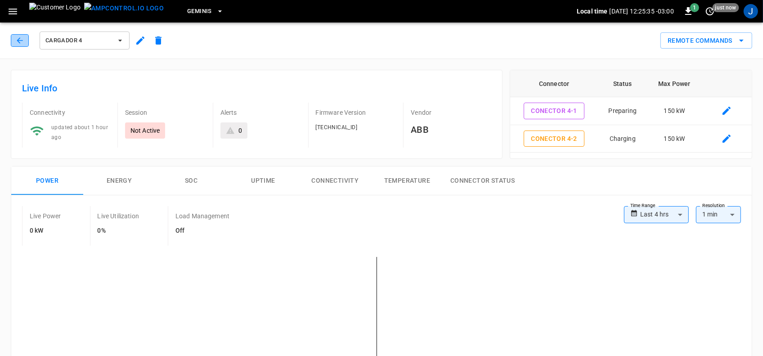
click at [20, 39] on icon "button" at bounding box center [19, 40] width 9 height 9
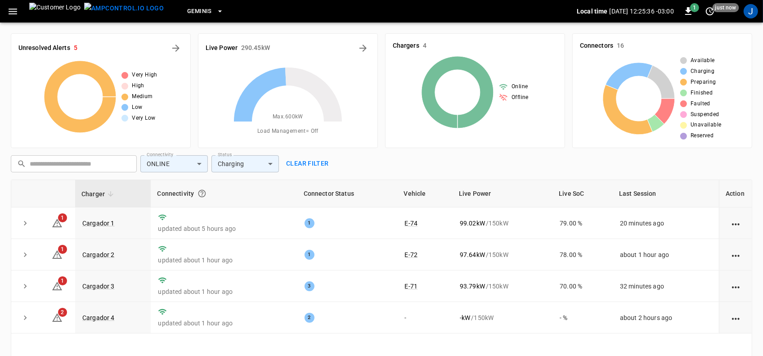
scroll to position [107, 0]
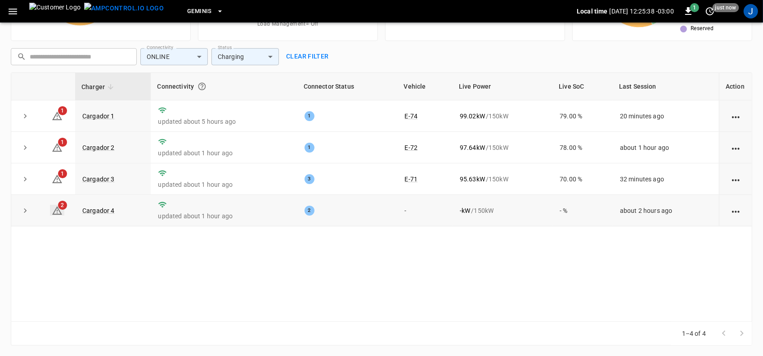
click at [55, 209] on icon at bounding box center [57, 210] width 10 height 9
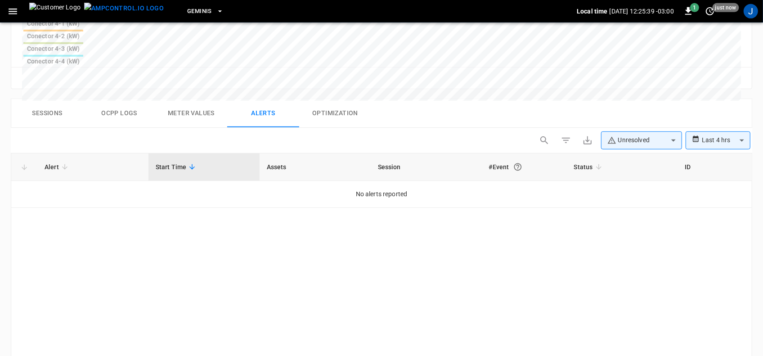
scroll to position [429, 0]
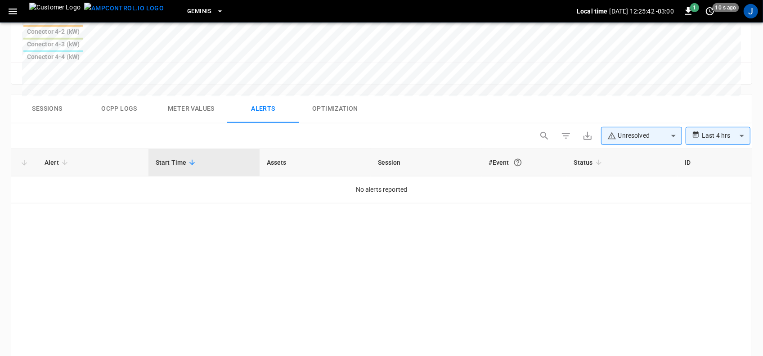
click at [57, 157] on span "Alert" at bounding box center [58, 162] width 26 height 11
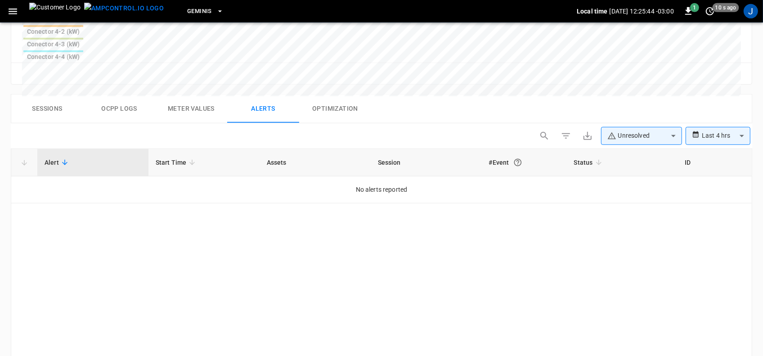
click at [280, 149] on th "Assets" at bounding box center [315, 162] width 111 height 27
click at [397, 149] on th "Session" at bounding box center [426, 162] width 111 height 27
click at [339, 95] on button "Optimization" at bounding box center [335, 109] width 72 height 29
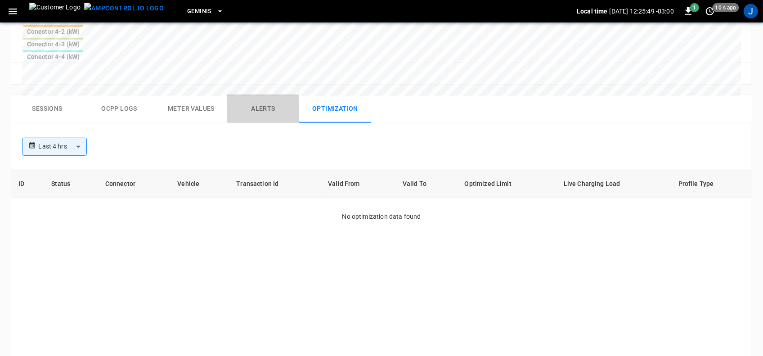
click at [259, 95] on button "Alerts" at bounding box center [263, 109] width 72 height 29
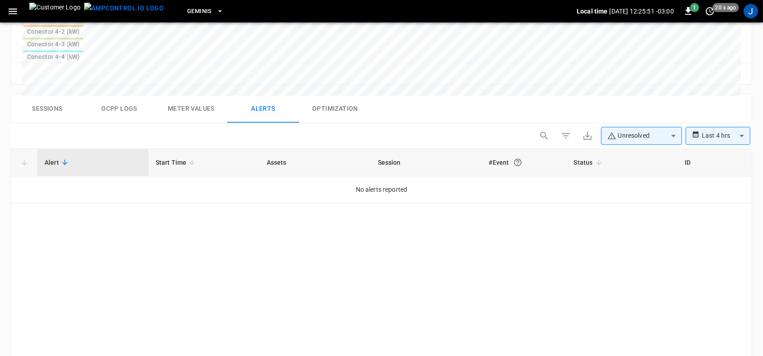
click at [197, 95] on button "Meter Values" at bounding box center [191, 109] width 72 height 29
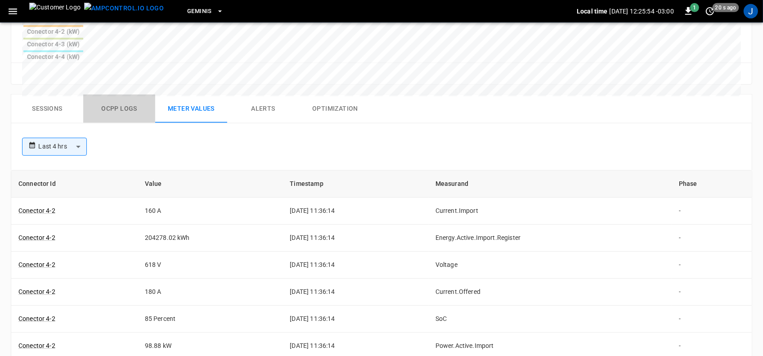
click at [109, 95] on button "Ocpp logs" at bounding box center [119, 109] width 72 height 29
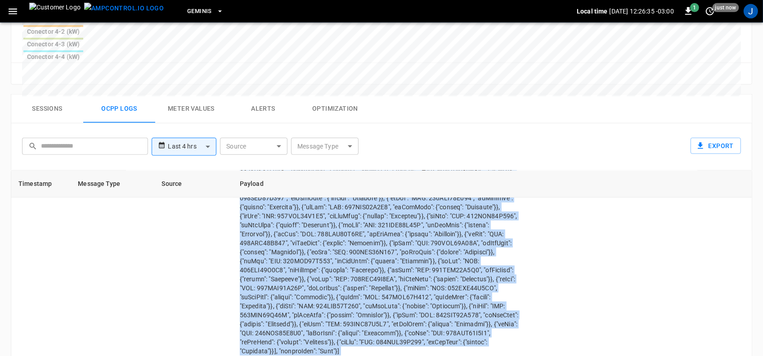
scroll to position [636, 0]
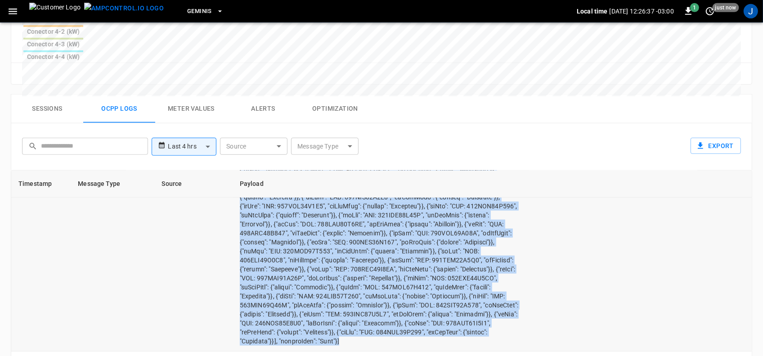
drag, startPoint x: 253, startPoint y: 188, endPoint x: 490, endPoint y: 287, distance: 256.7
click at [490, 287] on td "opcc-messages-table" at bounding box center [381, 67] width 297 height 570
copy td "[2, "128225884", "SendLocalList", {"listVersion": 1082, "localAuthorizationList…"
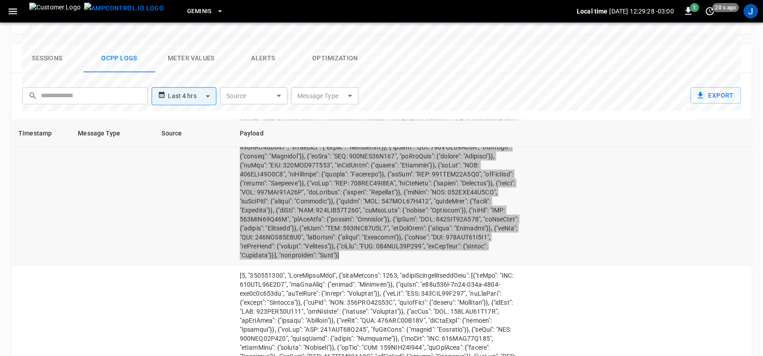
scroll to position [748, 0]
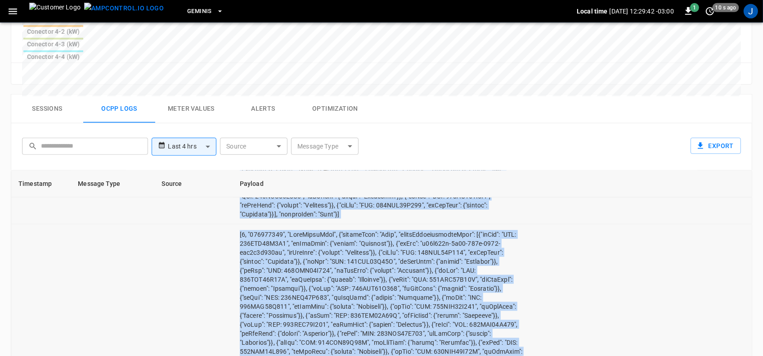
scroll to position [1371, 0]
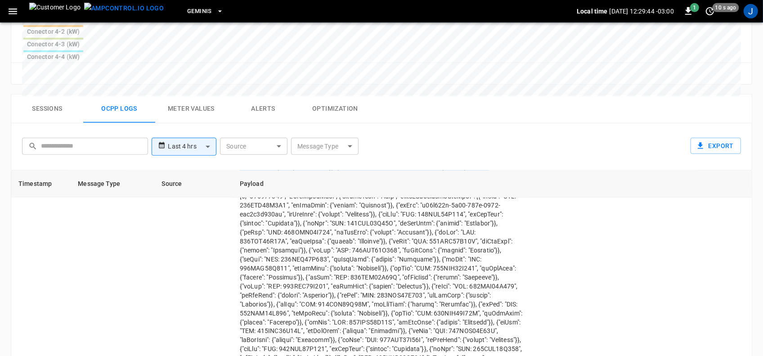
drag, startPoint x: 253, startPoint y: 194, endPoint x: 510, endPoint y: 145, distance: 261.9
copy td "[2, "128225884", "SendLocalList", {"listVersion": 1082, "localAuthorizationList…"
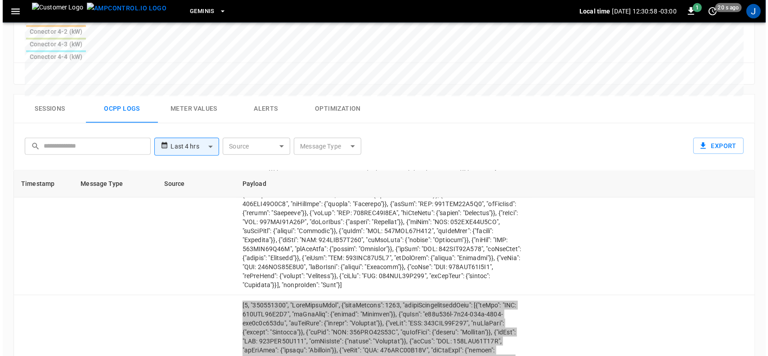
scroll to position [302, 0]
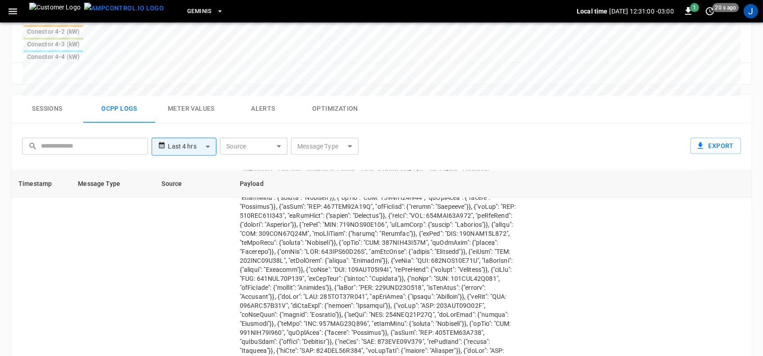
click at [17, 8] on icon "button" at bounding box center [12, 11] width 11 height 11
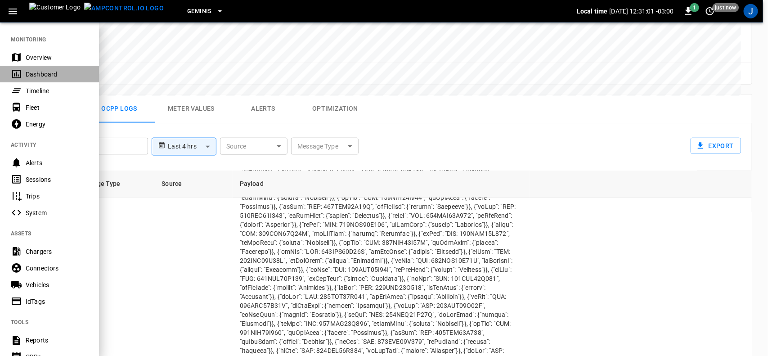
click at [34, 73] on div "Dashboard" at bounding box center [57, 74] width 63 height 9
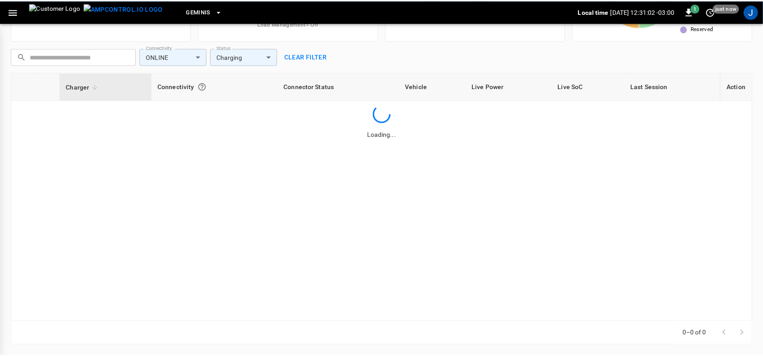
scroll to position [107, 0]
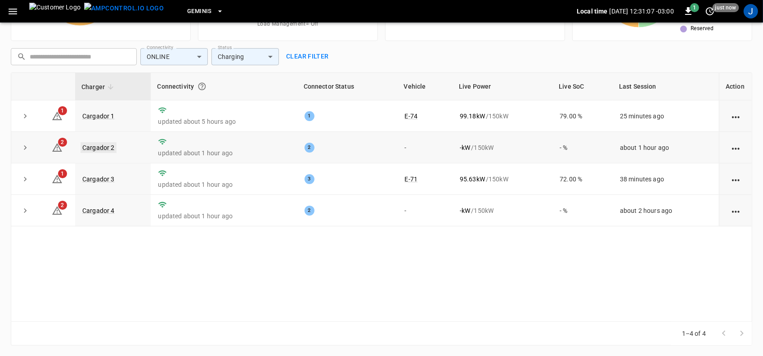
click at [105, 143] on link "Cargador 2" at bounding box center [99, 147] width 36 height 11
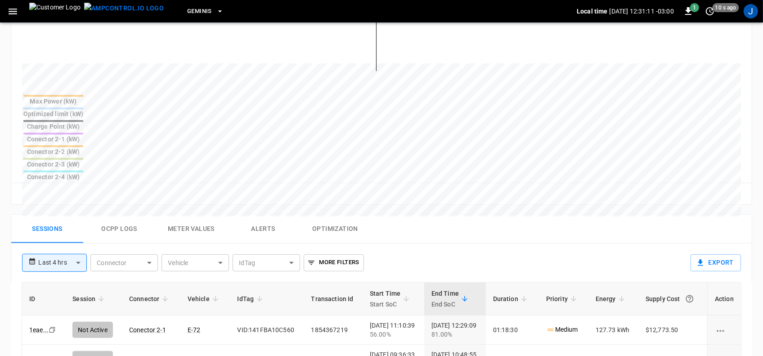
scroll to position [338, 0]
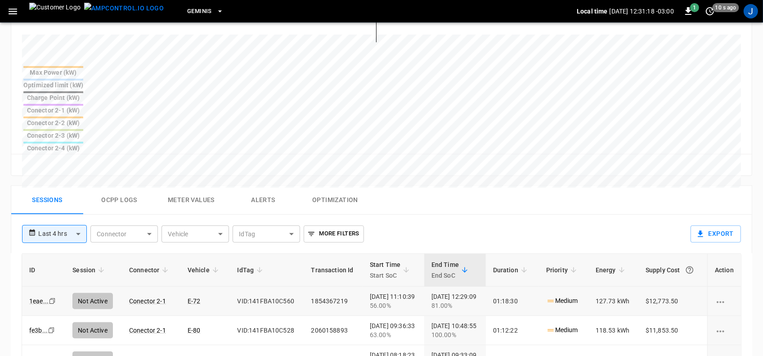
click at [723, 297] on icon "charging session options" at bounding box center [720, 302] width 11 height 11
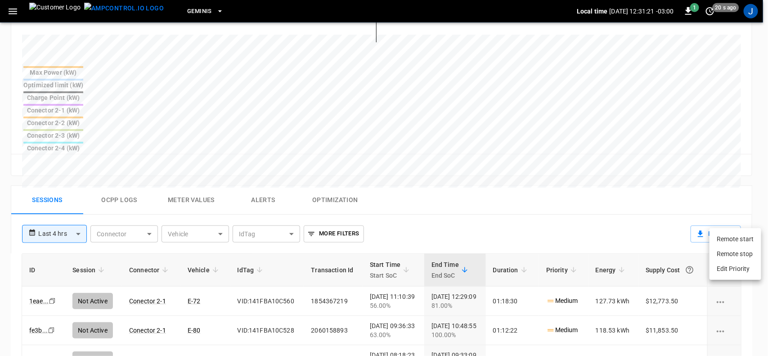
click at [582, 161] on div at bounding box center [384, 178] width 768 height 356
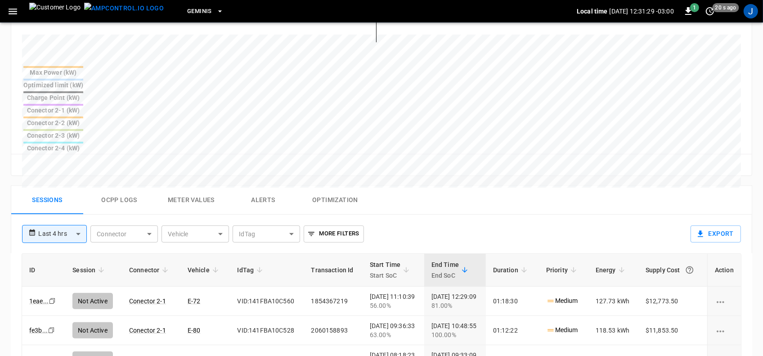
click at [448, 270] on p "End SoC" at bounding box center [445, 275] width 27 height 11
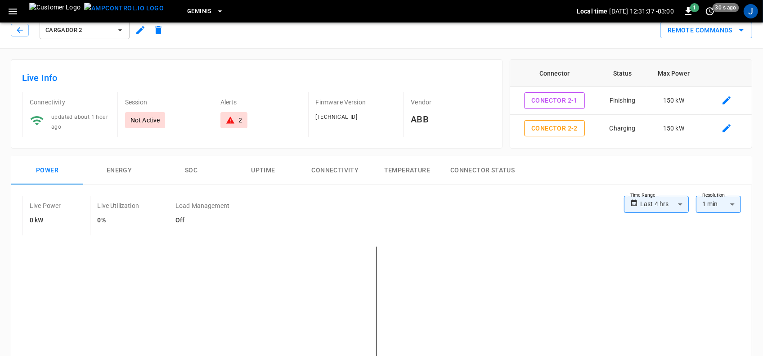
scroll to position [0, 0]
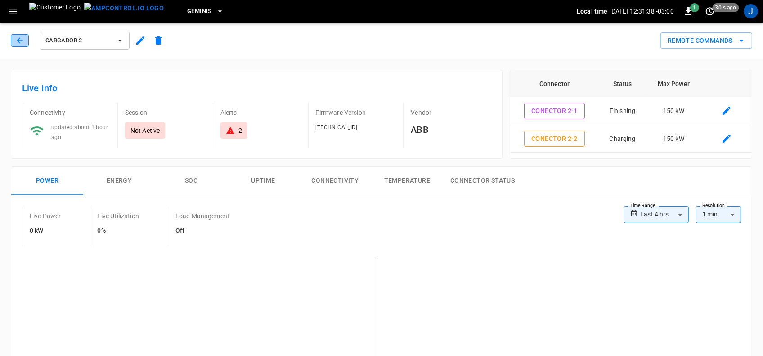
click at [18, 37] on icon "button" at bounding box center [19, 40] width 9 height 9
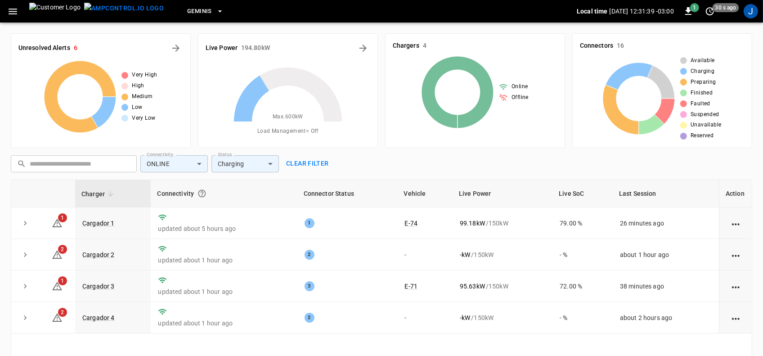
scroll to position [107, 0]
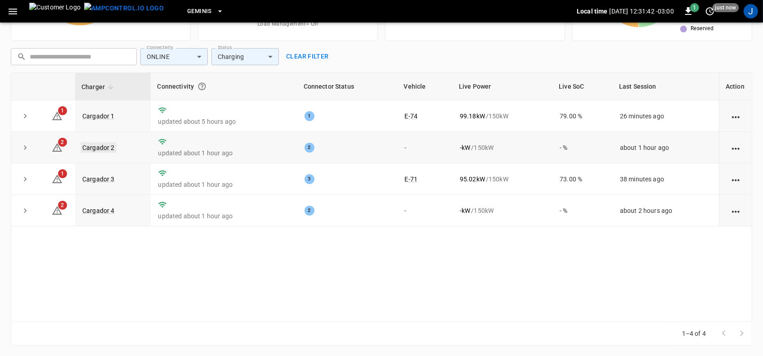
click at [104, 146] on link "Cargador 2" at bounding box center [99, 147] width 36 height 11
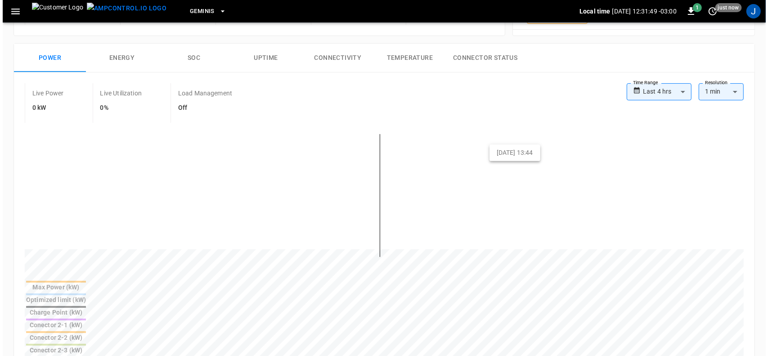
scroll to position [281, 0]
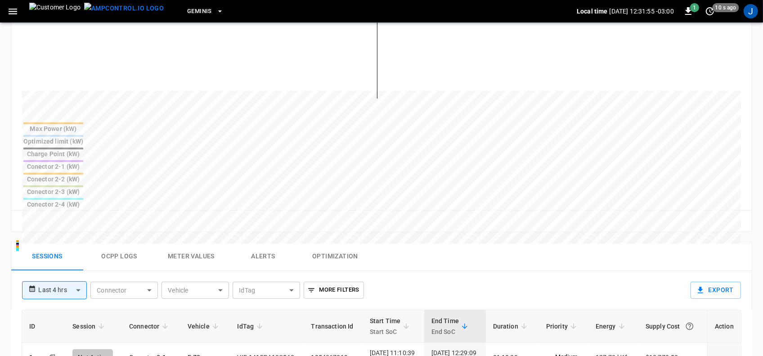
click at [8, 9] on icon "button" at bounding box center [12, 11] width 11 height 11
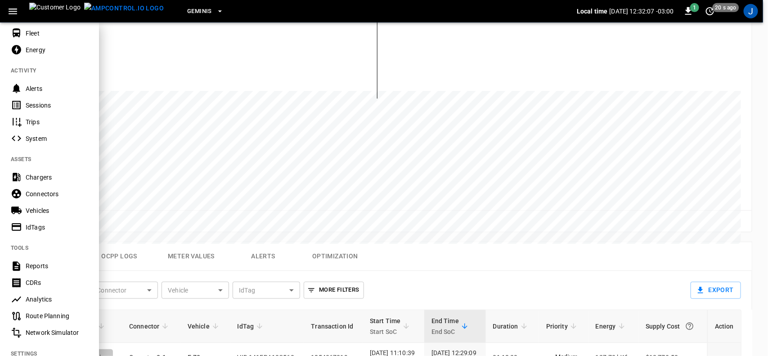
scroll to position [56, 0]
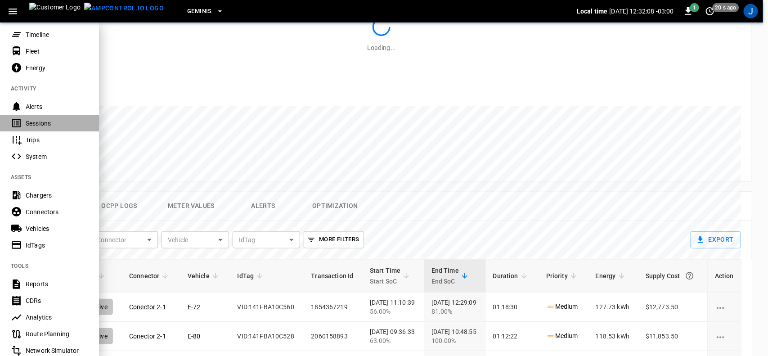
click at [44, 122] on div "Sessions" at bounding box center [57, 123] width 63 height 9
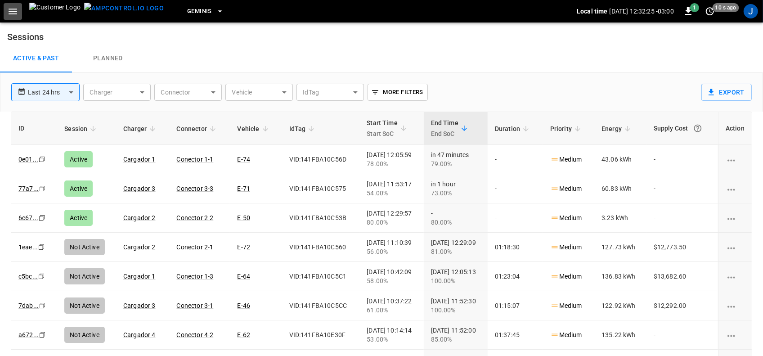
click at [10, 10] on icon "button" at bounding box center [12, 11] width 11 height 11
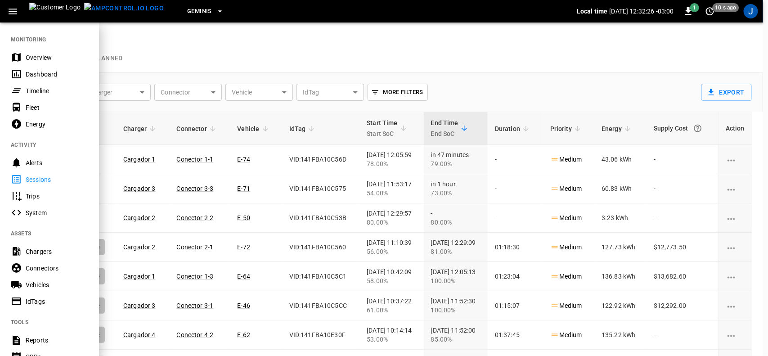
click at [36, 73] on div "Dashboard" at bounding box center [57, 74] width 63 height 9
